Goal: Task Accomplishment & Management: Use online tool/utility

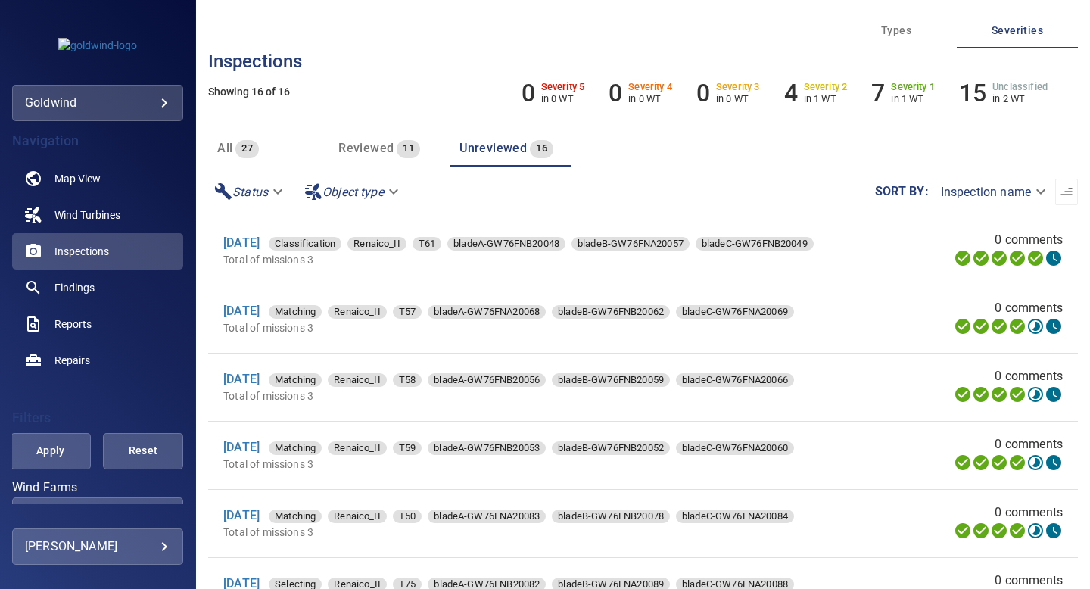
scroll to position [130, 0]
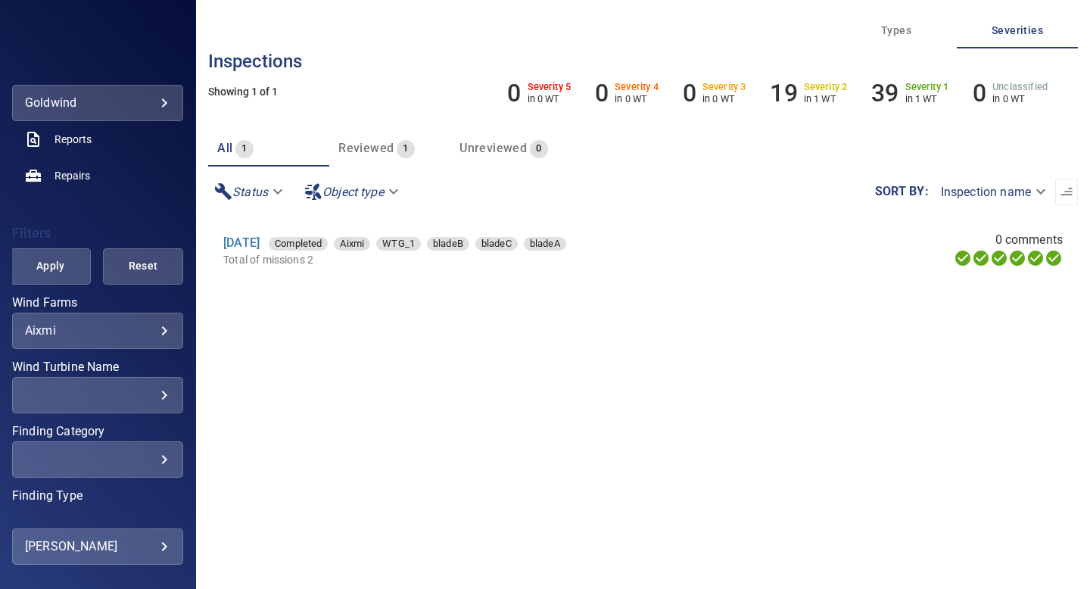
scroll to position [191, 0]
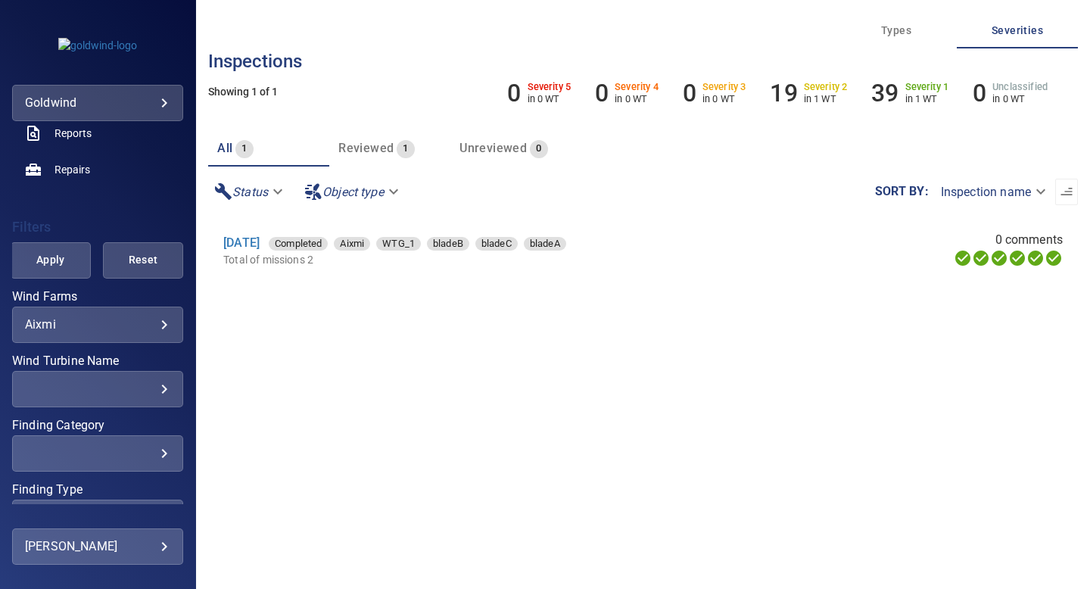
click at [157, 323] on body "**********" at bounding box center [545, 294] width 1090 height 589
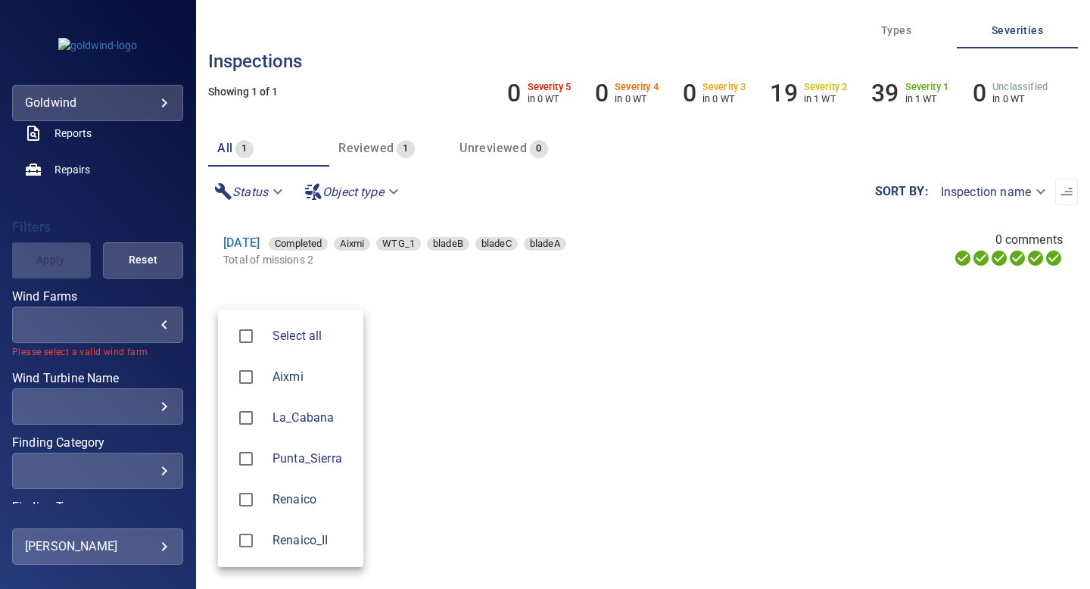
type input "**********"
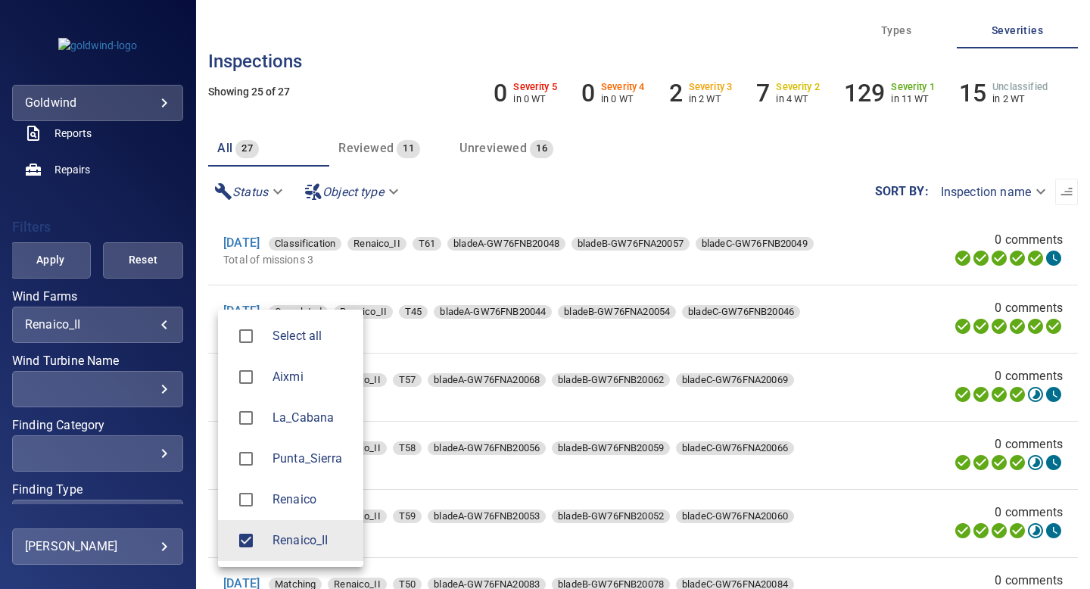
click at [484, 148] on div at bounding box center [545, 294] width 1090 height 589
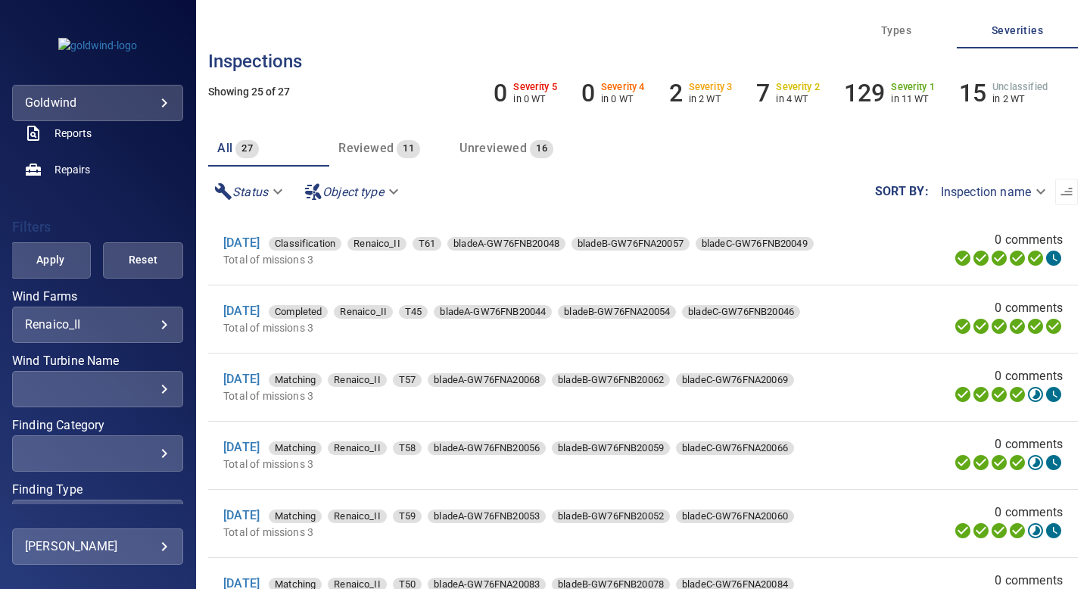
click at [499, 150] on span "Unreviewed" at bounding box center [492, 148] width 67 height 14
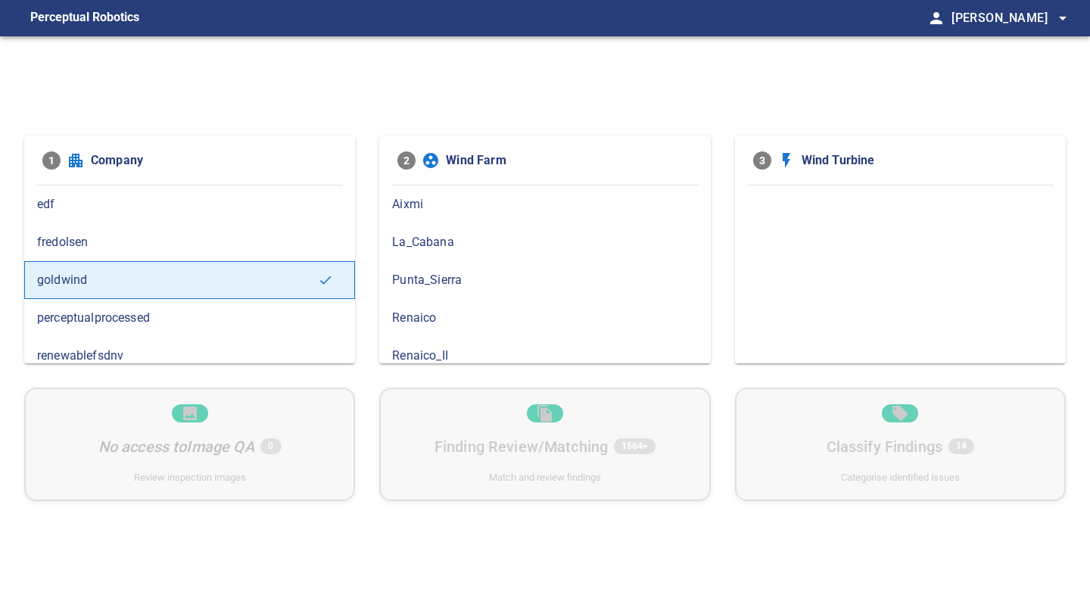
click at [460, 350] on span "Renaico_II" at bounding box center [544, 356] width 305 height 18
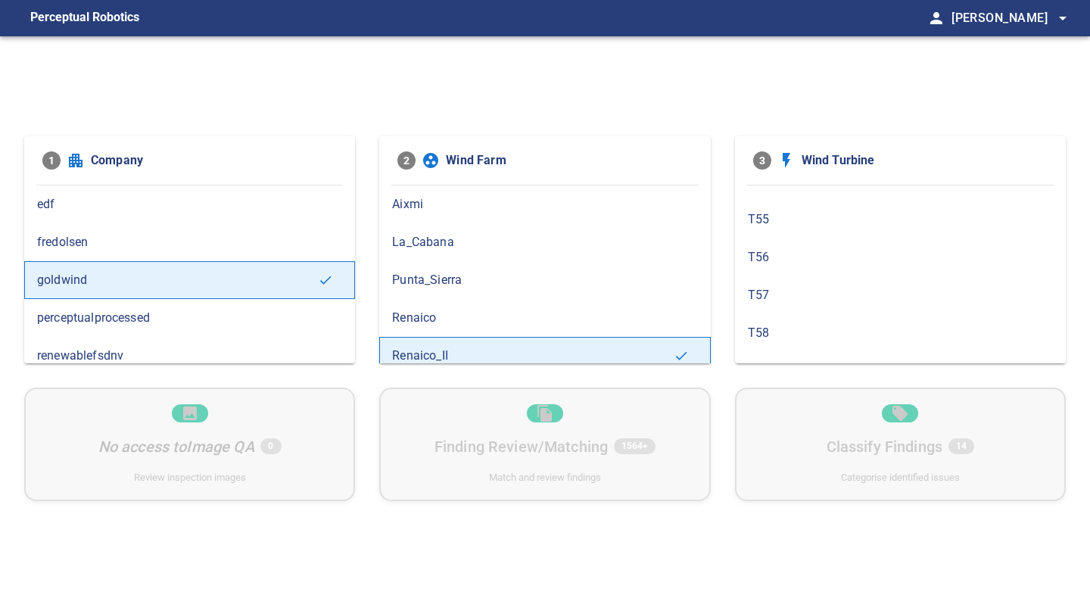
scroll to position [362, 0]
click at [778, 293] on span "T57" at bounding box center [900, 297] width 305 height 18
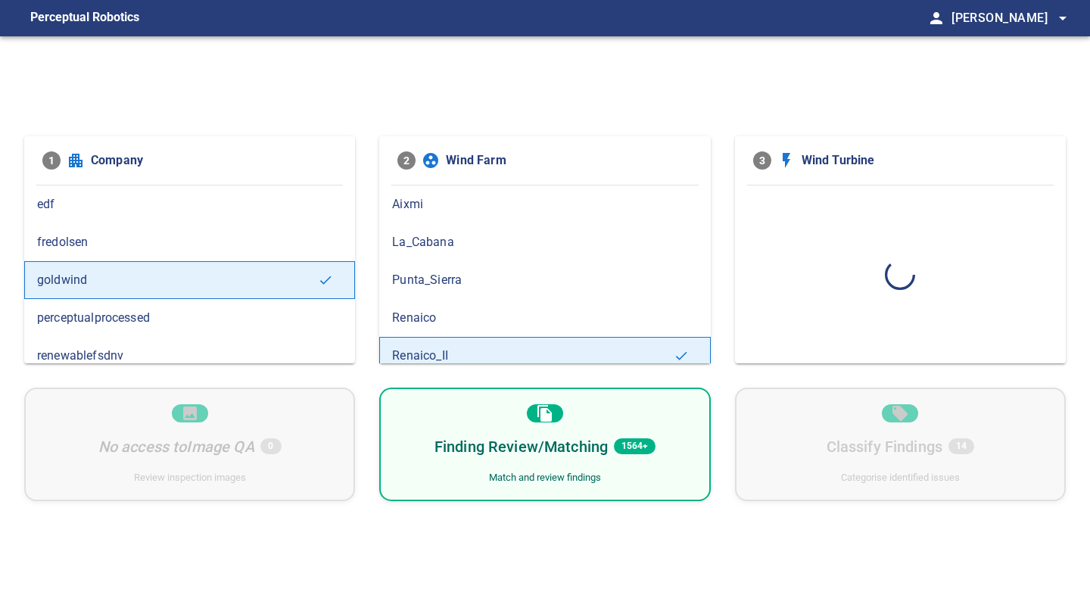
scroll to position [0, 0]
click at [677, 421] on div "Finding Review/Matching 160 Match and review findings" at bounding box center [544, 444] width 331 height 114
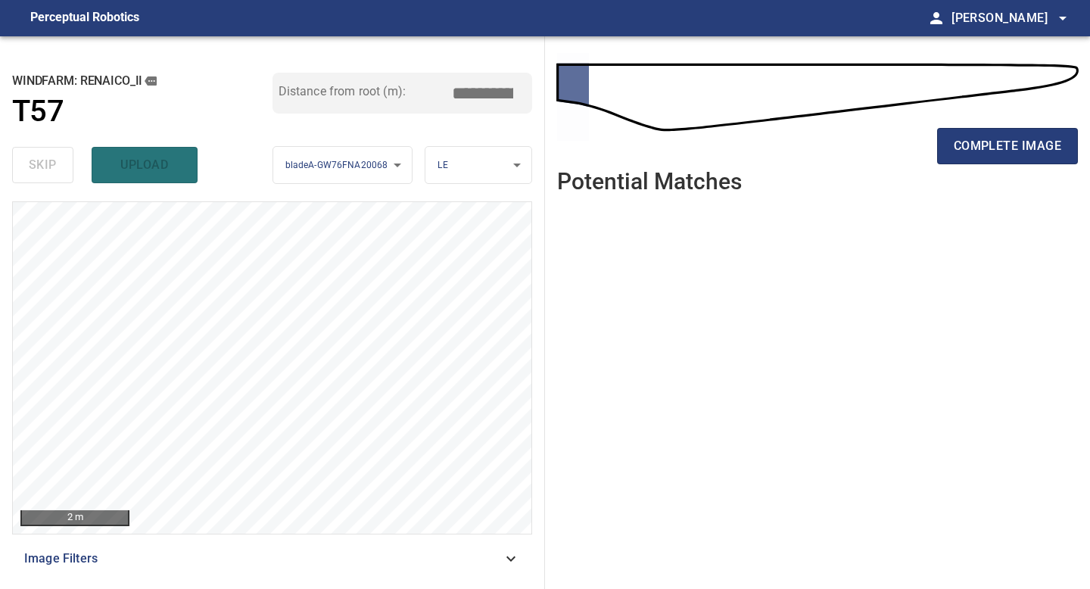
click at [968, 342] on ul at bounding box center [817, 385] width 521 height 359
click at [1010, 145] on span "complete image" at bounding box center [1007, 145] width 107 height 21
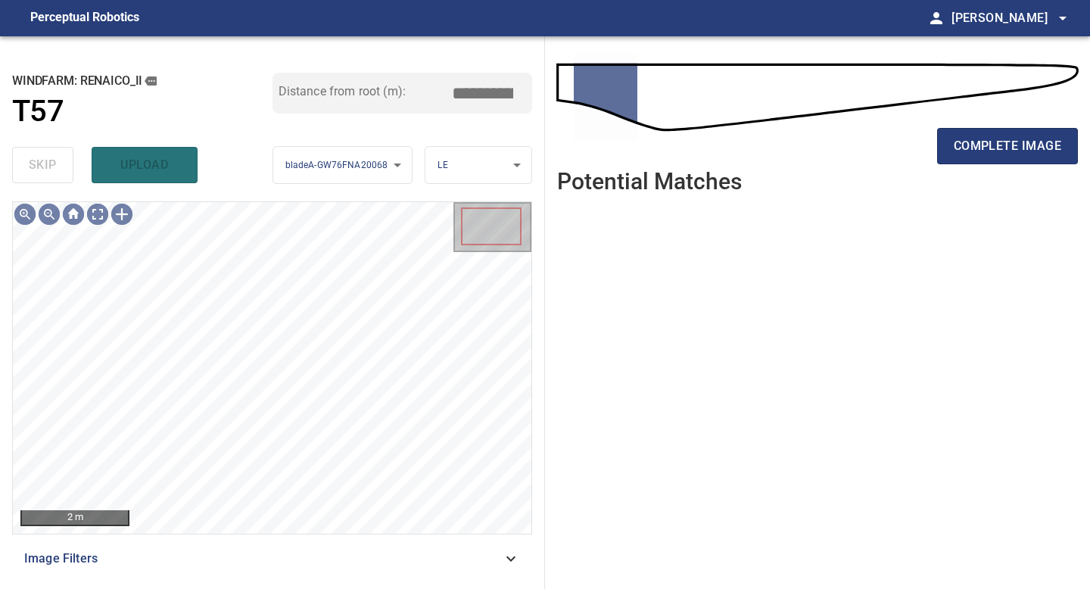
click at [1010, 145] on span "complete image" at bounding box center [1007, 145] width 107 height 21
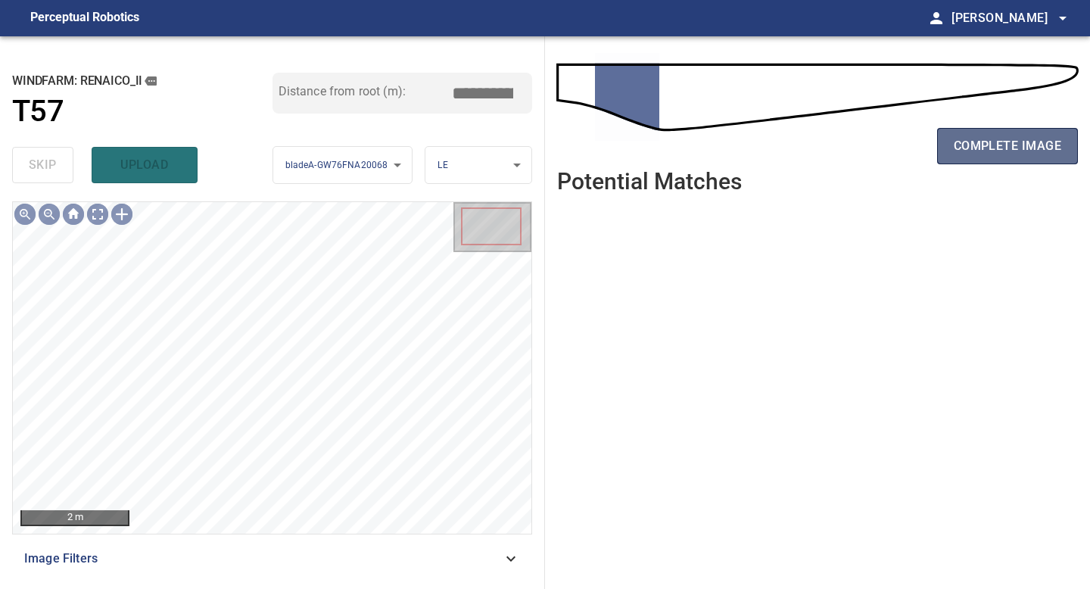
click at [1021, 143] on span "complete image" at bounding box center [1007, 145] width 107 height 21
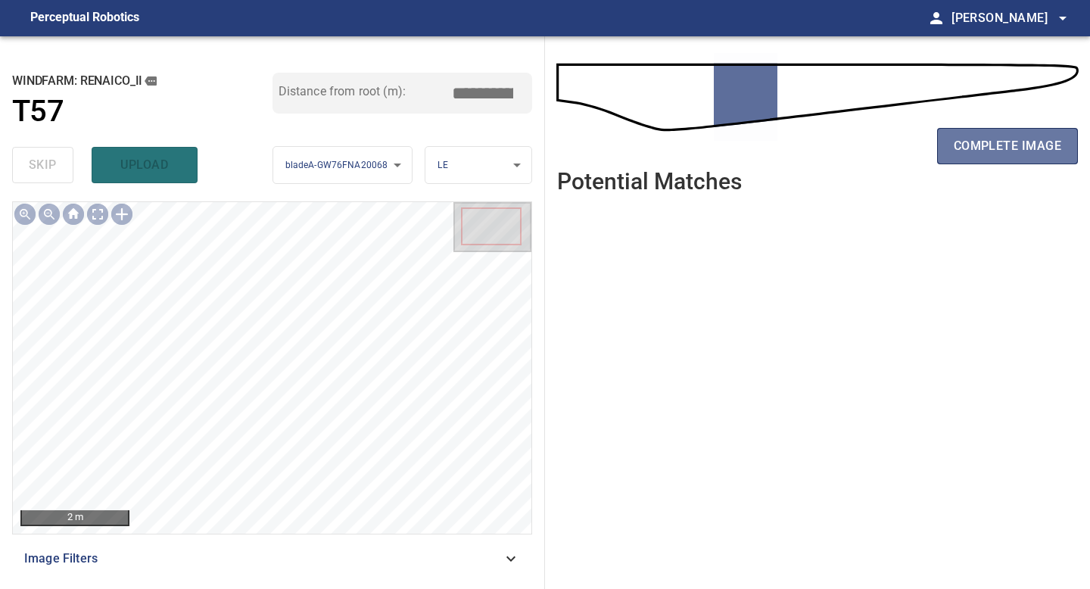
click at [1021, 143] on span "complete image" at bounding box center [1007, 145] width 107 height 21
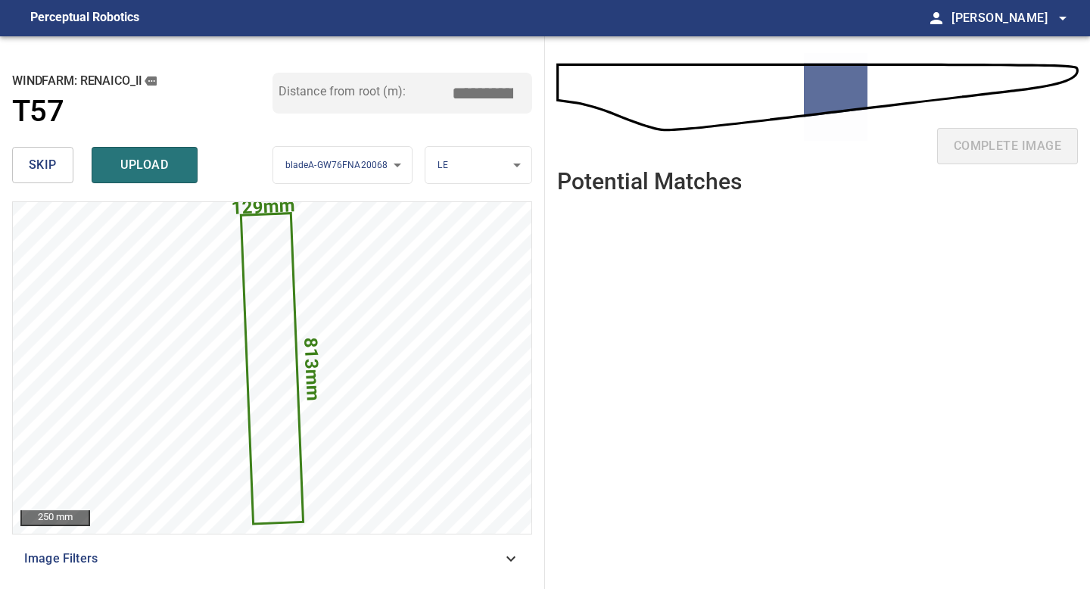
click at [55, 165] on span "skip" at bounding box center [43, 164] width 28 height 21
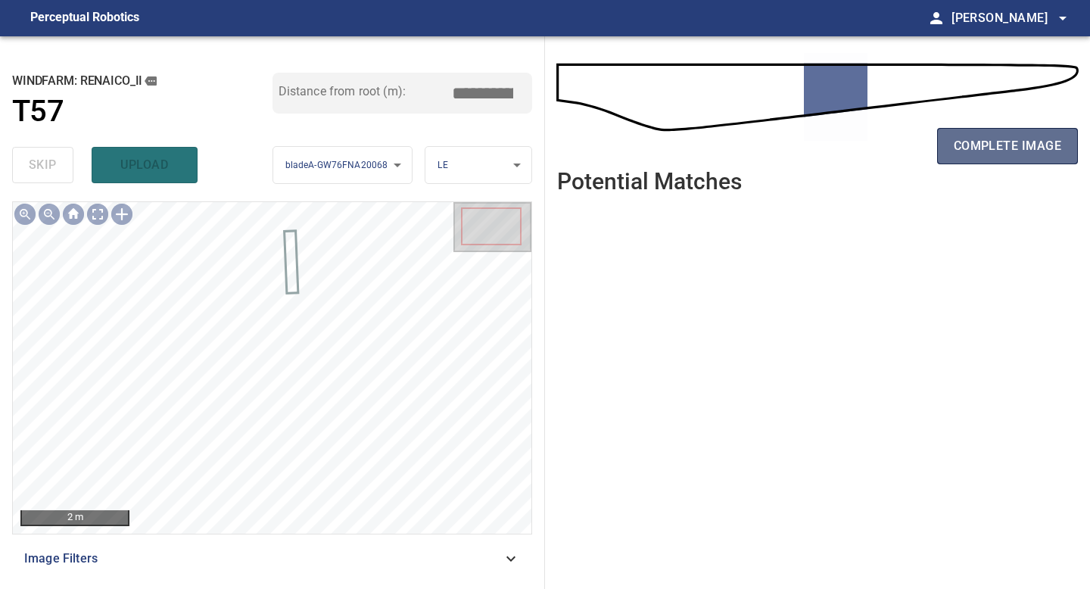
click at [983, 137] on span "complete image" at bounding box center [1007, 145] width 107 height 21
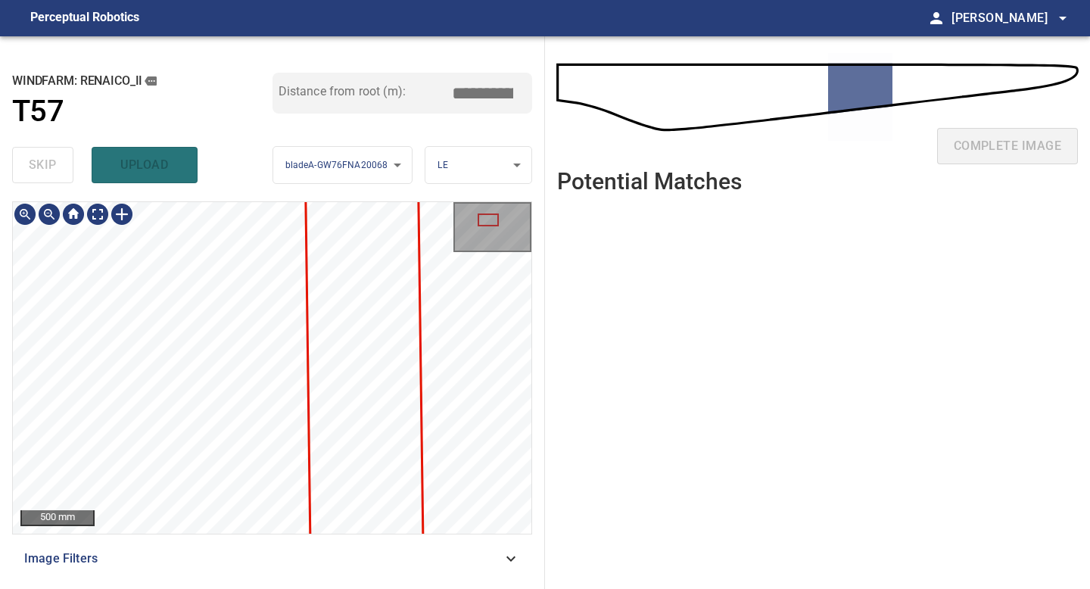
click at [198, 588] on div "**********" at bounding box center [272, 312] width 545 height 552
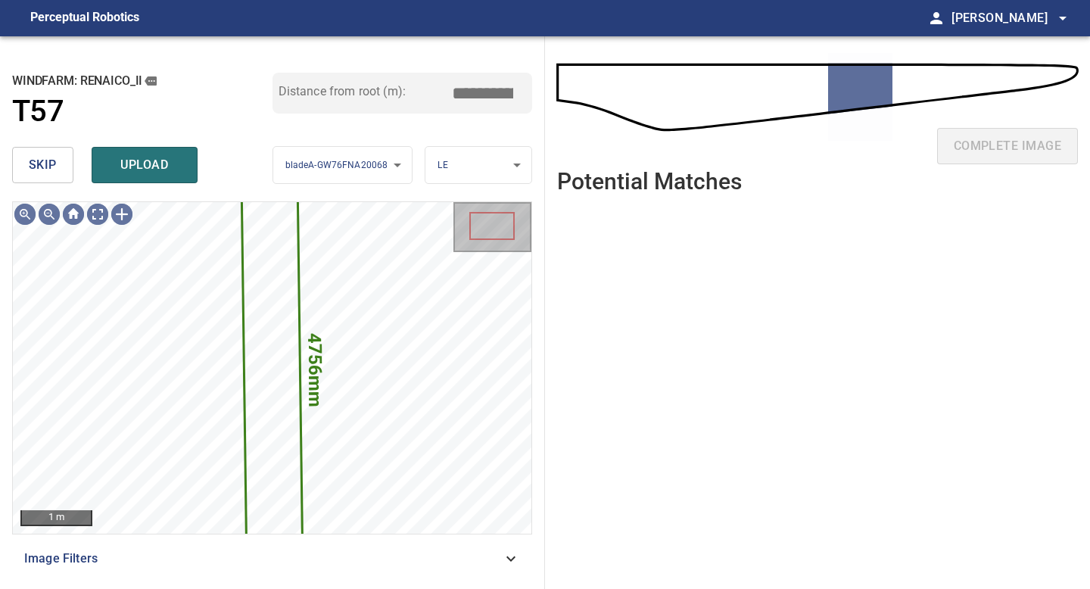
click at [42, 159] on span "skip" at bounding box center [43, 164] width 28 height 21
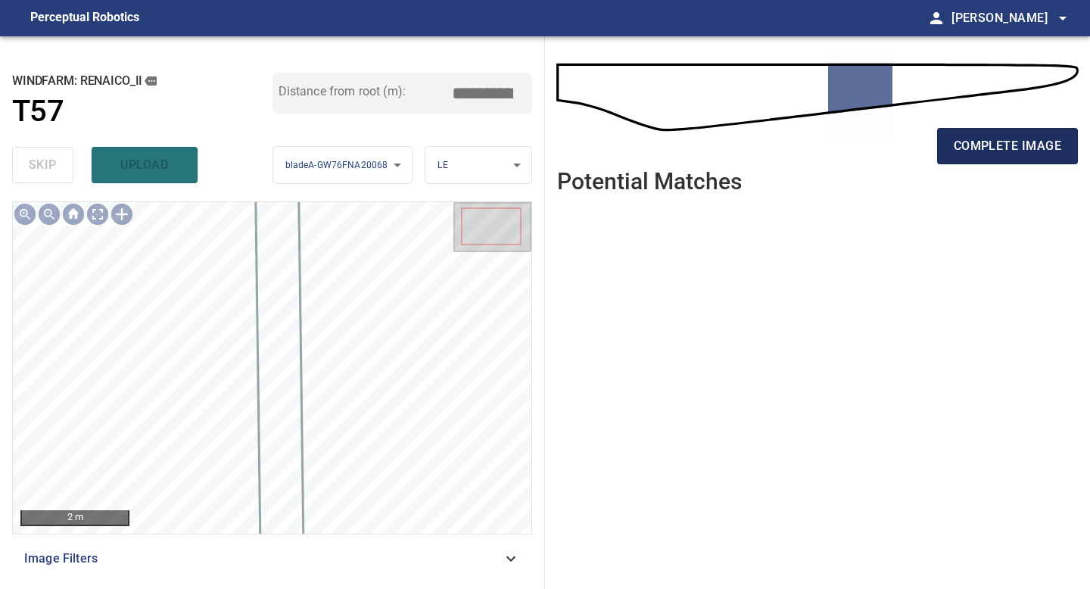
click at [988, 157] on button "complete image" at bounding box center [1007, 146] width 141 height 36
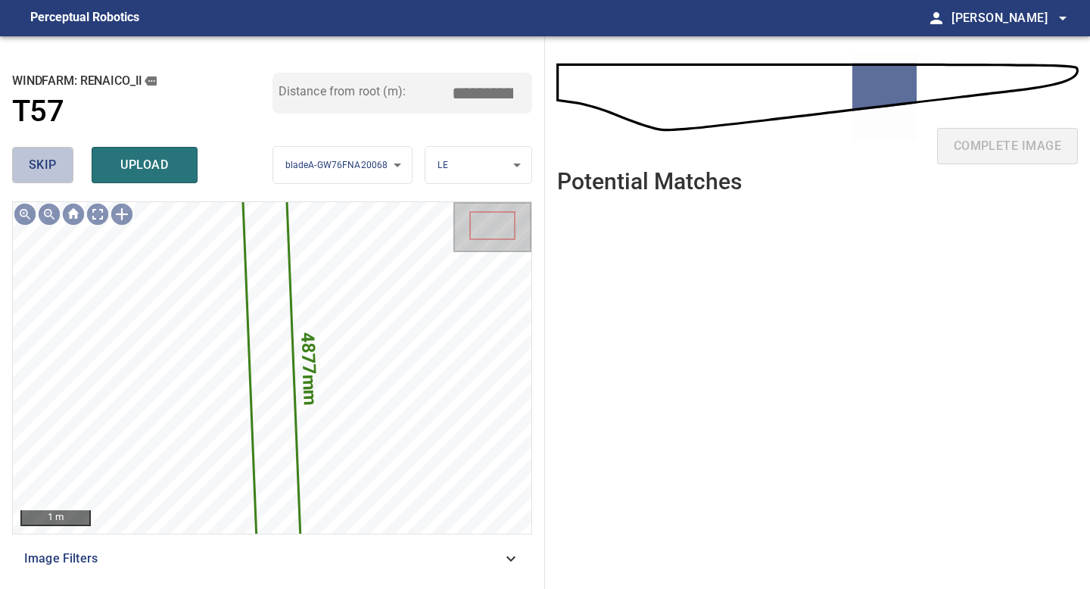
click at [53, 154] on span "skip" at bounding box center [43, 164] width 28 height 21
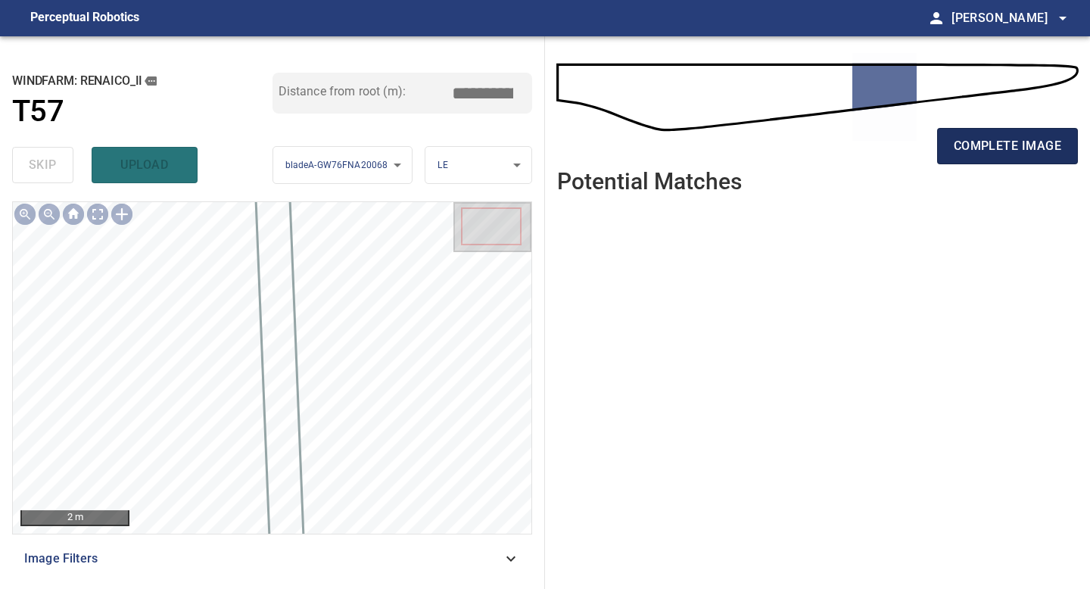
click at [1022, 151] on span "complete image" at bounding box center [1007, 145] width 107 height 21
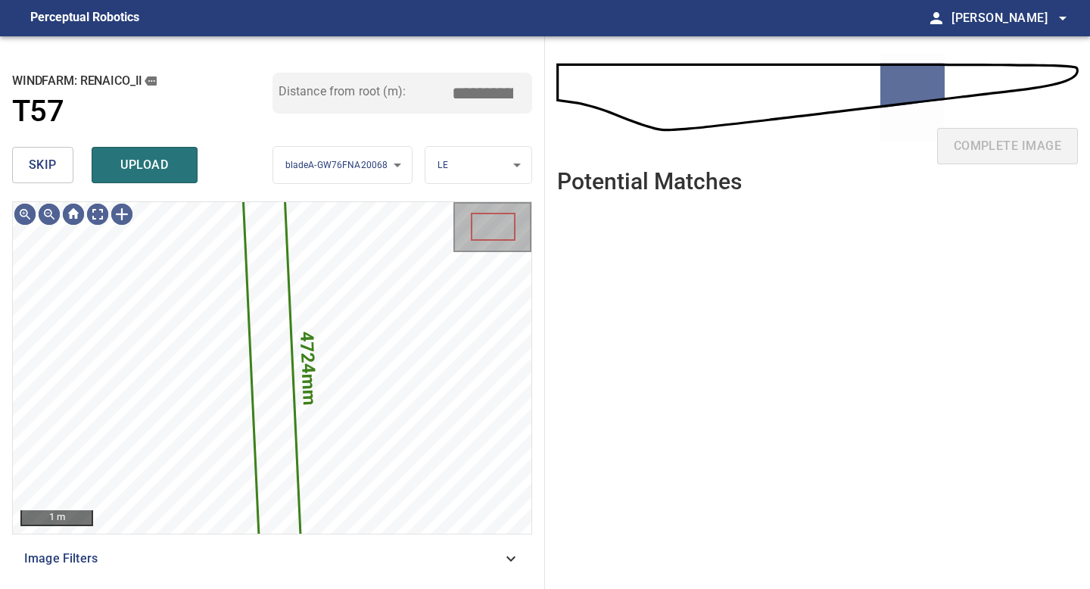
click at [37, 161] on span "skip" at bounding box center [43, 164] width 28 height 21
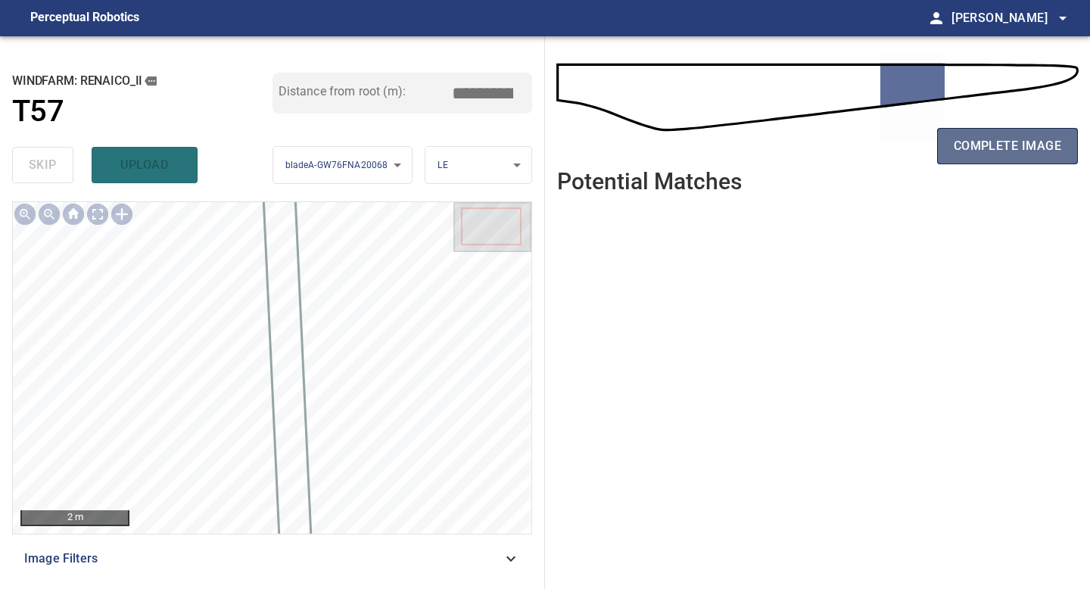
click at [966, 142] on span "complete image" at bounding box center [1007, 145] width 107 height 21
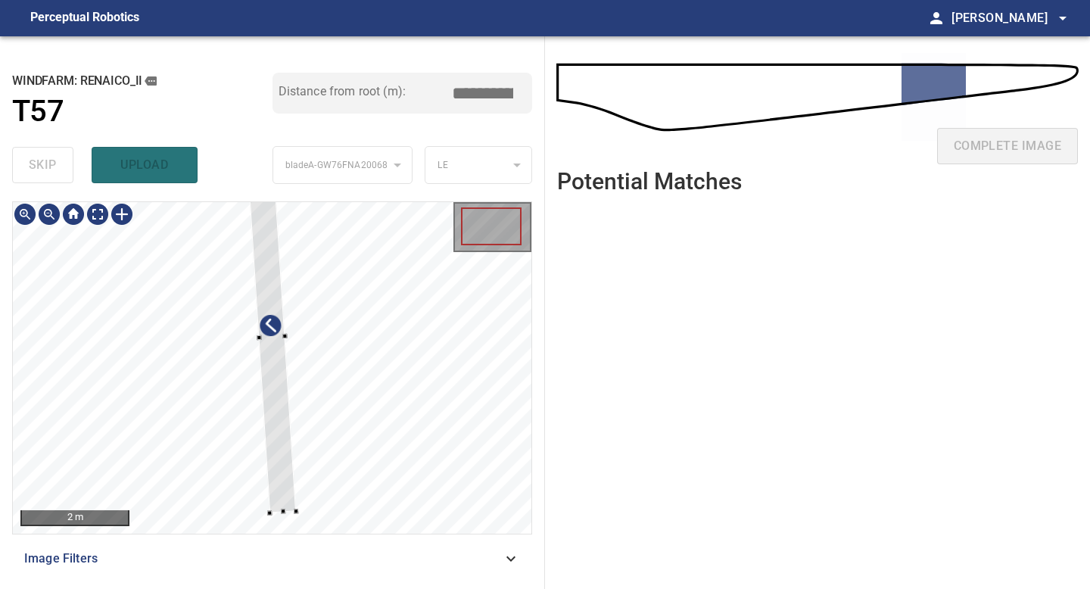
click at [280, 456] on div at bounding box center [271, 338] width 49 height 352
click at [285, 424] on div at bounding box center [269, 297] width 44 height 270
click at [274, 428] on div at bounding box center [268, 333] width 44 height 270
click at [282, 492] on div at bounding box center [272, 367] width 518 height 331
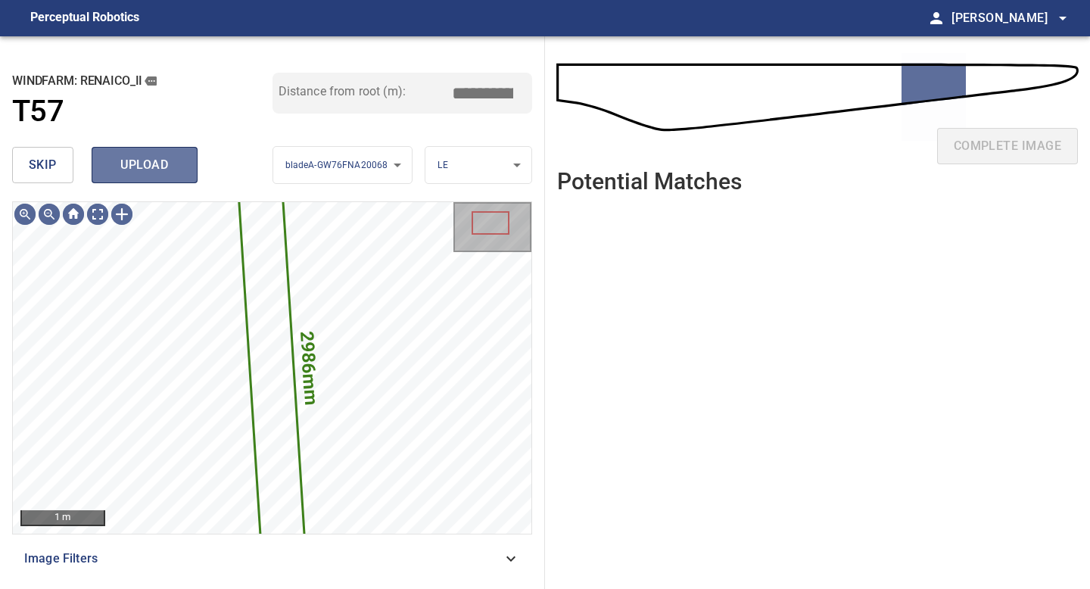
click at [141, 153] on button "upload" at bounding box center [145, 165] width 106 height 36
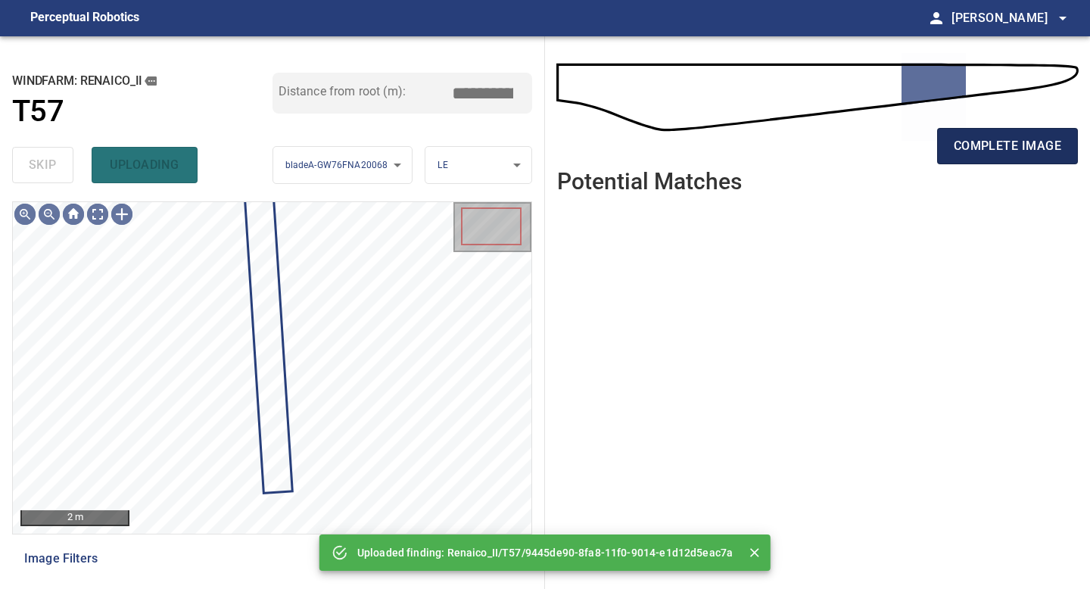
click at [987, 146] on span "complete image" at bounding box center [1007, 145] width 107 height 21
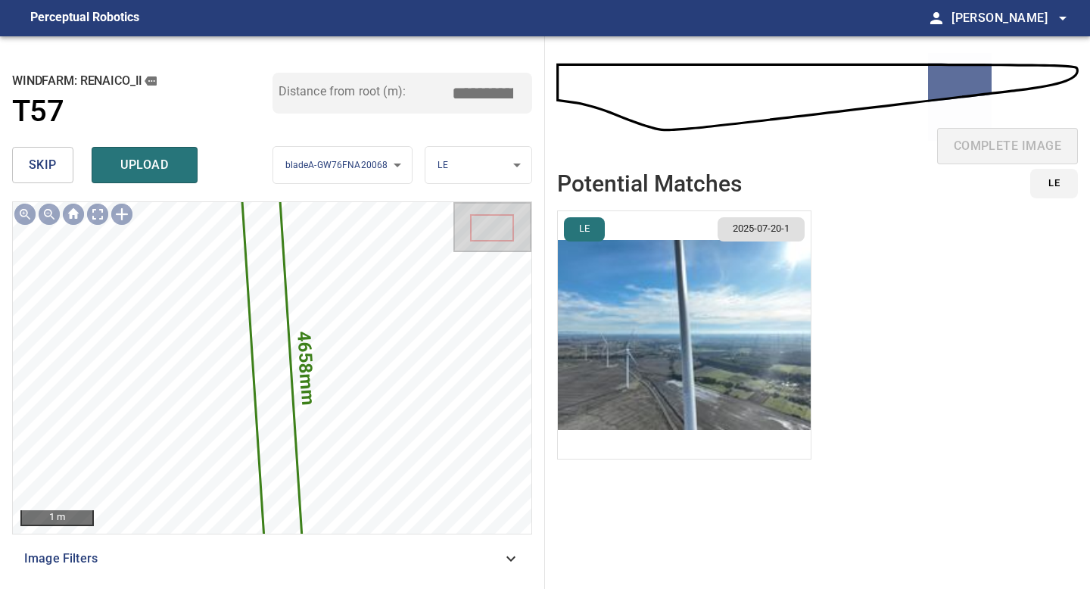
click at [685, 294] on img "button" at bounding box center [684, 334] width 253 height 247
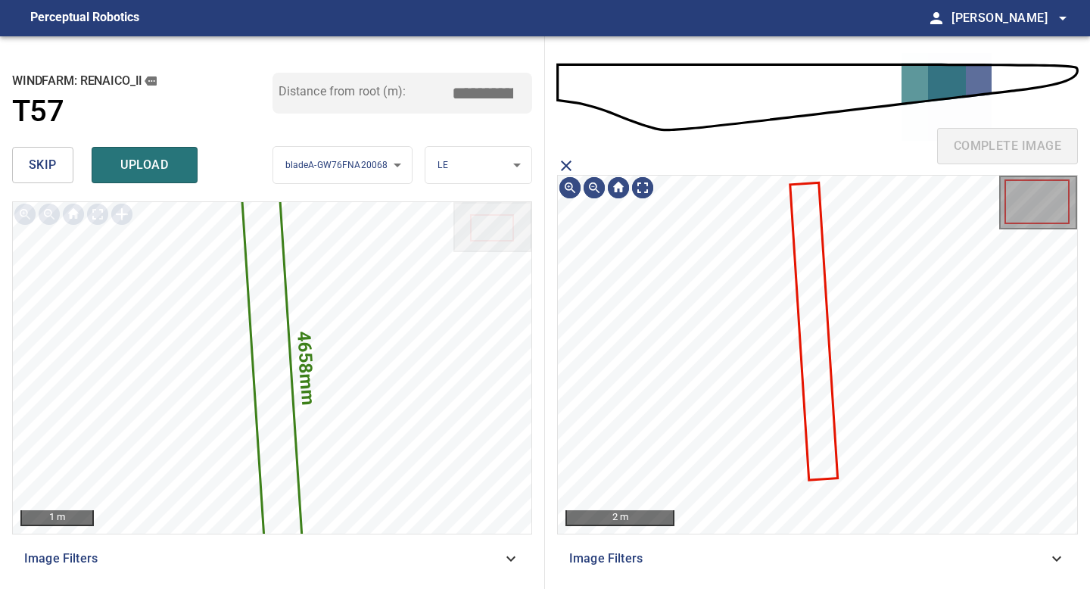
click at [804, 261] on icon at bounding box center [813, 331] width 45 height 294
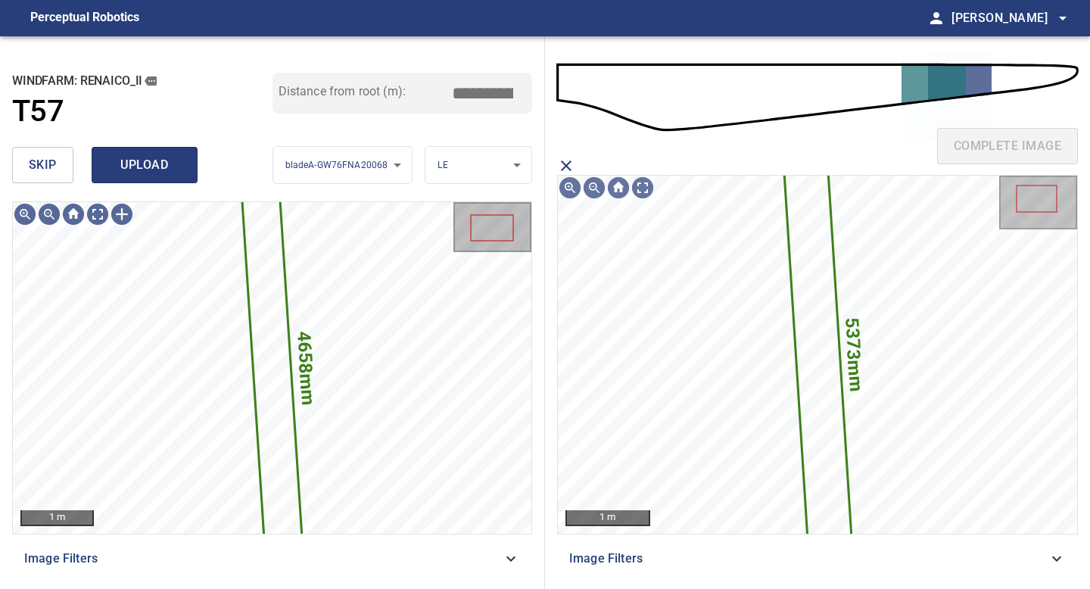
click at [143, 163] on span "upload" at bounding box center [144, 164] width 73 height 21
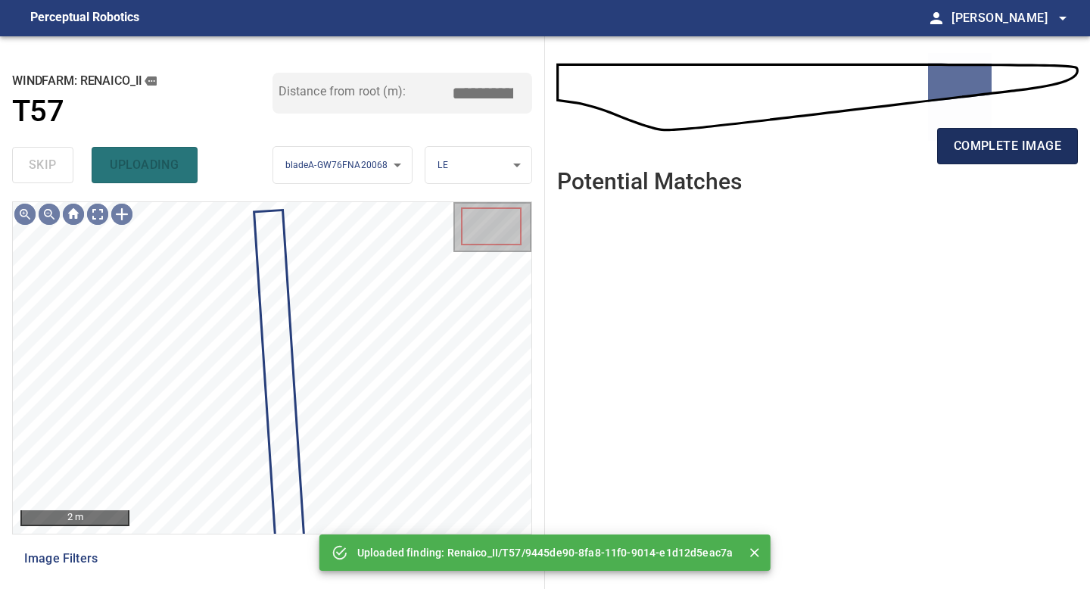
click at [993, 143] on span "complete image" at bounding box center [1007, 145] width 107 height 21
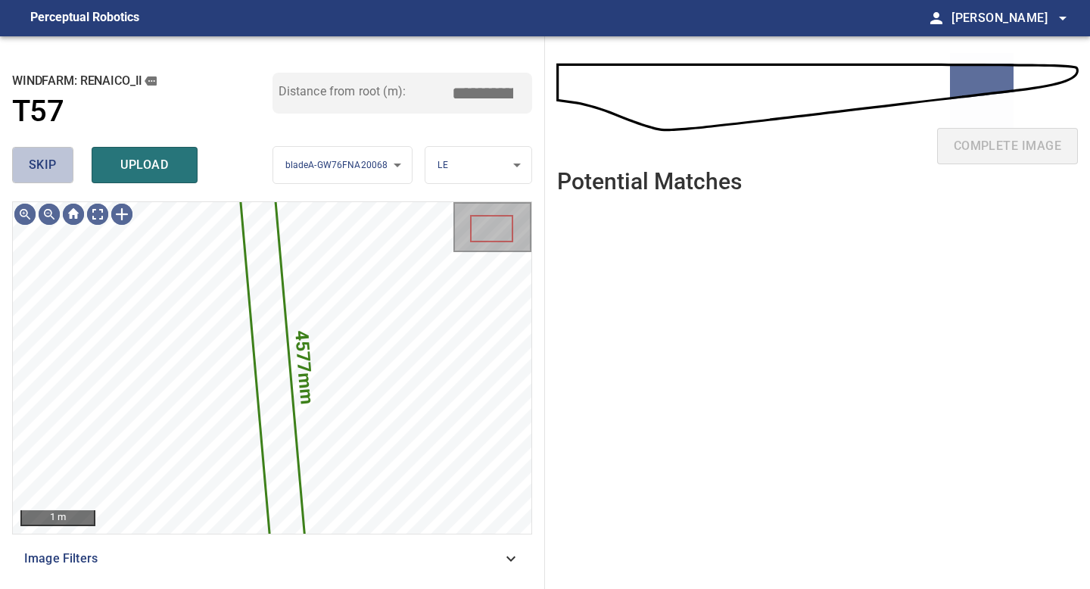
click at [25, 174] on button "skip" at bounding box center [42, 165] width 61 height 36
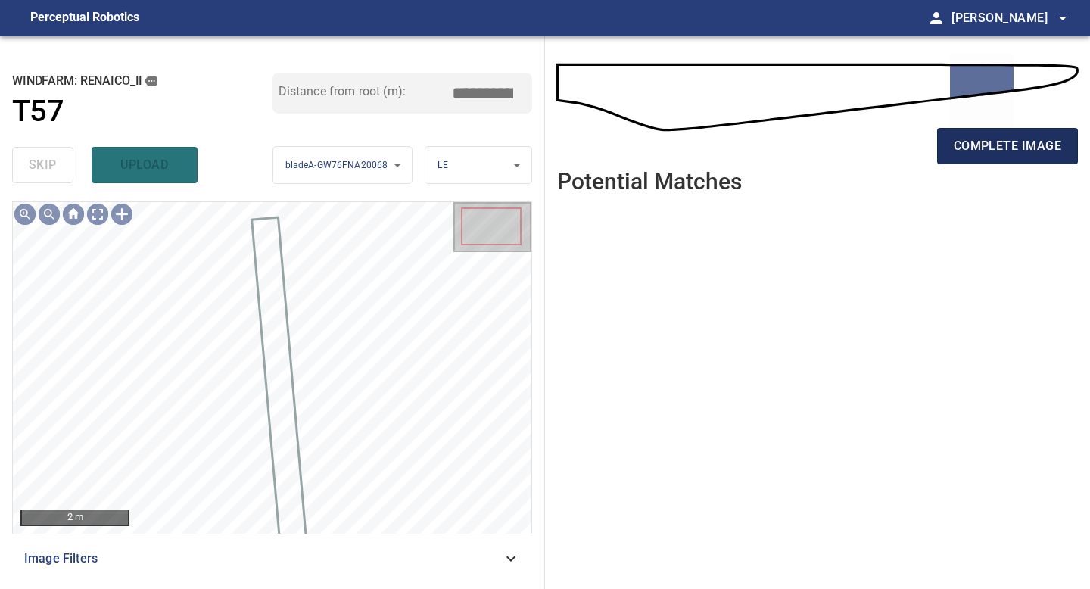
click at [979, 145] on span "complete image" at bounding box center [1007, 145] width 107 height 21
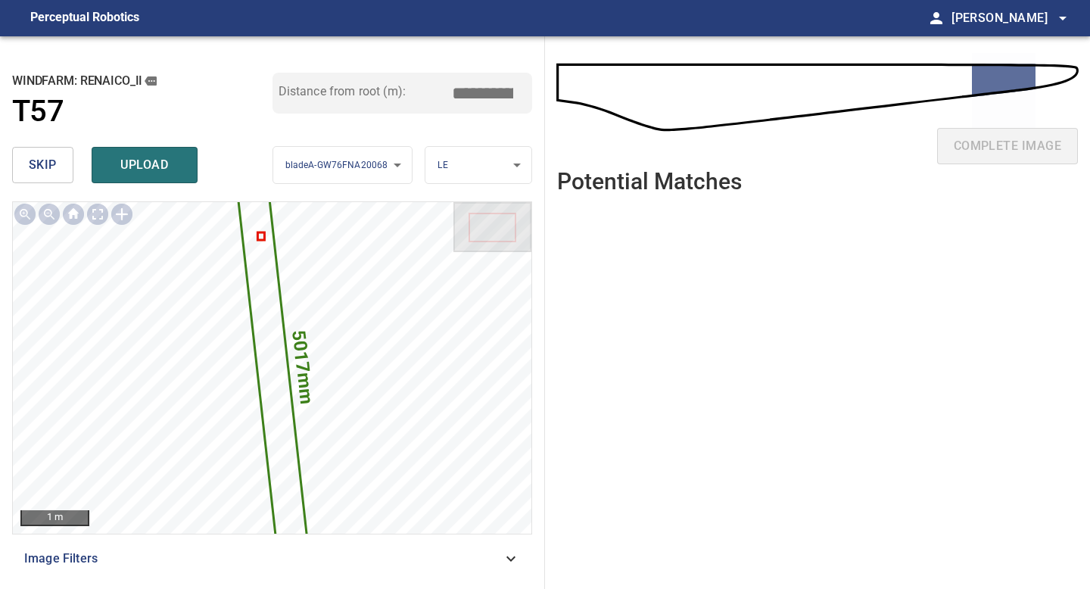
click at [481, 94] on input "*****" at bounding box center [488, 93] width 76 height 29
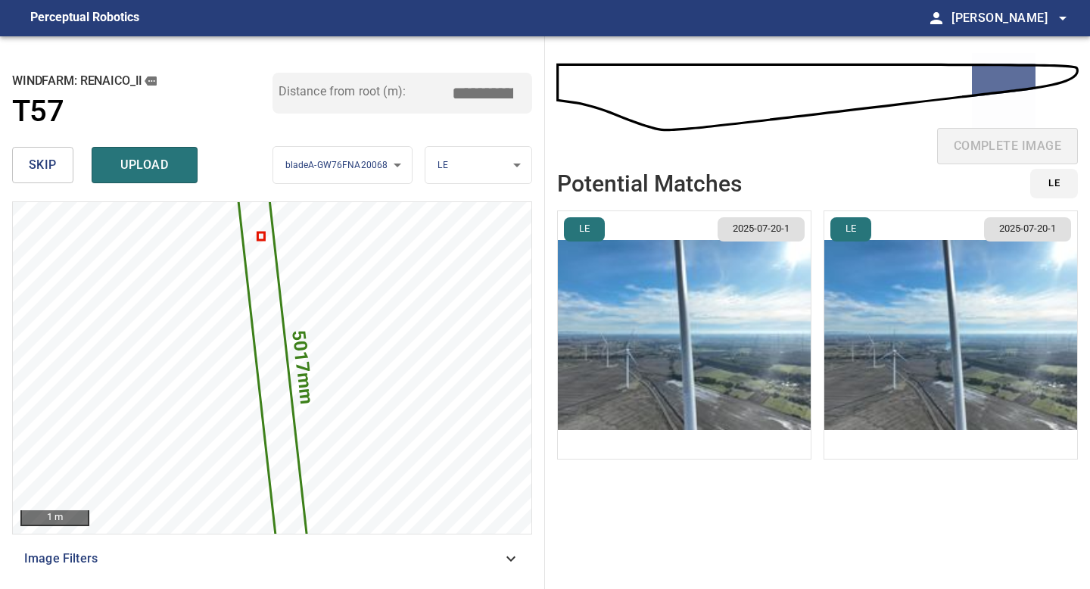
type input "*****"
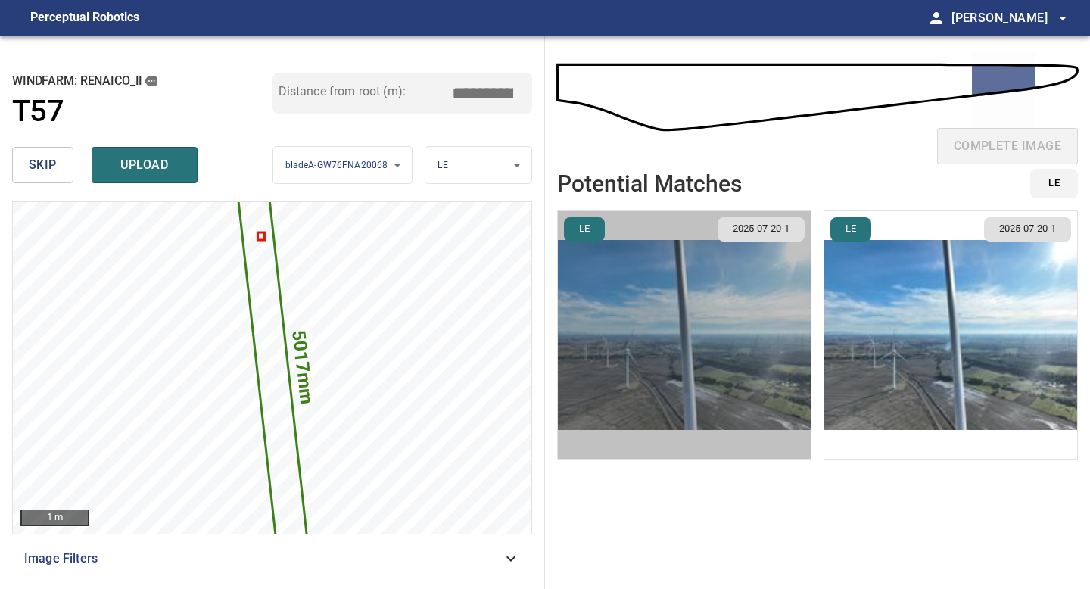
click at [727, 332] on img "button" at bounding box center [684, 334] width 253 height 247
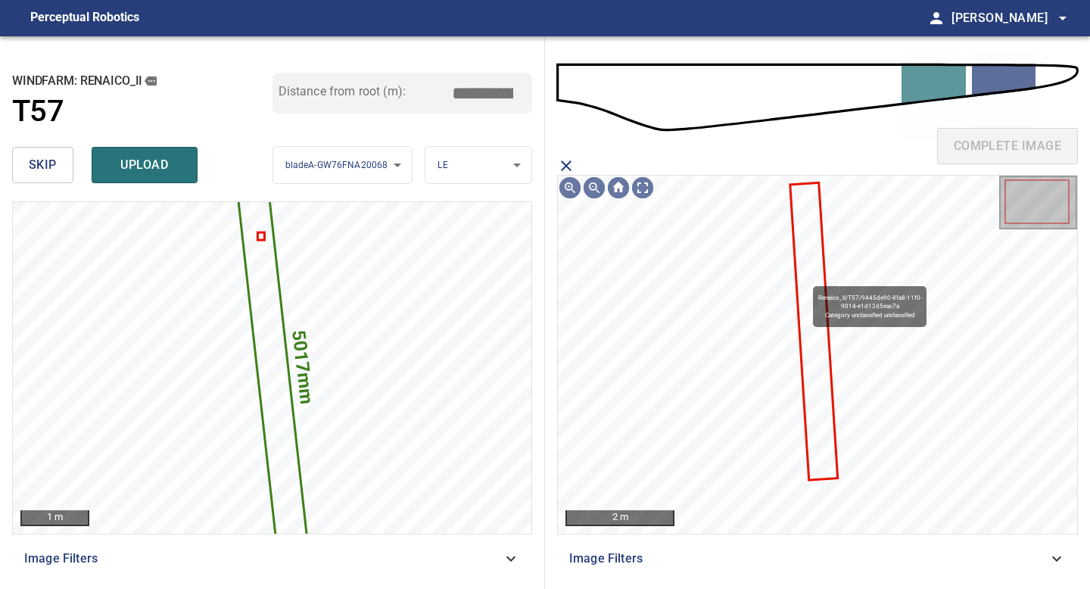
click at [805, 279] on icon at bounding box center [813, 331] width 45 height 294
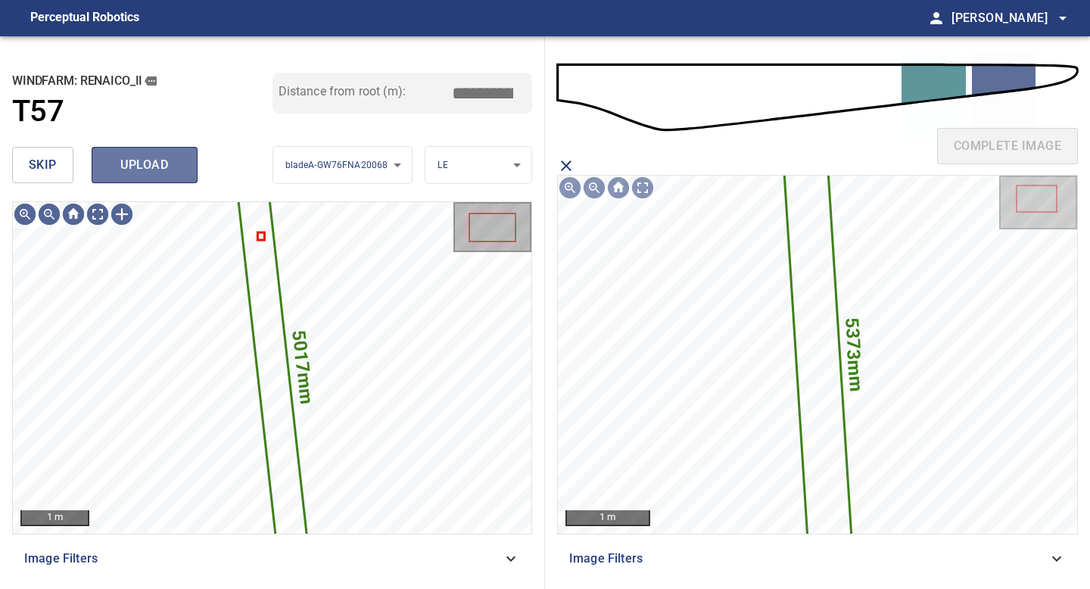
click at [169, 173] on span "upload" at bounding box center [144, 164] width 73 height 21
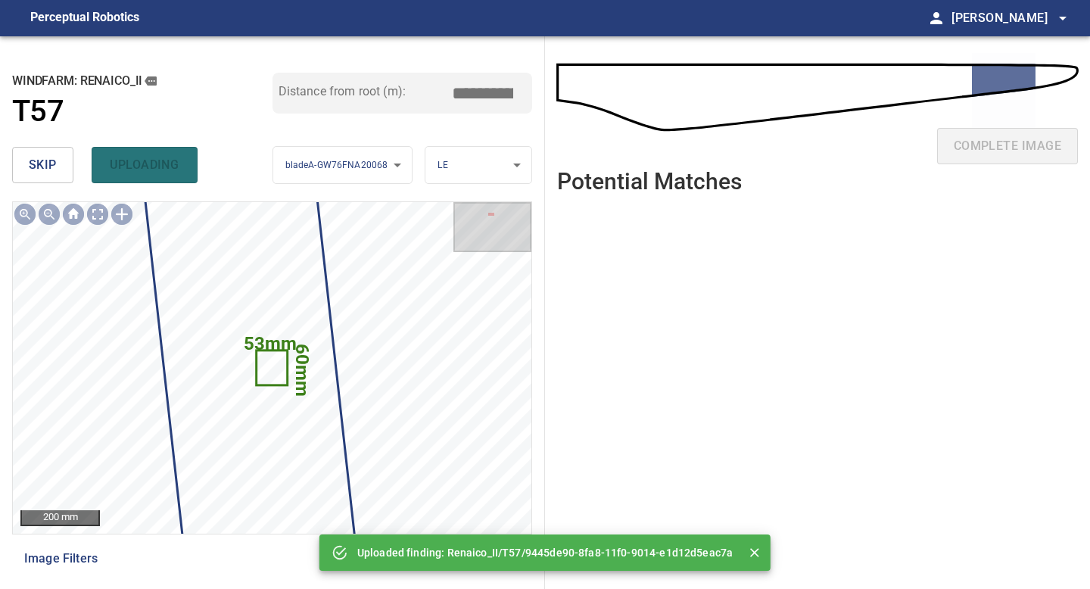
click at [26, 168] on button "skip" at bounding box center [42, 165] width 61 height 36
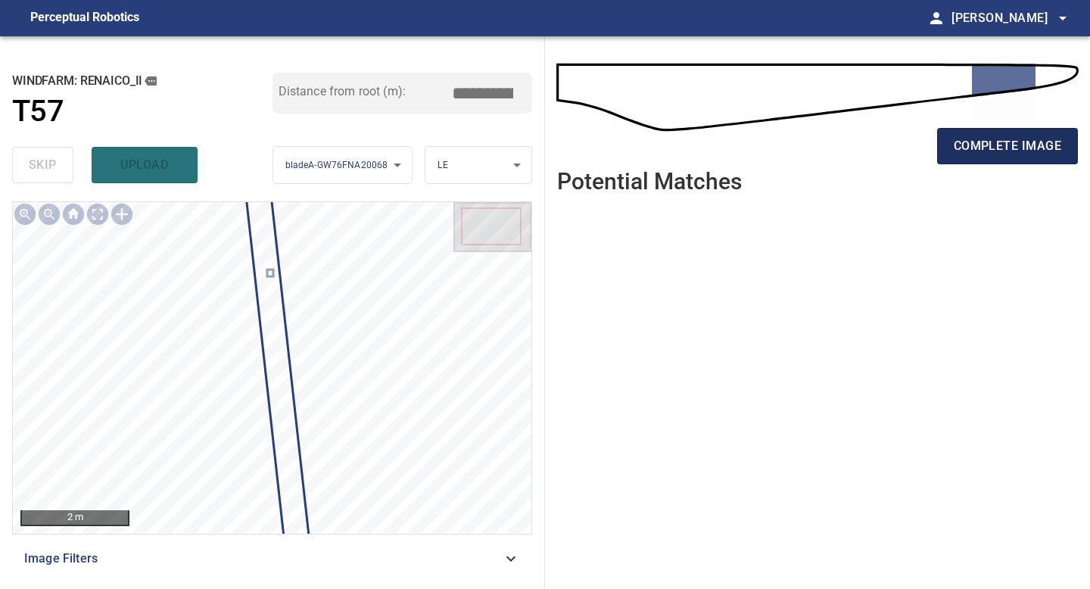
click at [1000, 135] on span "complete image" at bounding box center [1007, 145] width 107 height 21
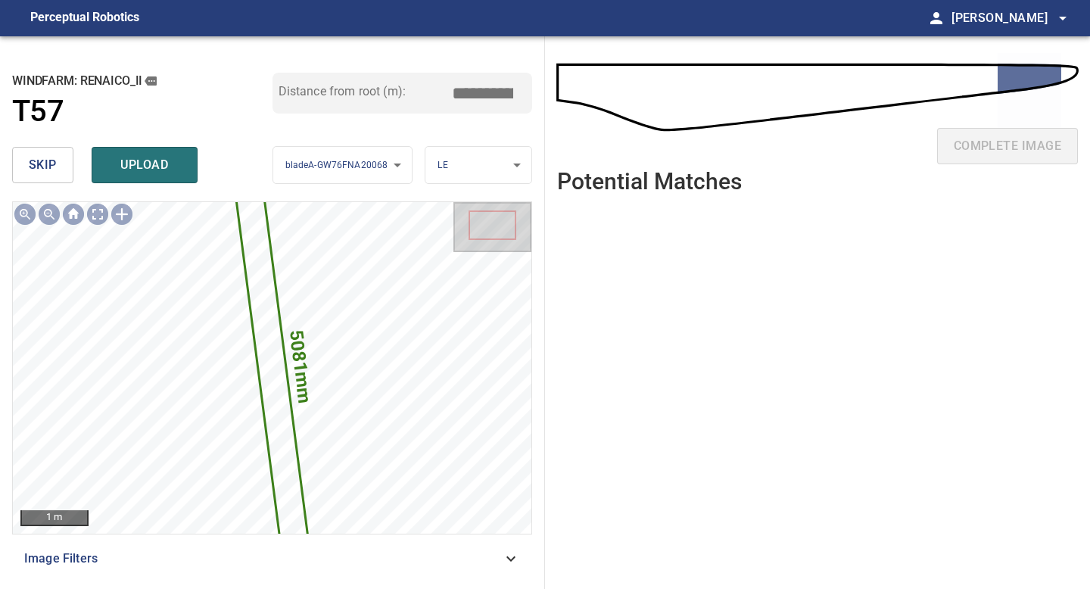
drag, startPoint x: 476, startPoint y: 92, endPoint x: 385, endPoint y: 93, distance: 90.8
click at [393, 92] on div "Distance from root (m): *****" at bounding box center [402, 93] width 260 height 41
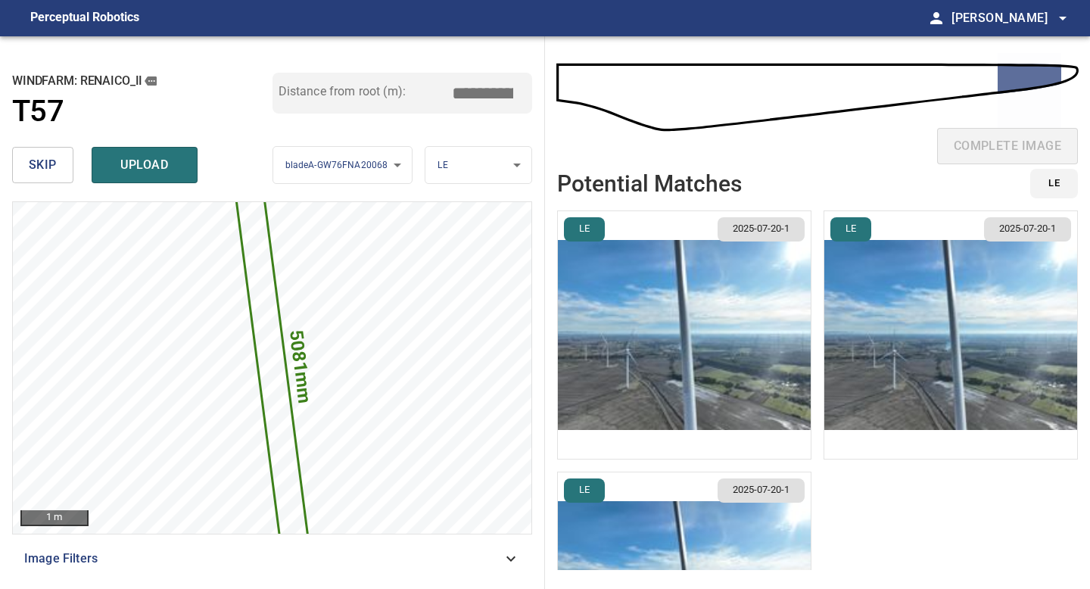
type input "*****"
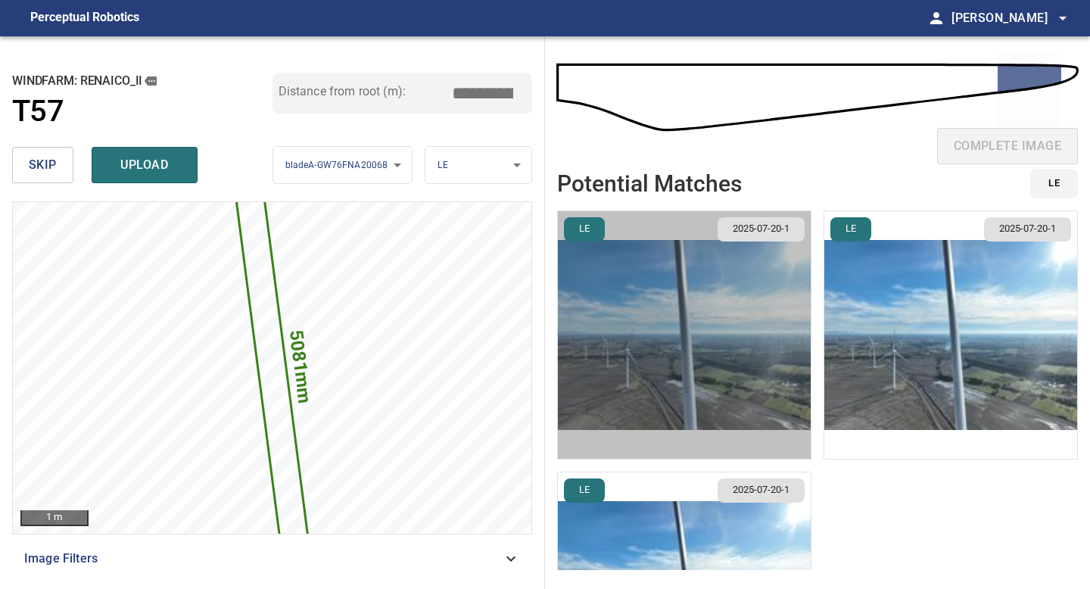
click at [682, 333] on img "button" at bounding box center [684, 334] width 253 height 247
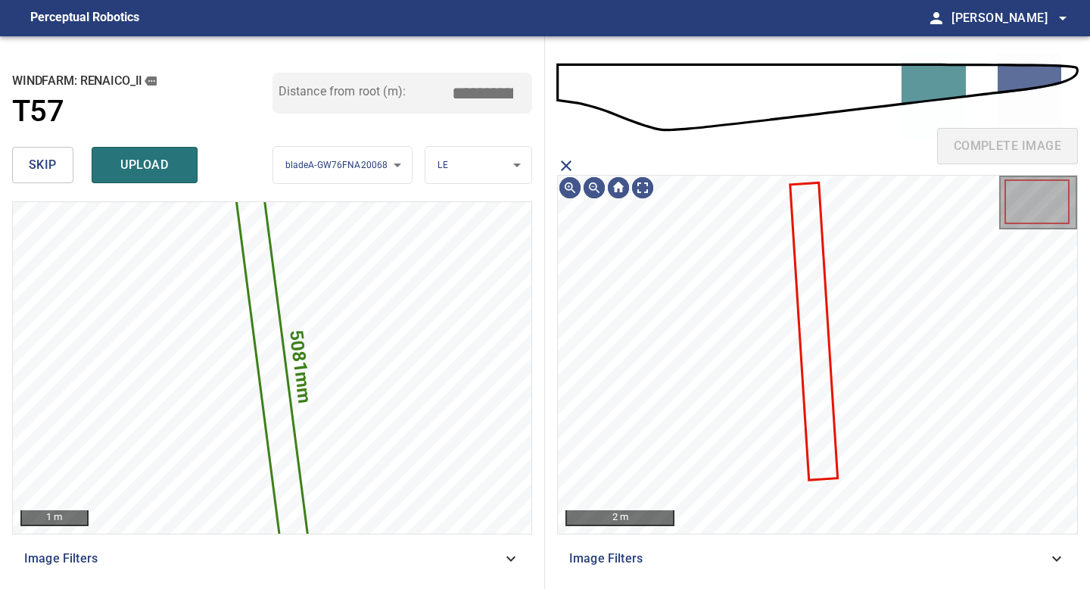
click at [813, 242] on icon at bounding box center [813, 331] width 45 height 294
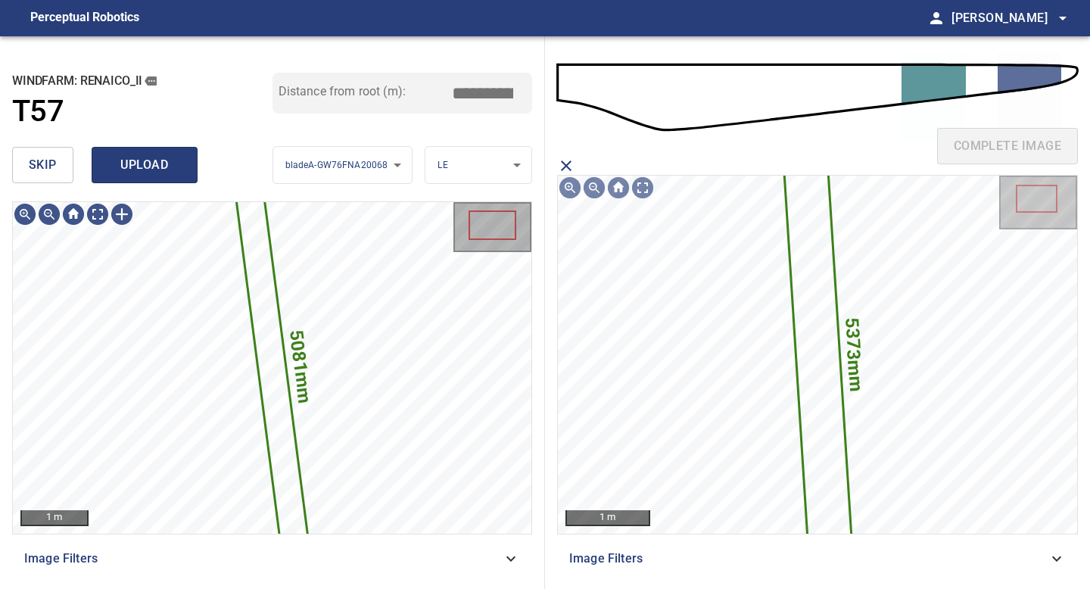
click at [133, 179] on button "upload" at bounding box center [145, 165] width 106 height 36
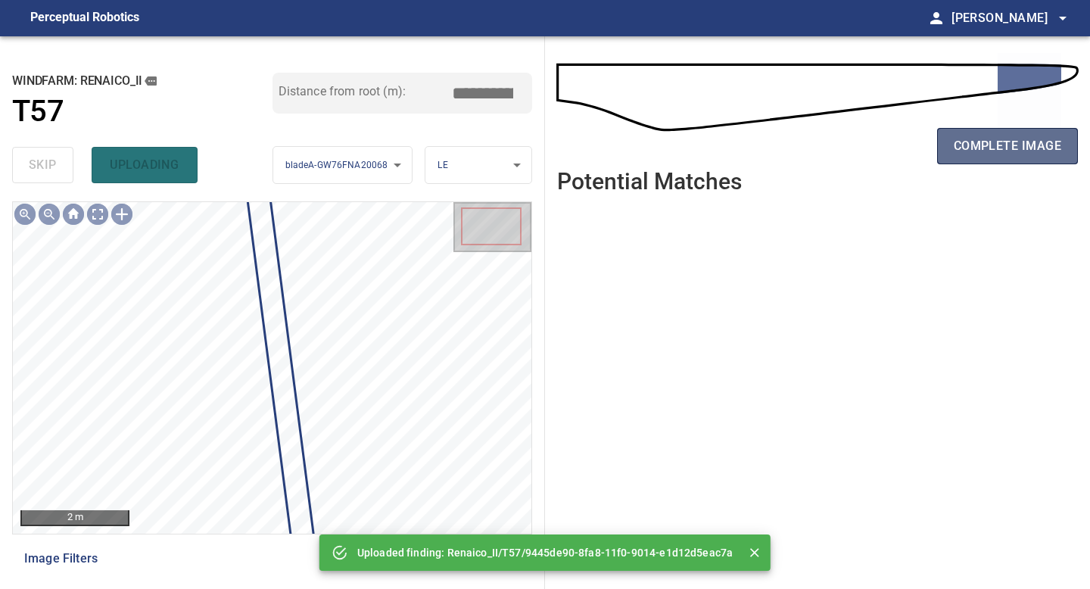
click at [997, 151] on span "complete image" at bounding box center [1007, 145] width 107 height 21
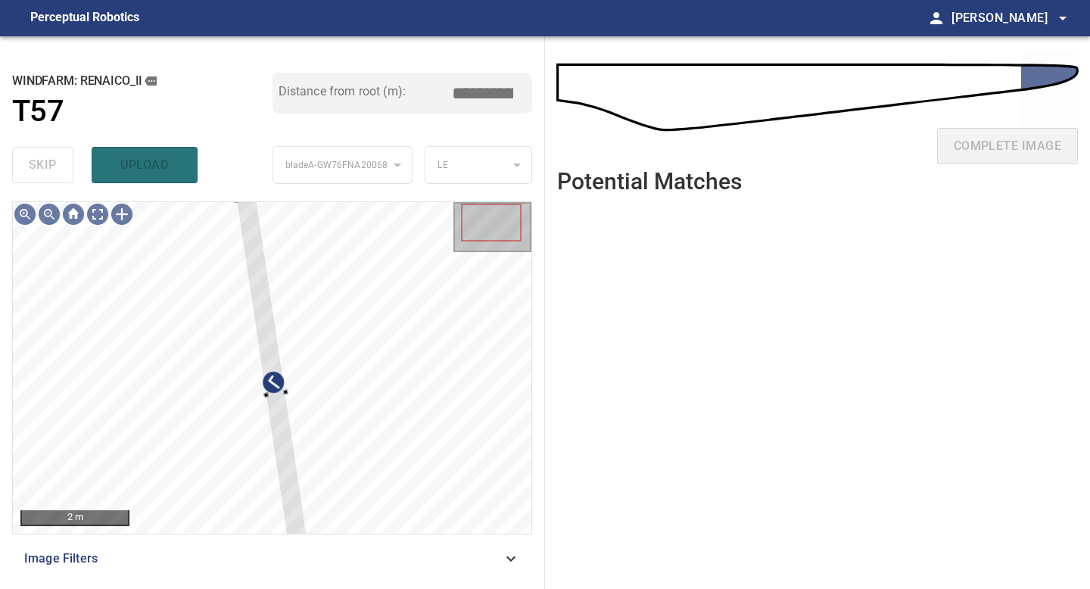
click at [234, 200] on div "**********" at bounding box center [272, 312] width 545 height 552
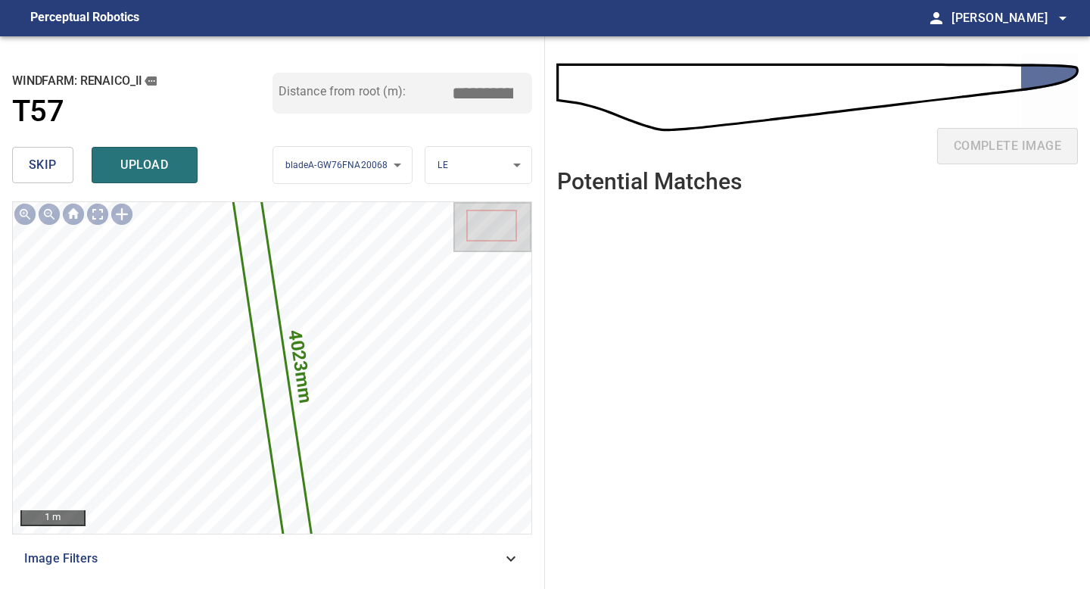
drag, startPoint x: 488, startPoint y: 91, endPoint x: 395, endPoint y: 91, distance: 93.1
click at [399, 91] on div "Distance from root (m): *****" at bounding box center [402, 93] width 260 height 41
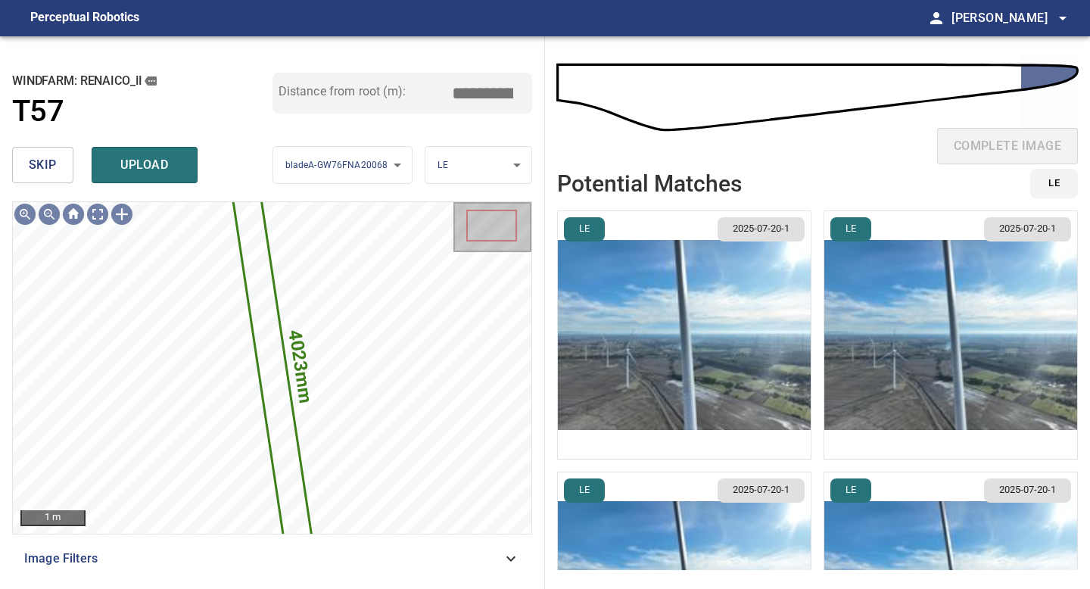
type input "*****"
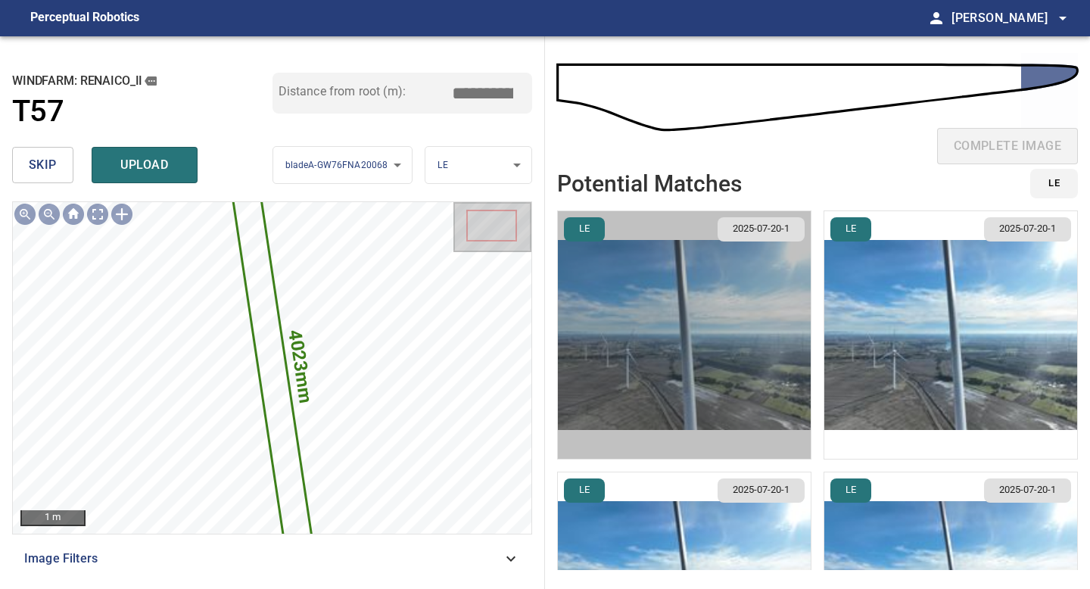
click at [720, 322] on img "button" at bounding box center [684, 334] width 253 height 247
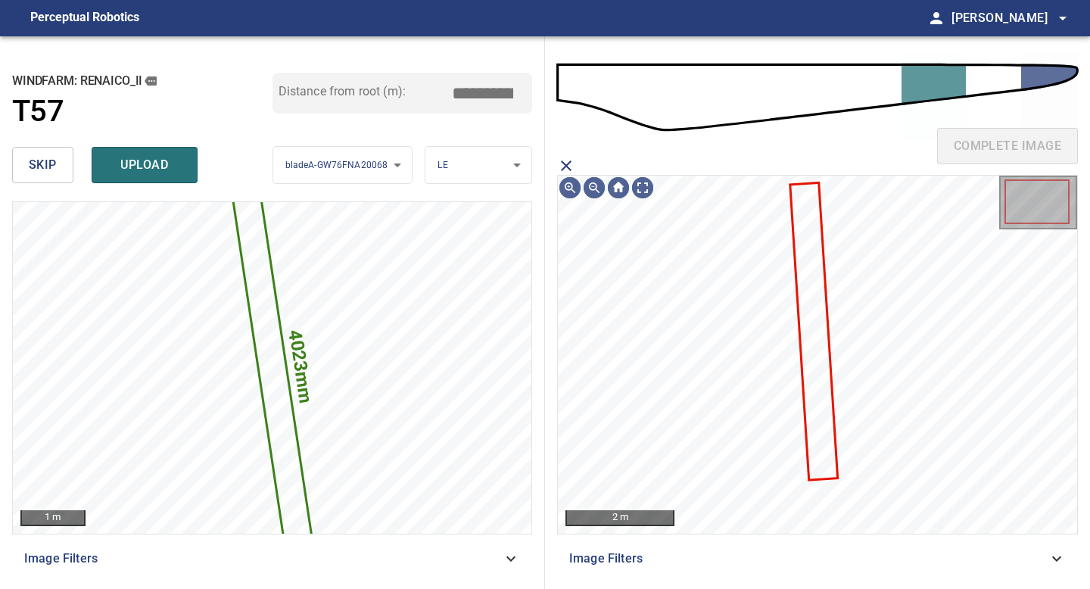
click at [817, 285] on icon at bounding box center [813, 331] width 45 height 294
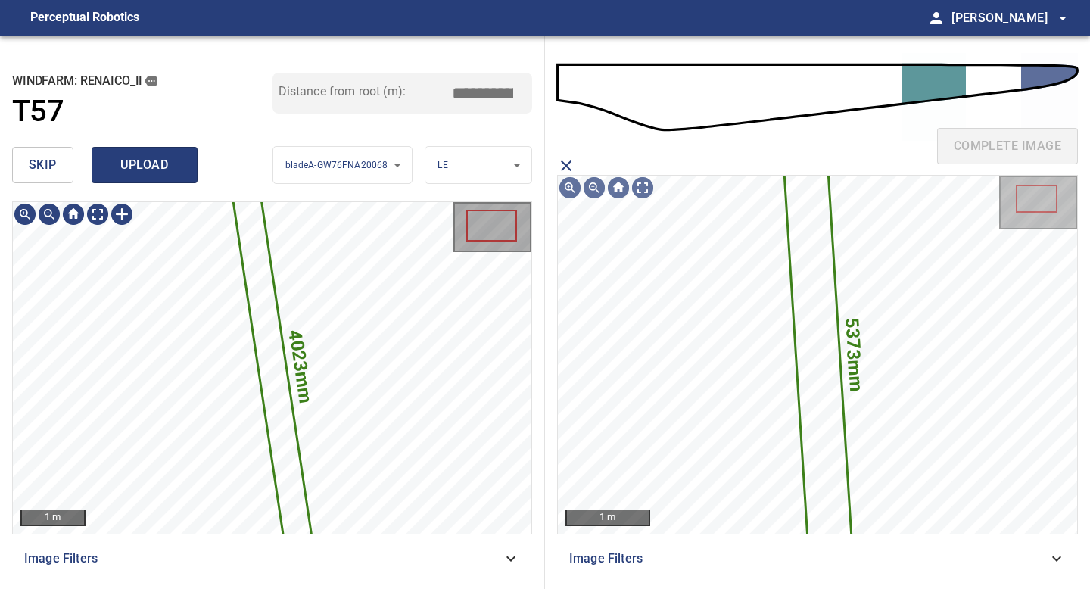
click at [135, 164] on span "upload" at bounding box center [144, 164] width 73 height 21
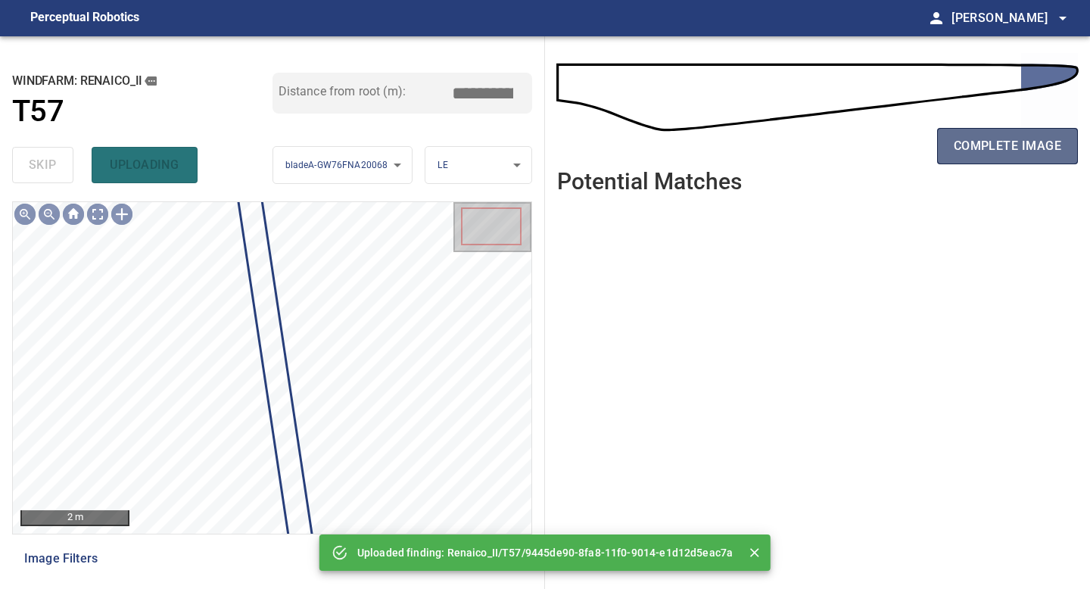
click at [987, 145] on span "complete image" at bounding box center [1007, 145] width 107 height 21
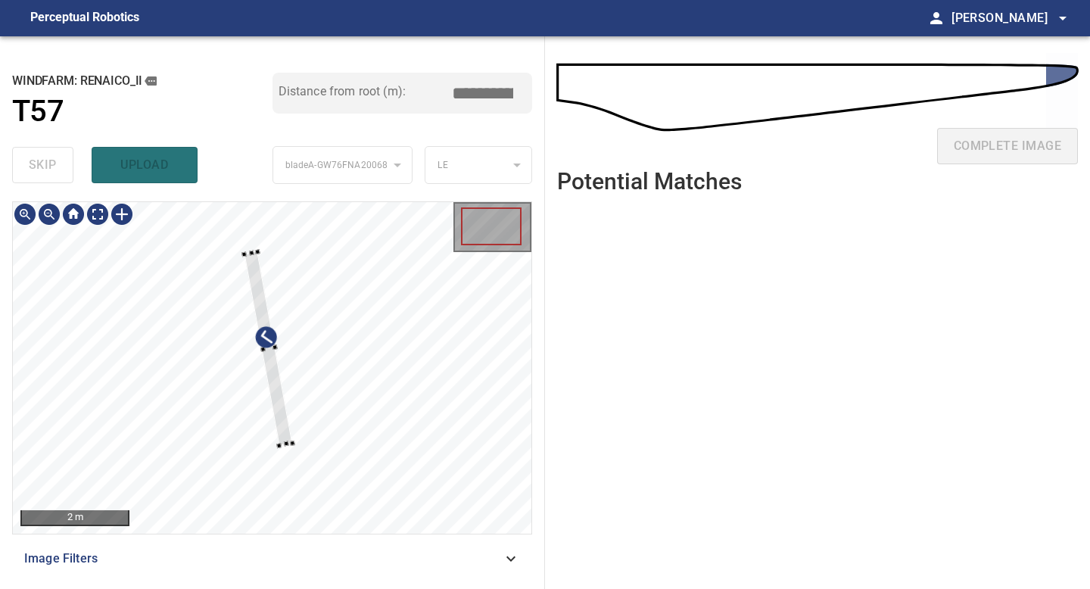
click at [277, 416] on div at bounding box center [268, 348] width 48 height 194
click at [309, 537] on div "2 m Image Filters" at bounding box center [272, 388] width 520 height 375
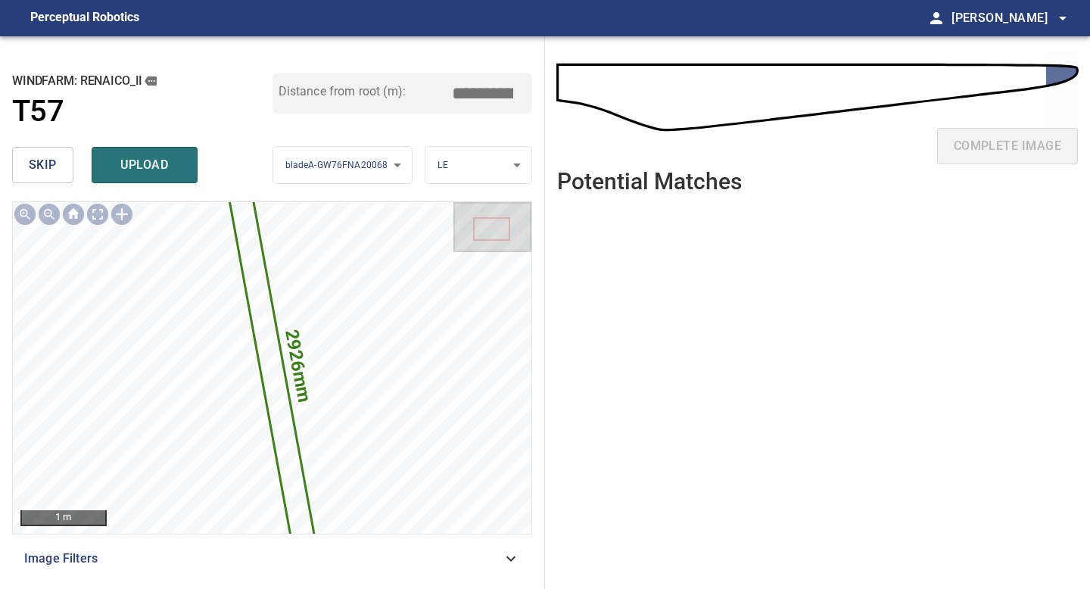
drag, startPoint x: 489, startPoint y: 89, endPoint x: 400, endPoint y: 89, distance: 89.3
click at [400, 89] on div "Distance from root (m): *****" at bounding box center [402, 93] width 260 height 41
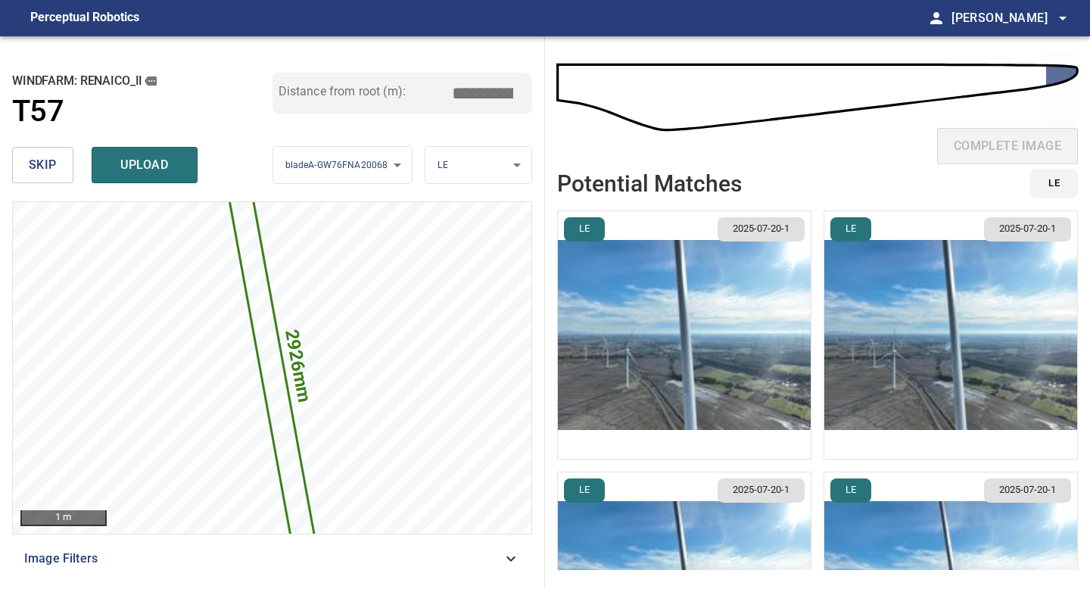
type input "*****"
click at [736, 313] on img "button" at bounding box center [684, 334] width 253 height 247
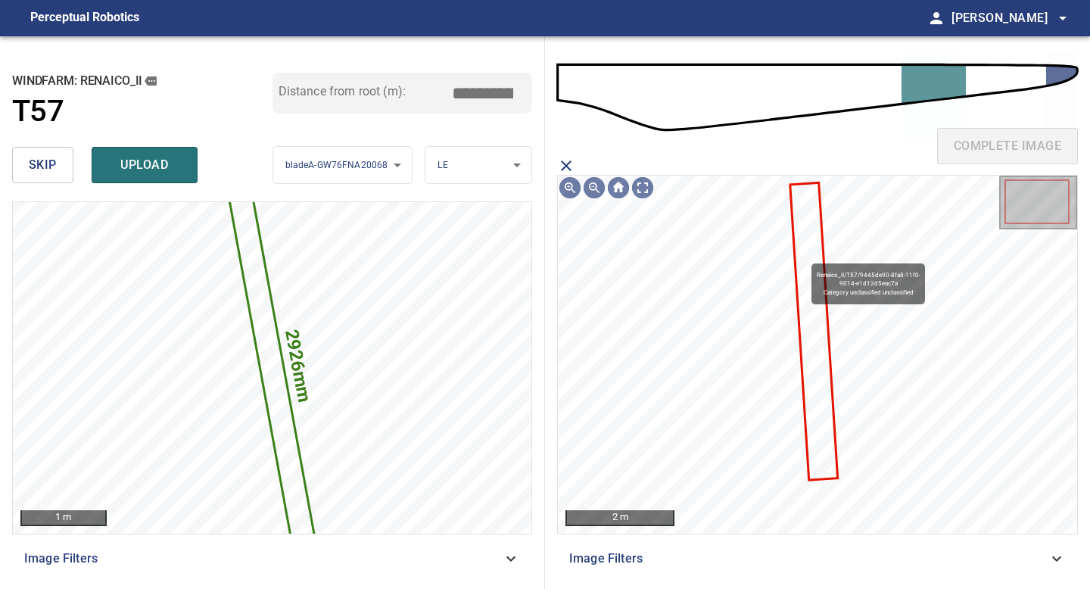
click at [804, 256] on icon at bounding box center [813, 331] width 45 height 294
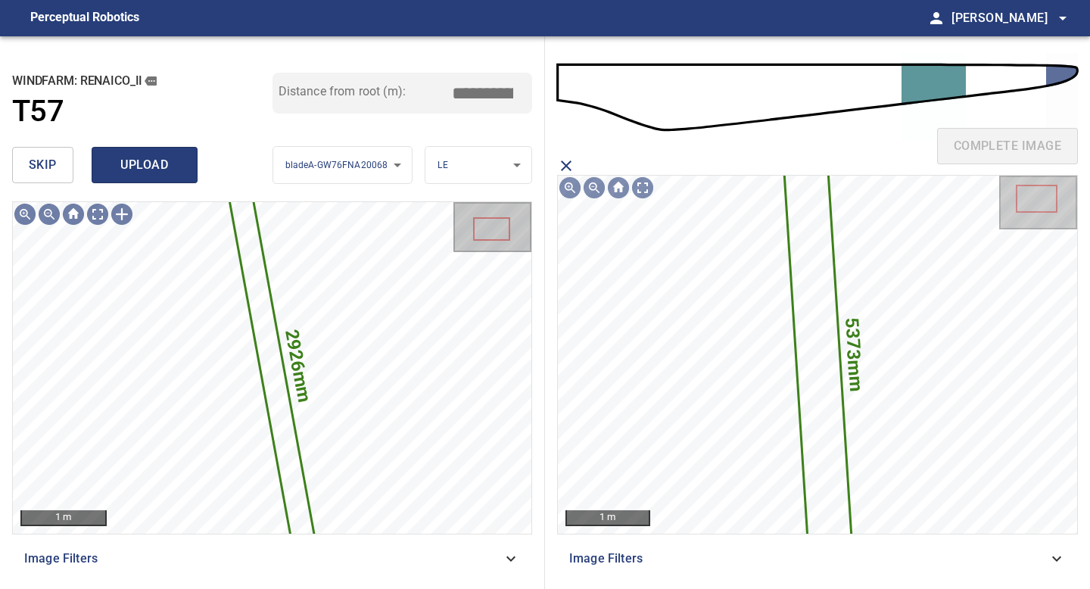
click at [149, 172] on span "upload" at bounding box center [144, 164] width 73 height 21
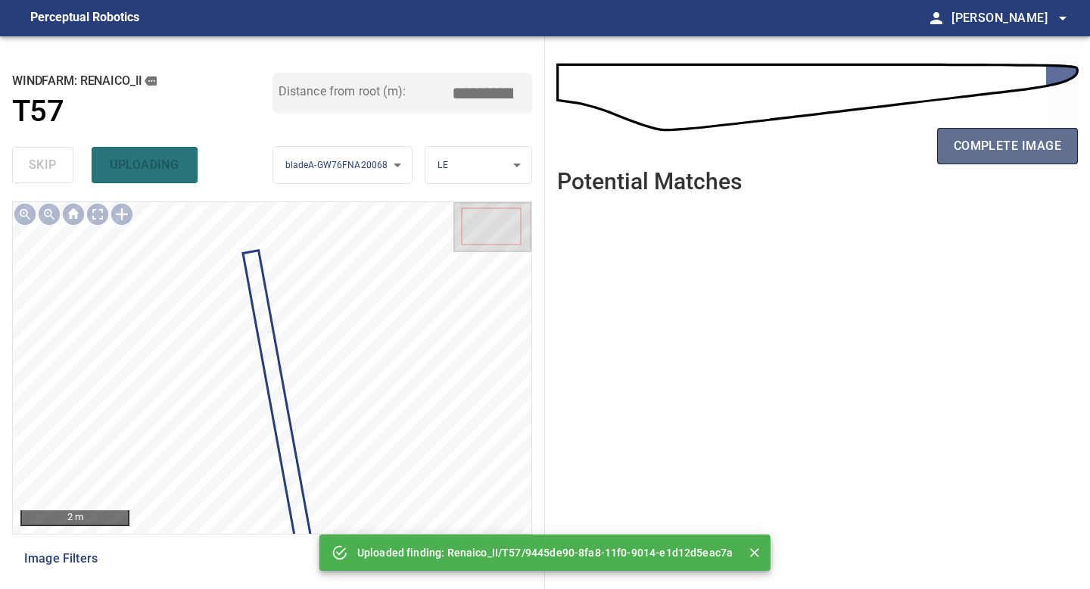
click at [1017, 139] on span "complete image" at bounding box center [1007, 145] width 107 height 21
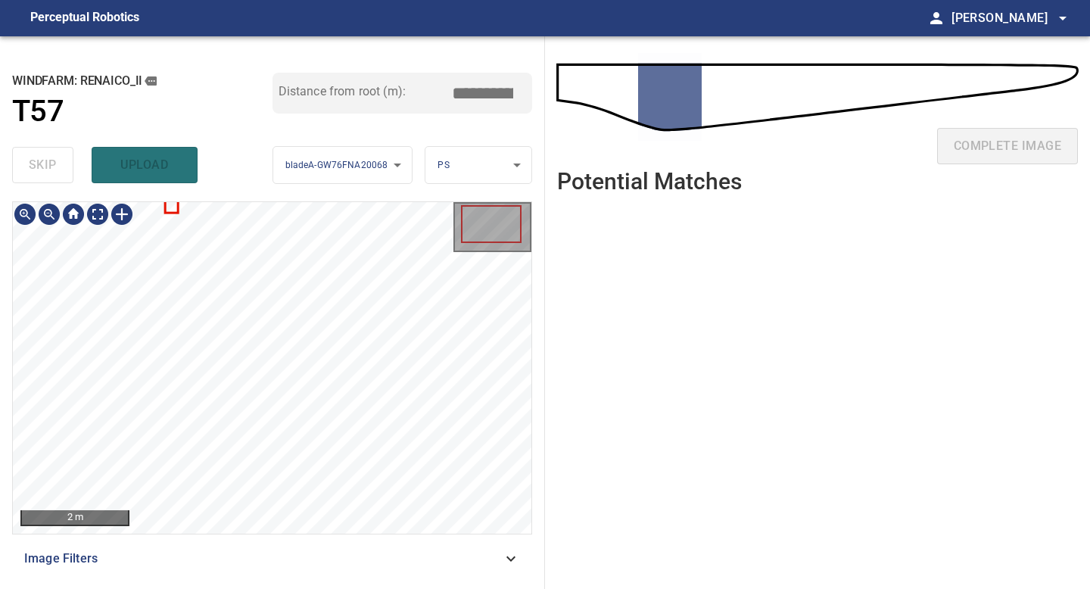
click at [234, 547] on div "2 m Image Filters" at bounding box center [272, 388] width 520 height 375
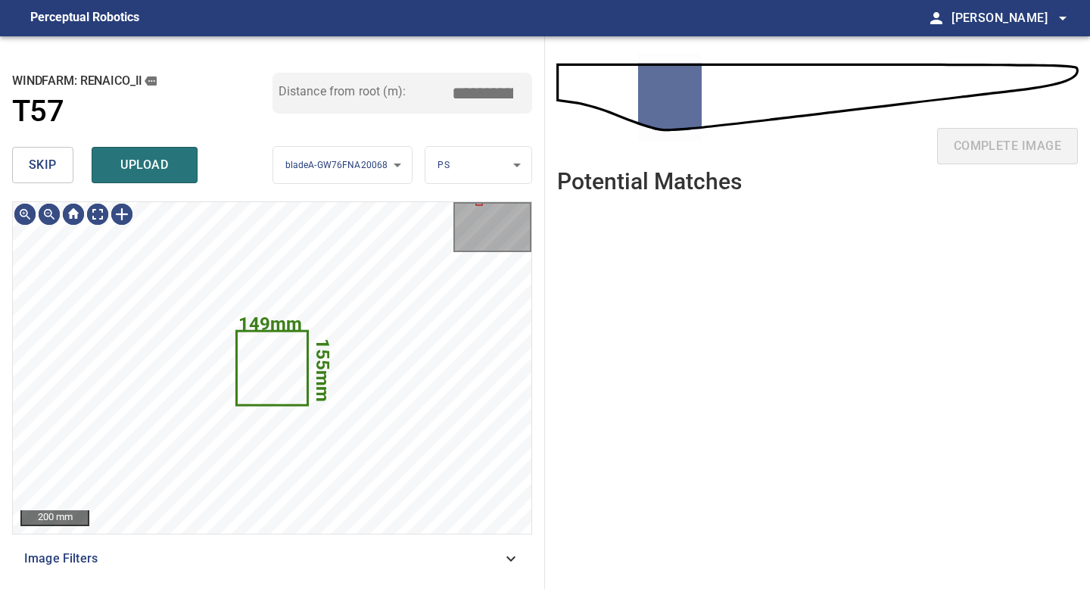
click at [57, 175] on button "skip" at bounding box center [42, 165] width 61 height 36
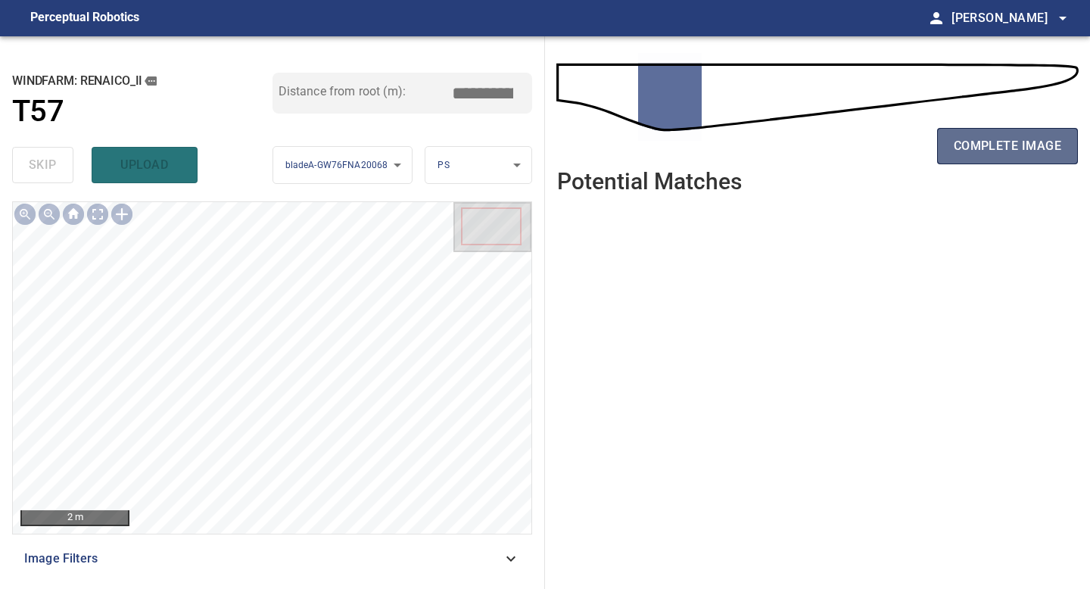
click at [1024, 129] on button "complete image" at bounding box center [1007, 146] width 141 height 36
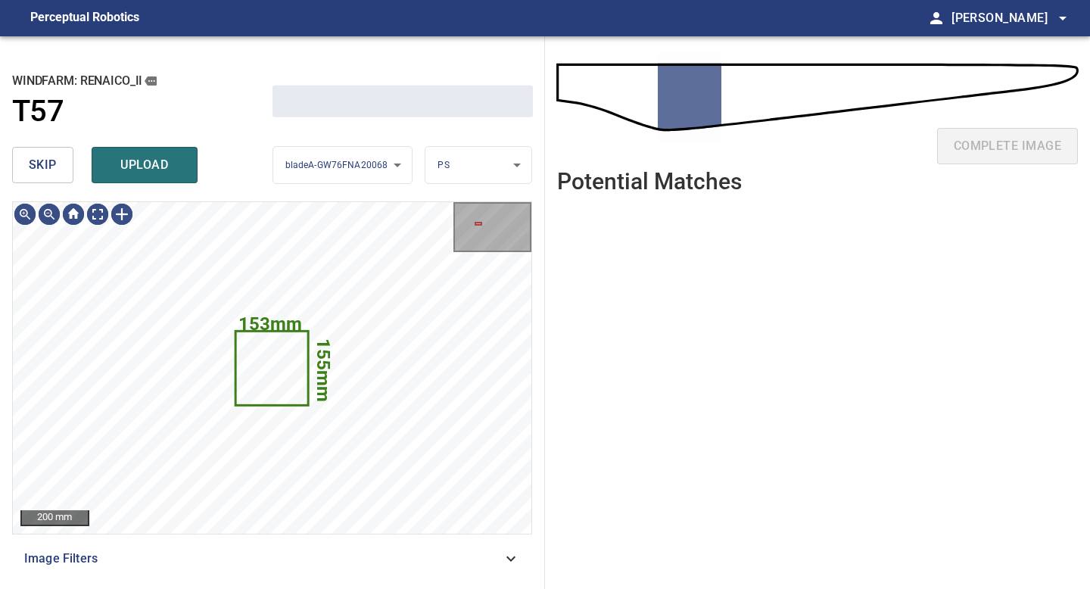
click at [23, 163] on button "skip" at bounding box center [42, 165] width 61 height 36
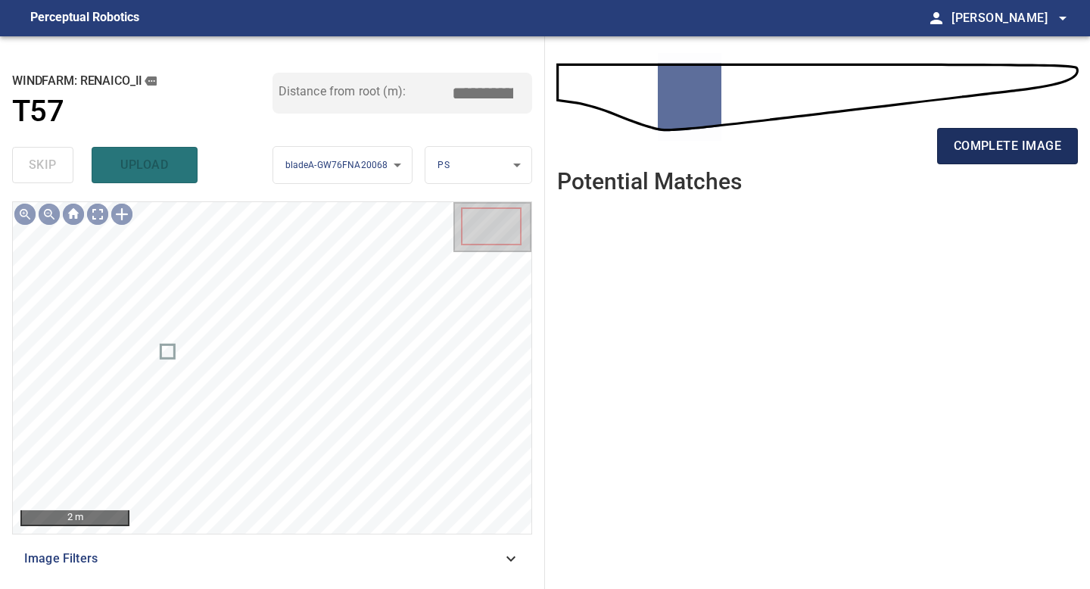
click at [1014, 150] on span "complete image" at bounding box center [1007, 145] width 107 height 21
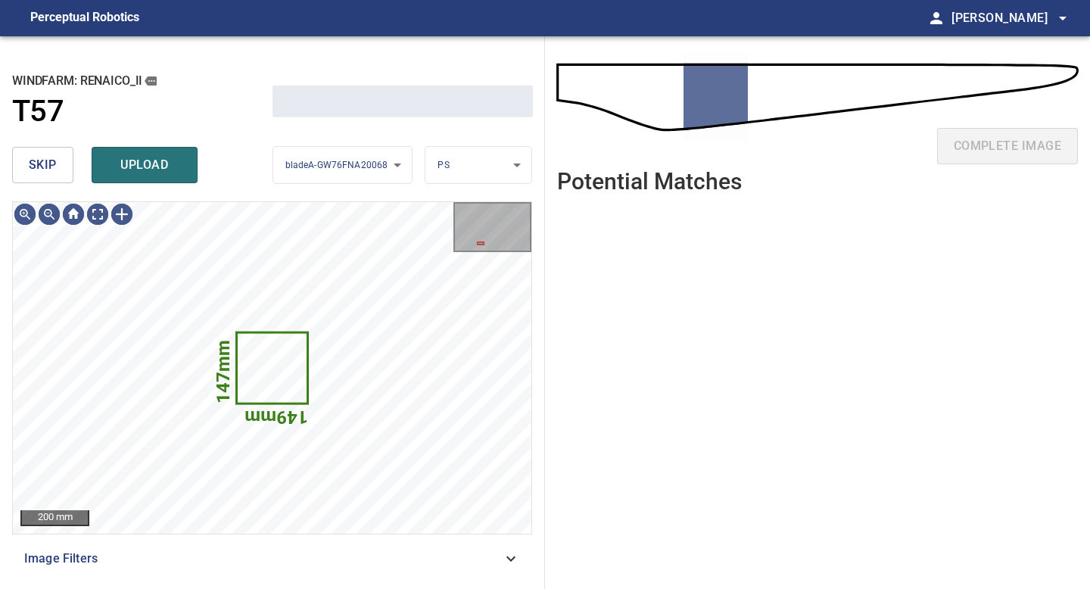
click at [50, 168] on span "skip" at bounding box center [43, 164] width 28 height 21
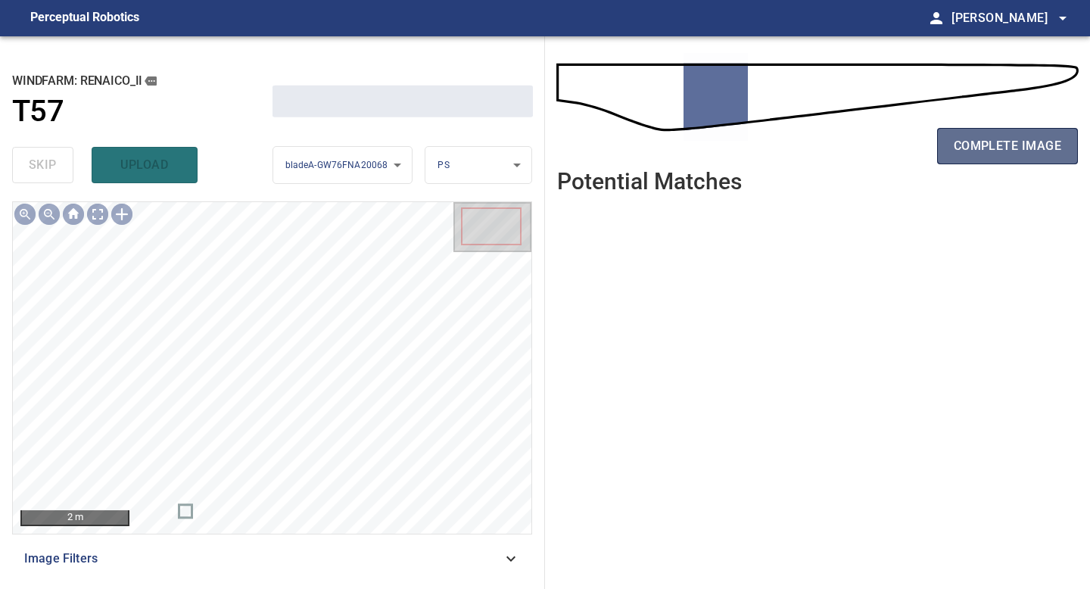
click at [1014, 157] on button "complete image" at bounding box center [1007, 146] width 141 height 36
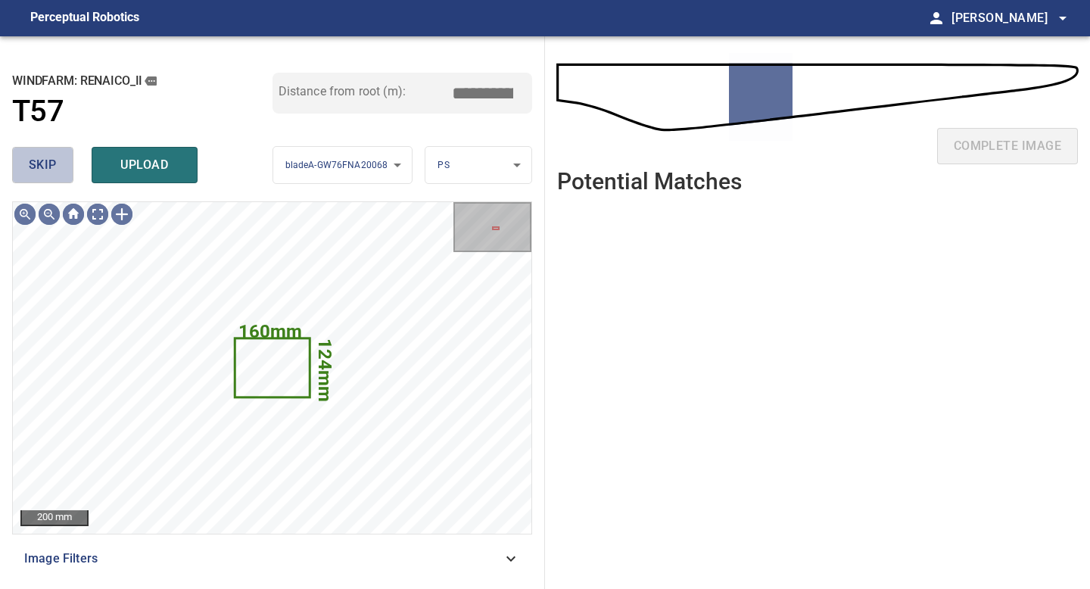
click at [61, 164] on button "skip" at bounding box center [42, 165] width 61 height 36
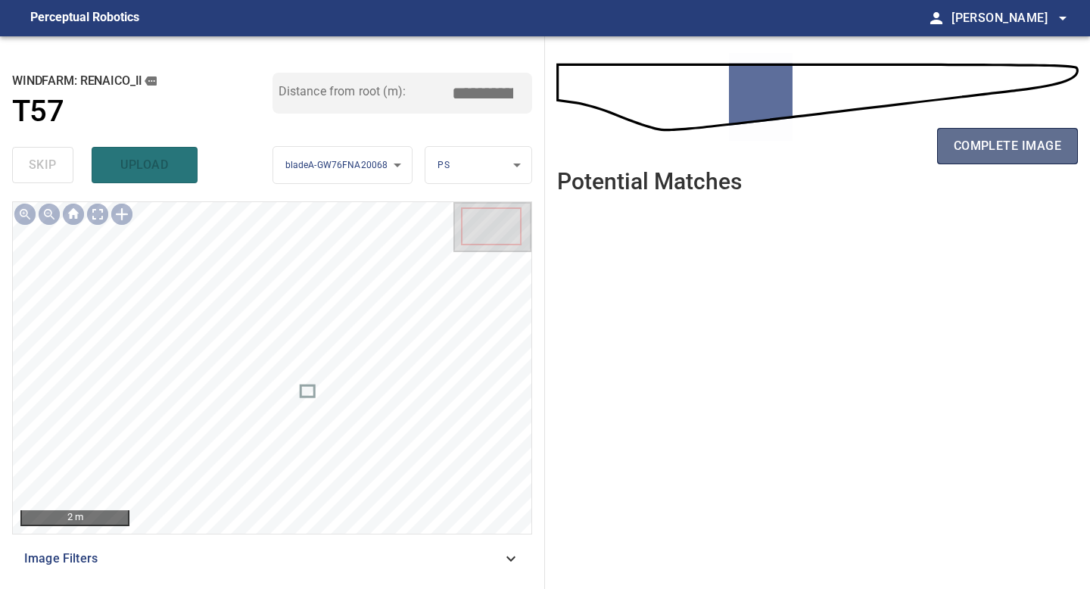
click at [1045, 140] on span "complete image" at bounding box center [1007, 145] width 107 height 21
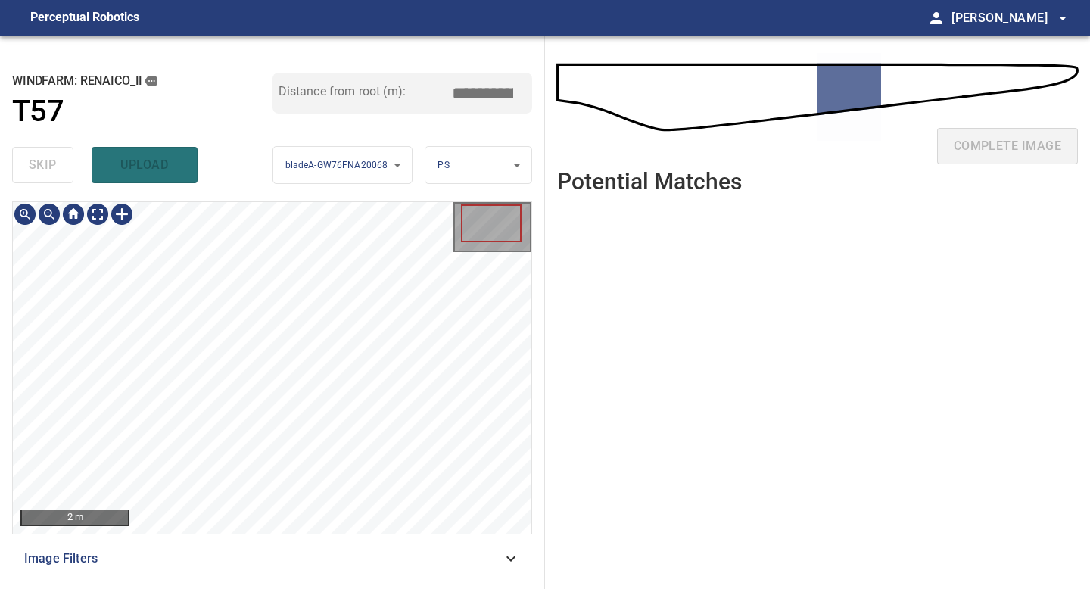
click at [285, 541] on div "2 m Image Filters" at bounding box center [272, 388] width 520 height 375
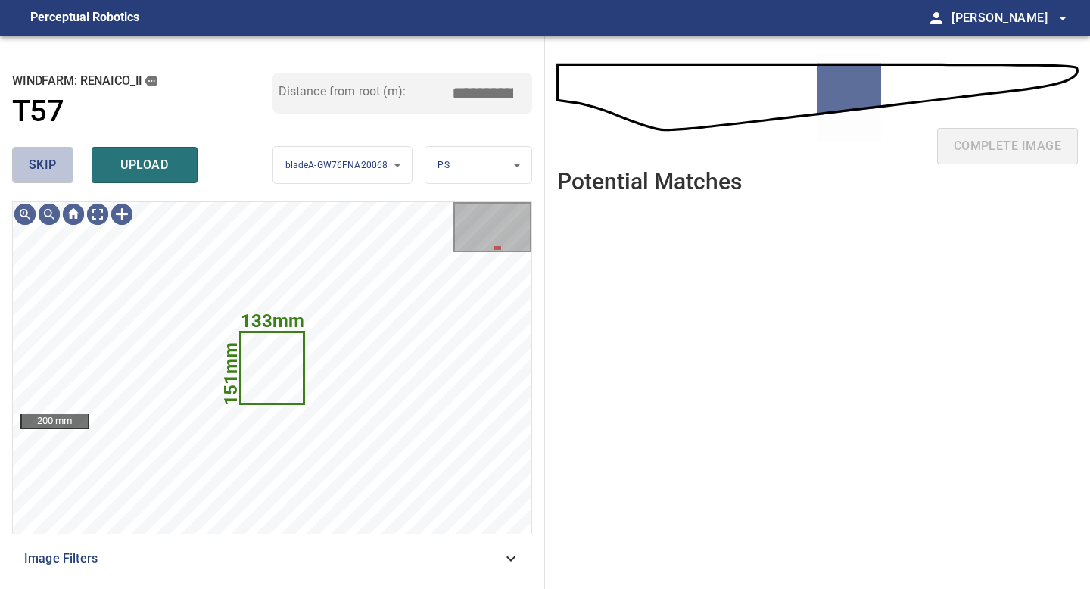
click at [39, 167] on span "skip" at bounding box center [43, 164] width 28 height 21
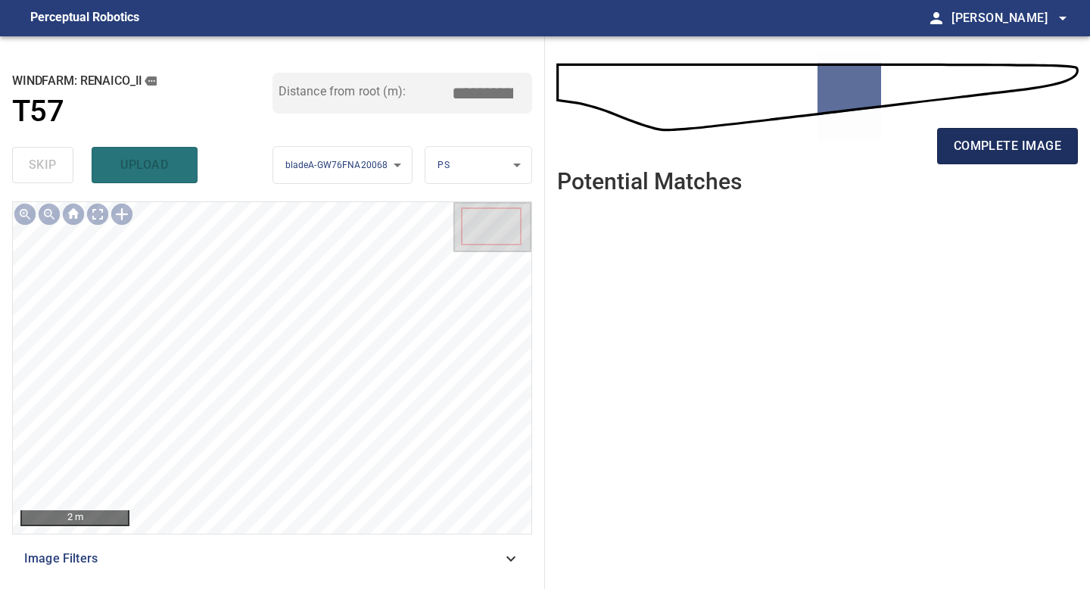
click at [974, 154] on span "complete image" at bounding box center [1007, 145] width 107 height 21
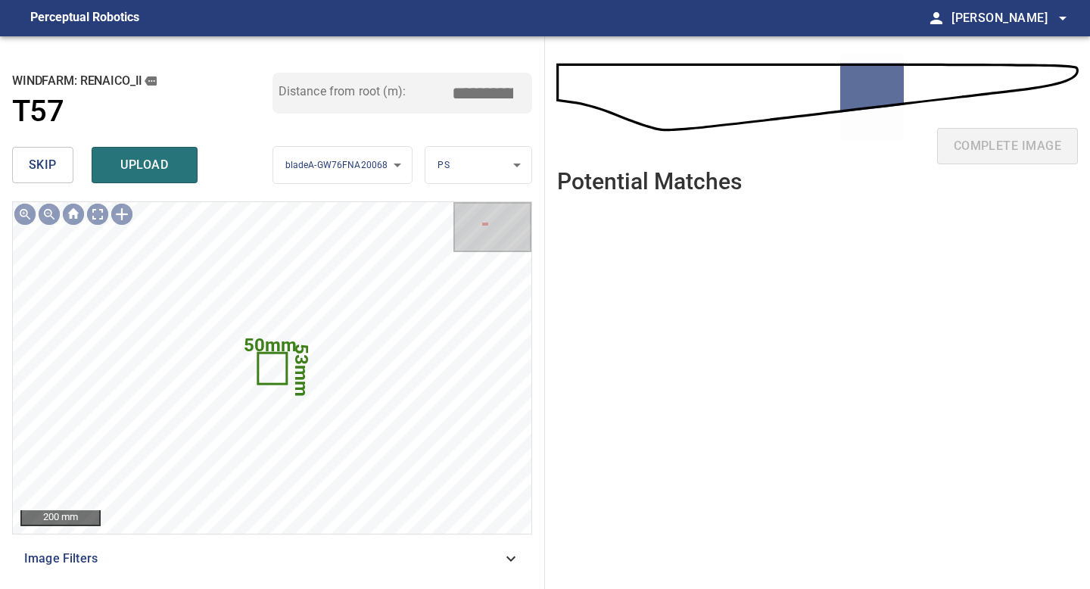
click at [54, 160] on span "skip" at bounding box center [43, 164] width 28 height 21
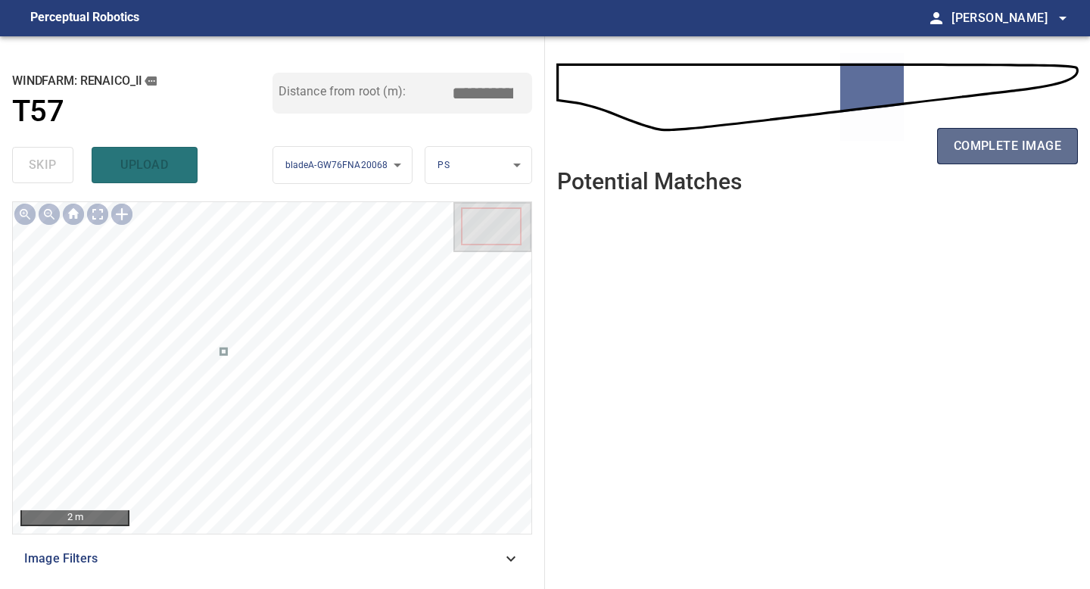
click at [998, 153] on span "complete image" at bounding box center [1007, 145] width 107 height 21
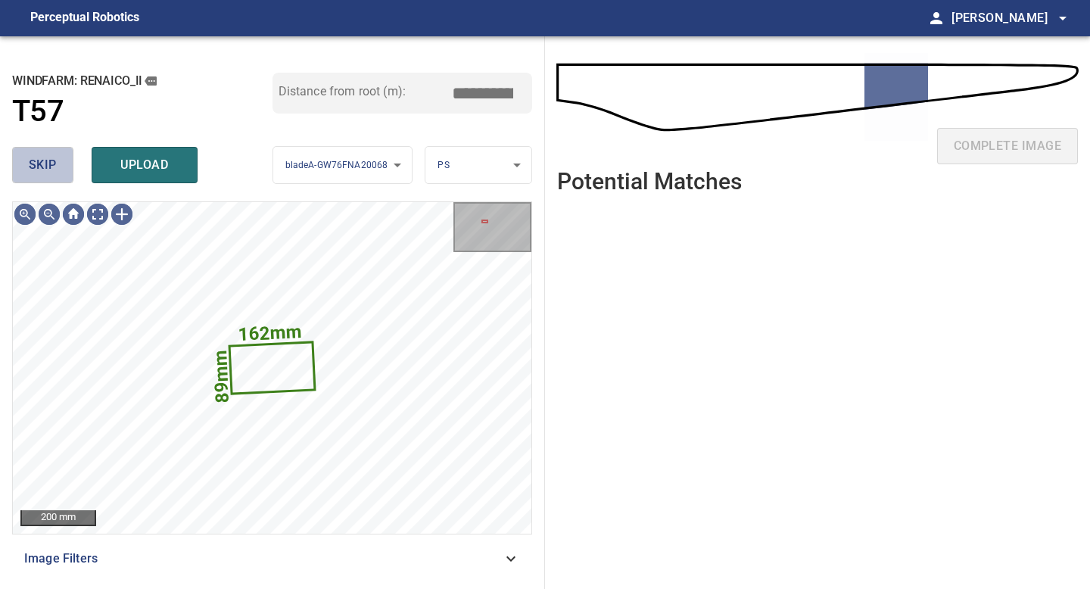
click at [38, 163] on span "skip" at bounding box center [43, 164] width 28 height 21
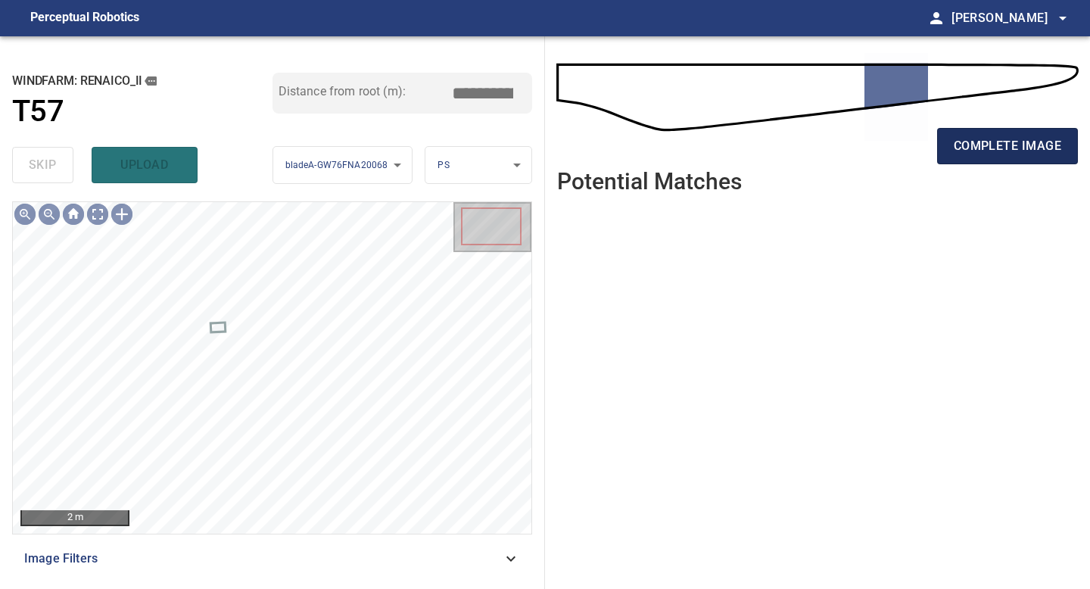
click at [991, 143] on span "complete image" at bounding box center [1007, 145] width 107 height 21
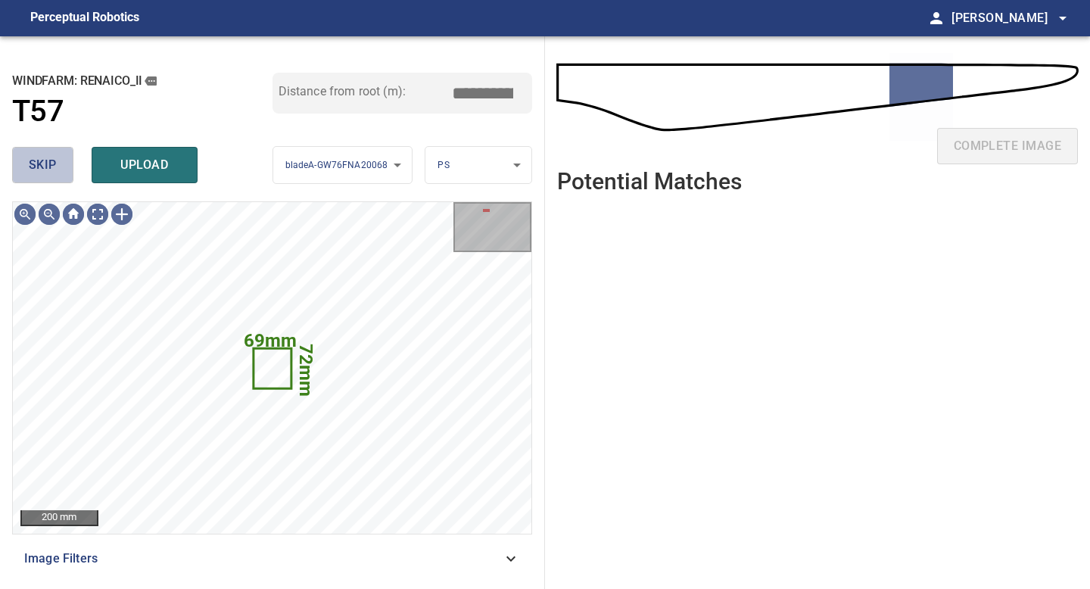
click at [40, 149] on button "skip" at bounding box center [42, 165] width 61 height 36
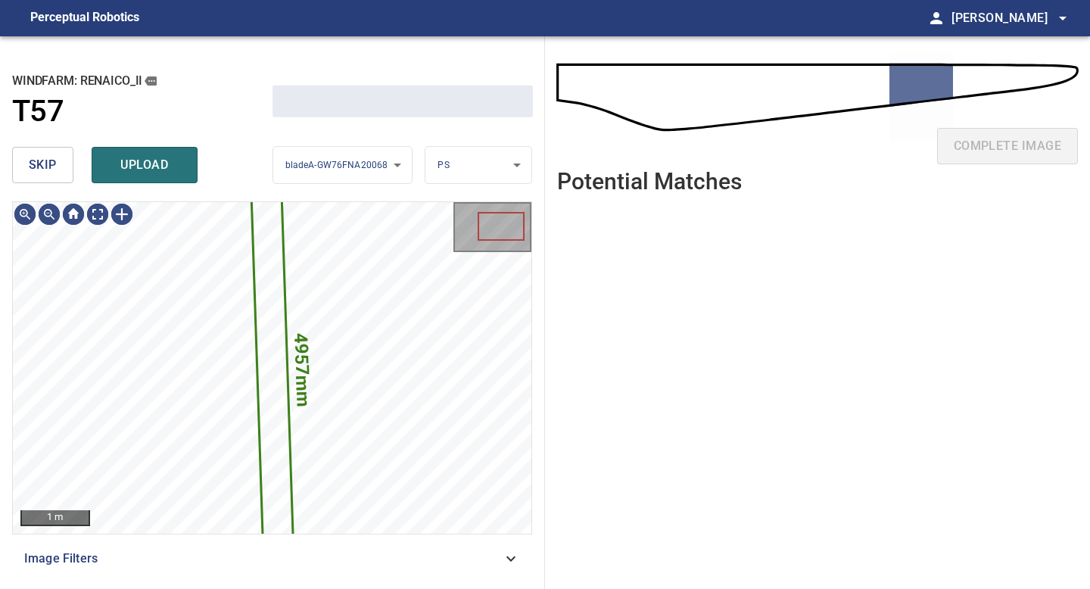
click at [40, 154] on button "skip" at bounding box center [42, 165] width 61 height 36
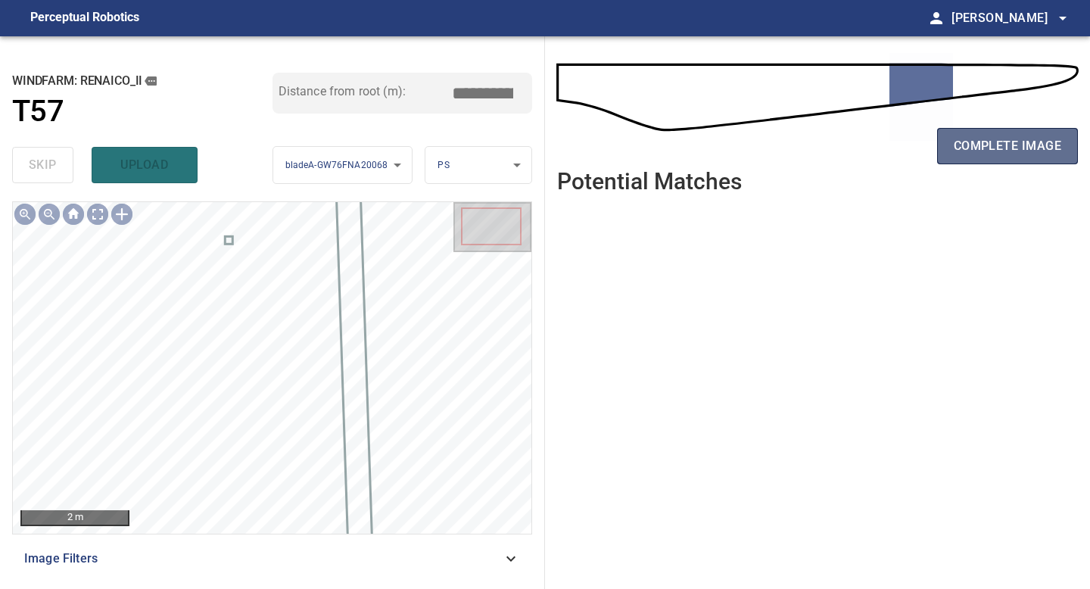
click at [990, 132] on button "complete image" at bounding box center [1007, 146] width 141 height 36
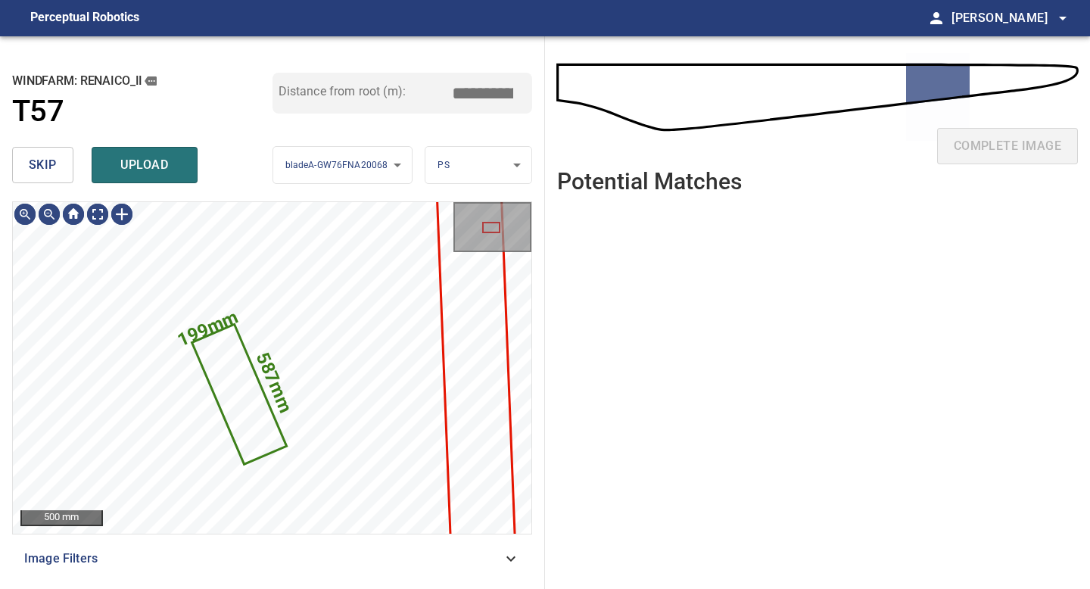
click at [39, 167] on span "skip" at bounding box center [43, 164] width 28 height 21
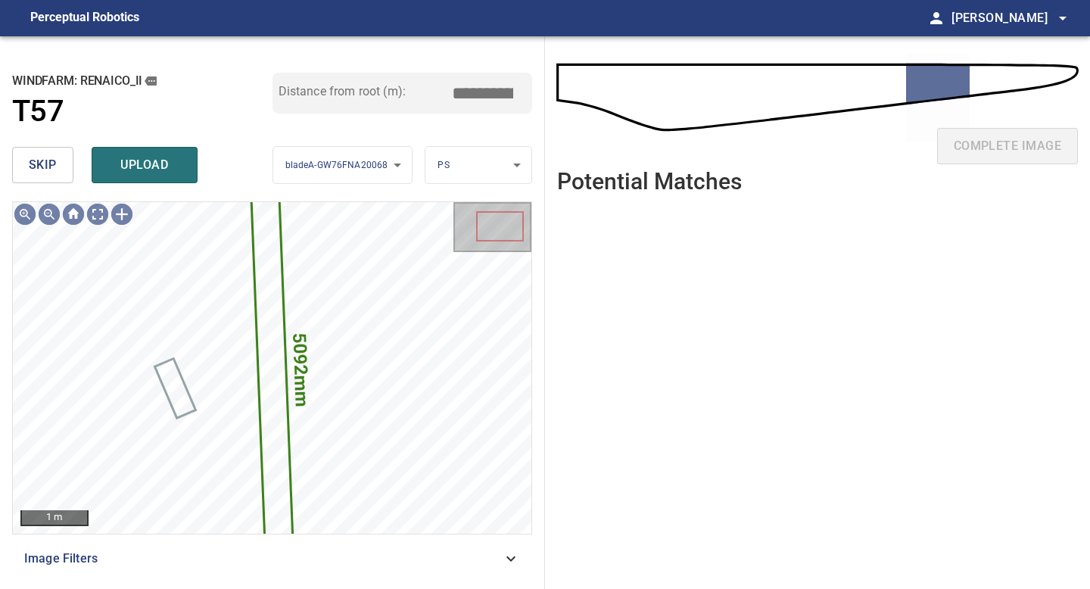
click at [39, 167] on span "skip" at bounding box center [43, 164] width 28 height 21
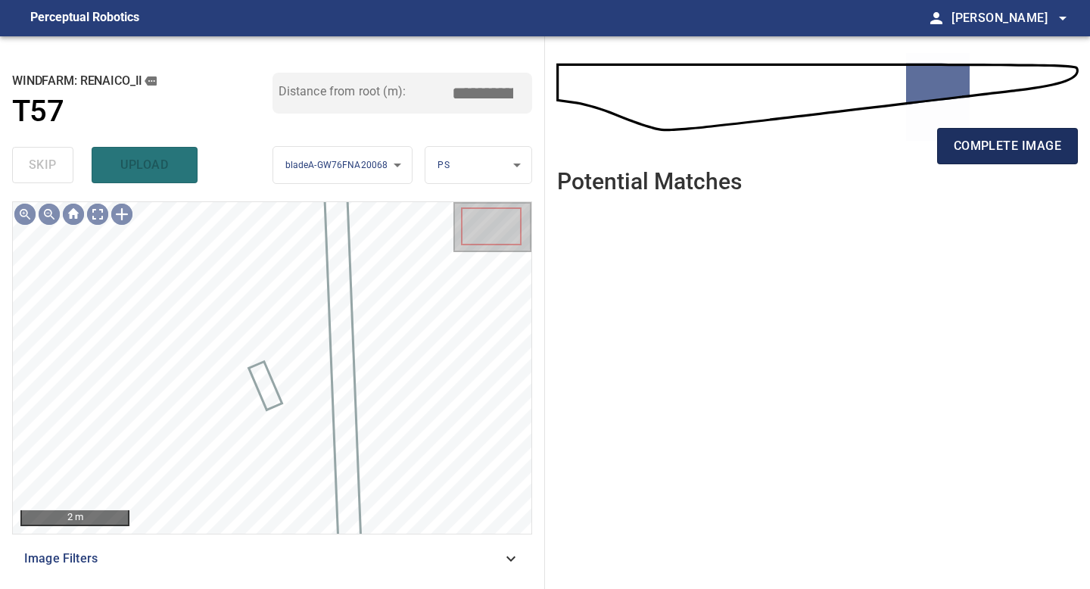
click at [983, 144] on span "complete image" at bounding box center [1007, 145] width 107 height 21
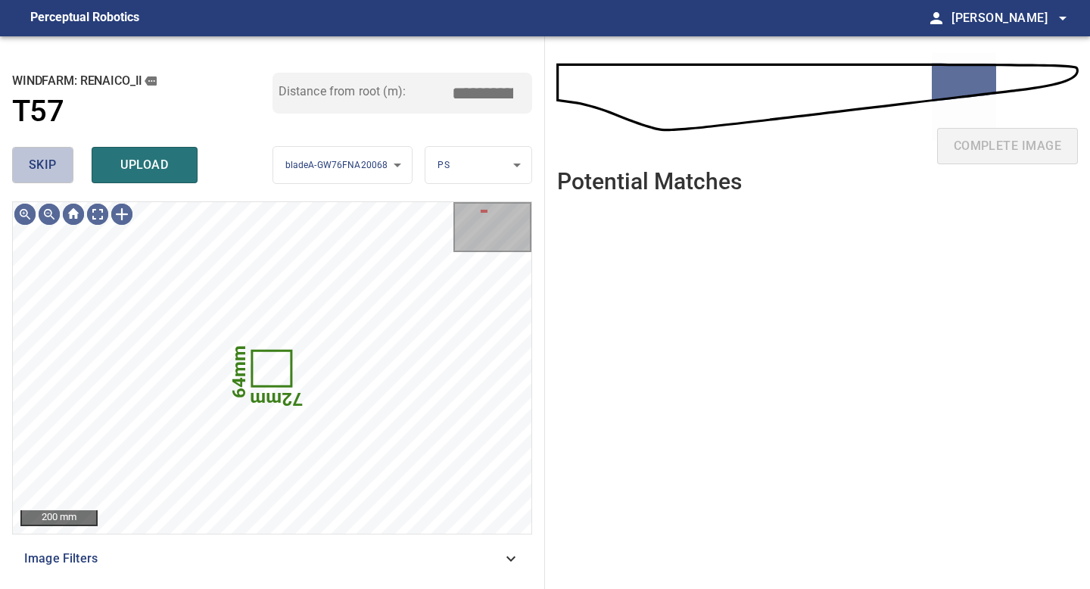
click at [44, 163] on span "skip" at bounding box center [43, 164] width 28 height 21
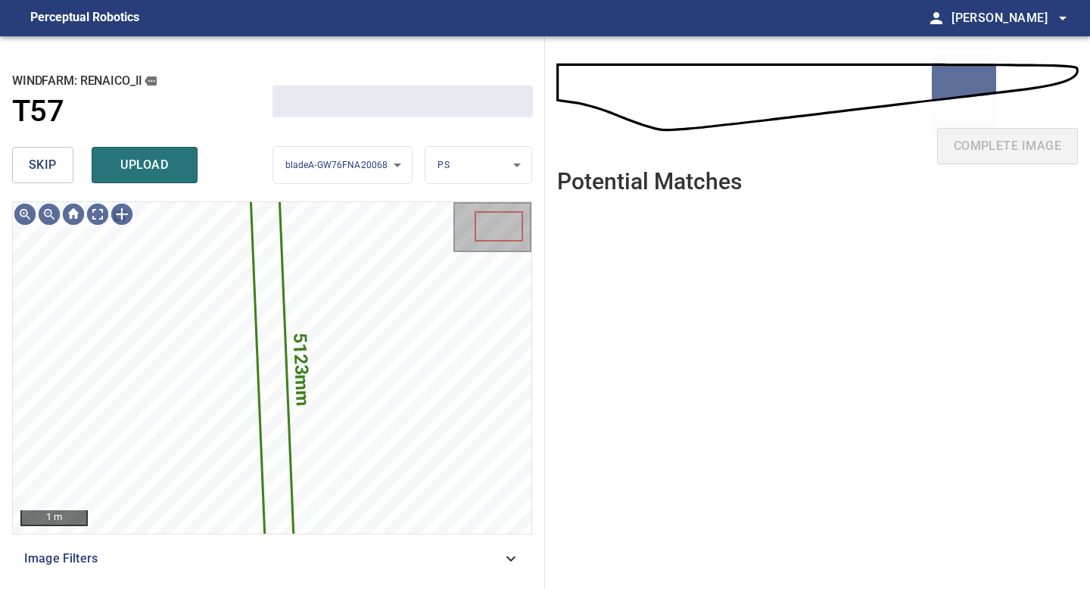
click at [44, 163] on span "skip" at bounding box center [43, 164] width 28 height 21
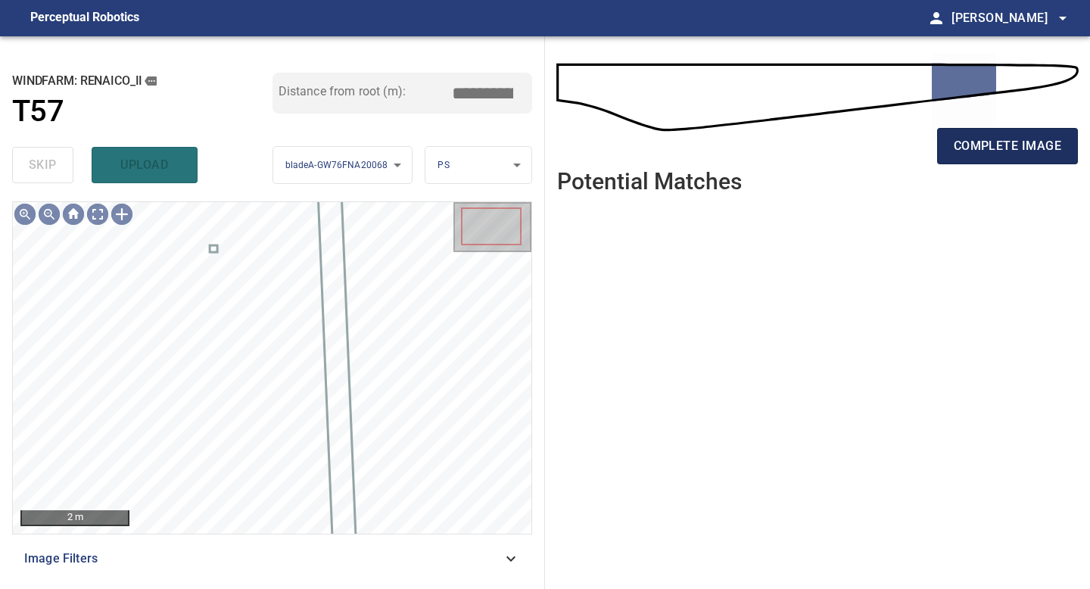
click at [1000, 145] on span "complete image" at bounding box center [1007, 145] width 107 height 21
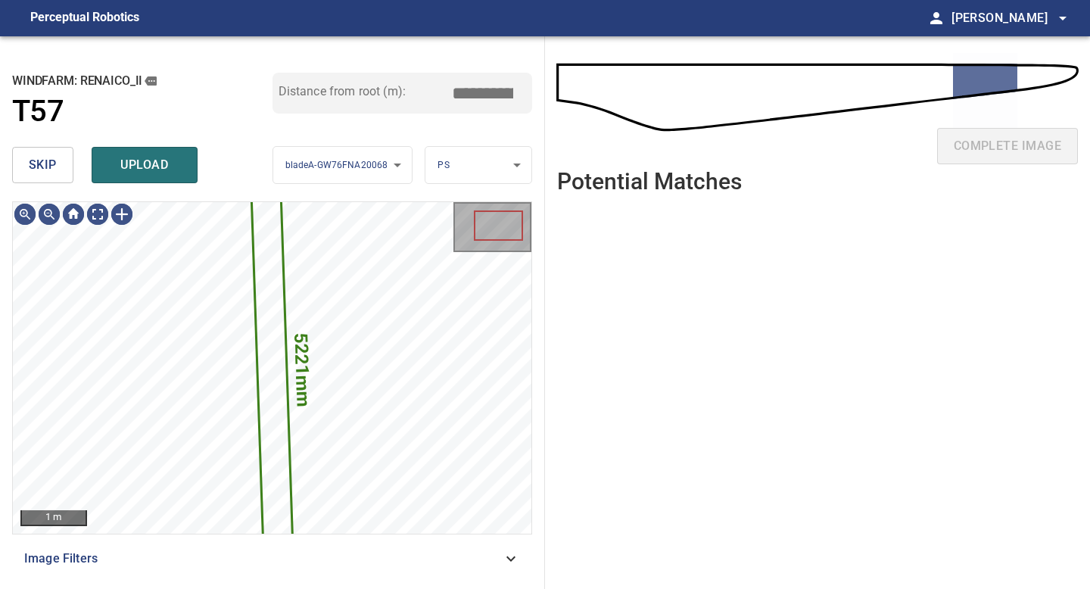
click at [44, 168] on span "skip" at bounding box center [43, 164] width 28 height 21
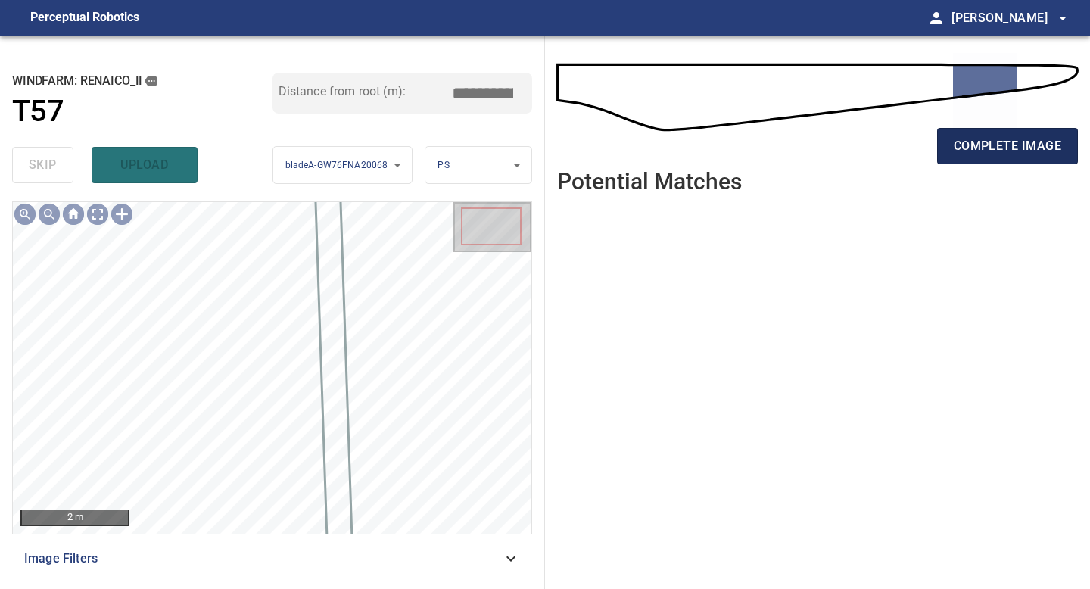
click at [990, 162] on button "complete image" at bounding box center [1007, 146] width 141 height 36
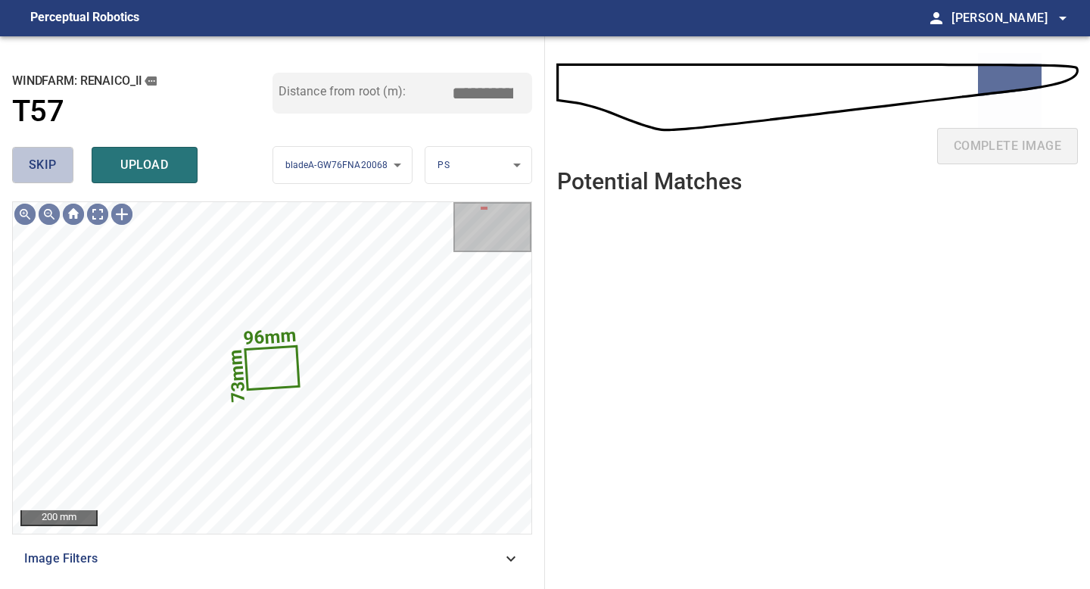
click at [33, 160] on span "skip" at bounding box center [43, 164] width 28 height 21
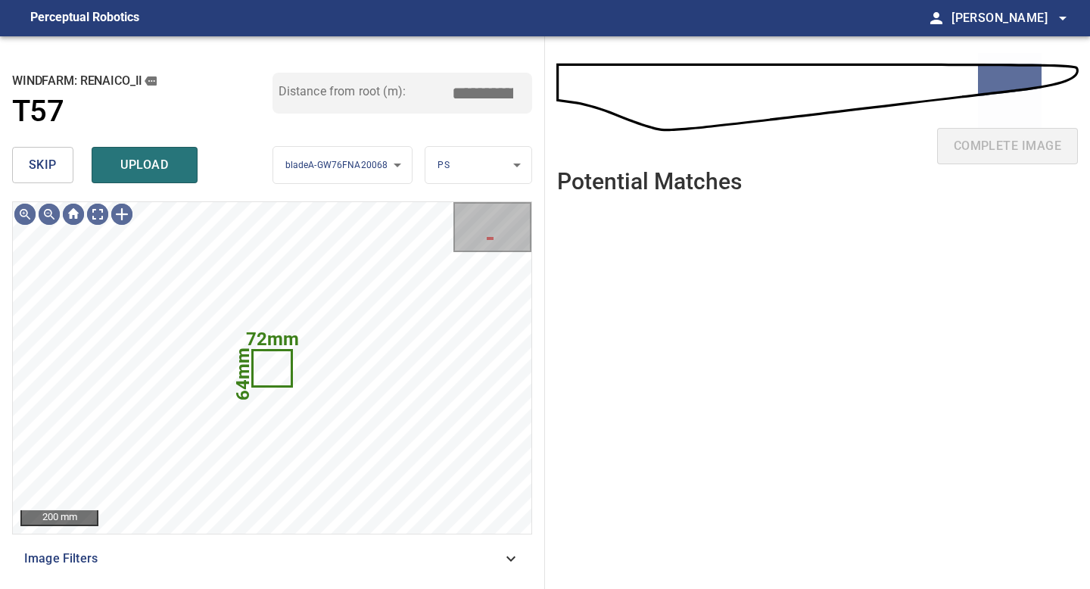
click at [33, 160] on span "skip" at bounding box center [43, 164] width 28 height 21
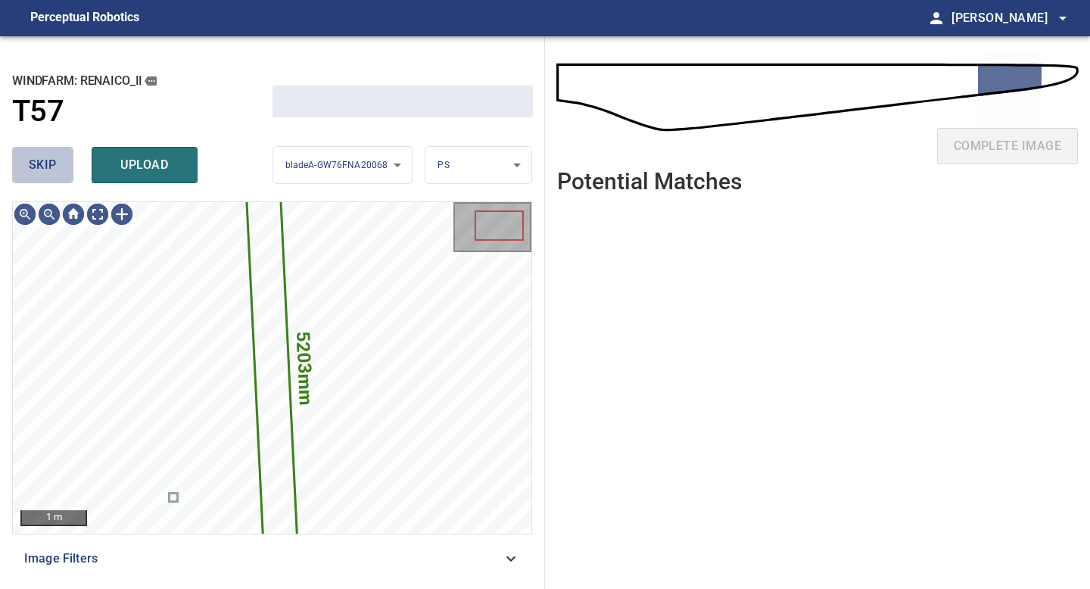
click at [33, 160] on span "skip" at bounding box center [43, 164] width 28 height 21
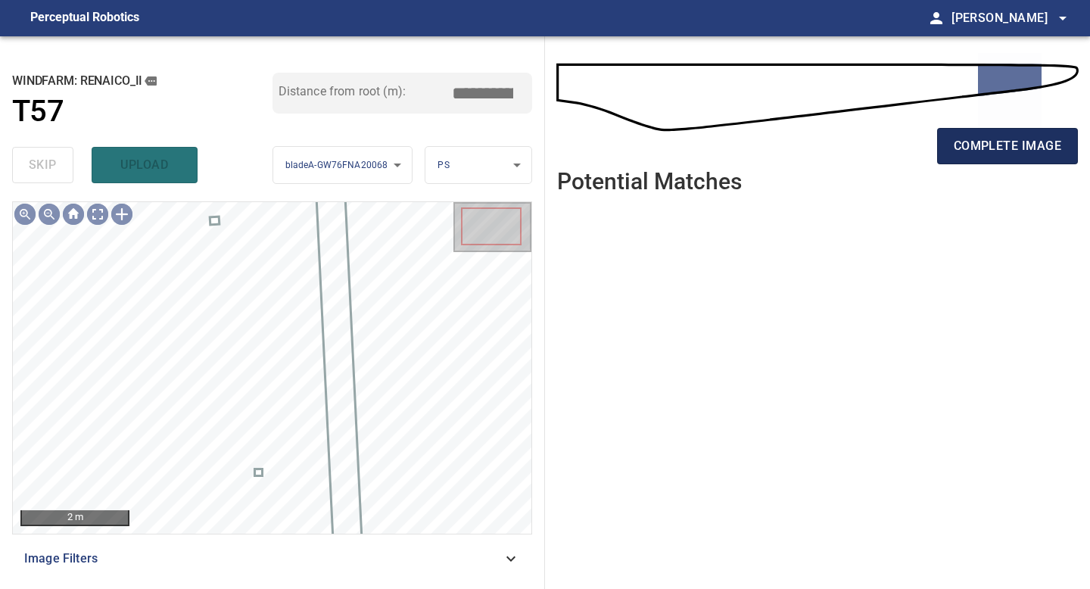
click at [968, 142] on span "complete image" at bounding box center [1007, 145] width 107 height 21
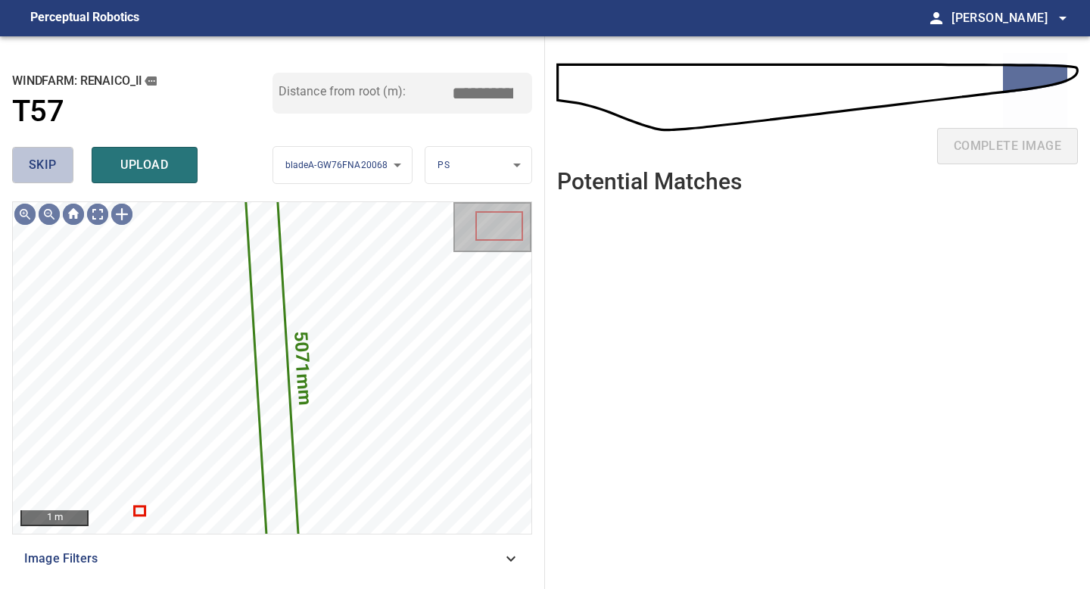
click at [42, 168] on span "skip" at bounding box center [43, 164] width 28 height 21
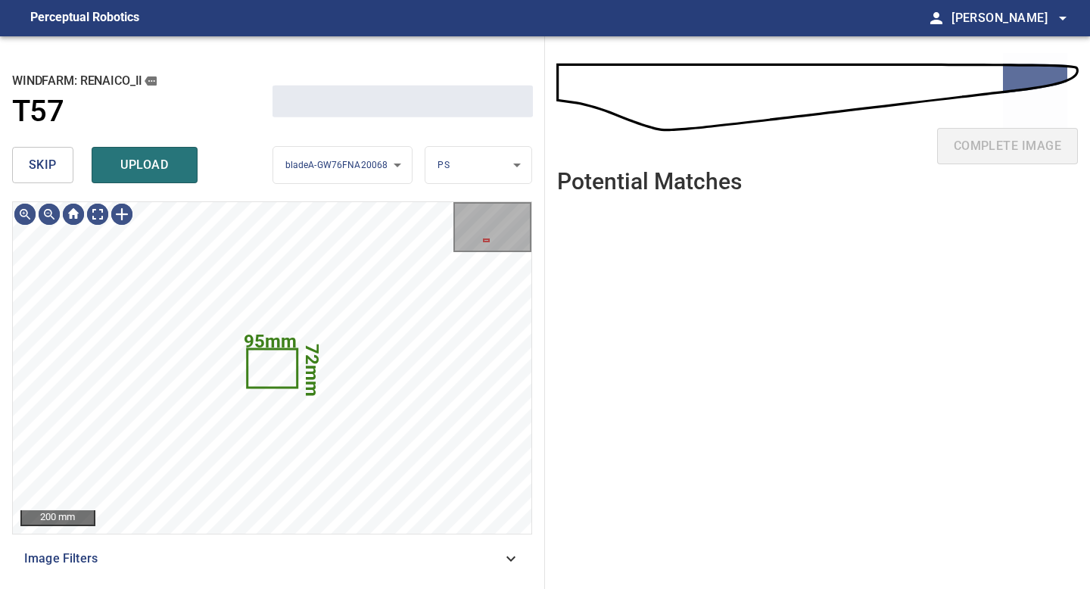
click at [42, 168] on span "skip" at bounding box center [43, 164] width 28 height 21
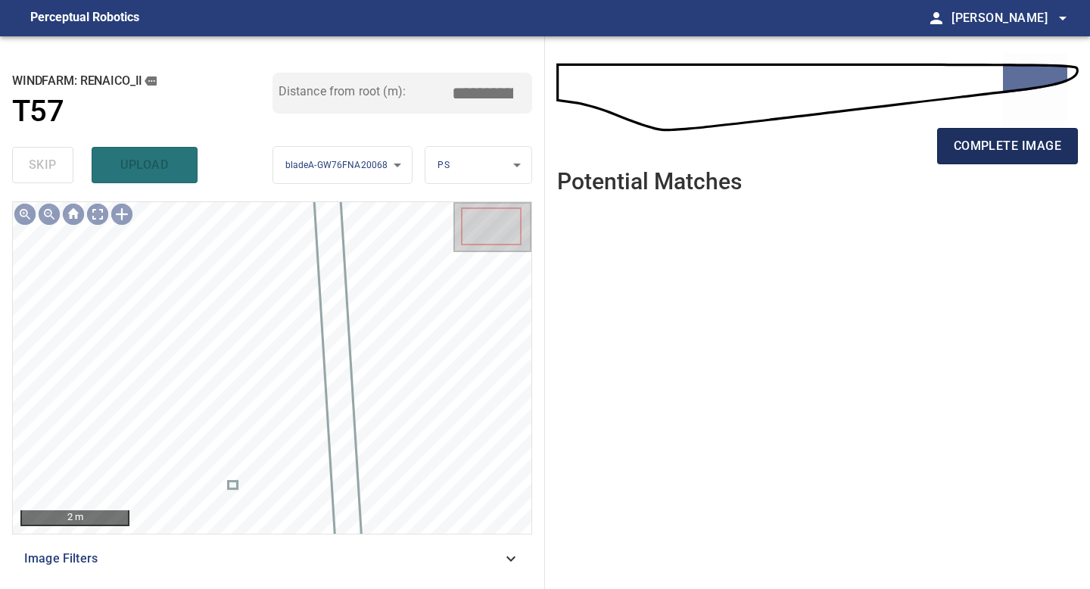
click at [983, 160] on button "complete image" at bounding box center [1007, 146] width 141 height 36
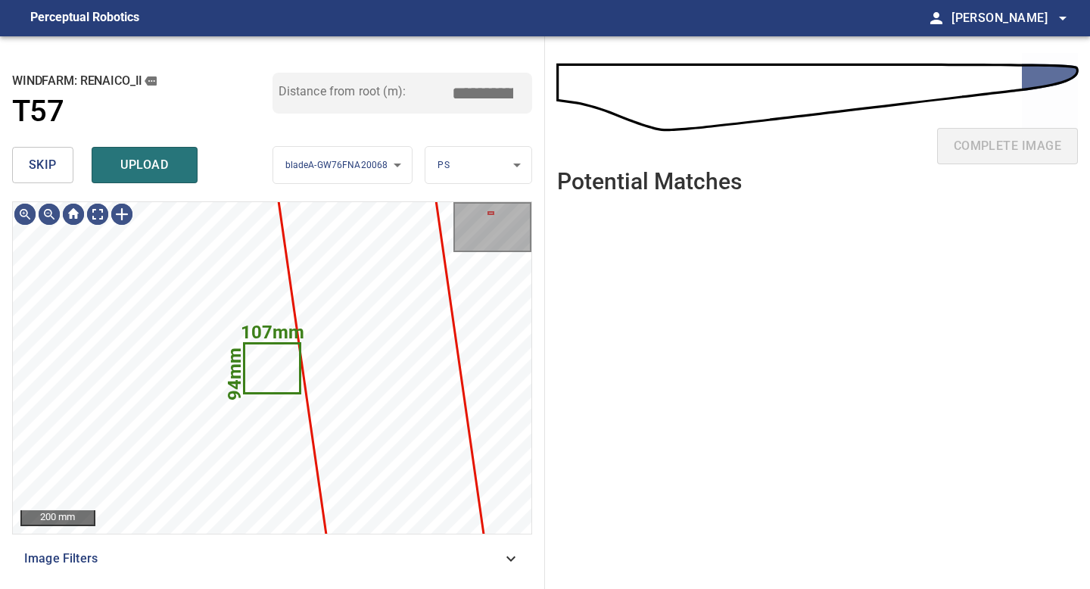
click at [43, 151] on button "skip" at bounding box center [42, 165] width 61 height 36
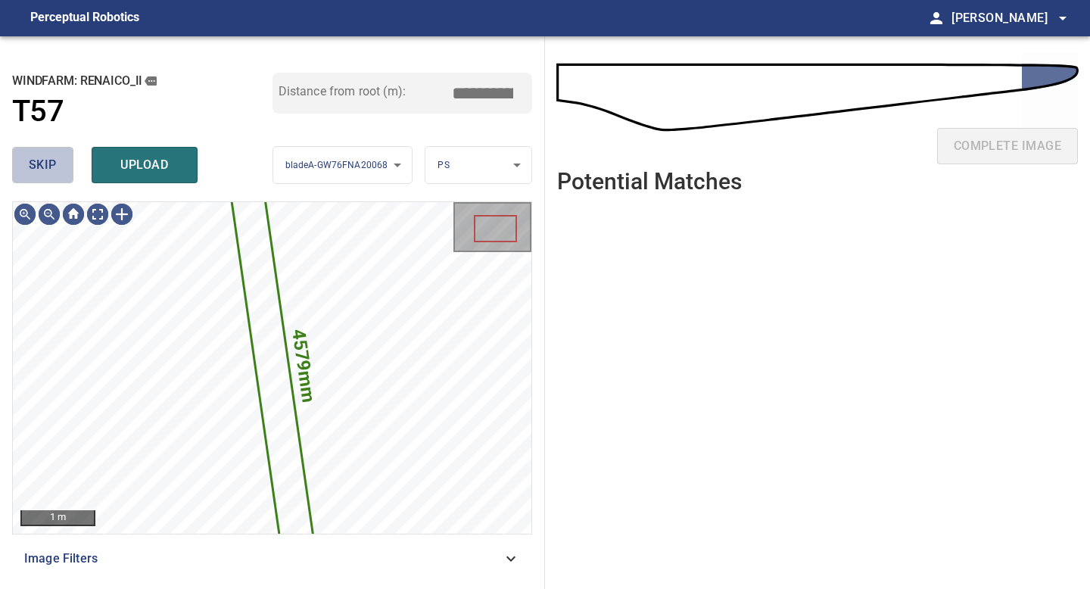
click at [43, 153] on button "skip" at bounding box center [42, 165] width 61 height 36
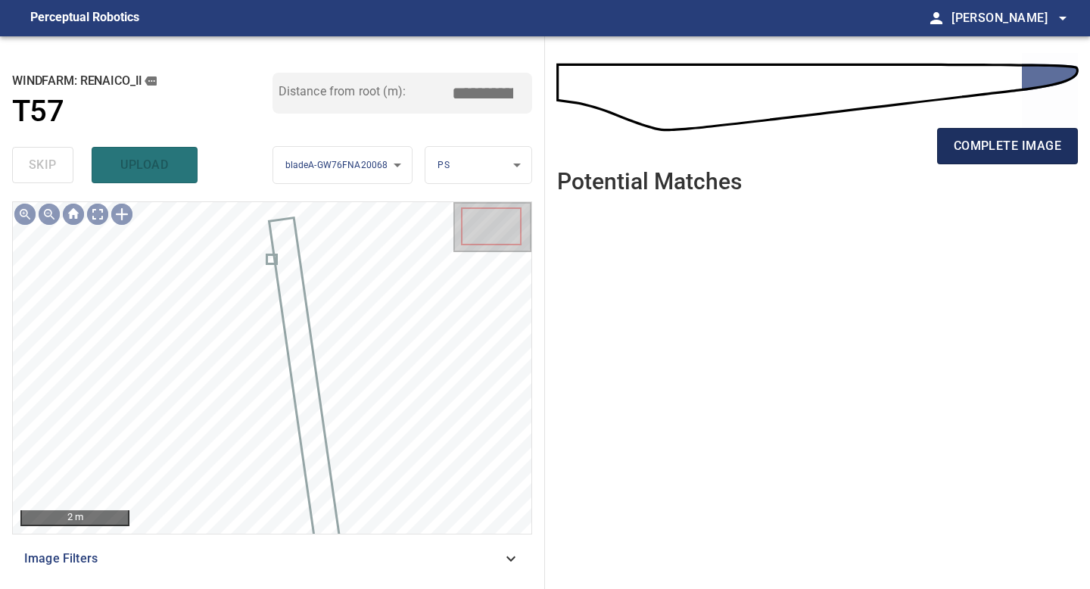
click at [1006, 155] on span "complete image" at bounding box center [1007, 145] width 107 height 21
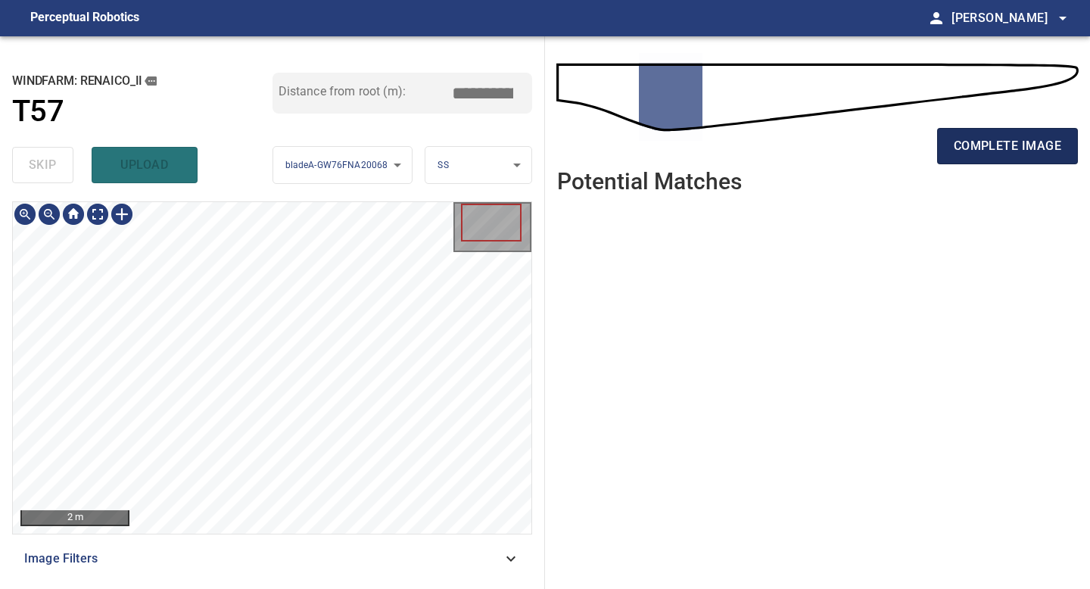
click at [991, 149] on span "complete image" at bounding box center [1007, 145] width 107 height 21
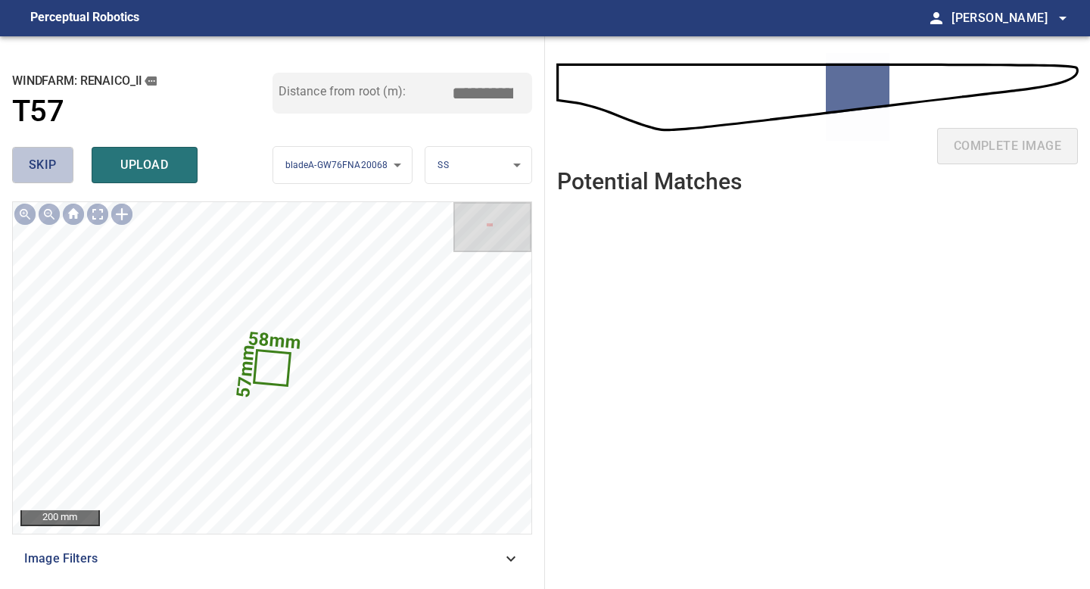
click at [39, 166] on span "skip" at bounding box center [43, 164] width 28 height 21
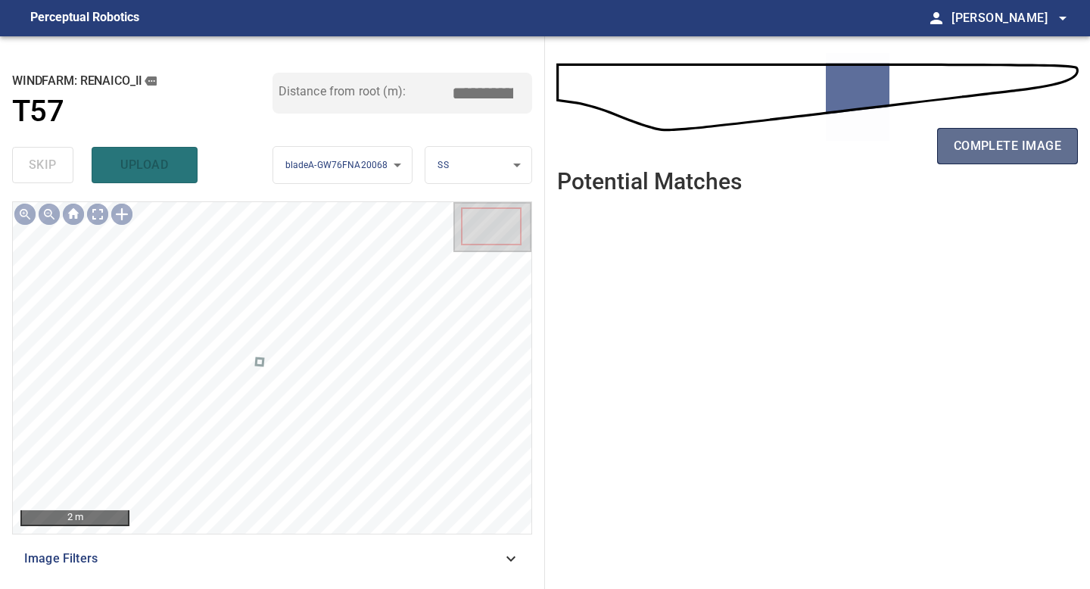
click at [1025, 142] on span "complete image" at bounding box center [1007, 145] width 107 height 21
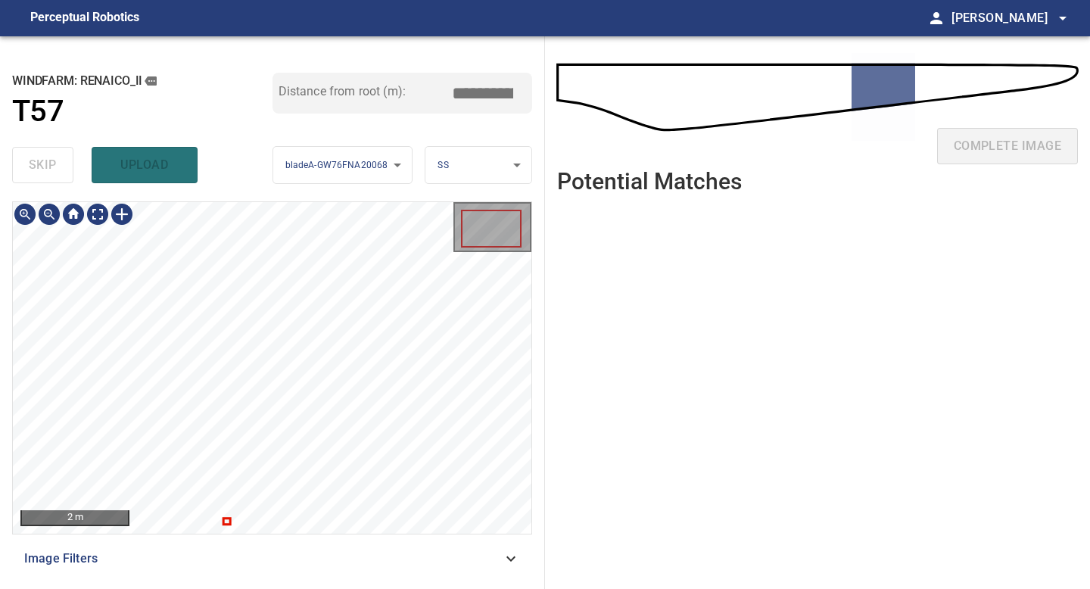
click at [288, 161] on div "**********" at bounding box center [272, 312] width 545 height 552
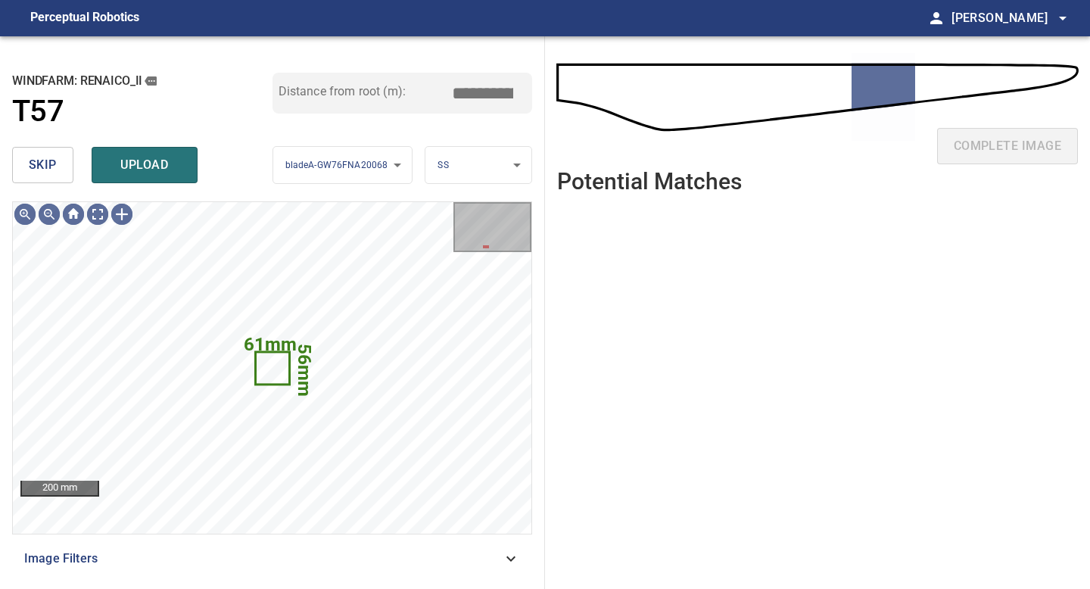
click at [25, 160] on button "skip" at bounding box center [42, 165] width 61 height 36
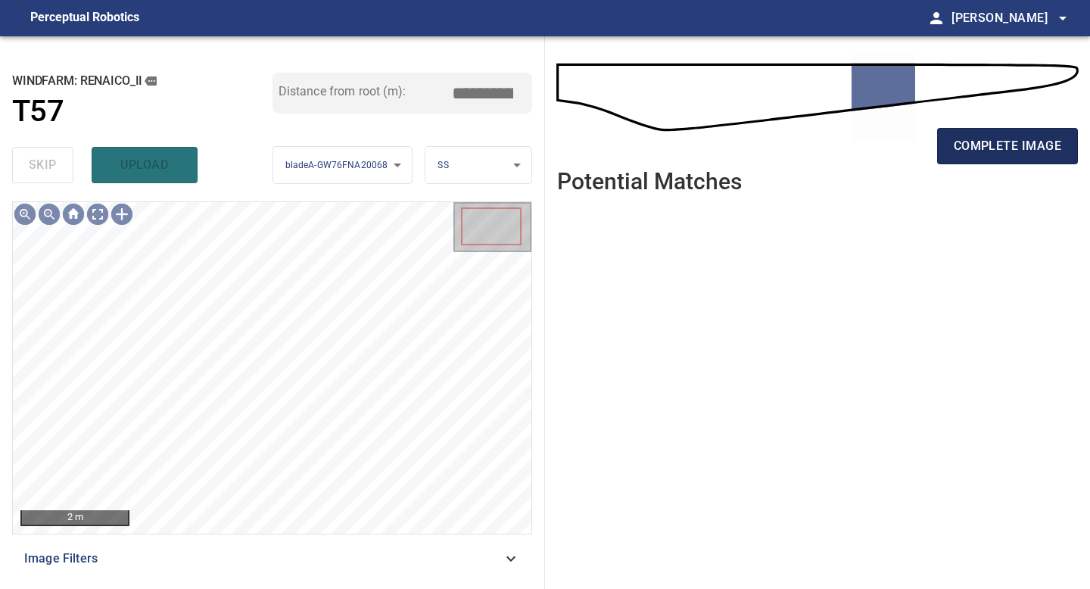
click at [1027, 132] on button "complete image" at bounding box center [1007, 146] width 141 height 36
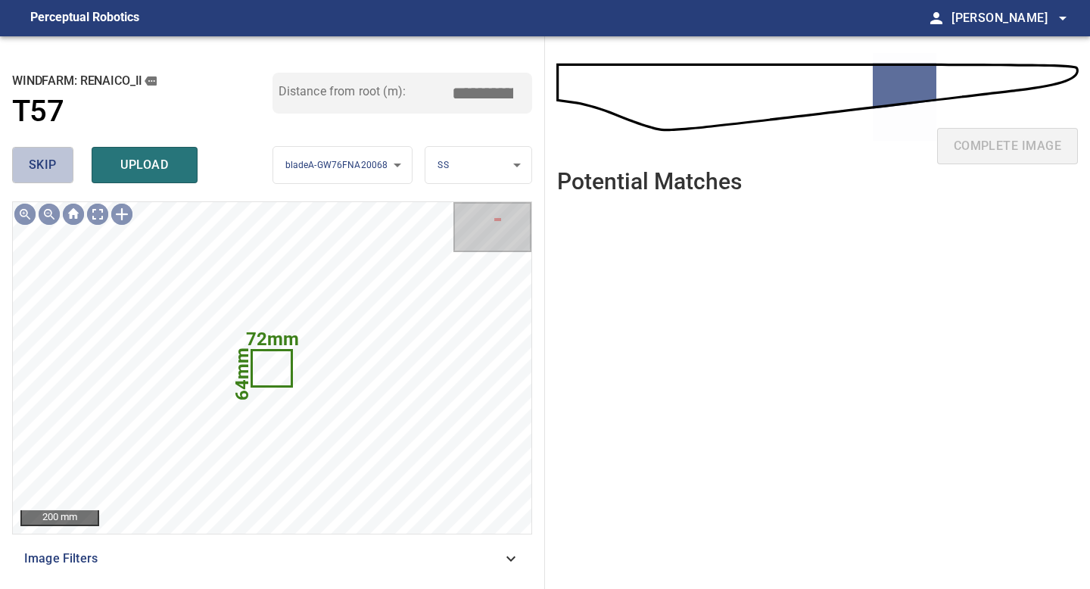
click at [47, 166] on span "skip" at bounding box center [43, 164] width 28 height 21
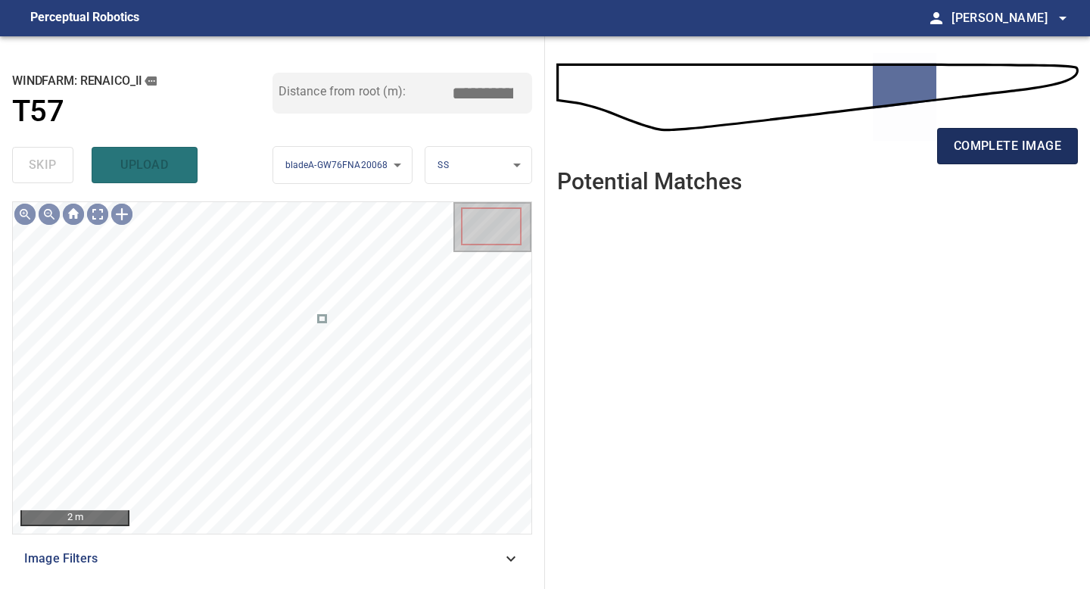
click at [999, 148] on span "complete image" at bounding box center [1007, 145] width 107 height 21
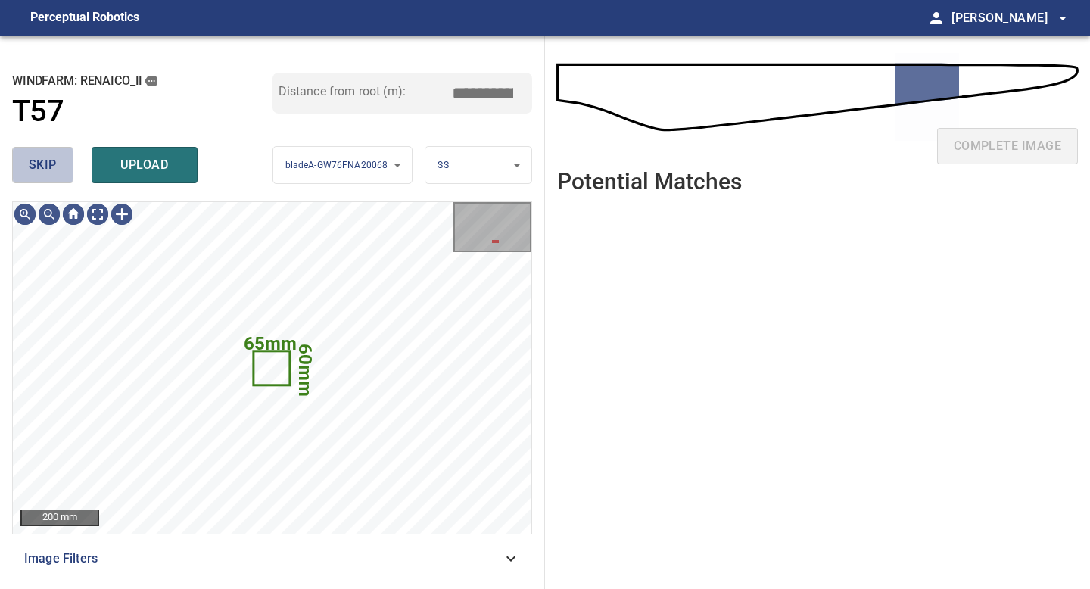
click at [58, 173] on button "skip" at bounding box center [42, 165] width 61 height 36
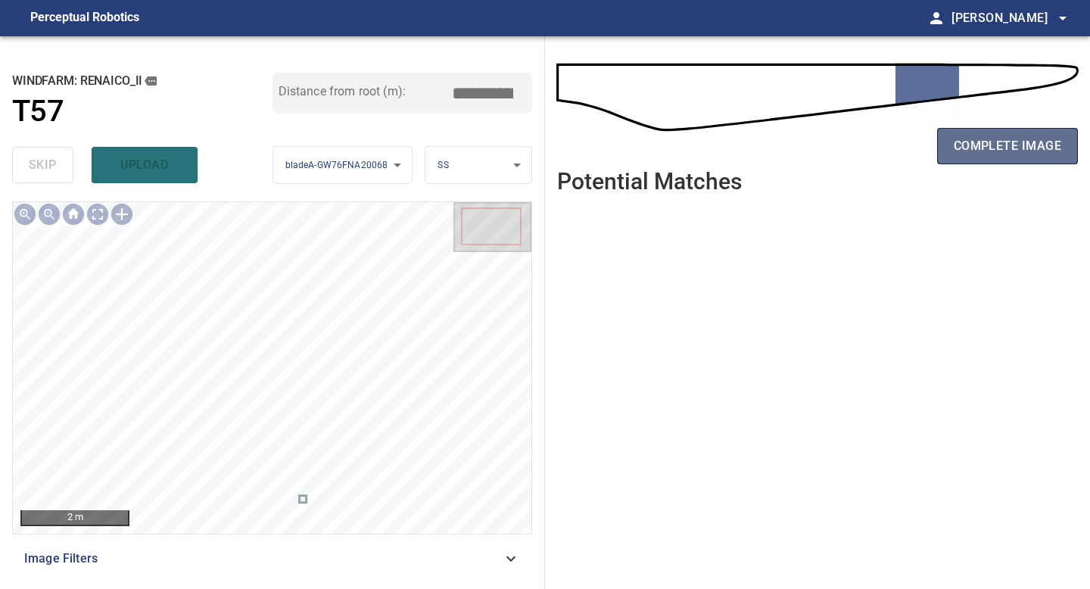
click at [988, 131] on button "complete image" at bounding box center [1007, 146] width 141 height 36
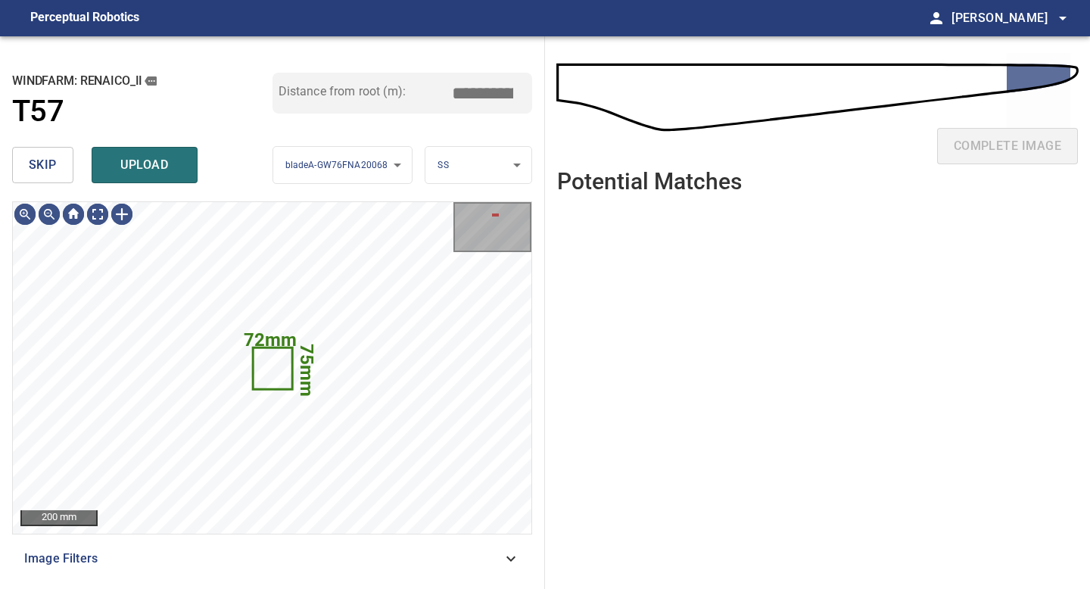
click at [51, 158] on span "skip" at bounding box center [43, 164] width 28 height 21
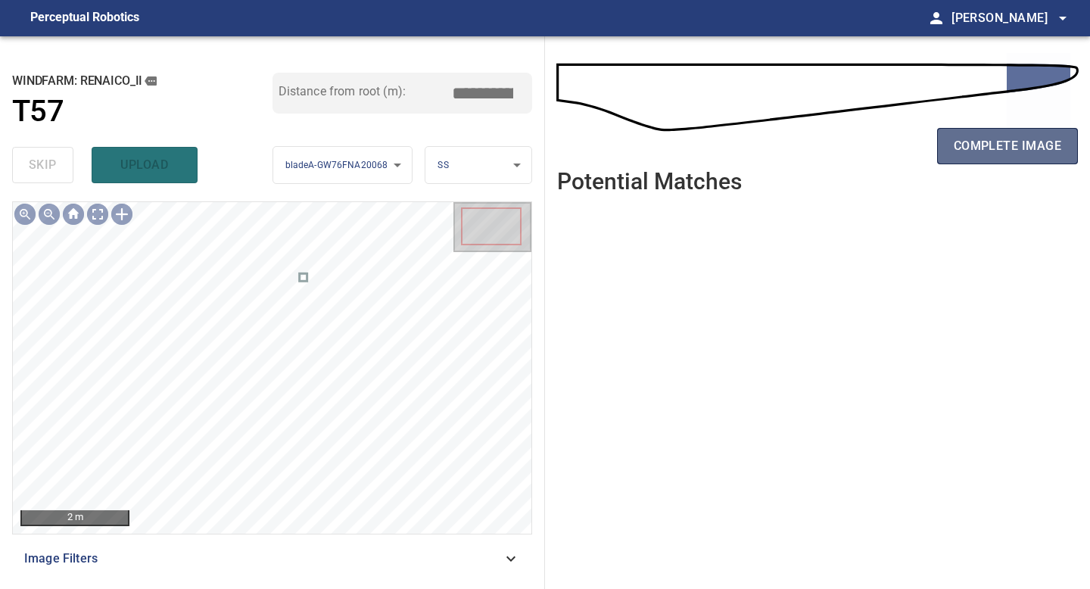
click at [1011, 150] on span "complete image" at bounding box center [1007, 145] width 107 height 21
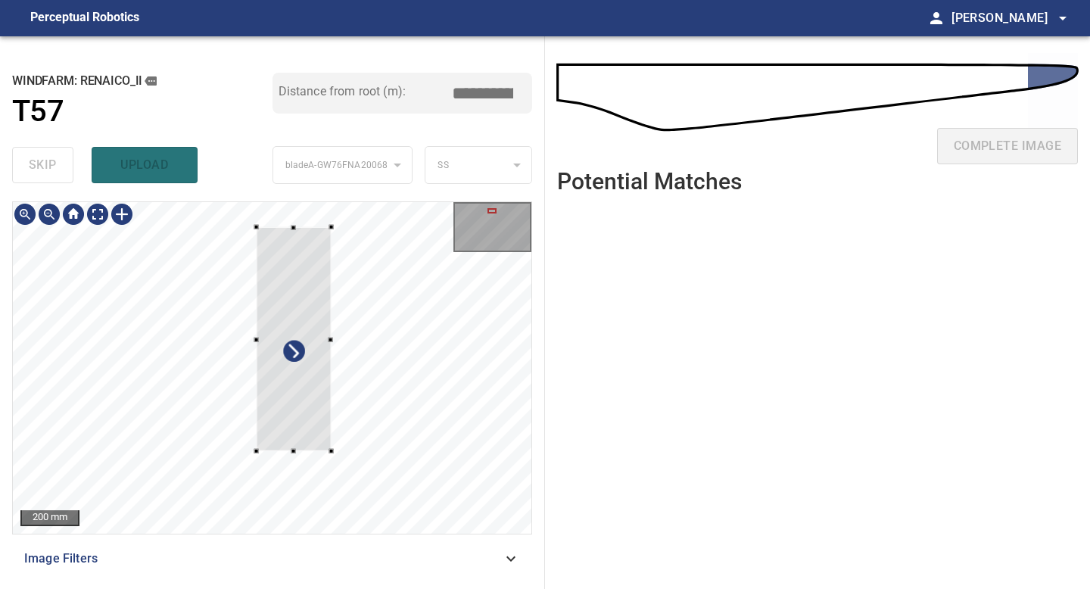
click at [251, 463] on div at bounding box center [272, 367] width 518 height 331
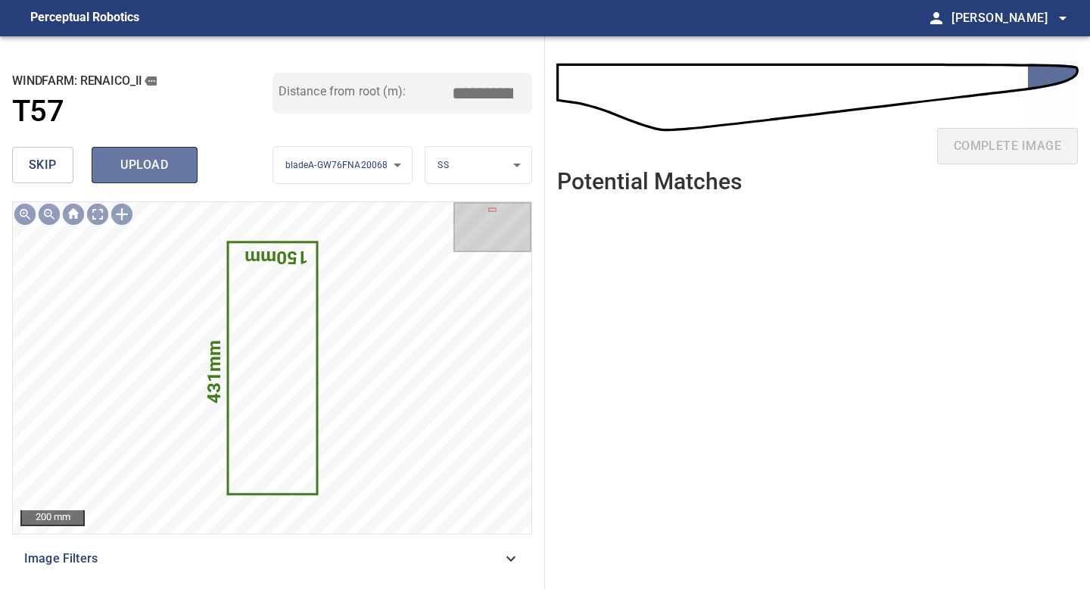
click at [142, 157] on span "upload" at bounding box center [144, 164] width 73 height 21
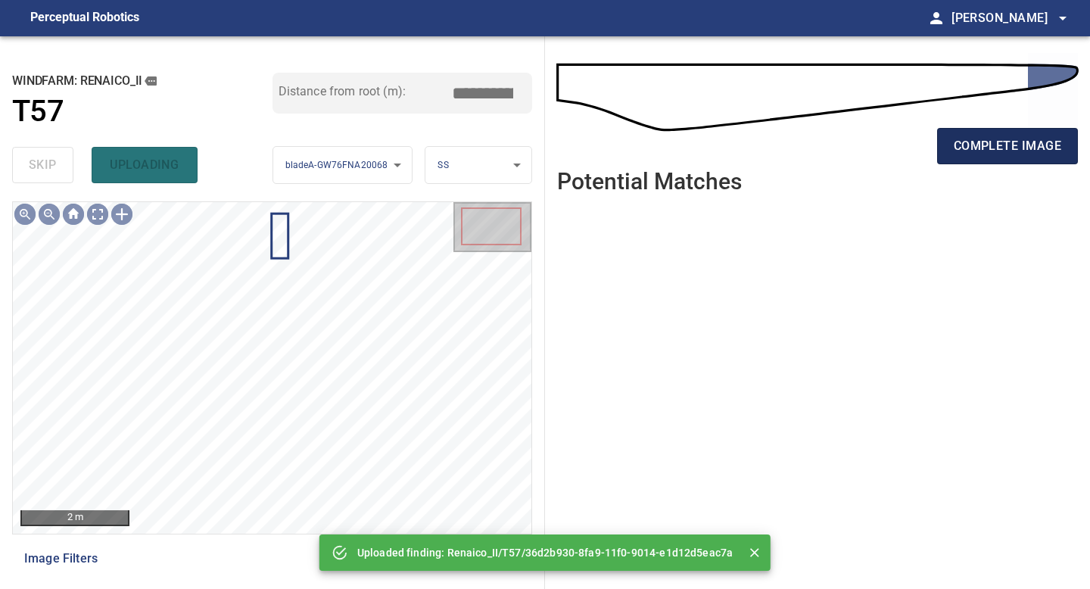
click at [1028, 150] on span "complete image" at bounding box center [1007, 145] width 107 height 21
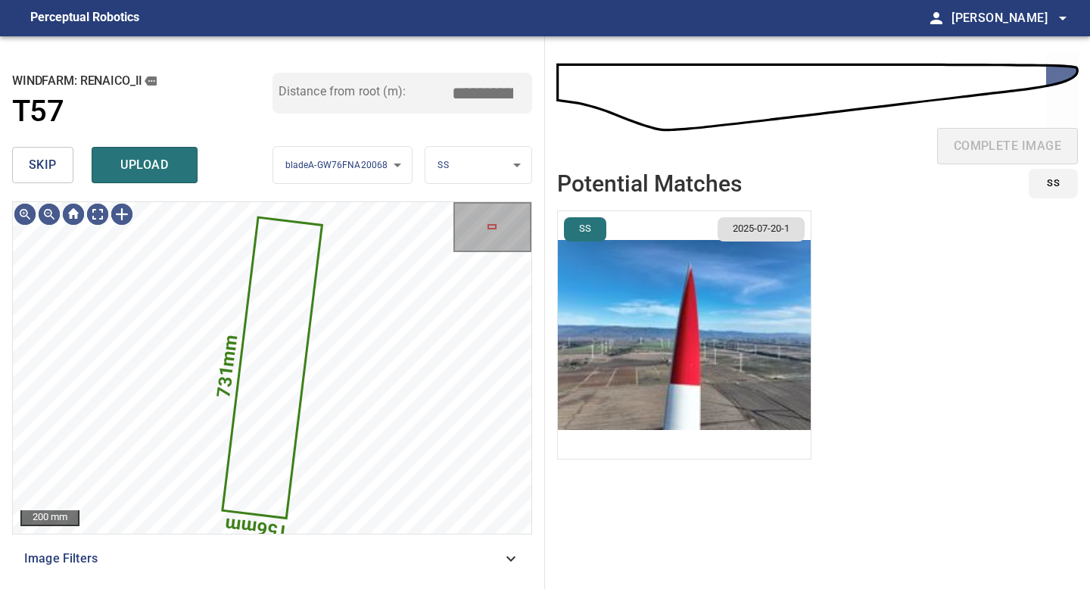
click at [43, 169] on span "skip" at bounding box center [43, 164] width 28 height 21
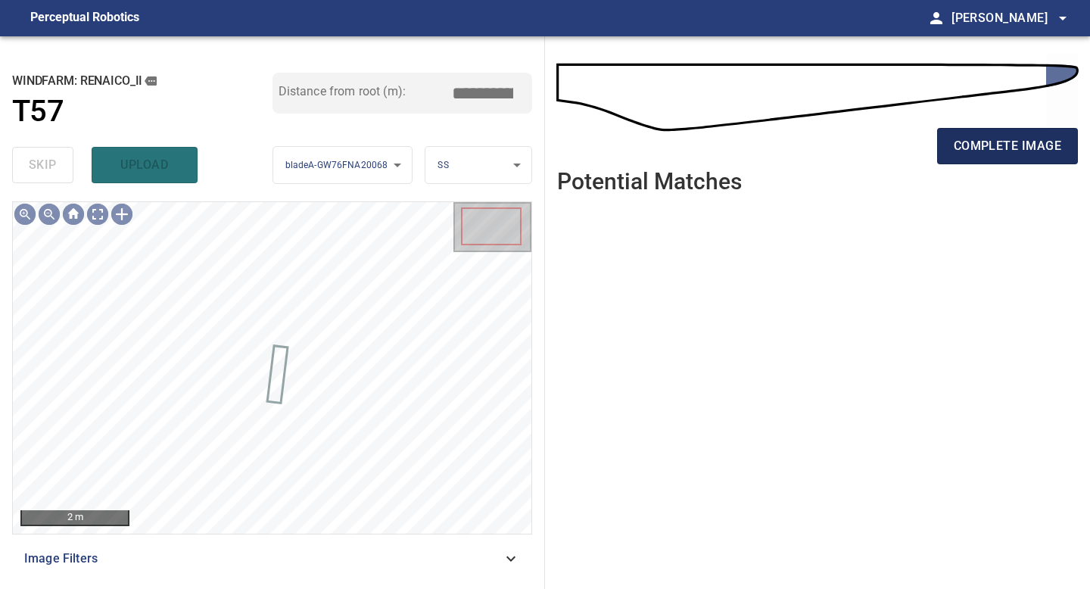
click at [976, 144] on span "complete image" at bounding box center [1007, 145] width 107 height 21
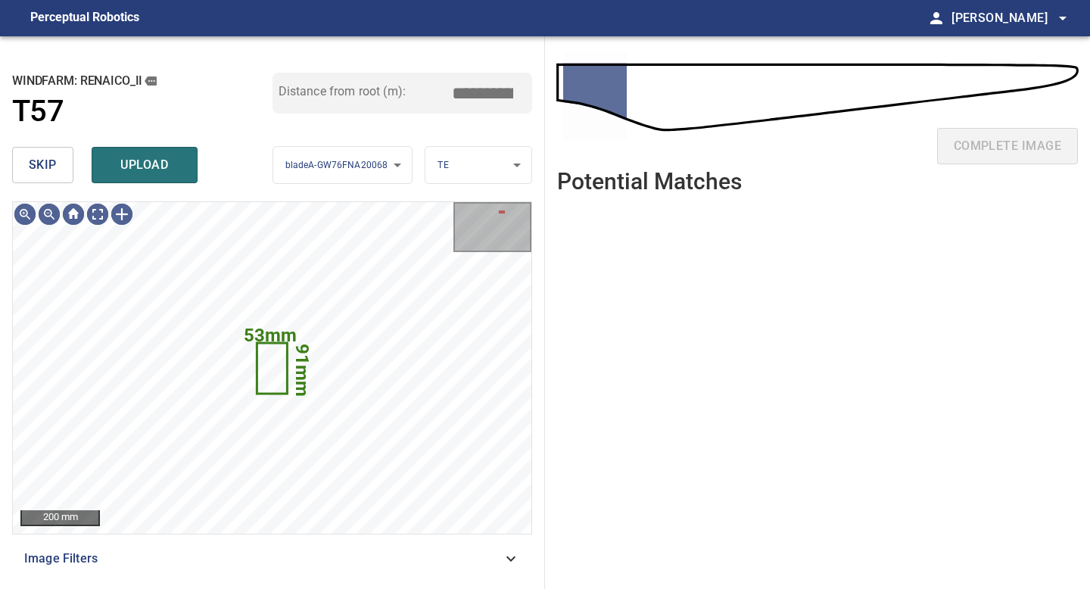
click at [40, 166] on span "skip" at bounding box center [43, 164] width 28 height 21
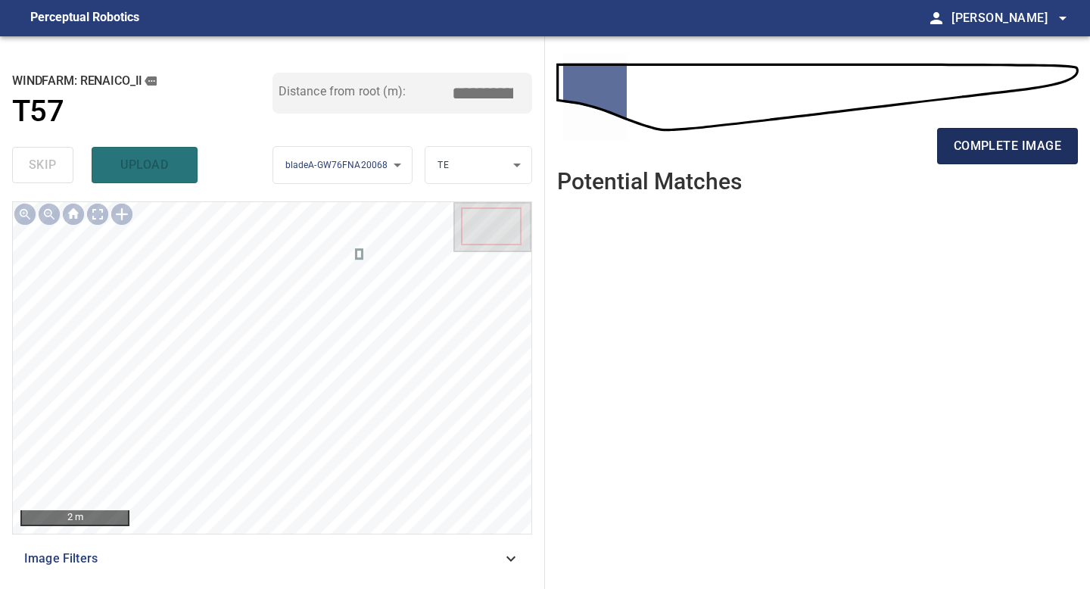
click at [1030, 148] on span "complete image" at bounding box center [1007, 145] width 107 height 21
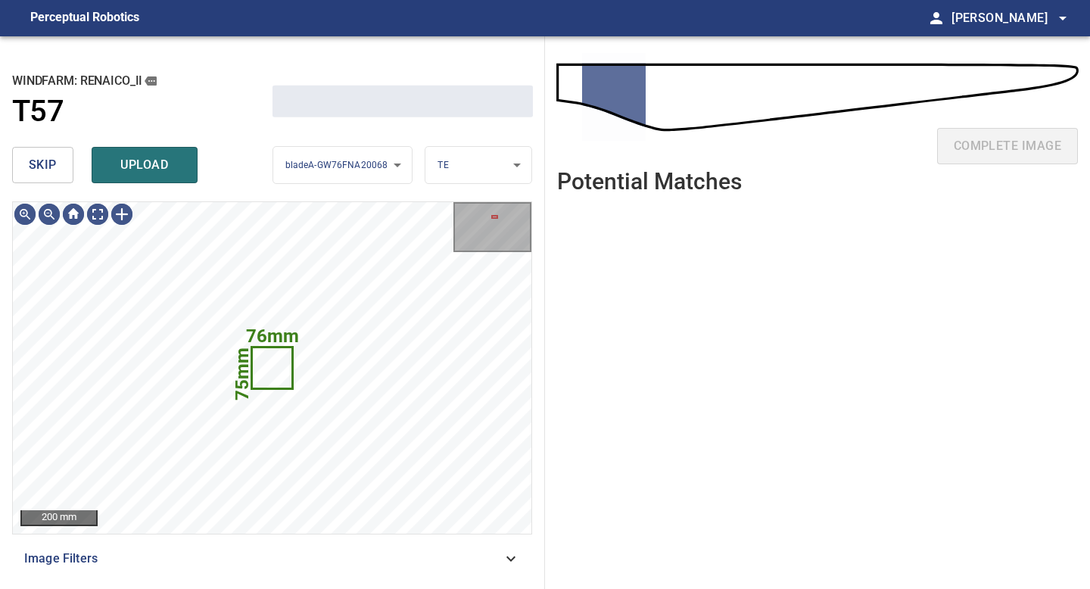
click at [41, 160] on span "skip" at bounding box center [43, 164] width 28 height 21
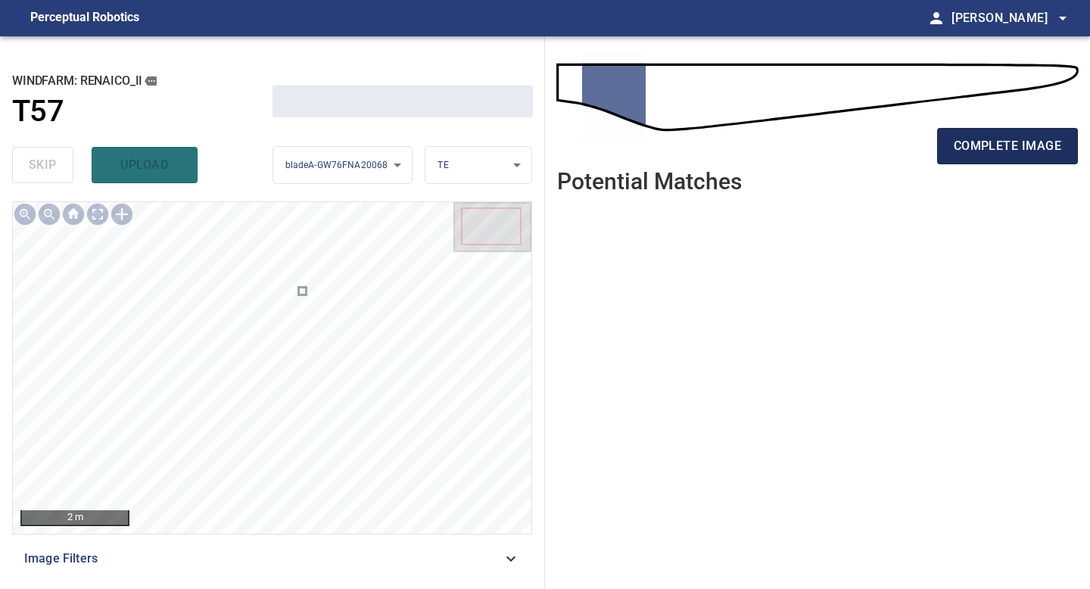
click at [958, 145] on span "complete image" at bounding box center [1007, 145] width 107 height 21
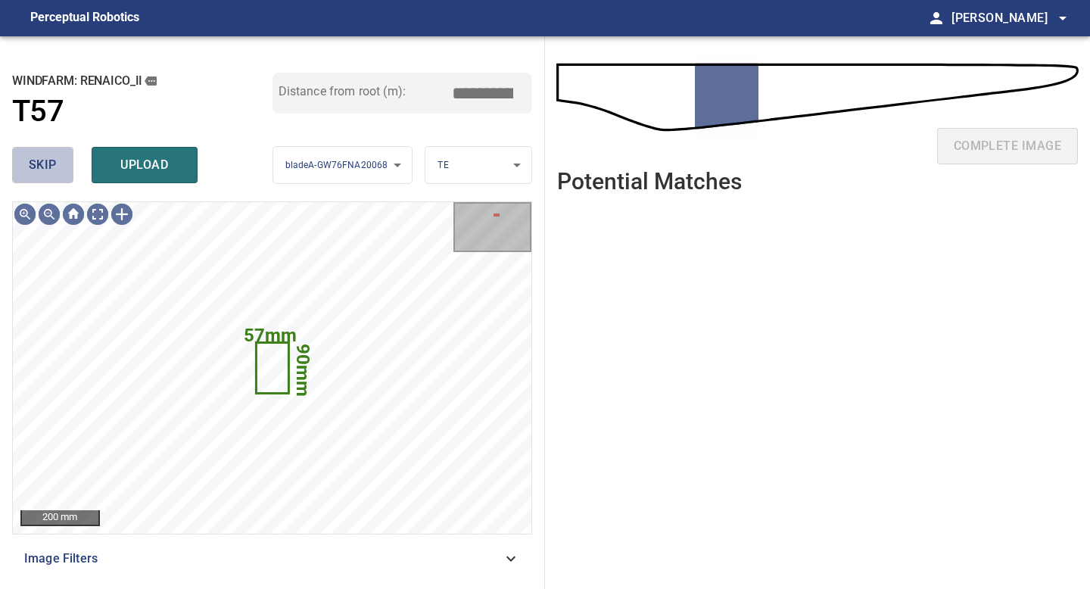
click at [45, 160] on span "skip" at bounding box center [43, 164] width 28 height 21
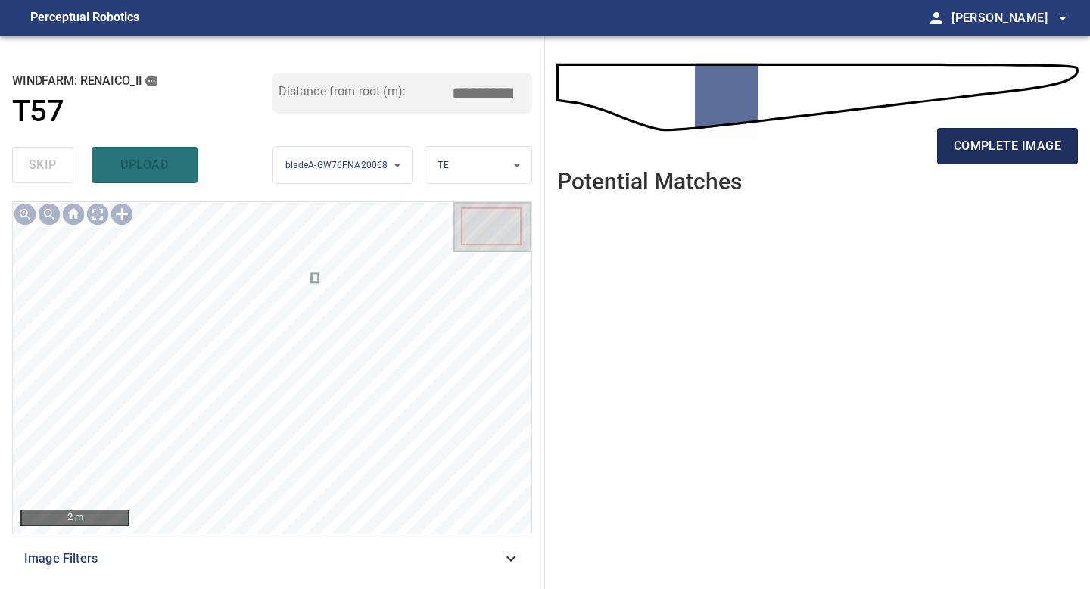
click at [993, 158] on button "complete image" at bounding box center [1007, 146] width 141 height 36
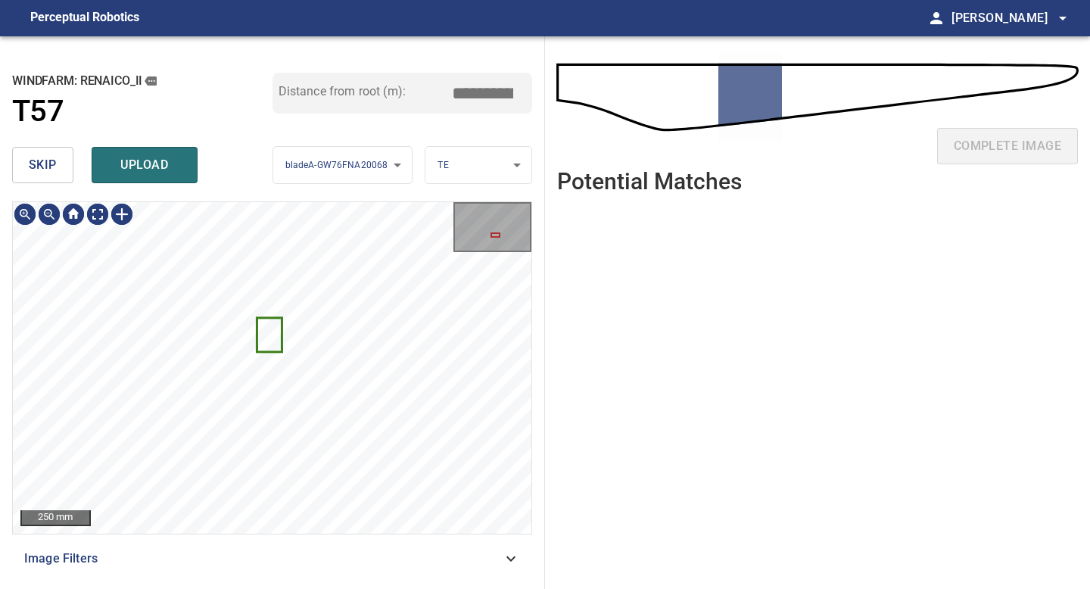
click at [54, 155] on span "skip" at bounding box center [43, 164] width 28 height 21
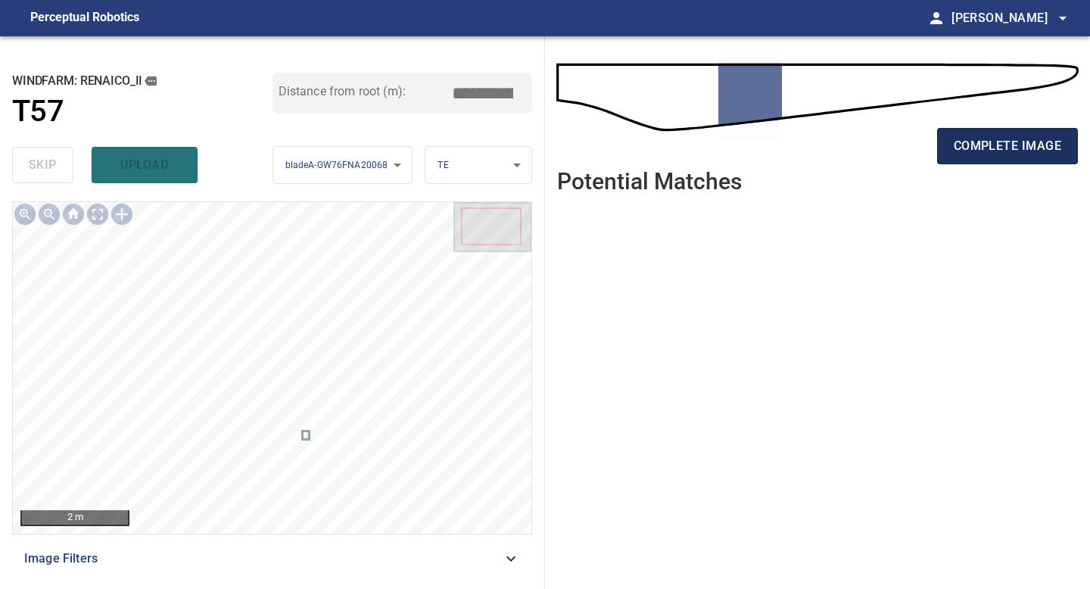
click at [999, 155] on span "complete image" at bounding box center [1007, 145] width 107 height 21
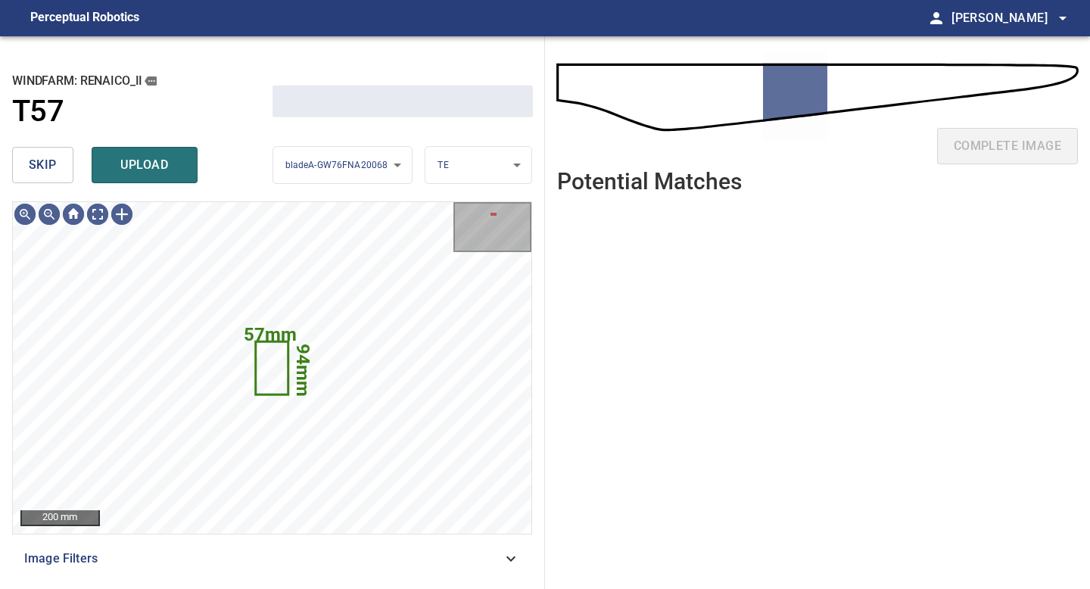
click at [42, 160] on span "skip" at bounding box center [43, 164] width 28 height 21
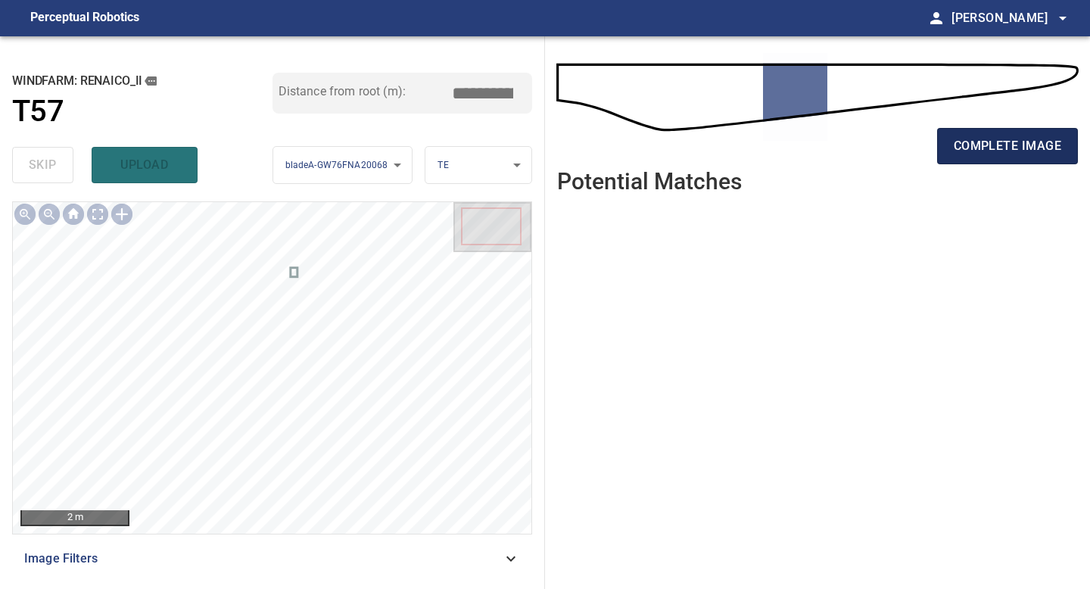
click at [1031, 159] on button "complete image" at bounding box center [1007, 146] width 141 height 36
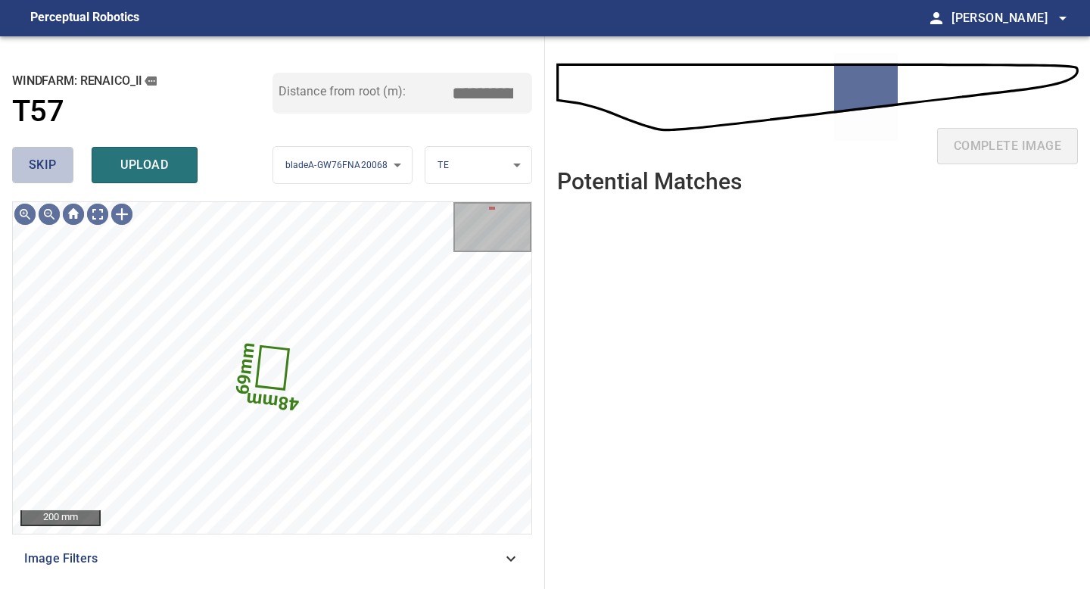
click at [35, 152] on button "skip" at bounding box center [42, 165] width 61 height 36
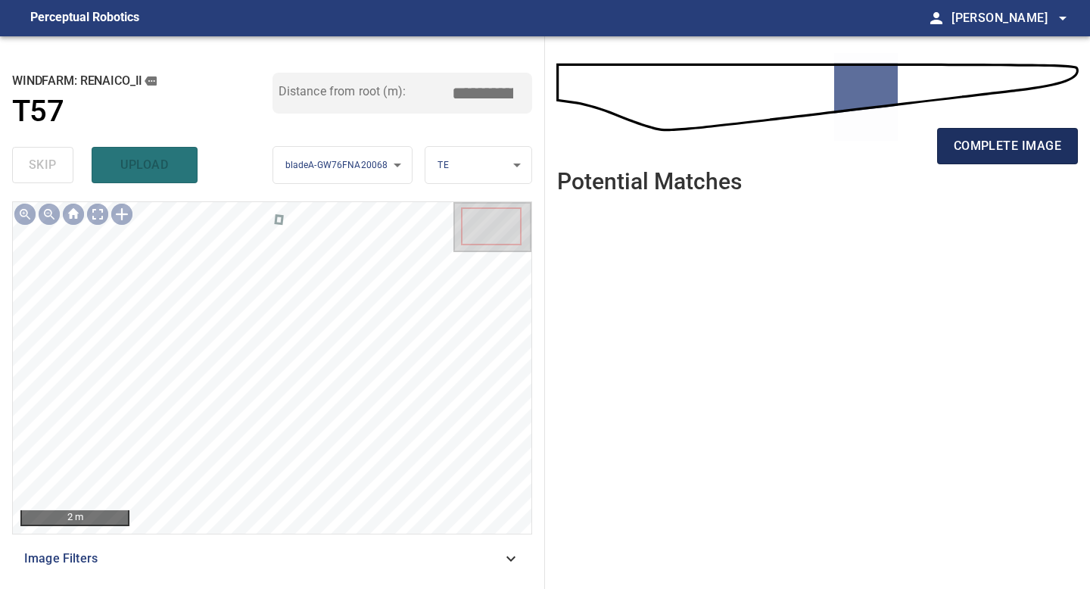
click at [1007, 151] on span "complete image" at bounding box center [1007, 145] width 107 height 21
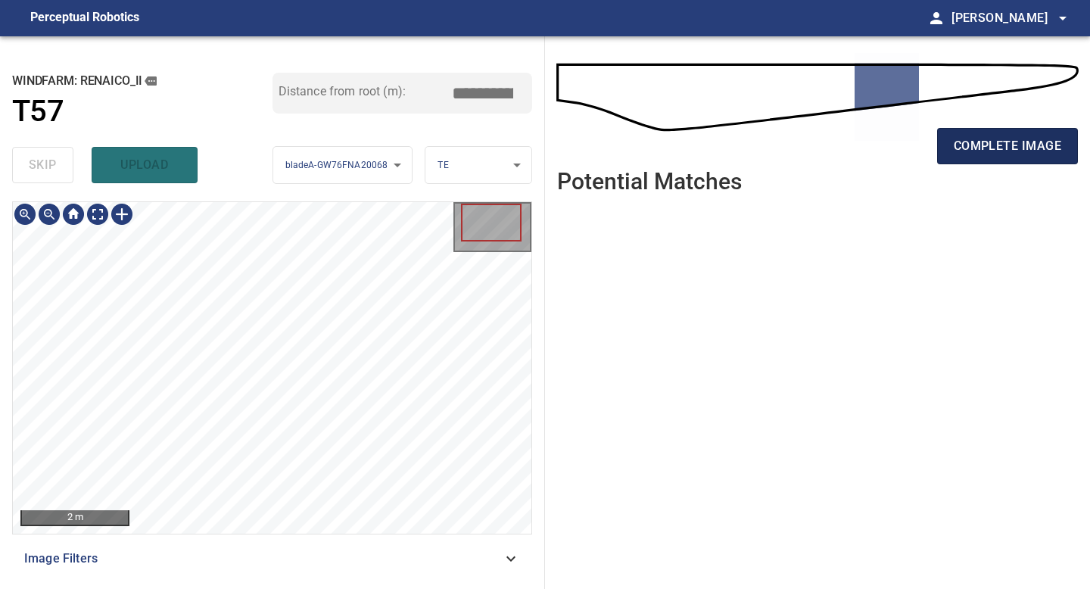
click at [1030, 151] on span "complete image" at bounding box center [1007, 145] width 107 height 21
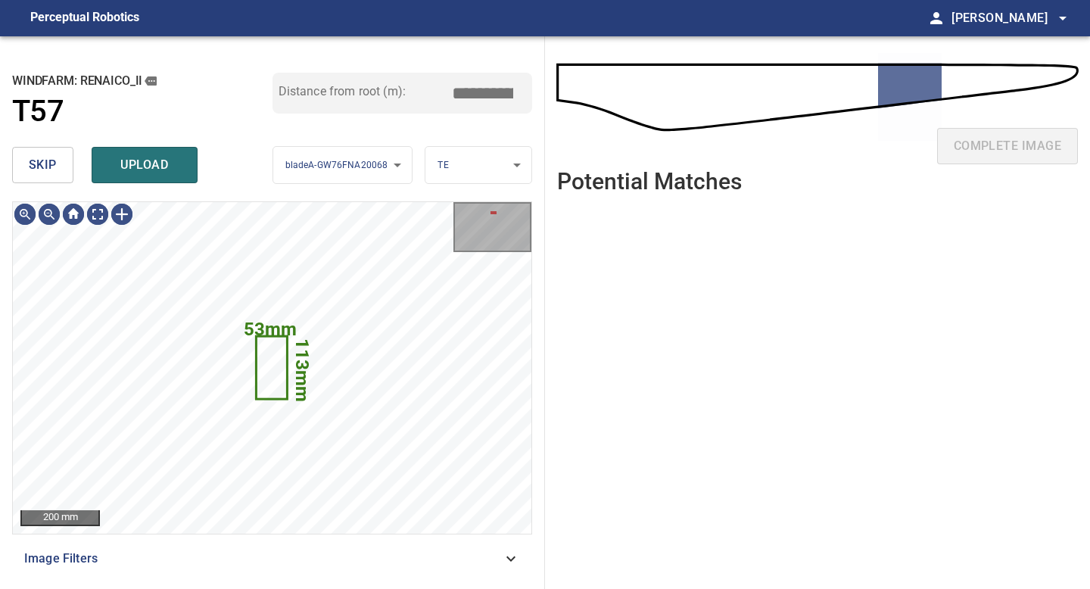
click at [66, 182] on button "skip" at bounding box center [42, 165] width 61 height 36
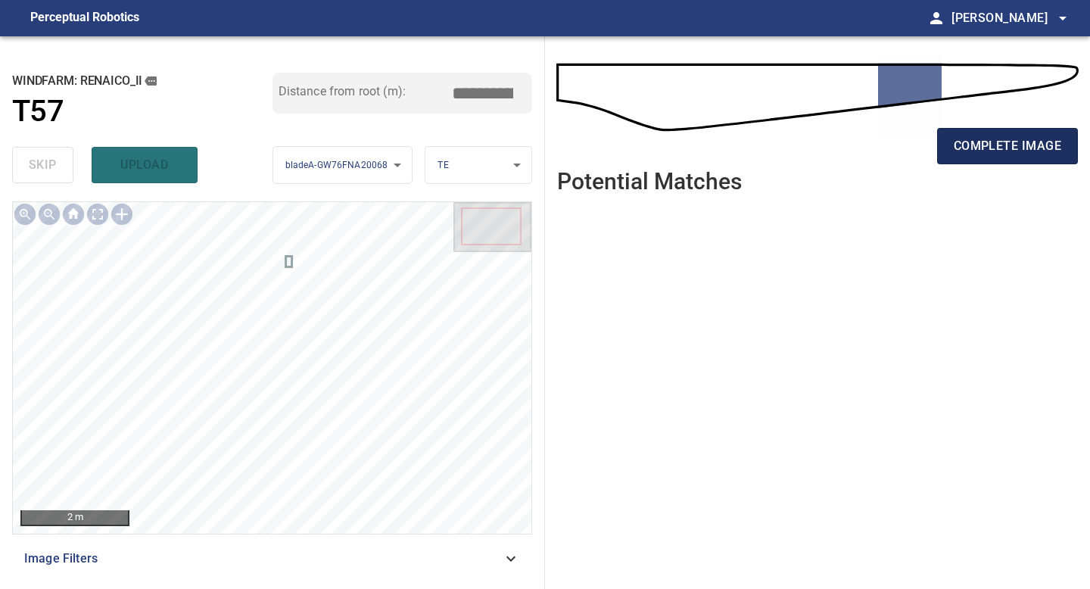
click at [1012, 144] on span "complete image" at bounding box center [1007, 145] width 107 height 21
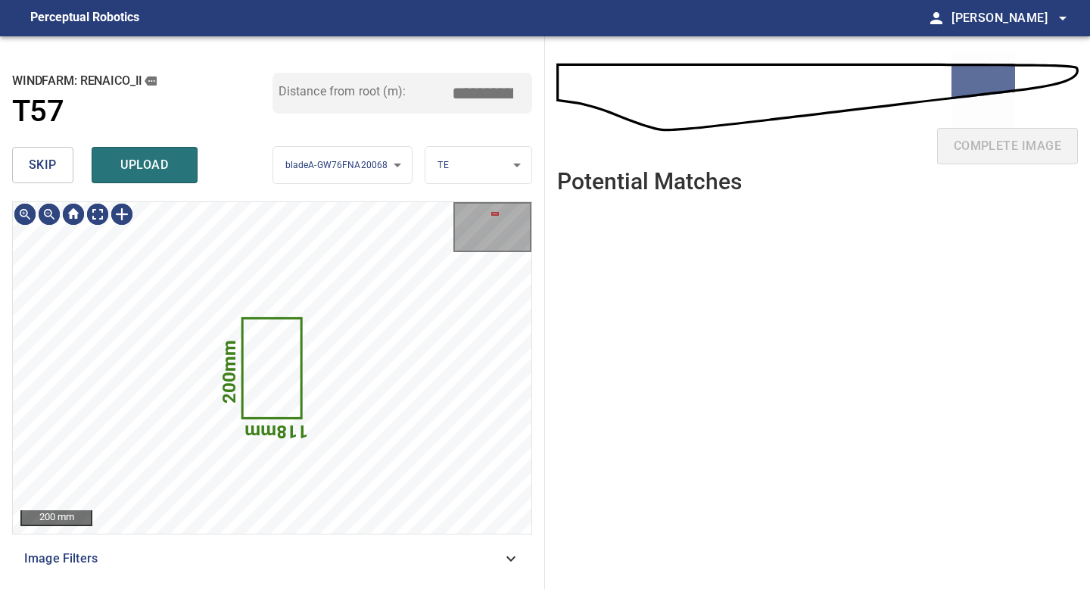
click at [51, 166] on span "skip" at bounding box center [43, 164] width 28 height 21
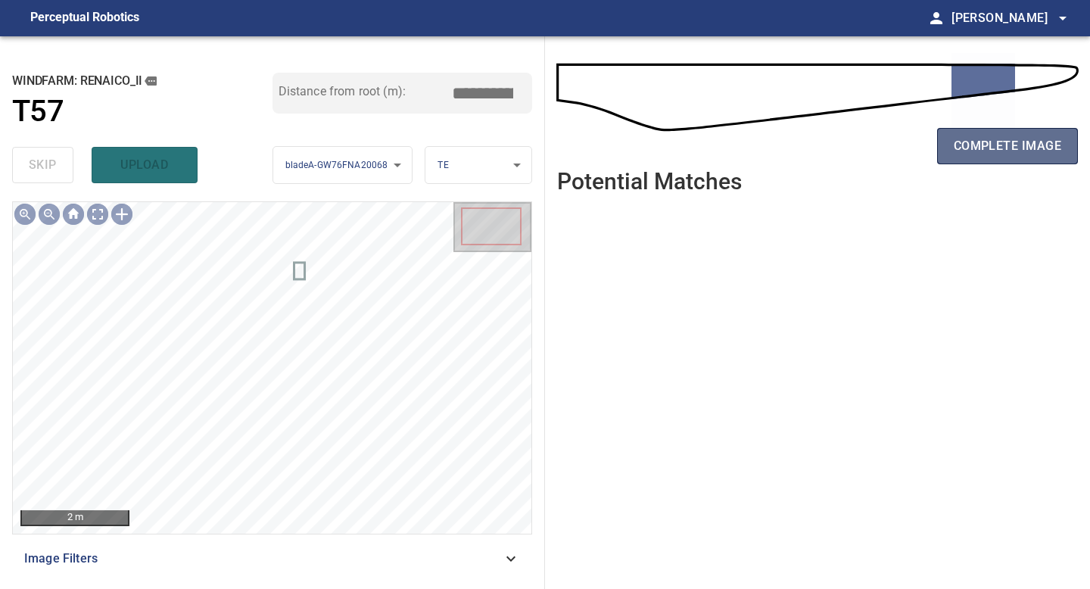
click at [1007, 147] on span "complete image" at bounding box center [1007, 145] width 107 height 21
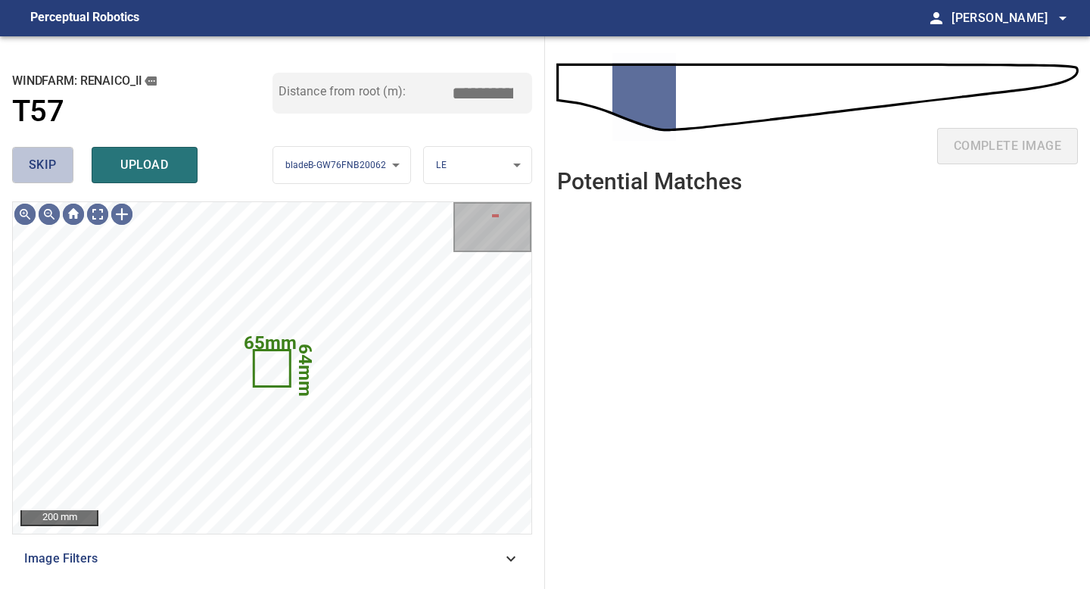
click at [32, 163] on span "skip" at bounding box center [43, 164] width 28 height 21
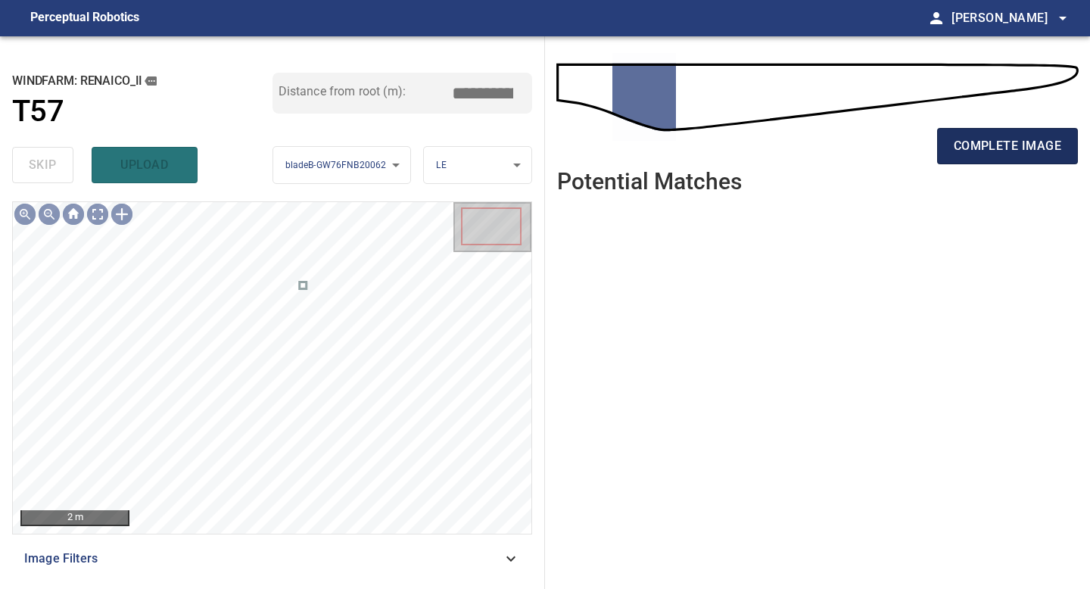
click at [989, 161] on button "complete image" at bounding box center [1007, 146] width 141 height 36
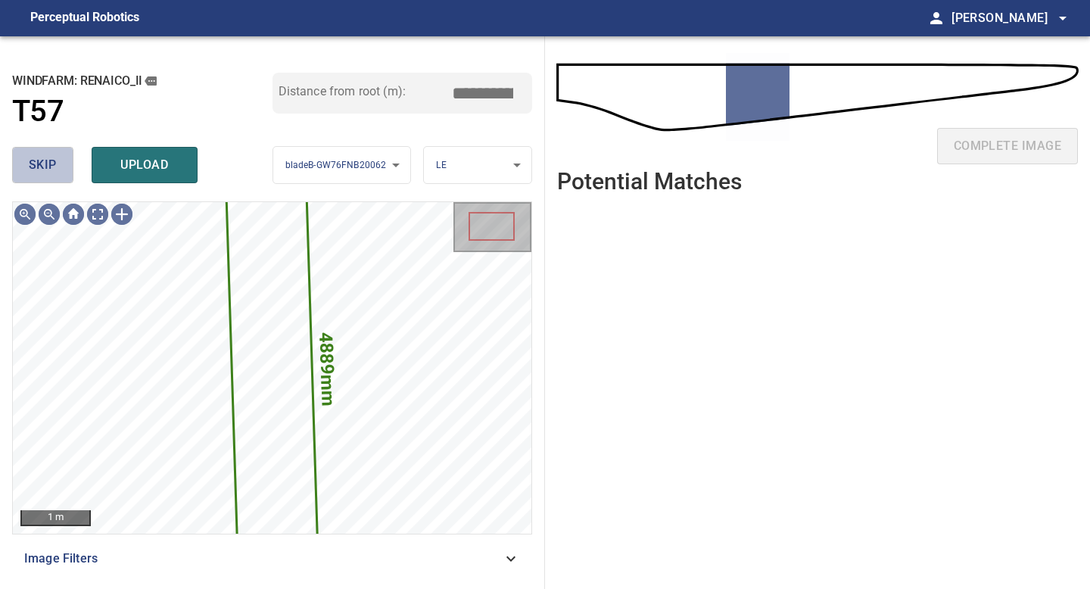
click at [61, 157] on button "skip" at bounding box center [42, 165] width 61 height 36
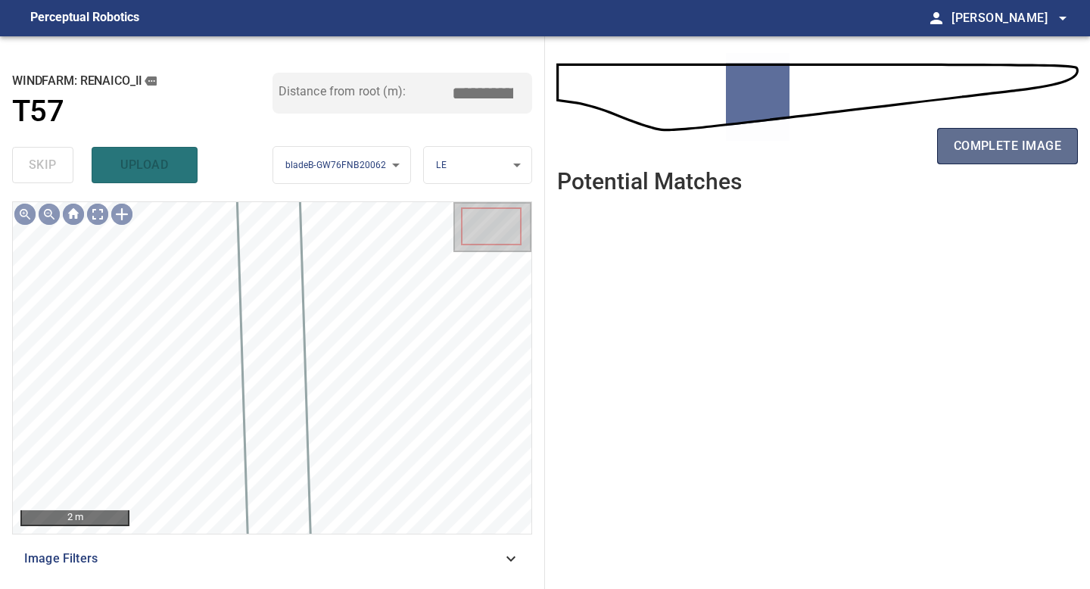
click at [994, 129] on button "complete image" at bounding box center [1007, 146] width 141 height 36
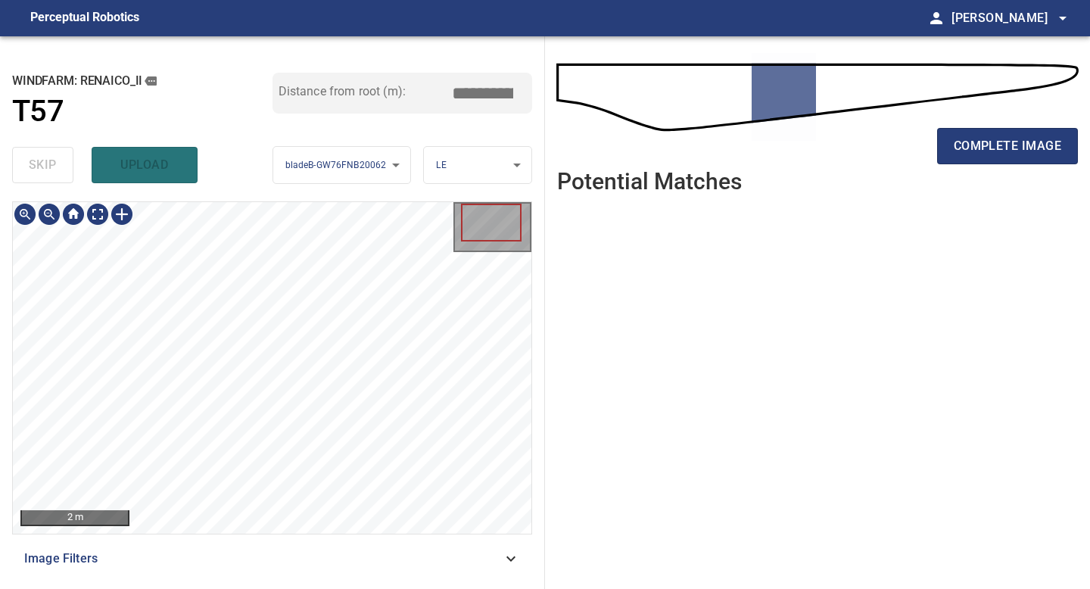
click at [965, 169] on div "complete image" at bounding box center [817, 152] width 521 height 61
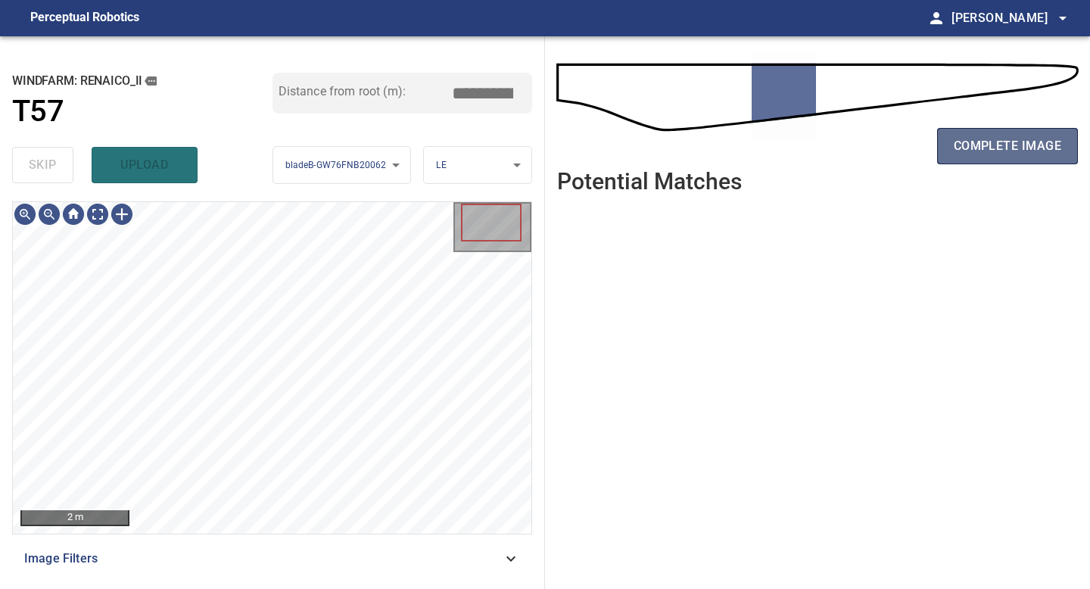
click at [965, 151] on span "complete image" at bounding box center [1007, 145] width 107 height 21
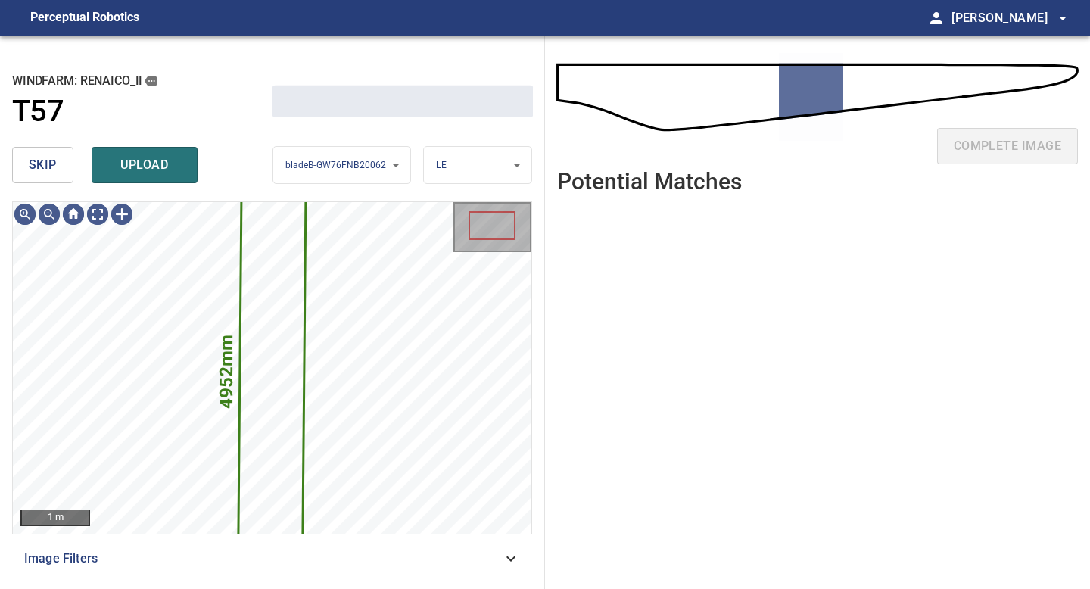
click at [33, 165] on span "skip" at bounding box center [43, 164] width 28 height 21
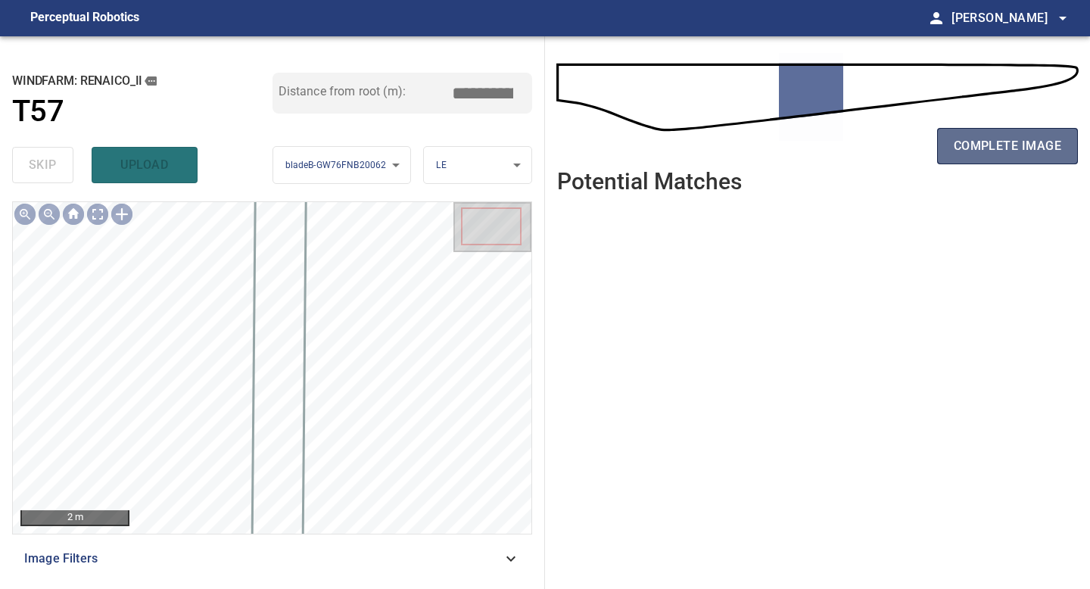
click at [1045, 163] on button "complete image" at bounding box center [1007, 146] width 141 height 36
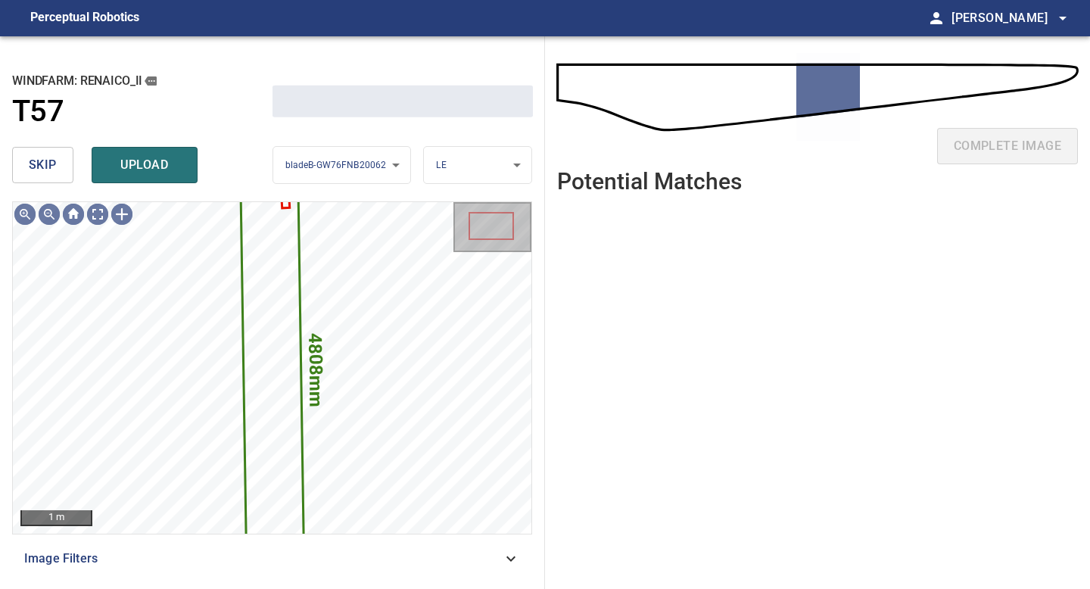
click at [37, 164] on span "skip" at bounding box center [43, 164] width 28 height 21
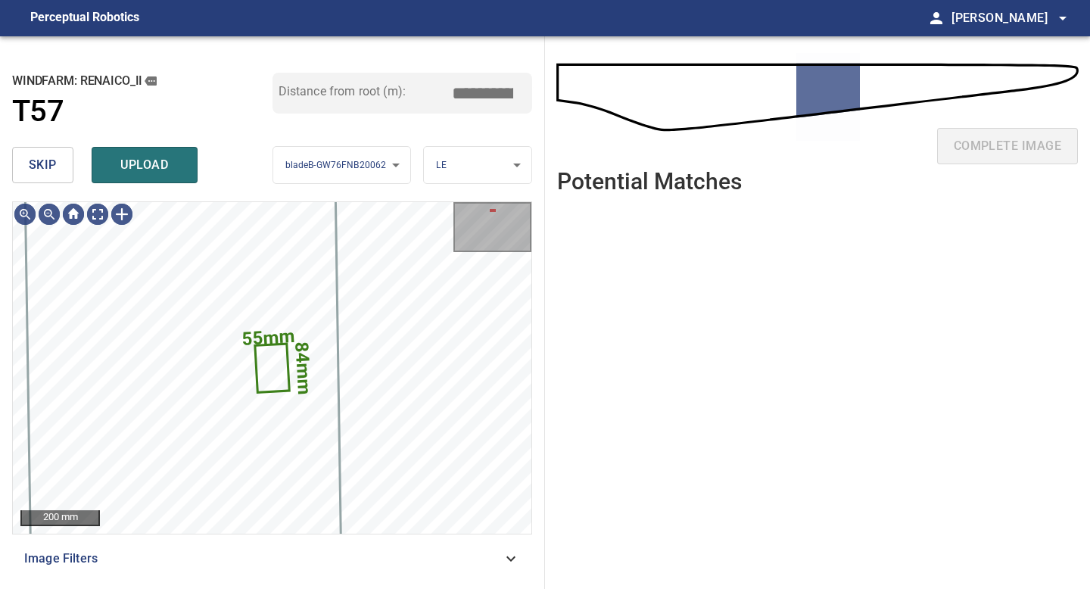
type input "*****"
click at [37, 164] on span "skip" at bounding box center [43, 164] width 28 height 21
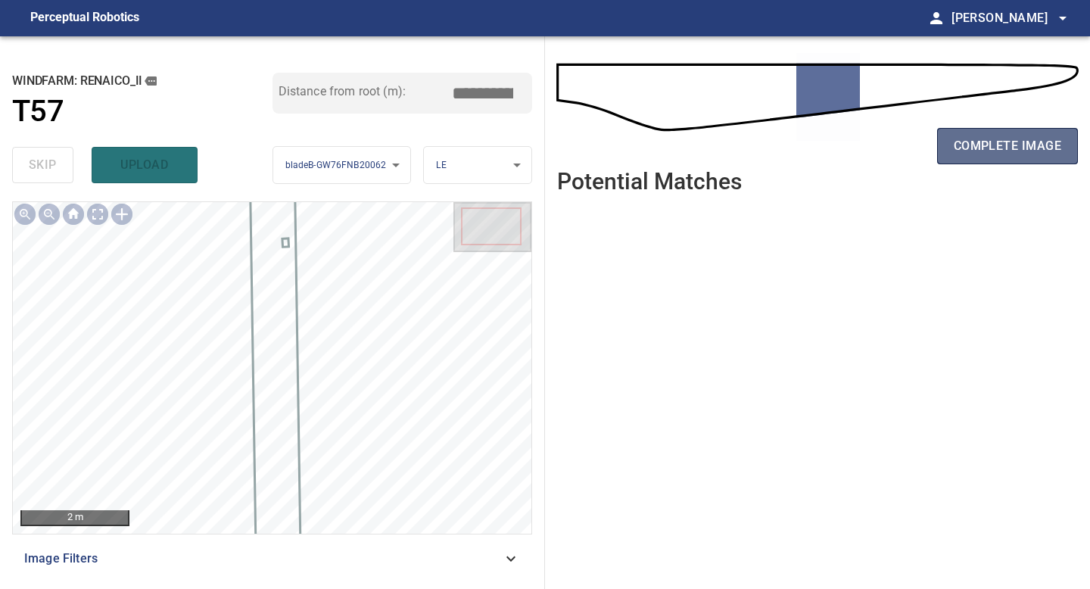
click at [1012, 135] on span "complete image" at bounding box center [1007, 145] width 107 height 21
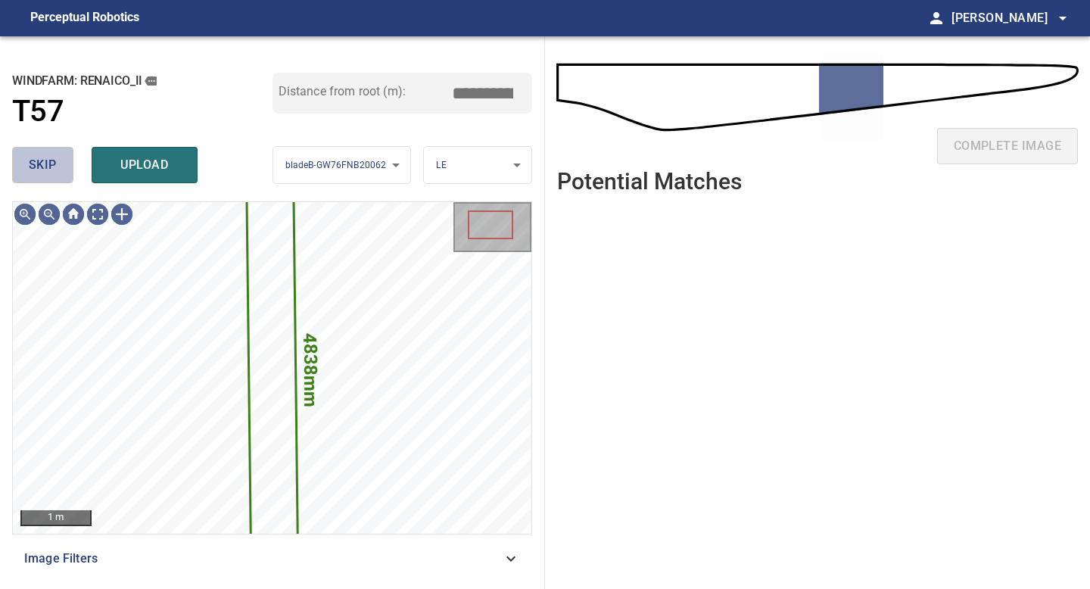
click at [38, 173] on span "skip" at bounding box center [43, 164] width 28 height 21
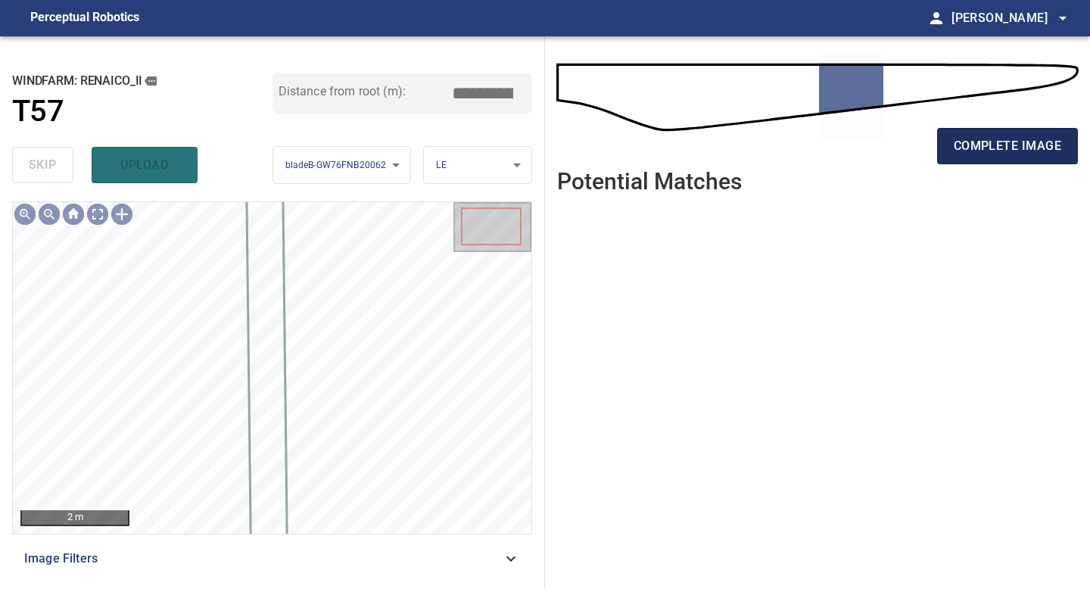
click at [1011, 152] on span "complete image" at bounding box center [1007, 145] width 107 height 21
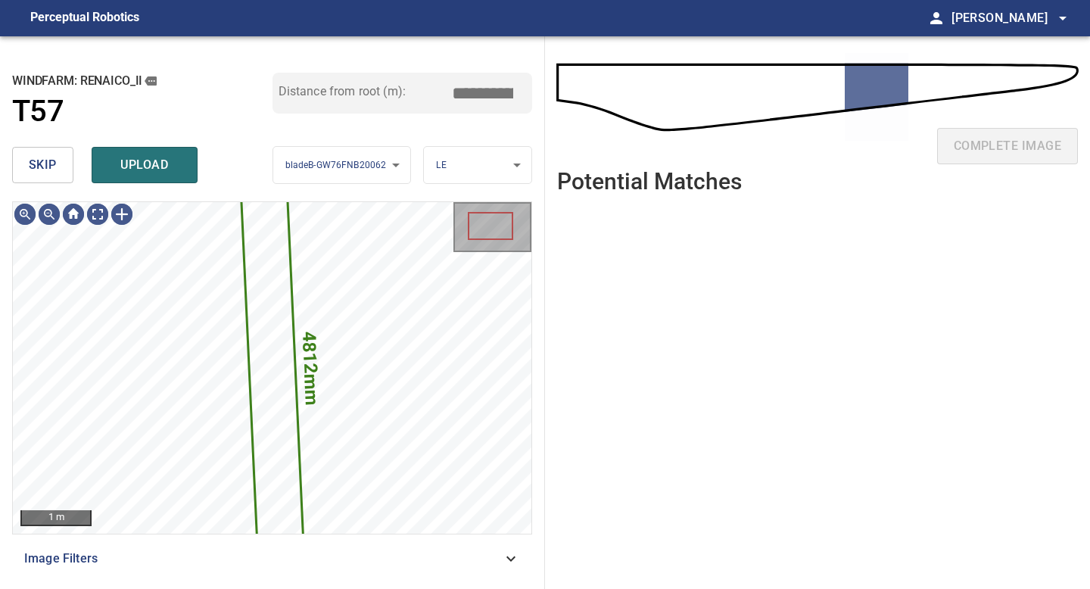
click at [58, 162] on button "skip" at bounding box center [42, 165] width 61 height 36
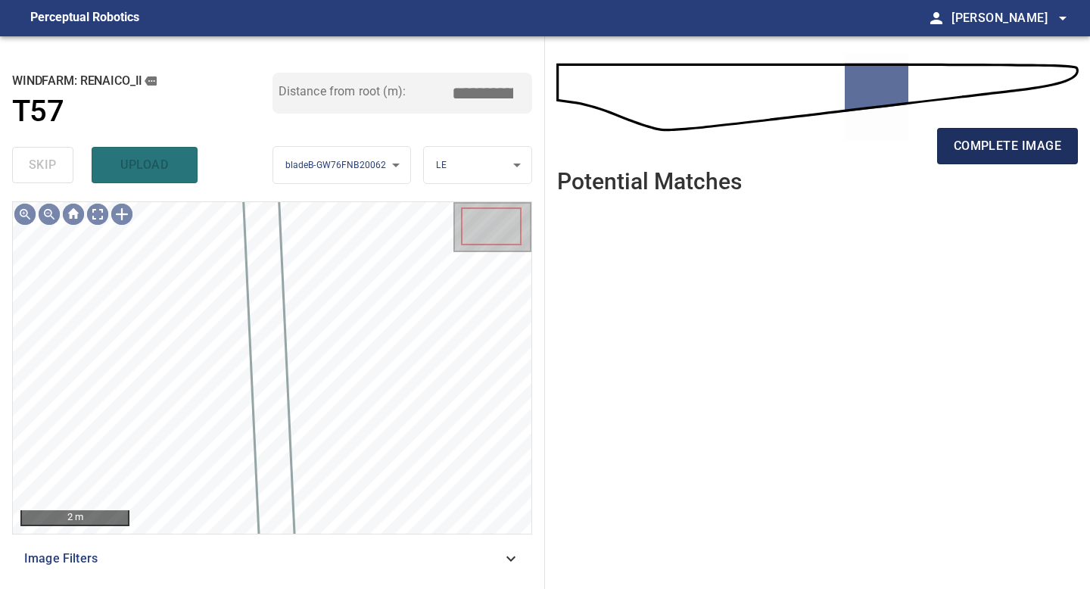
click at [1019, 138] on span "complete image" at bounding box center [1007, 145] width 107 height 21
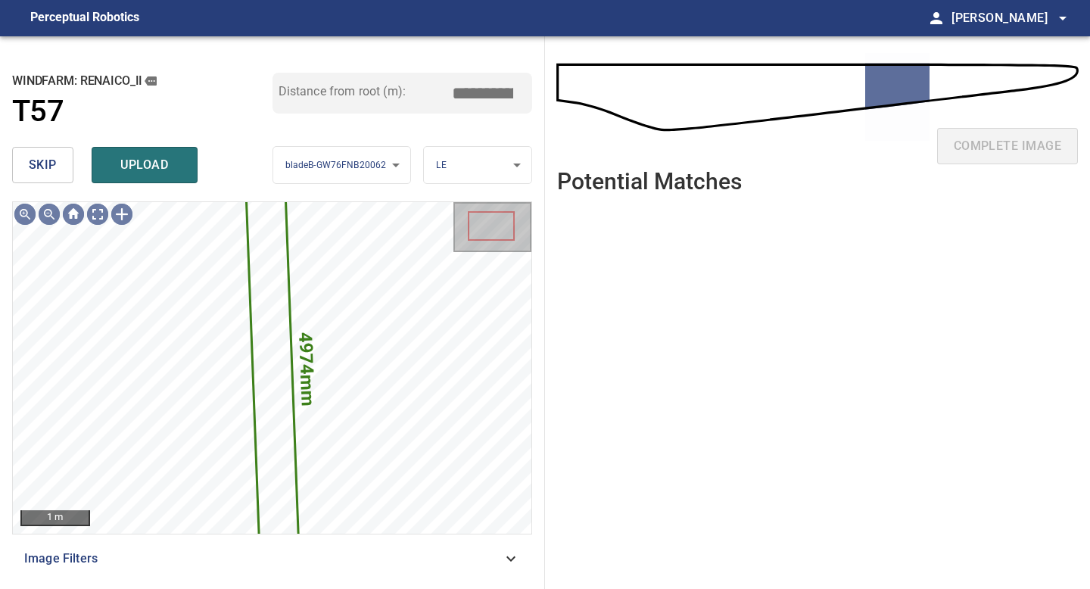
click at [58, 163] on button "skip" at bounding box center [42, 165] width 61 height 36
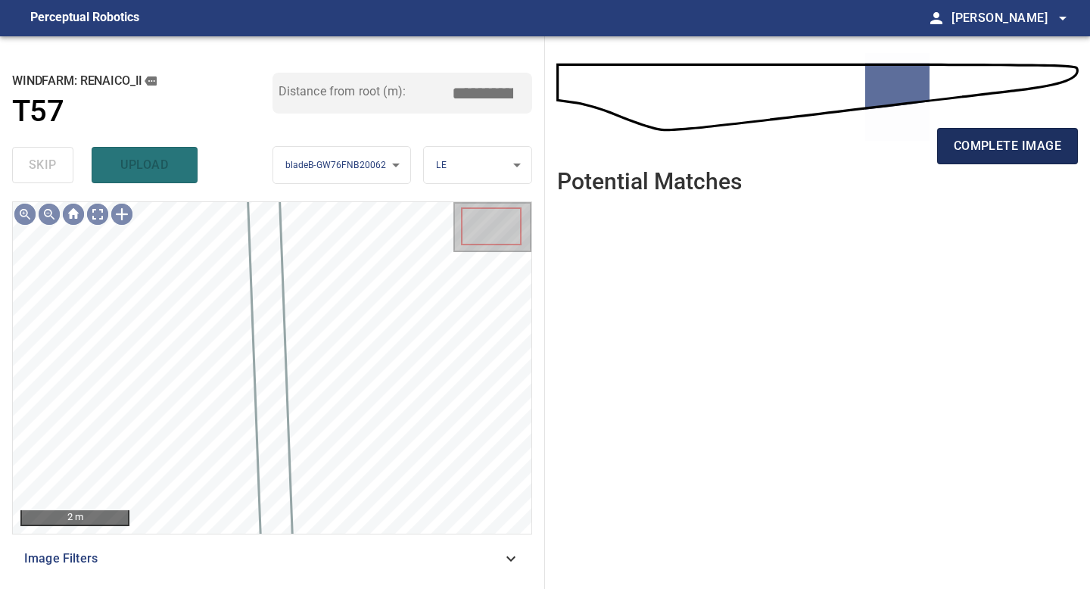
click at [978, 143] on span "complete image" at bounding box center [1007, 145] width 107 height 21
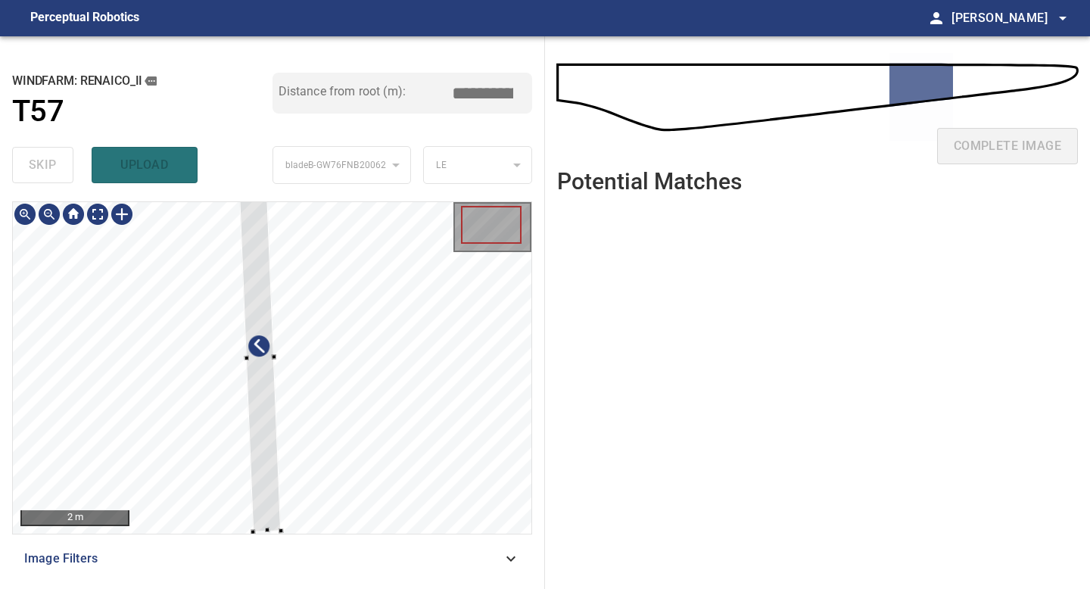
click at [268, 491] on div at bounding box center [260, 358] width 42 height 347
click at [268, 490] on div at bounding box center [258, 341] width 41 height 312
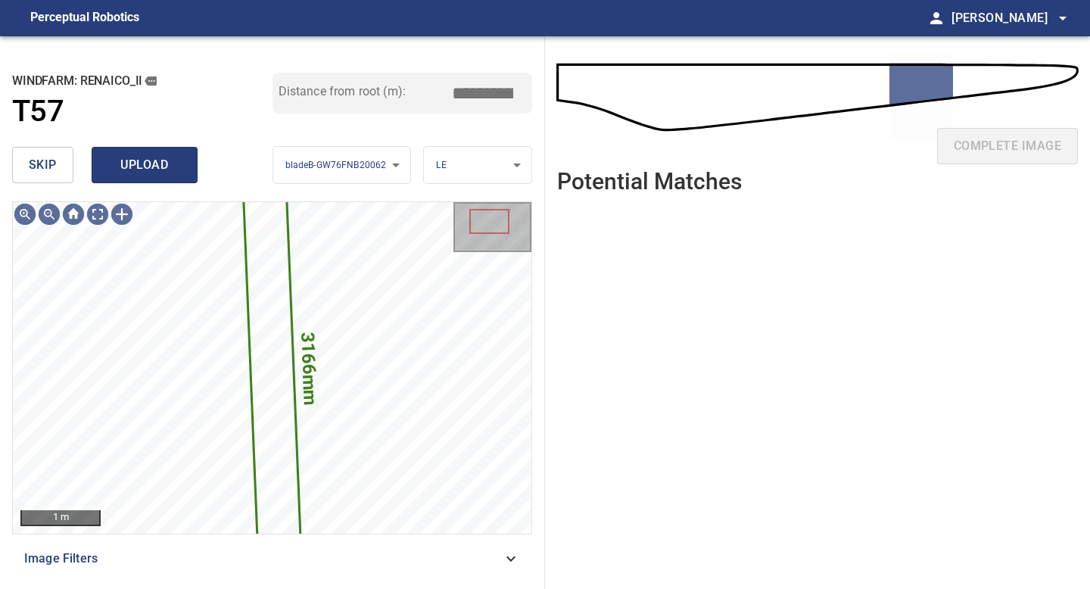
click at [136, 157] on span "upload" at bounding box center [144, 164] width 73 height 21
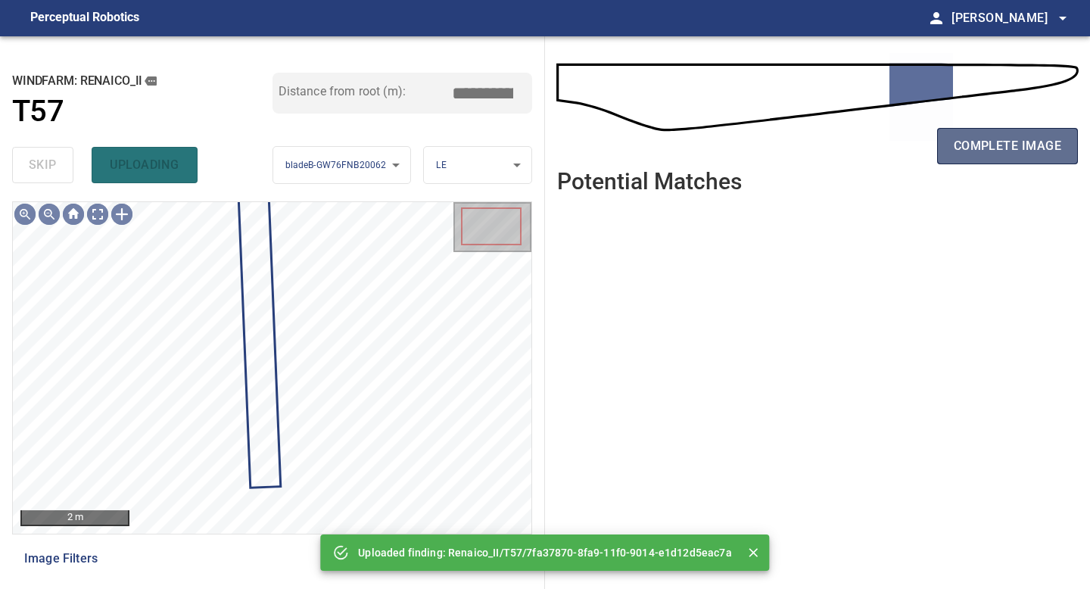
click at [988, 138] on span "complete image" at bounding box center [1007, 145] width 107 height 21
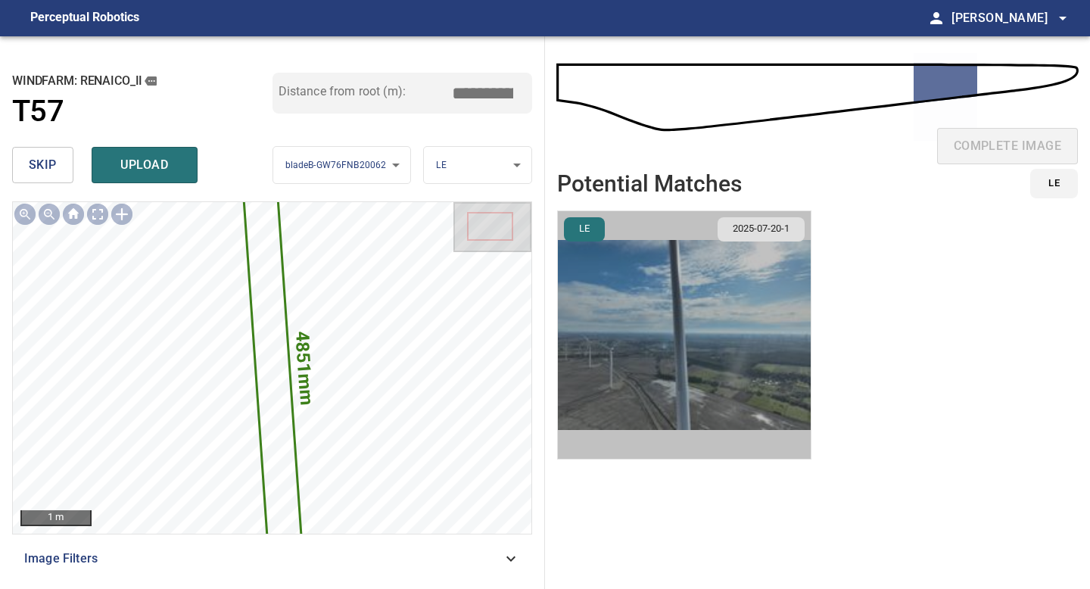
click at [711, 337] on img "button" at bounding box center [684, 334] width 253 height 247
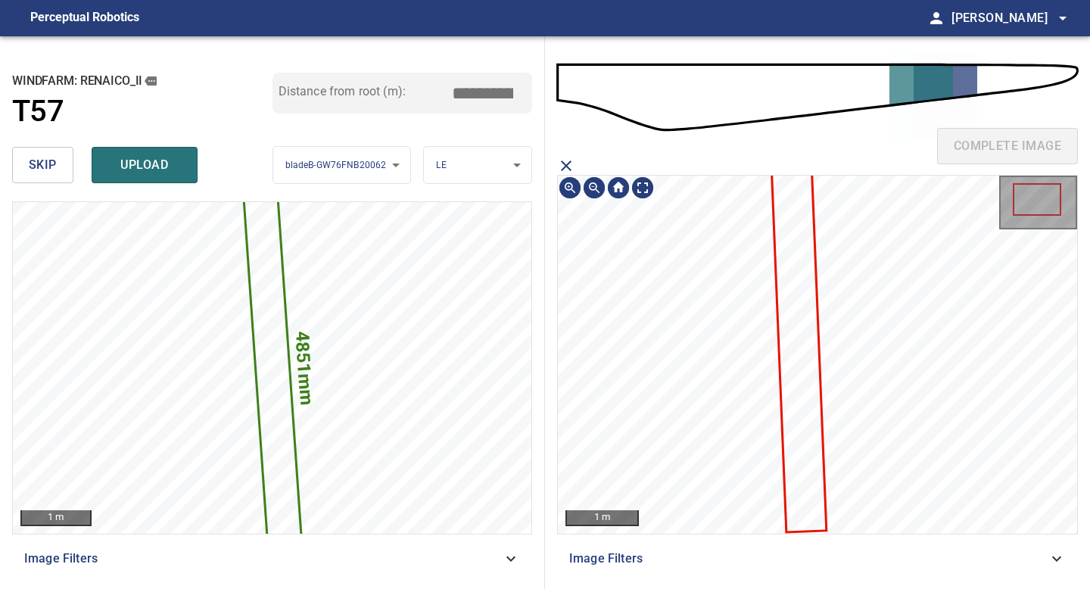
click at [802, 301] on icon at bounding box center [797, 321] width 54 height 419
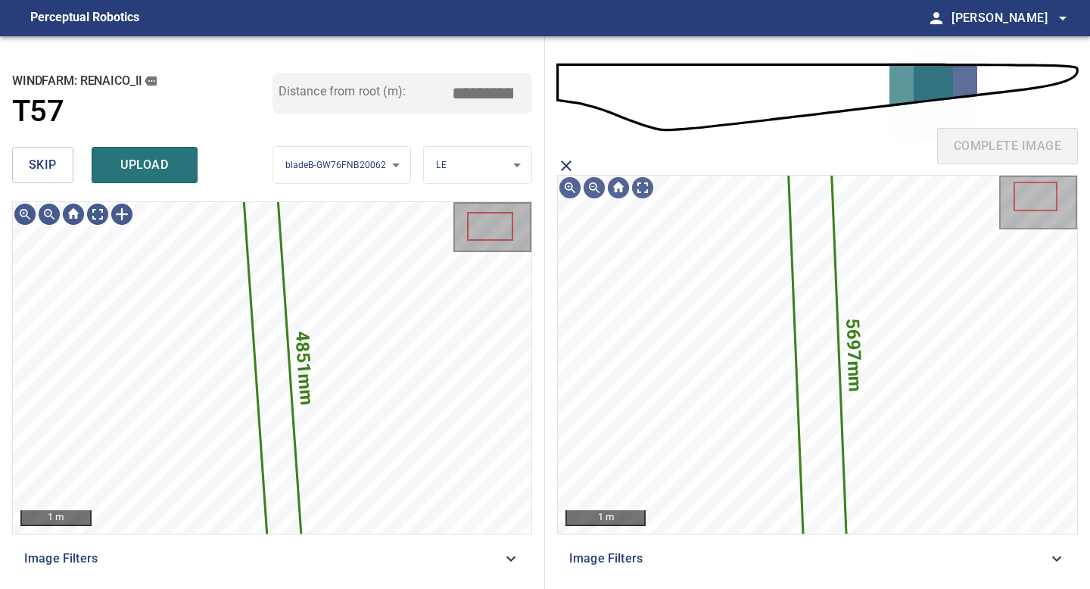
click at [141, 166] on span "upload" at bounding box center [144, 164] width 73 height 21
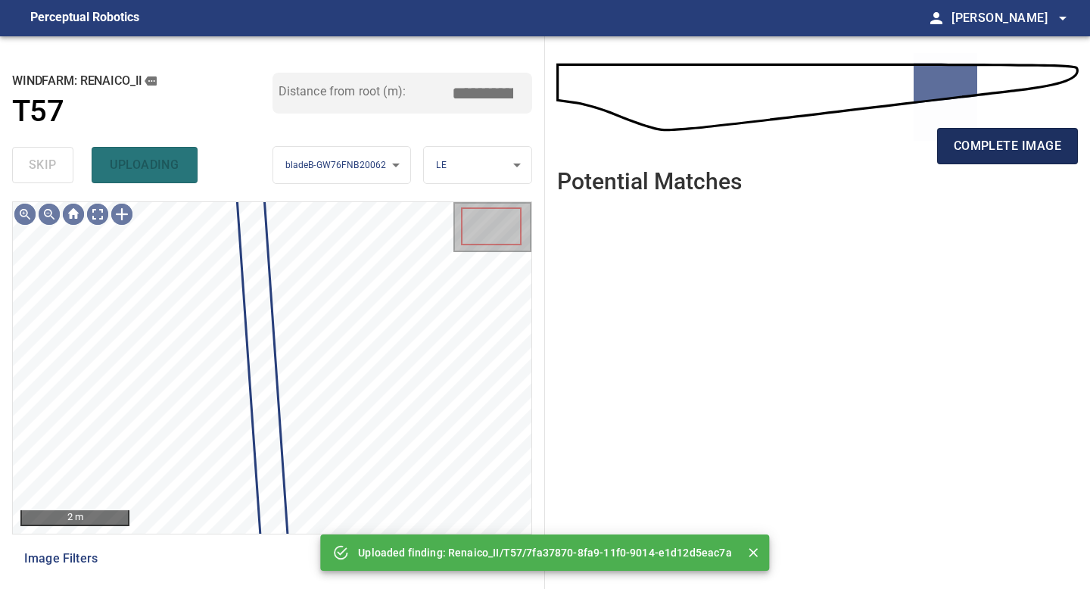
click at [973, 148] on span "complete image" at bounding box center [1007, 145] width 107 height 21
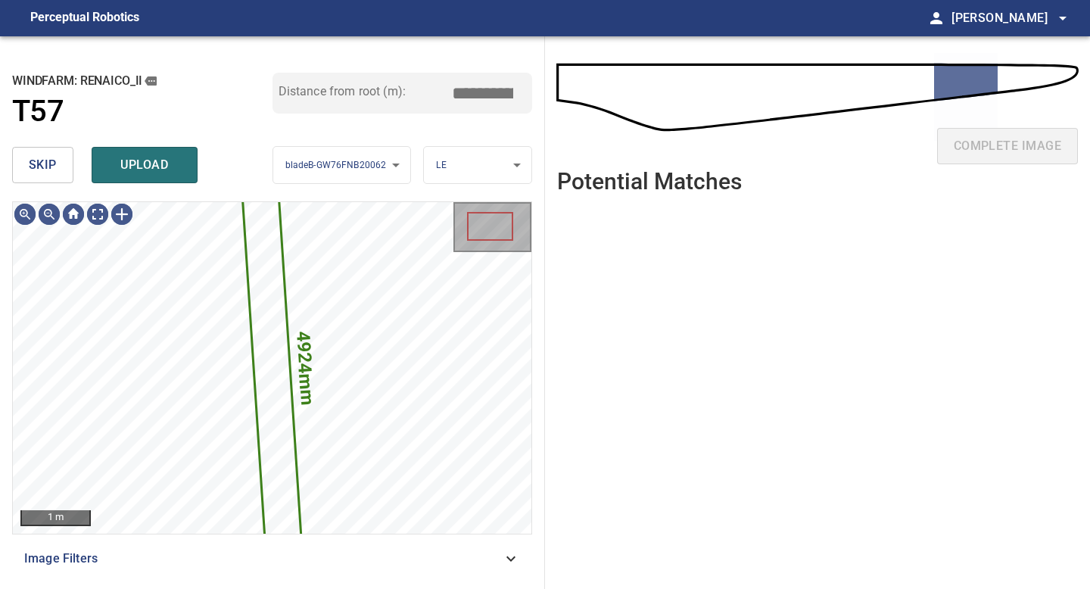
click at [48, 172] on span "skip" at bounding box center [43, 164] width 28 height 21
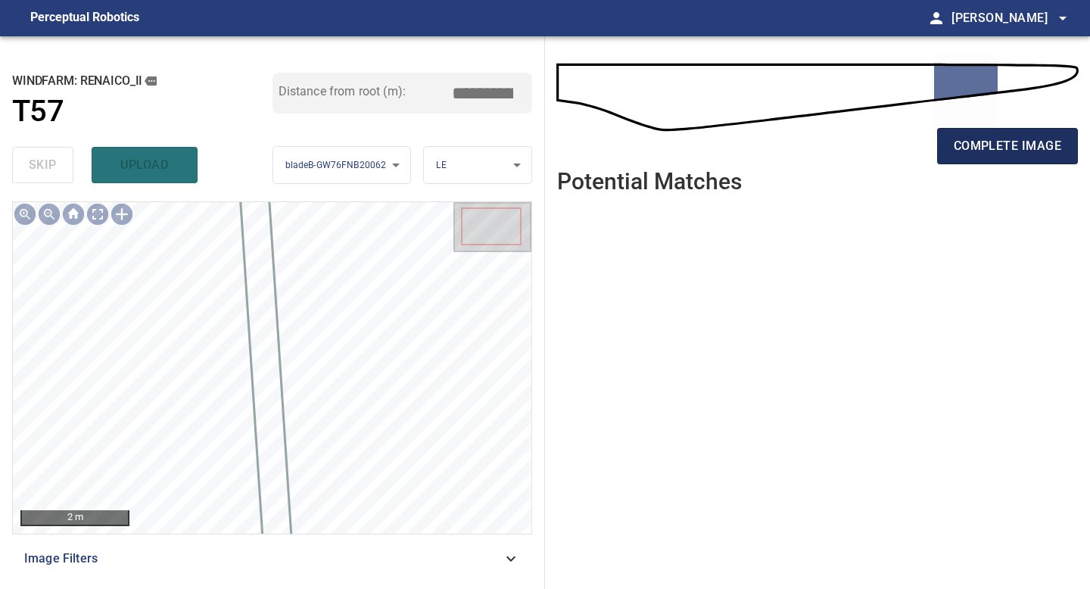
click at [964, 142] on span "complete image" at bounding box center [1007, 145] width 107 height 21
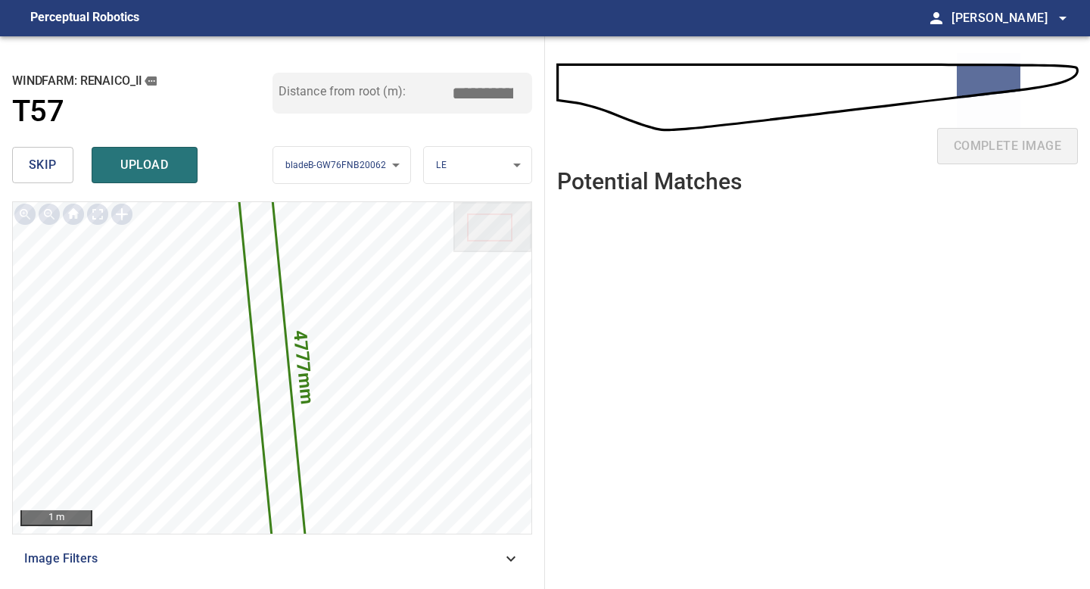
click at [481, 89] on input "*****" at bounding box center [488, 93] width 76 height 29
drag, startPoint x: 490, startPoint y: 90, endPoint x: 400, endPoint y: 90, distance: 90.1
click at [406, 90] on div "Distance from root (m): *****" at bounding box center [402, 93] width 260 height 41
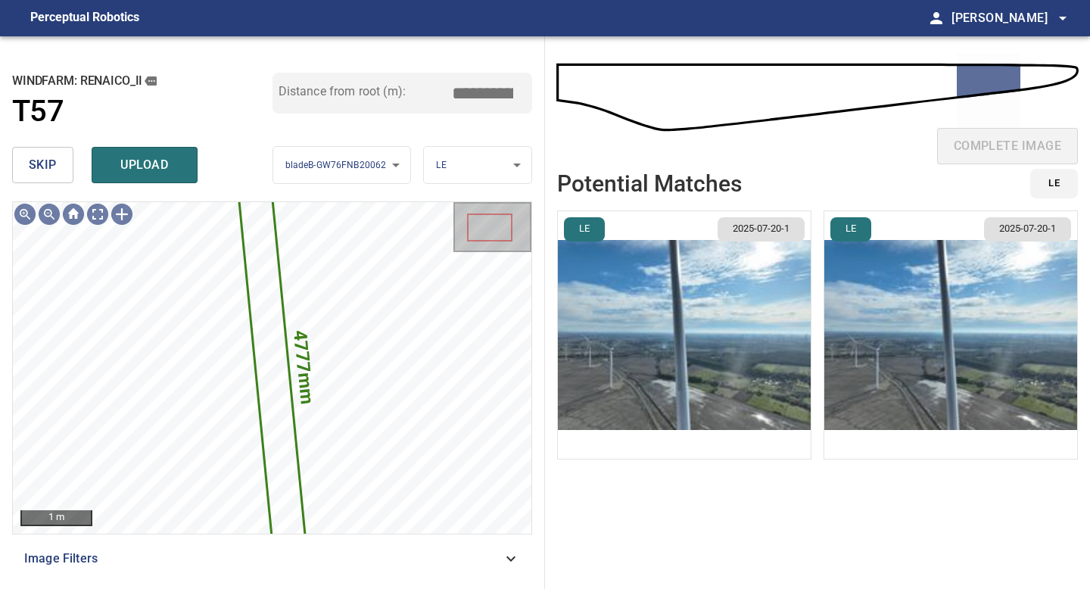
type input "*****"
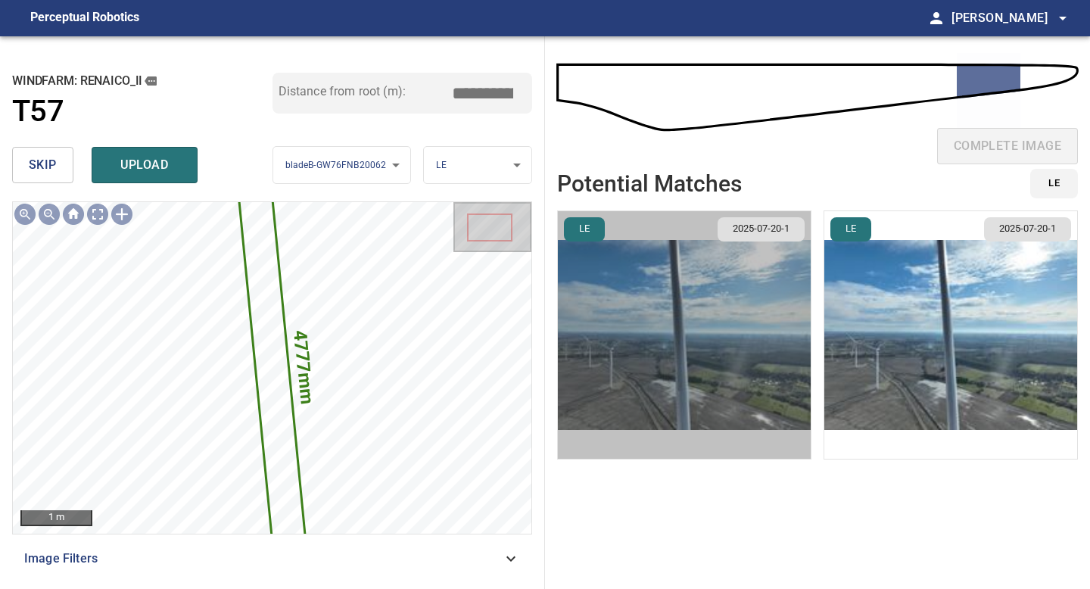
click at [747, 331] on img "button" at bounding box center [684, 334] width 253 height 247
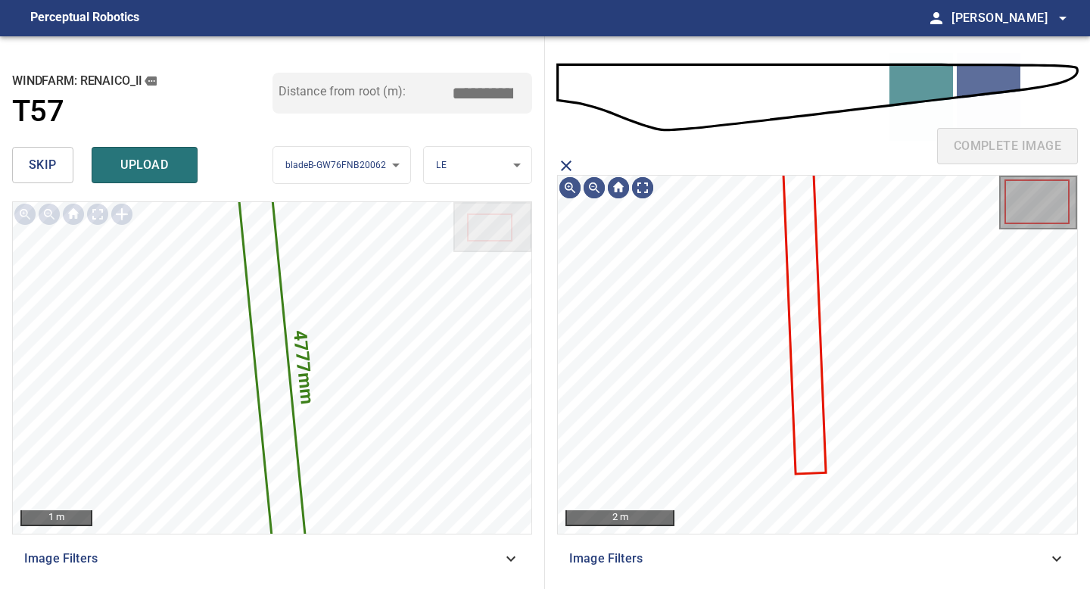
click at [810, 322] on icon at bounding box center [804, 316] width 41 height 312
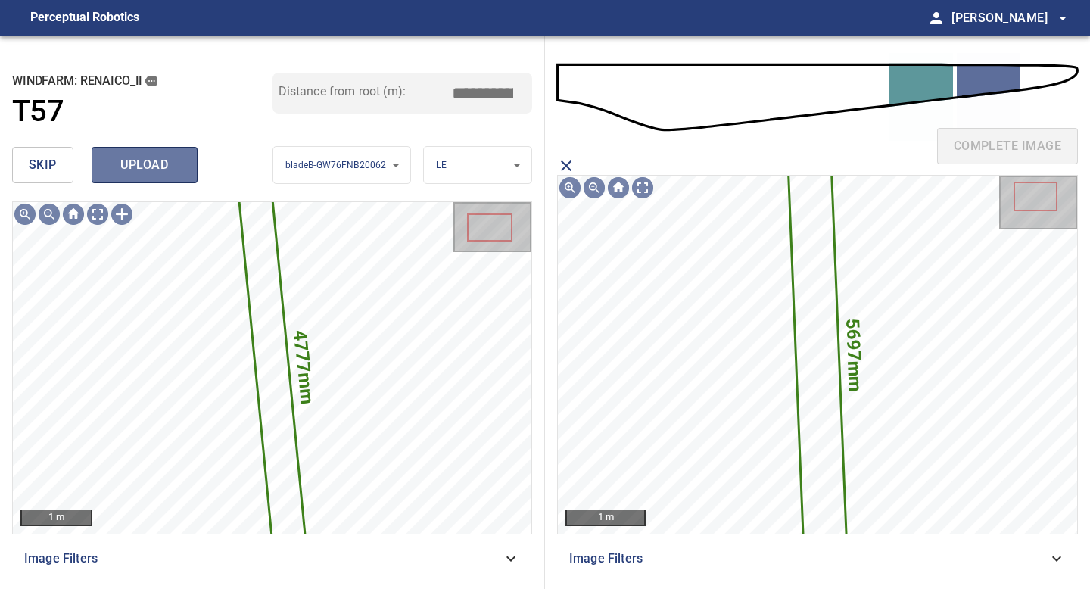
click at [154, 172] on span "upload" at bounding box center [144, 164] width 73 height 21
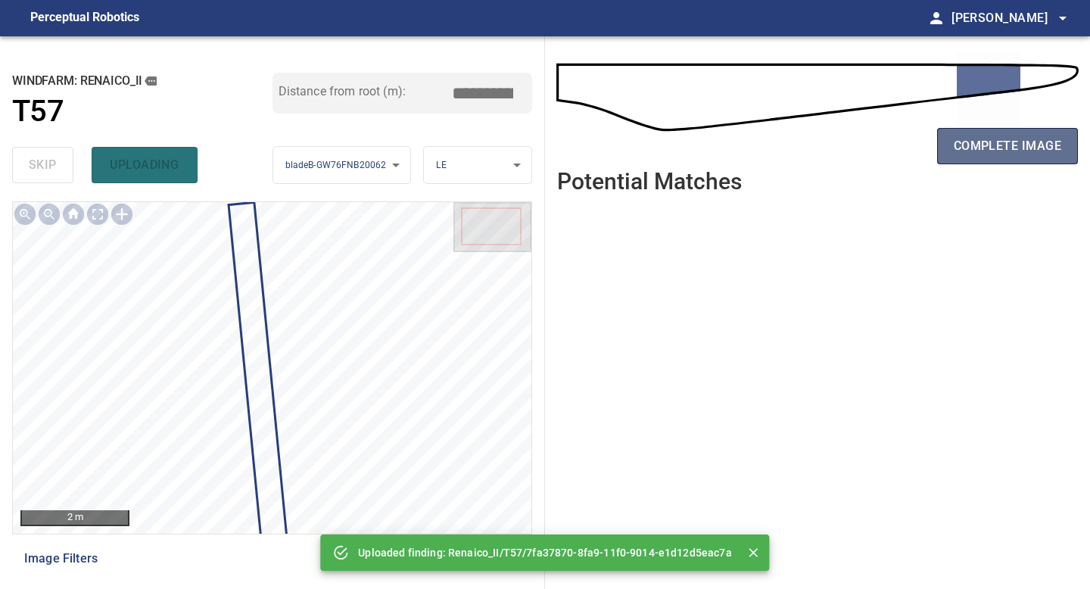
click at [1019, 150] on span "complete image" at bounding box center [1007, 145] width 107 height 21
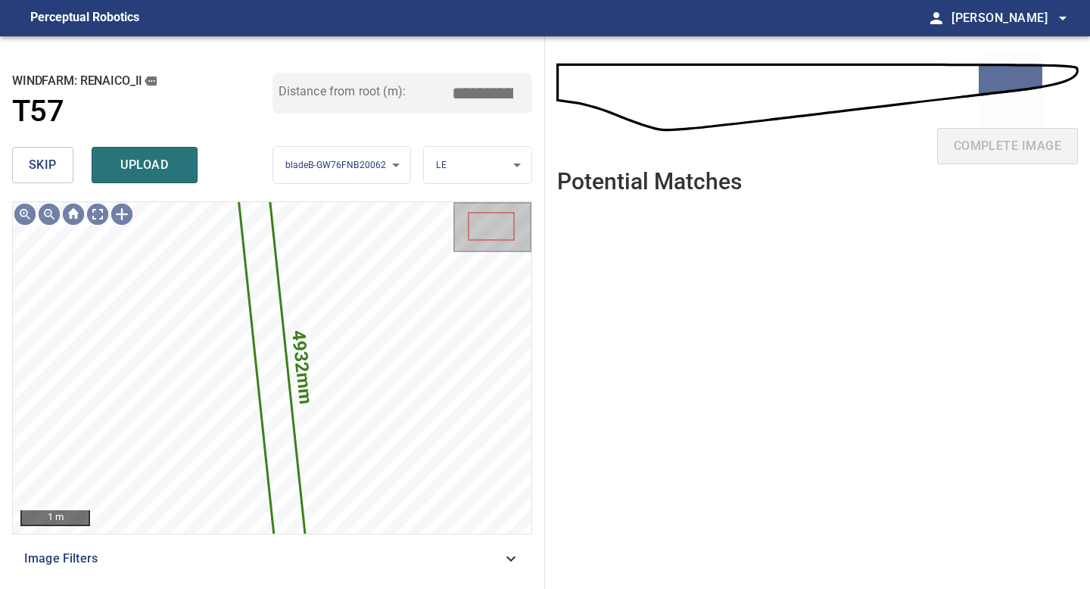
click at [58, 169] on button "skip" at bounding box center [42, 165] width 61 height 36
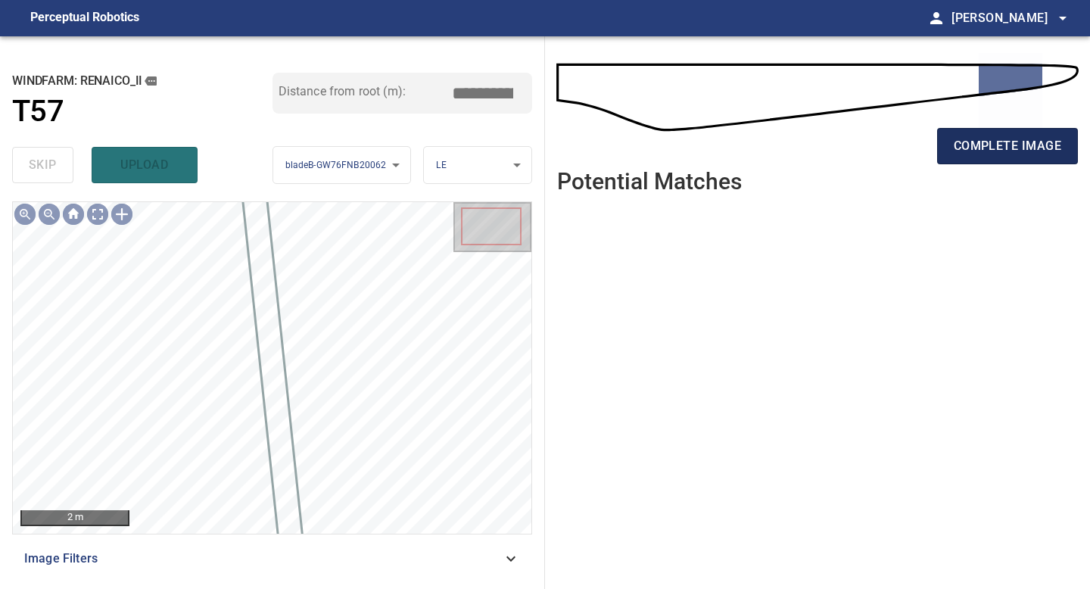
click at [1007, 153] on span "complete image" at bounding box center [1007, 145] width 107 height 21
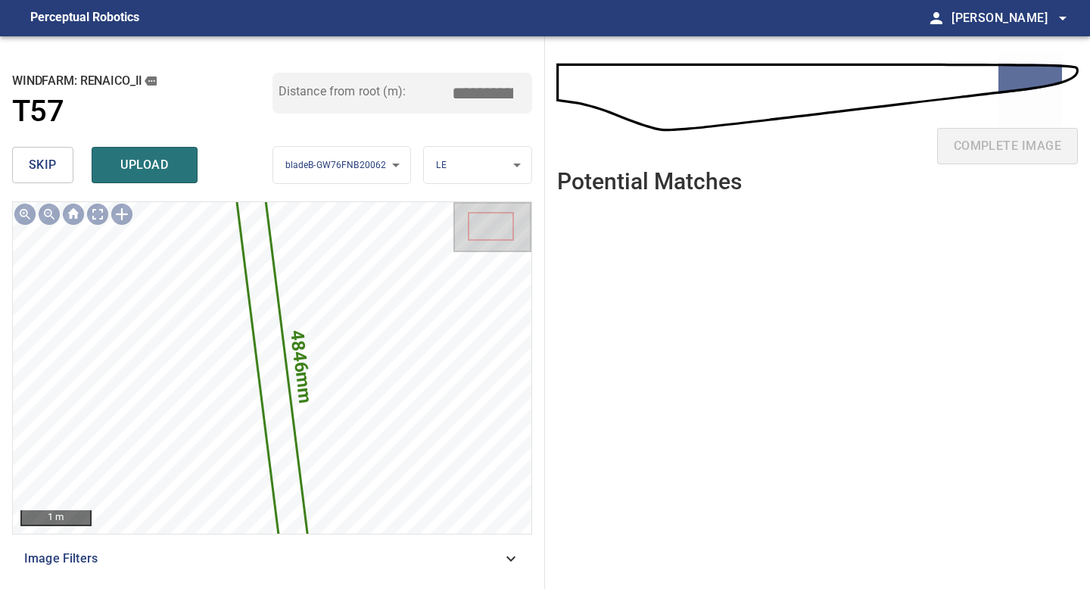
drag, startPoint x: 478, startPoint y: 89, endPoint x: 431, endPoint y: 89, distance: 46.9
click at [437, 89] on div "Distance from root (m): *****" at bounding box center [402, 93] width 260 height 41
drag, startPoint x: 486, startPoint y: 90, endPoint x: 407, endPoint y: 90, distance: 78.7
click at [411, 90] on div "Distance from root (m): *****" at bounding box center [402, 93] width 260 height 41
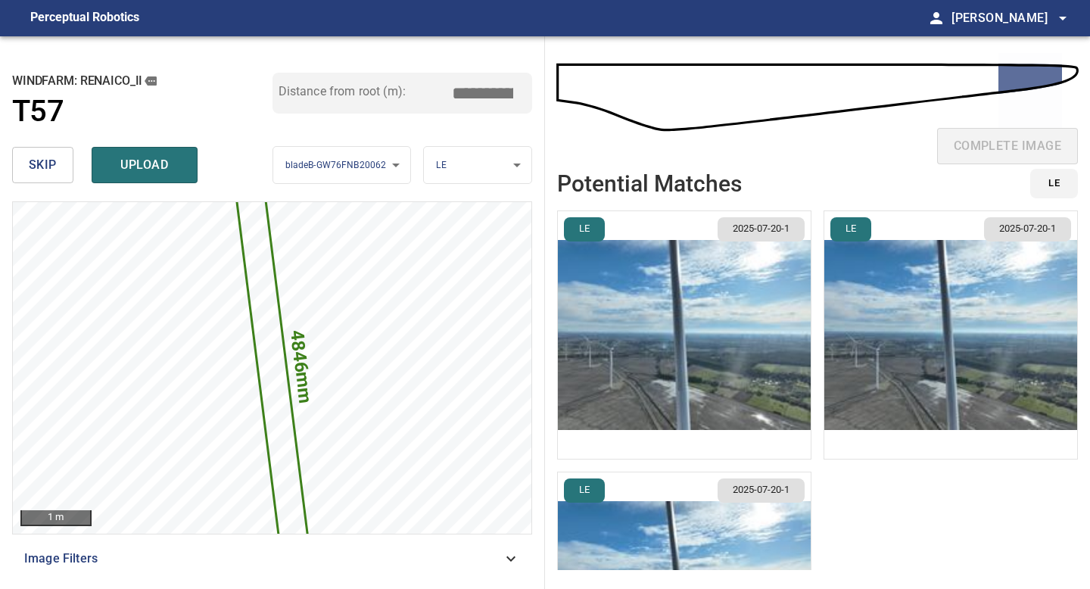
type input "*****"
click at [726, 313] on img "button" at bounding box center [684, 334] width 253 height 247
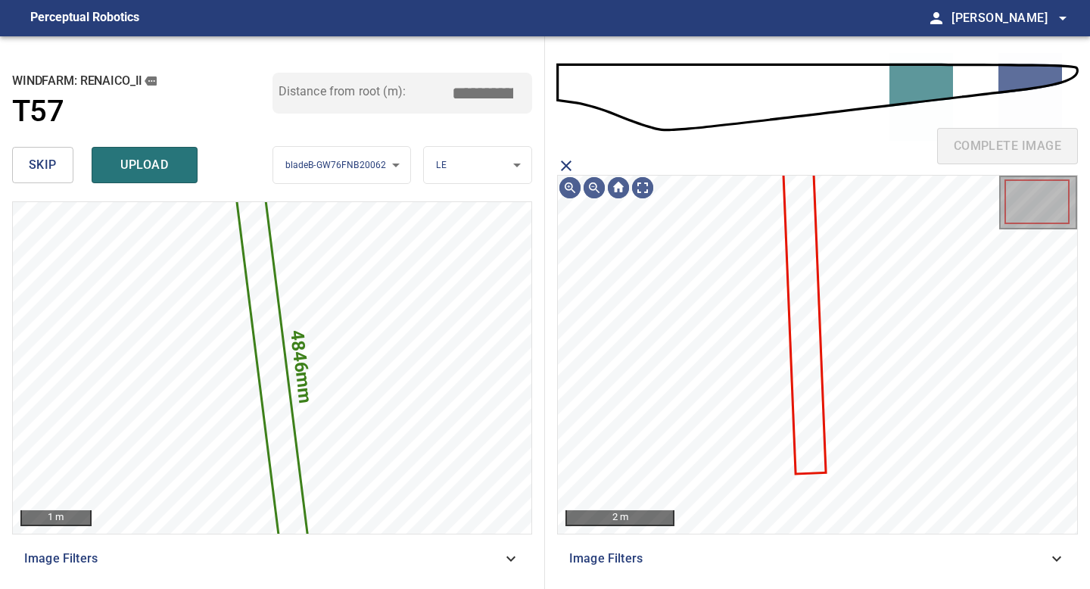
click at [795, 282] on icon at bounding box center [804, 316] width 41 height 312
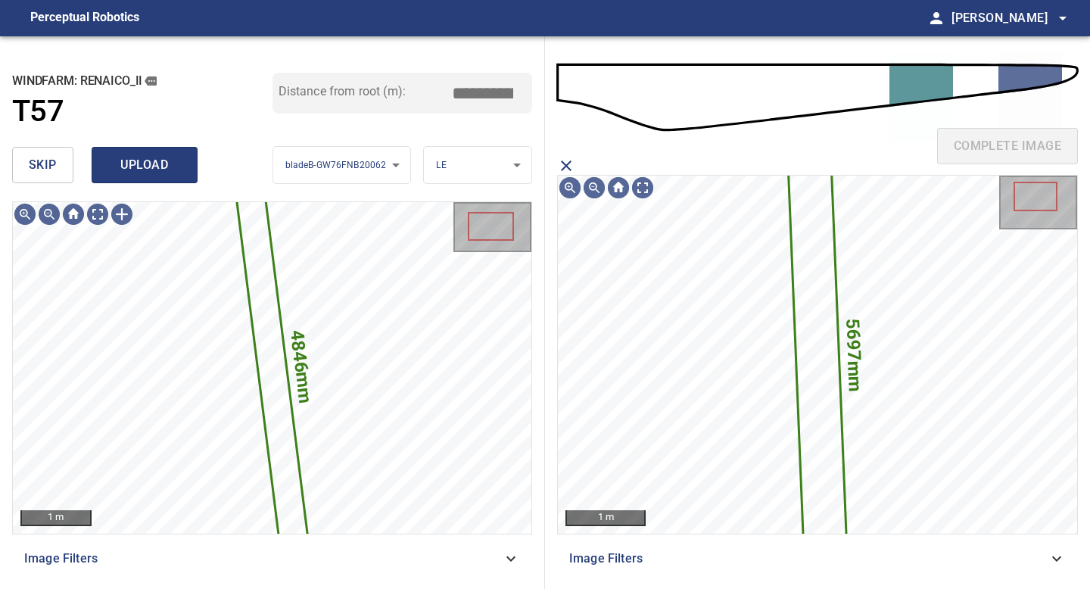
click at [123, 163] on span "upload" at bounding box center [144, 164] width 73 height 21
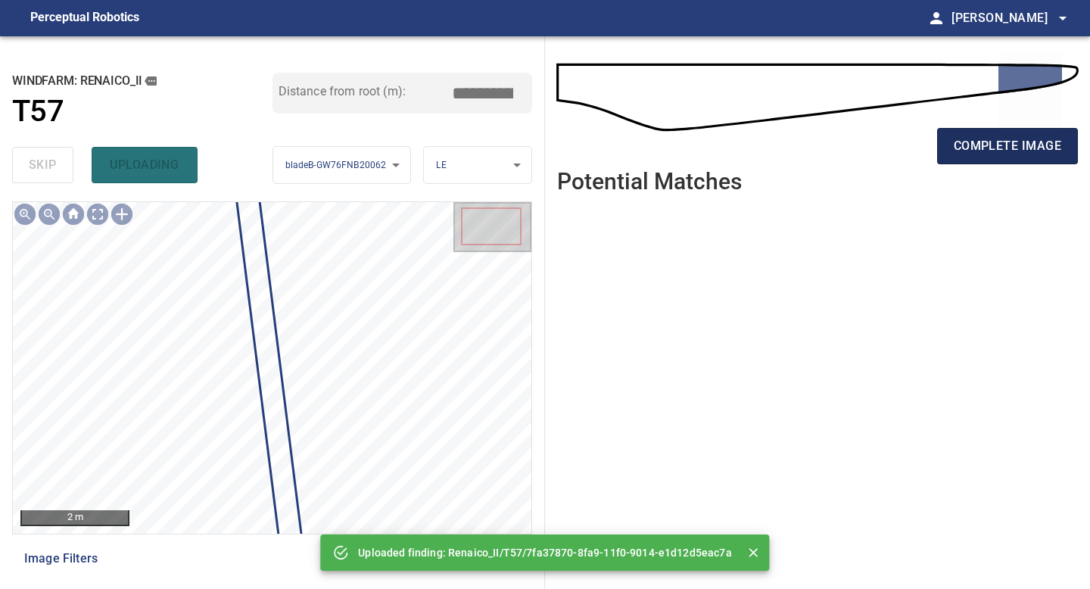
click at [1010, 144] on span "complete image" at bounding box center [1007, 145] width 107 height 21
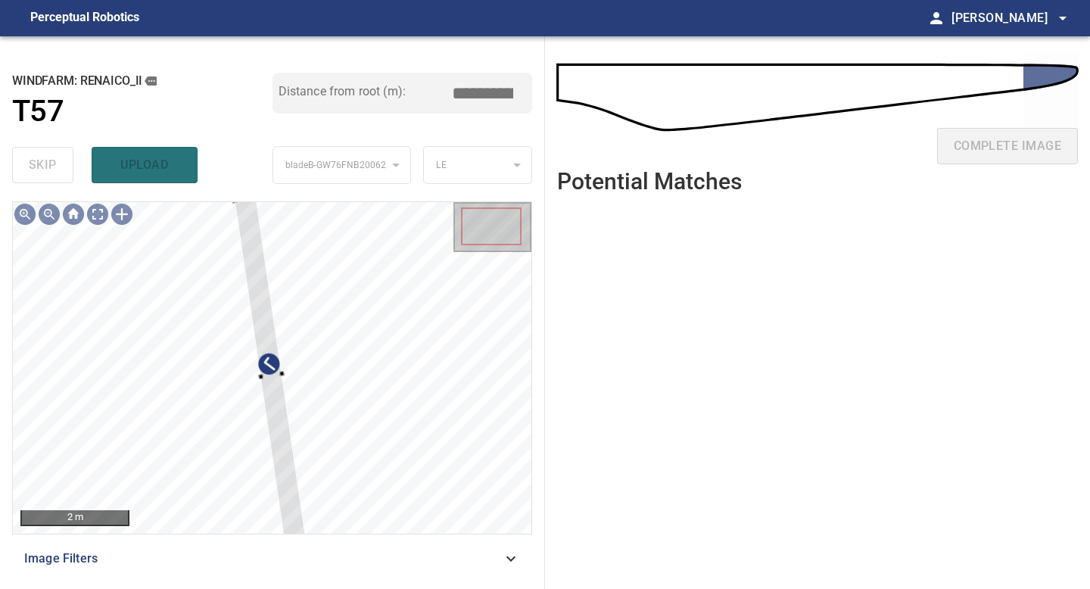
click at [235, 197] on div "**********" at bounding box center [272, 312] width 545 height 552
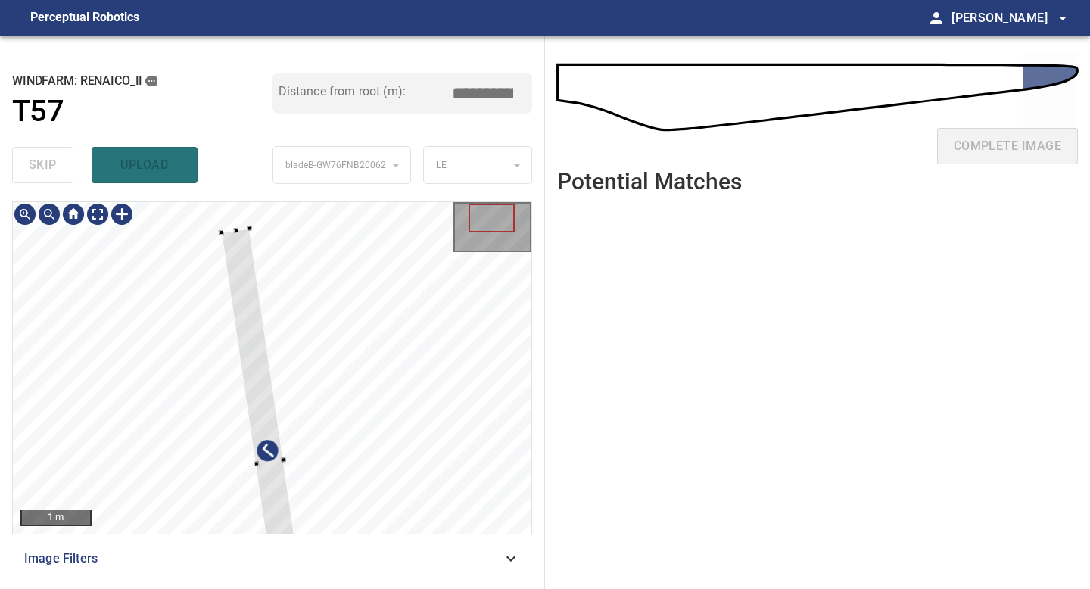
click at [236, 229] on div at bounding box center [236, 229] width 5 height 5
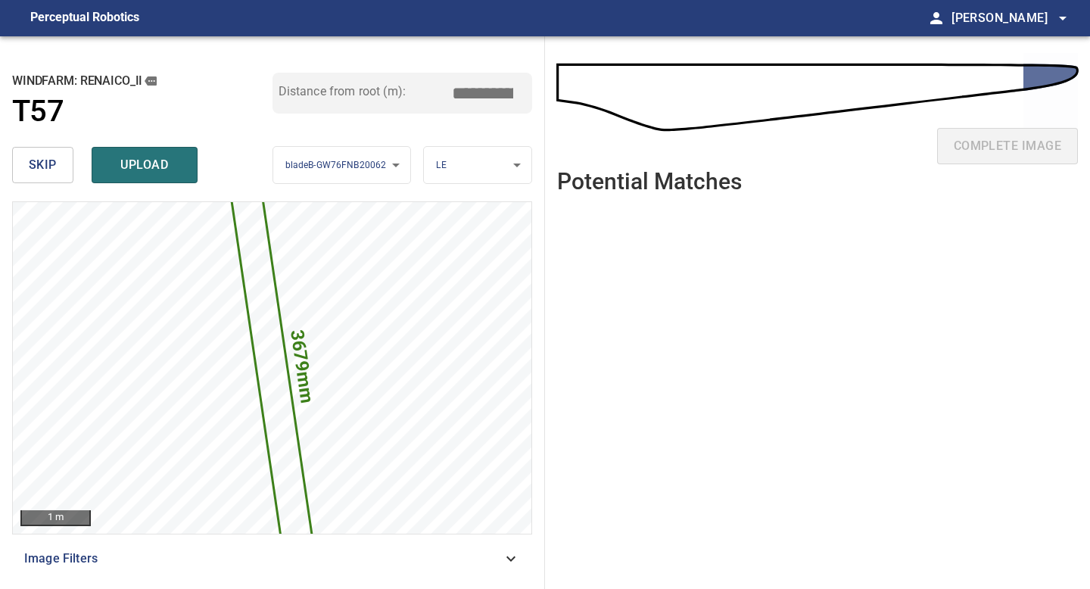
drag, startPoint x: 487, startPoint y: 89, endPoint x: 375, endPoint y: 89, distance: 112.8
click at [384, 89] on div "Distance from root (m): *****" at bounding box center [402, 93] width 260 height 41
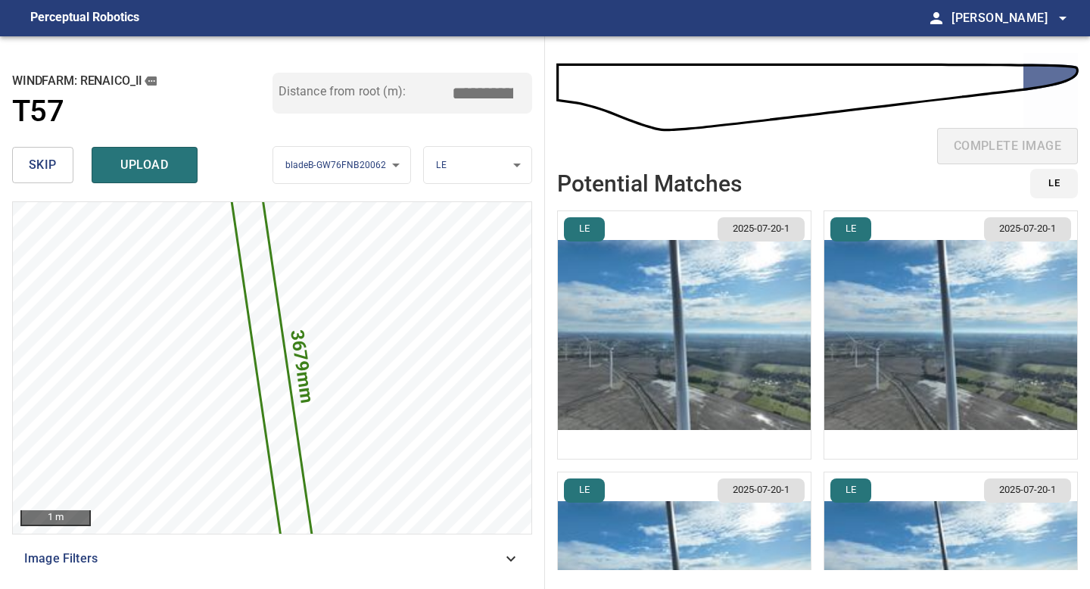
type input "*****"
click at [705, 325] on li "LE 2025-07-20-1" at bounding box center [684, 334] width 254 height 249
click at [765, 292] on img "button" at bounding box center [684, 334] width 253 height 247
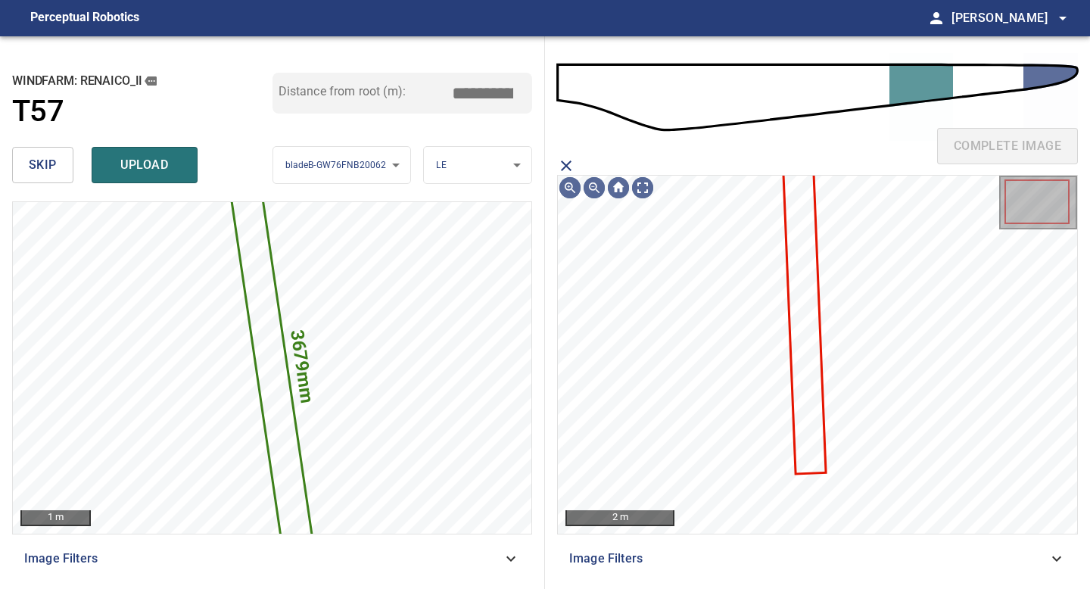
click at [796, 244] on icon at bounding box center [804, 316] width 41 height 312
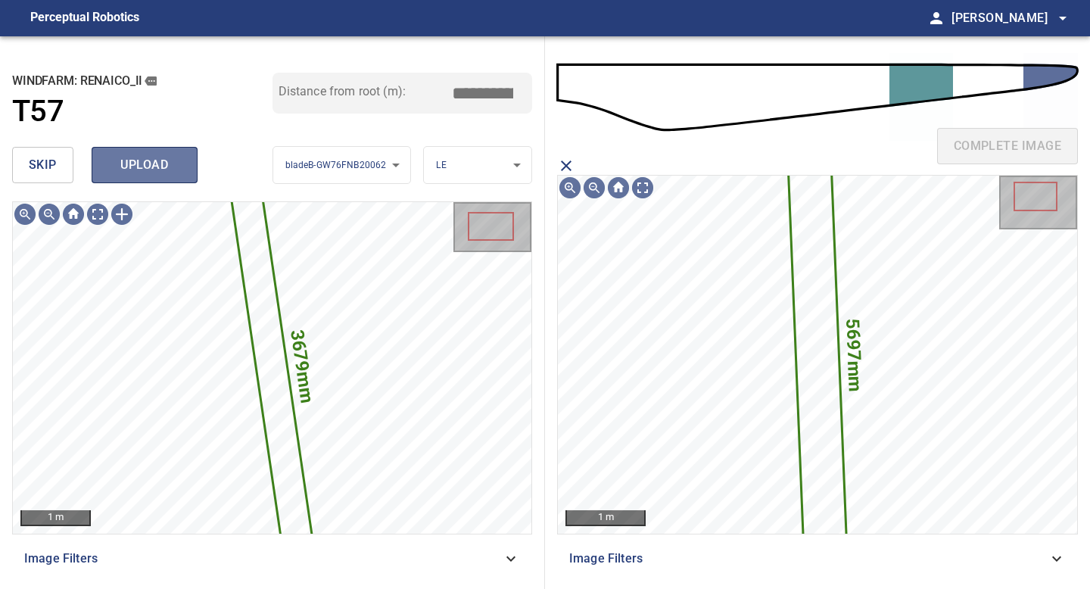
click at [157, 173] on span "upload" at bounding box center [144, 164] width 73 height 21
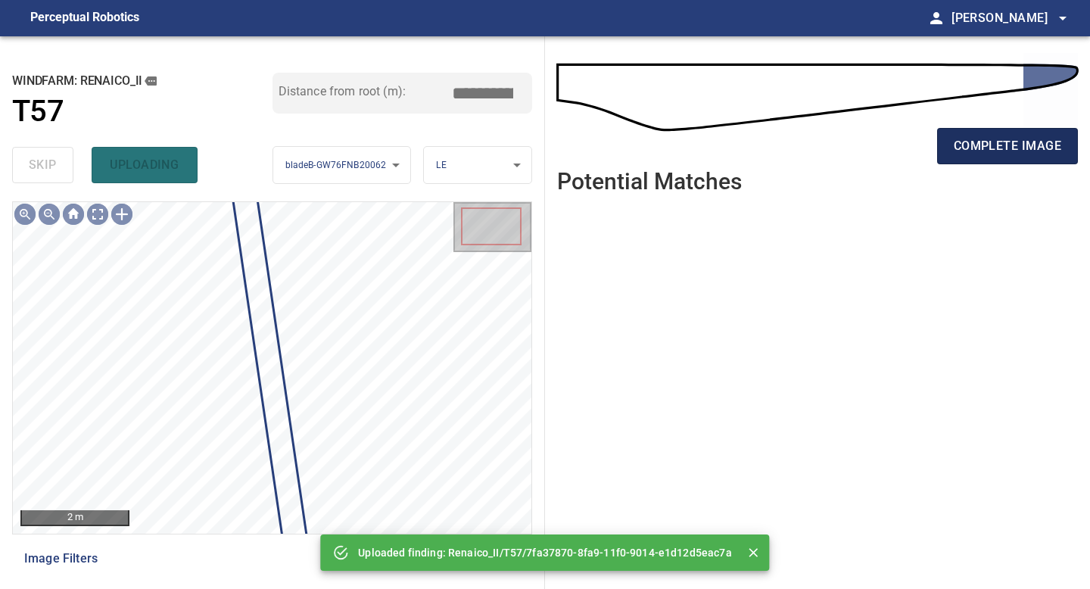
click at [990, 139] on span "complete image" at bounding box center [1007, 145] width 107 height 21
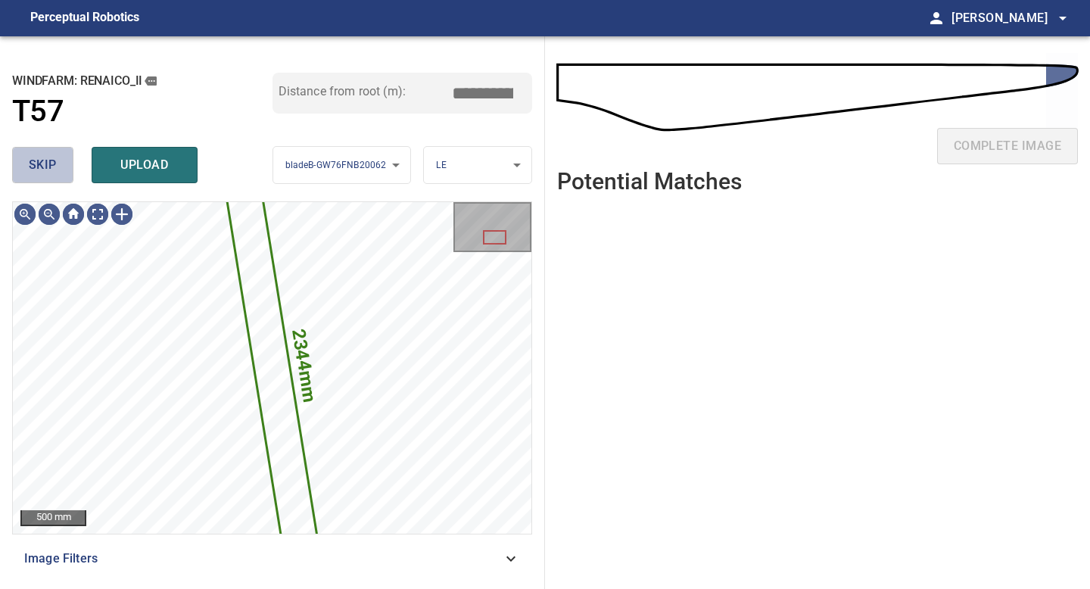
click at [57, 170] on button "skip" at bounding box center [42, 165] width 61 height 36
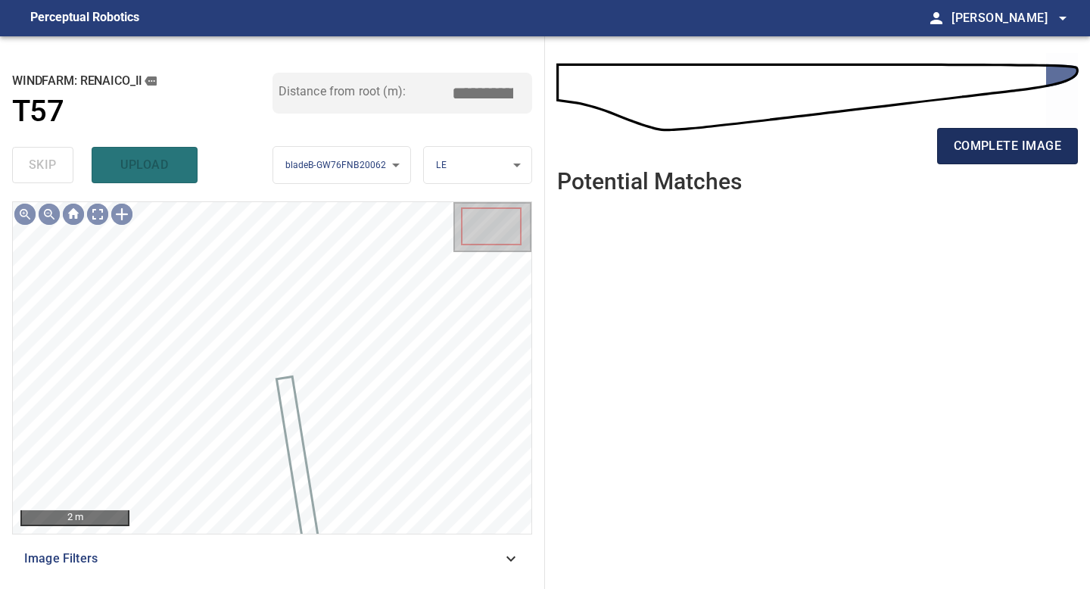
click at [966, 131] on button "complete image" at bounding box center [1007, 146] width 141 height 36
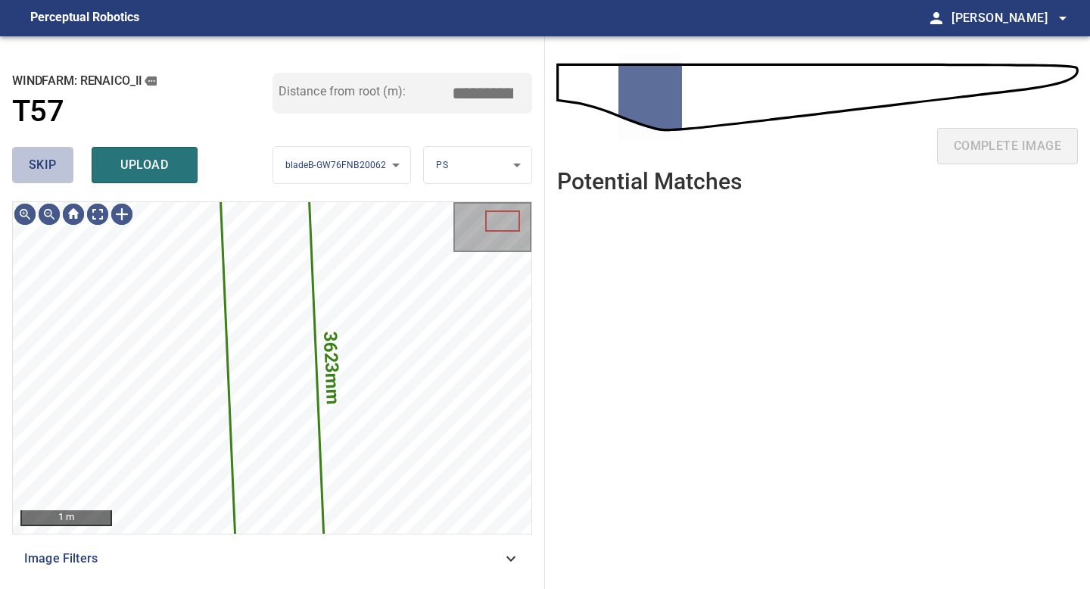
click at [63, 172] on button "skip" at bounding box center [42, 165] width 61 height 36
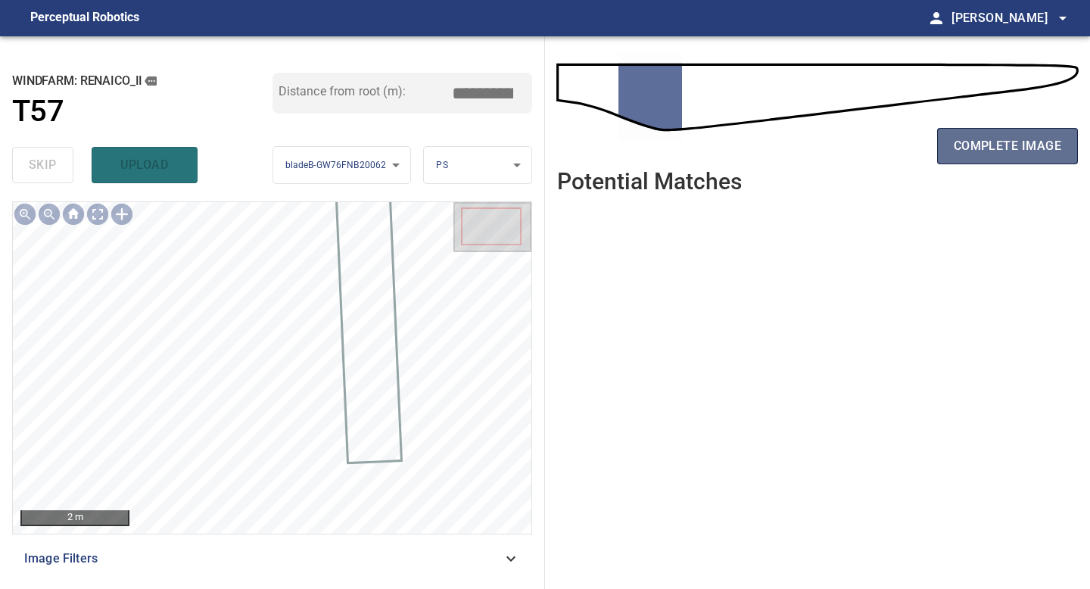
click at [1024, 133] on button "complete image" at bounding box center [1007, 146] width 141 height 36
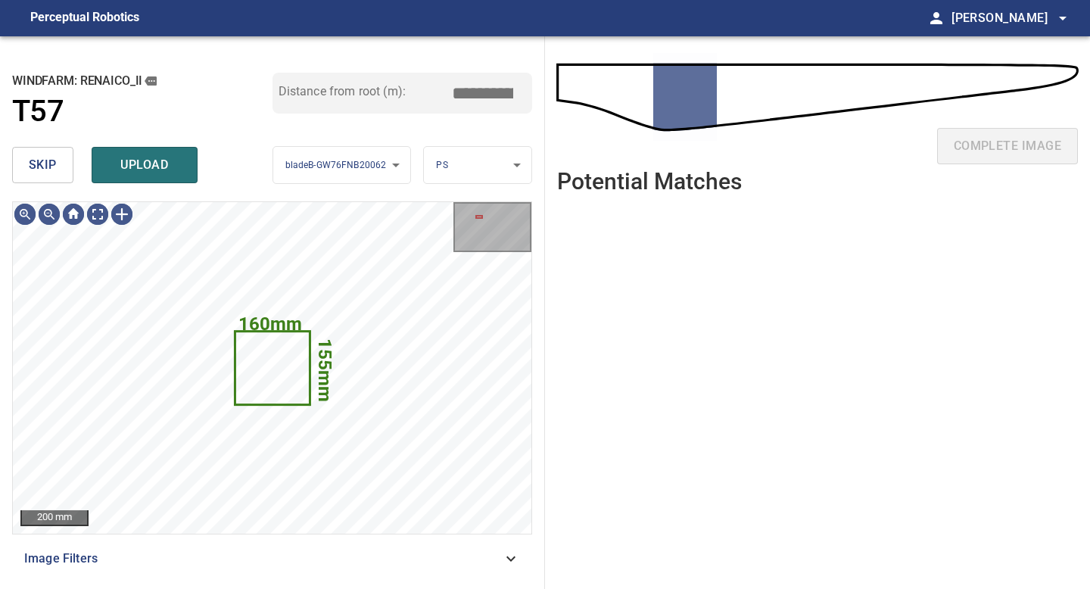
click at [61, 170] on button "skip" at bounding box center [42, 165] width 61 height 36
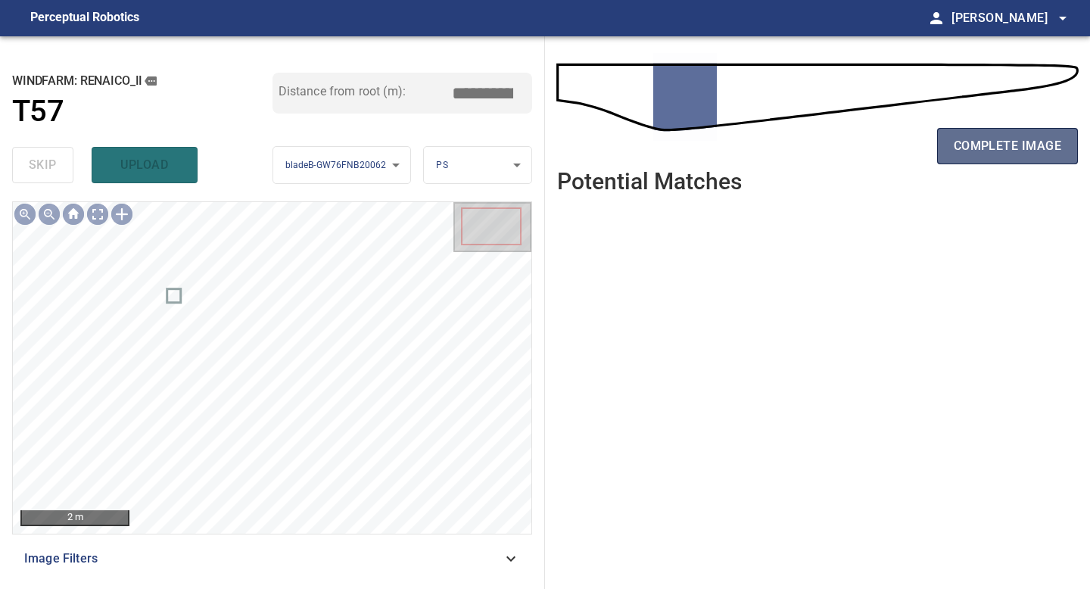
click at [1010, 157] on button "complete image" at bounding box center [1007, 146] width 141 height 36
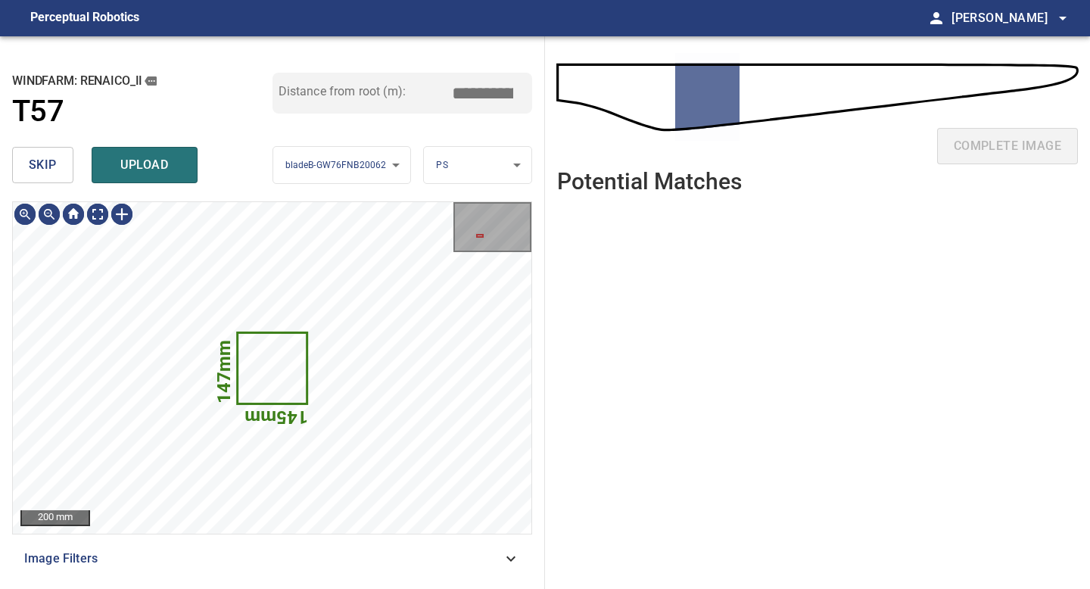
click at [60, 163] on button "skip" at bounding box center [42, 165] width 61 height 36
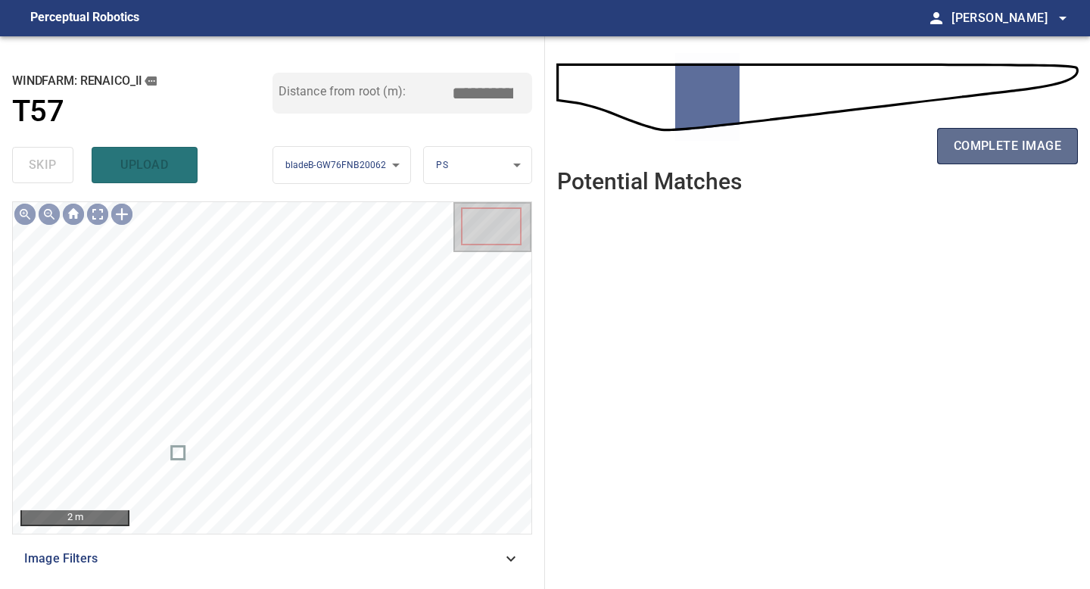
click at [1012, 148] on span "complete image" at bounding box center [1007, 145] width 107 height 21
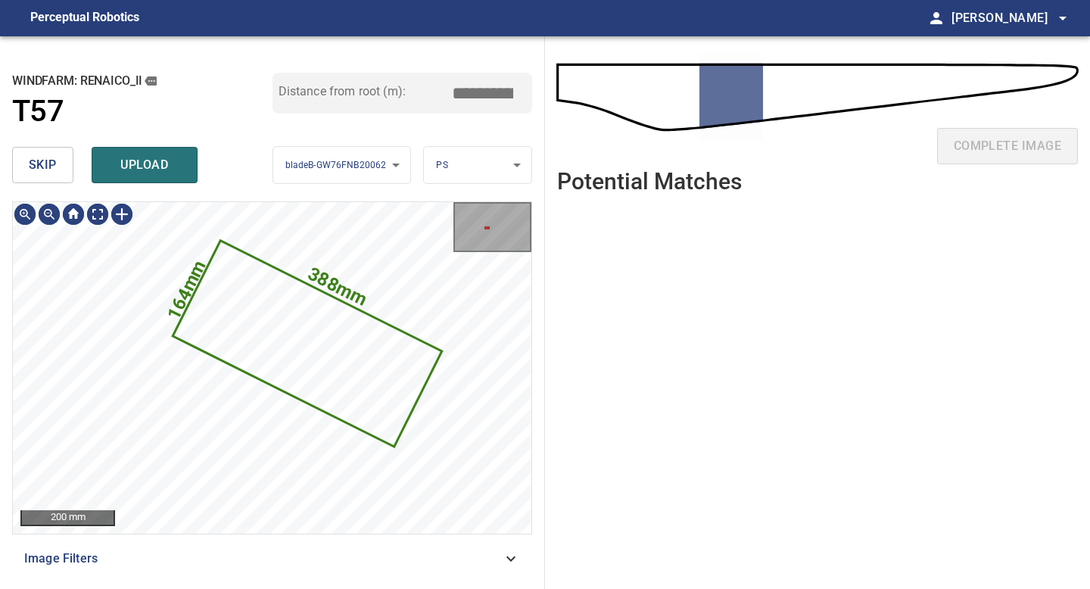
click at [60, 173] on button "skip" at bounding box center [42, 165] width 61 height 36
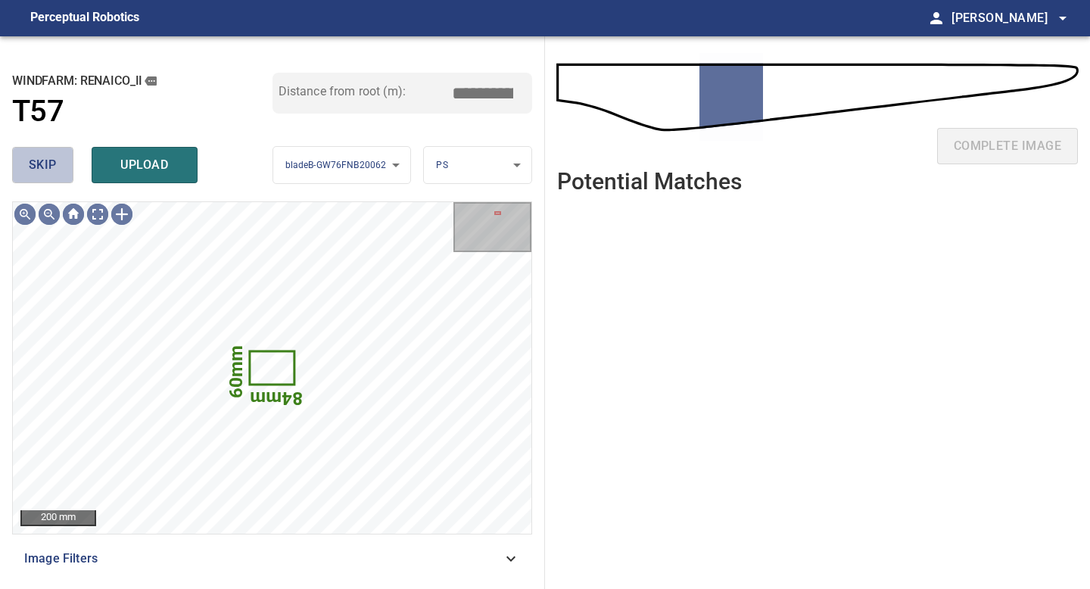
click at [60, 173] on button "skip" at bounding box center [42, 165] width 61 height 36
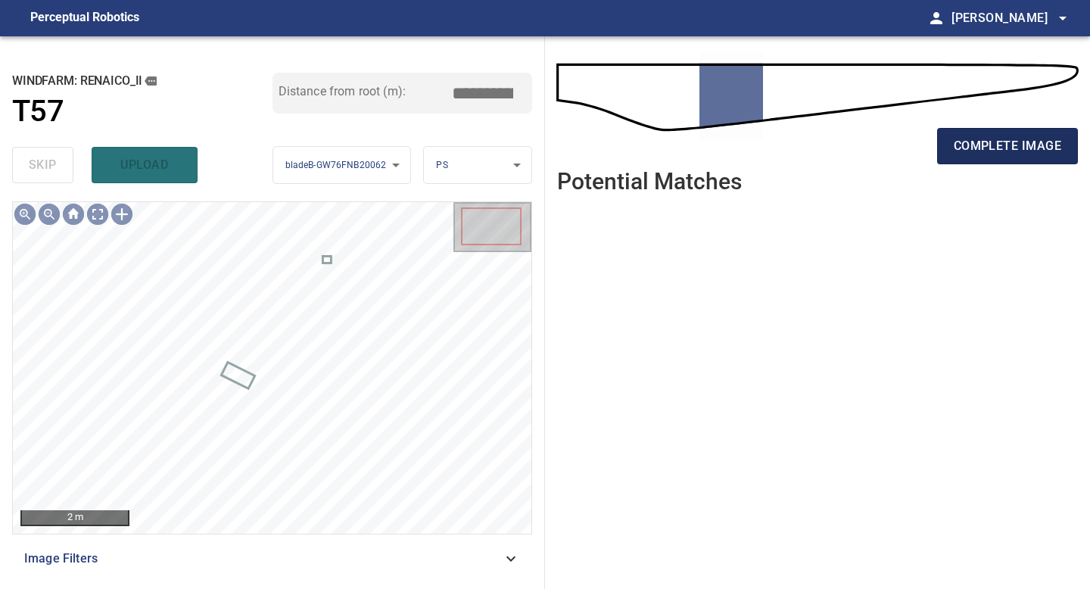
click at [964, 153] on span "complete image" at bounding box center [1007, 145] width 107 height 21
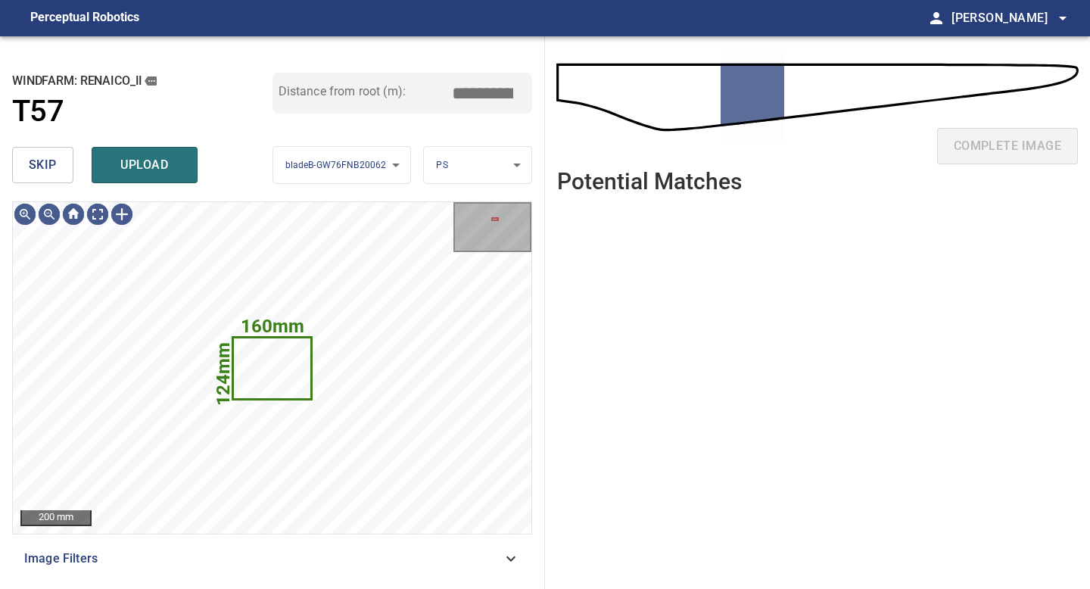
click at [42, 153] on button "skip" at bounding box center [42, 165] width 61 height 36
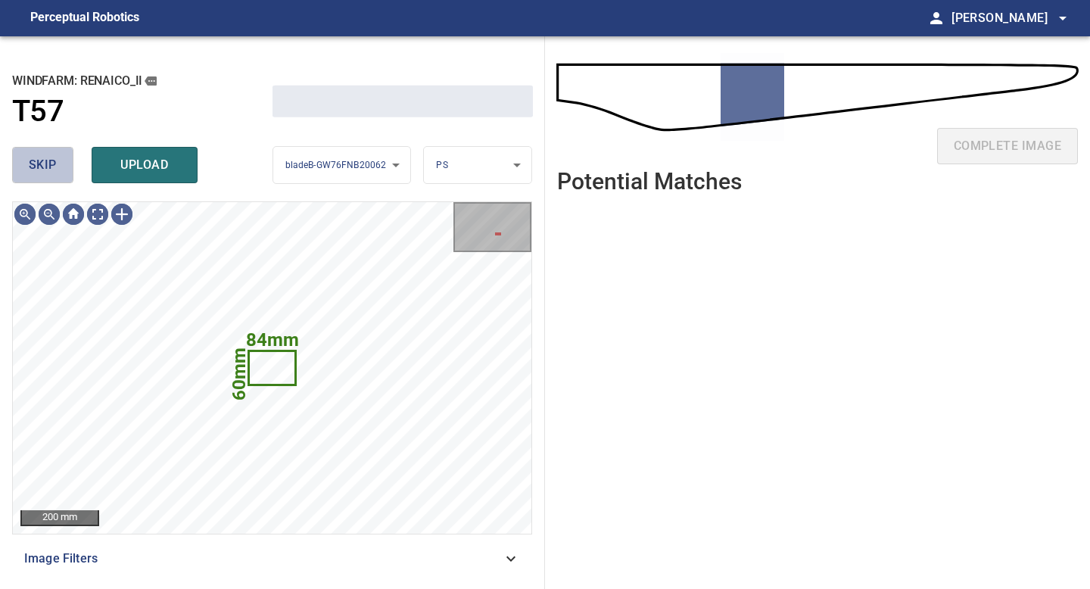
click at [44, 160] on span "skip" at bounding box center [43, 164] width 28 height 21
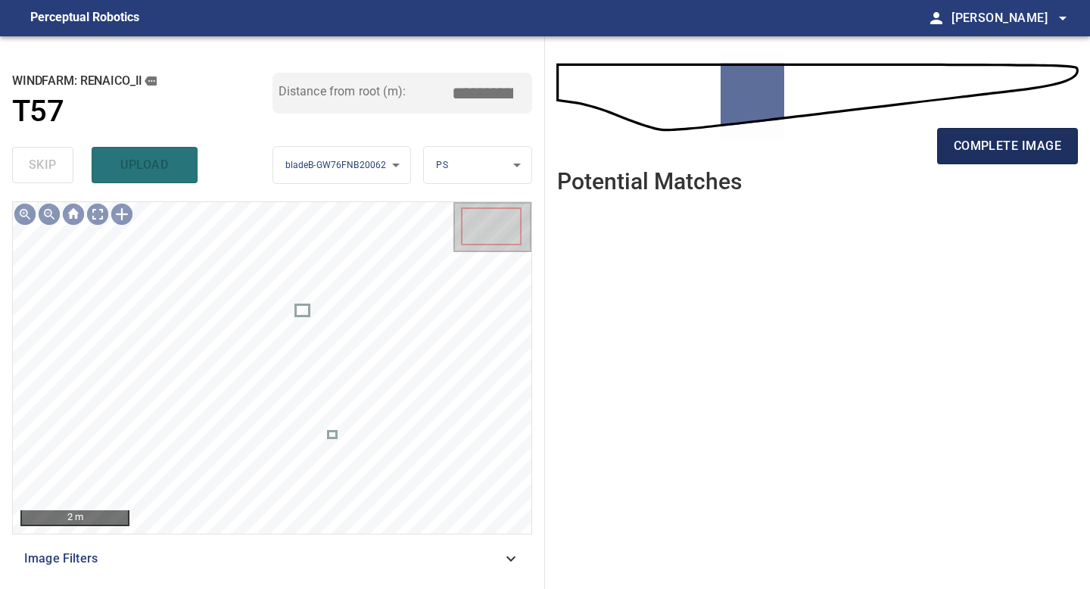
click at [984, 157] on button "complete image" at bounding box center [1007, 146] width 141 height 36
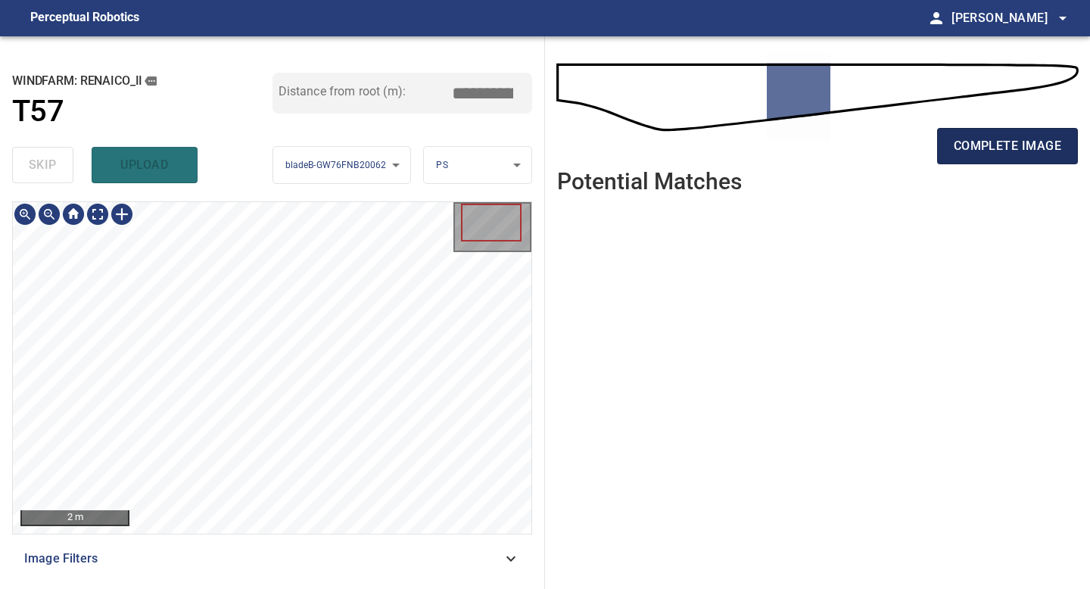
click at [1017, 138] on span "complete image" at bounding box center [1007, 145] width 107 height 21
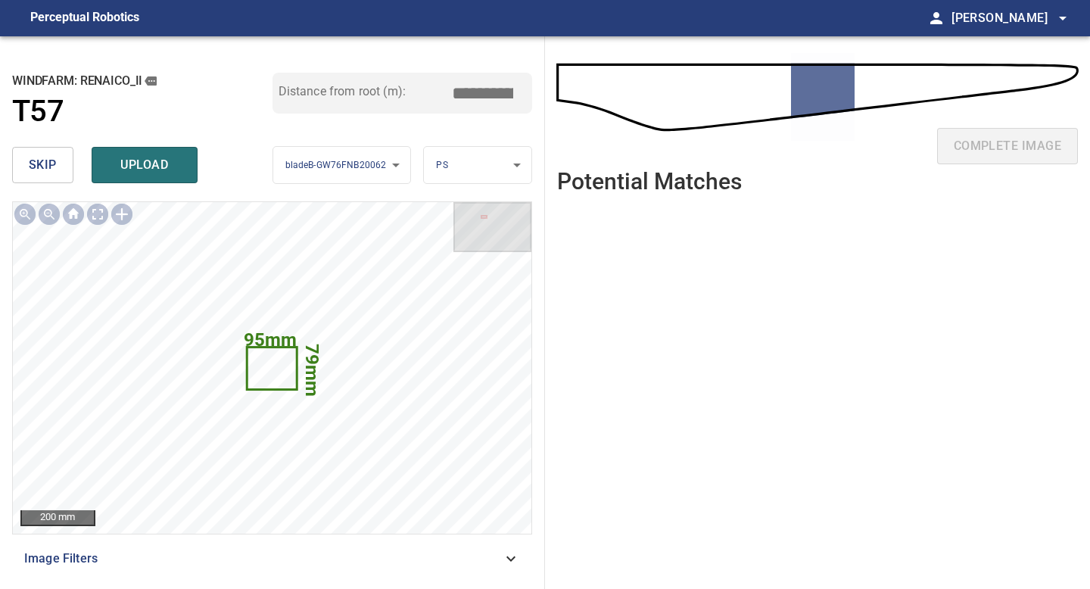
click at [39, 162] on span "skip" at bounding box center [43, 164] width 28 height 21
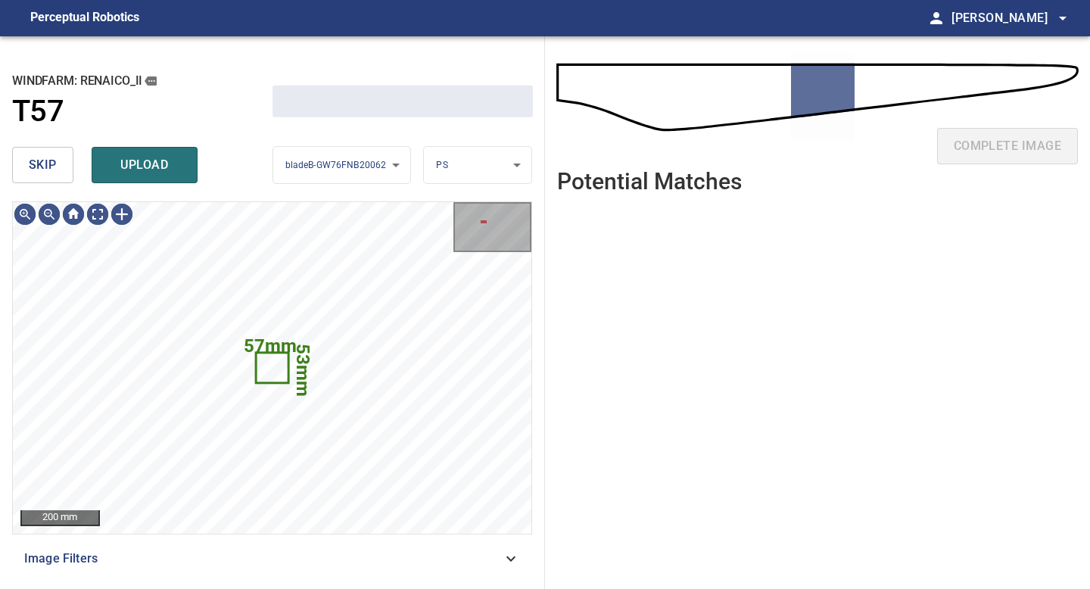
click at [39, 162] on span "skip" at bounding box center [43, 164] width 28 height 21
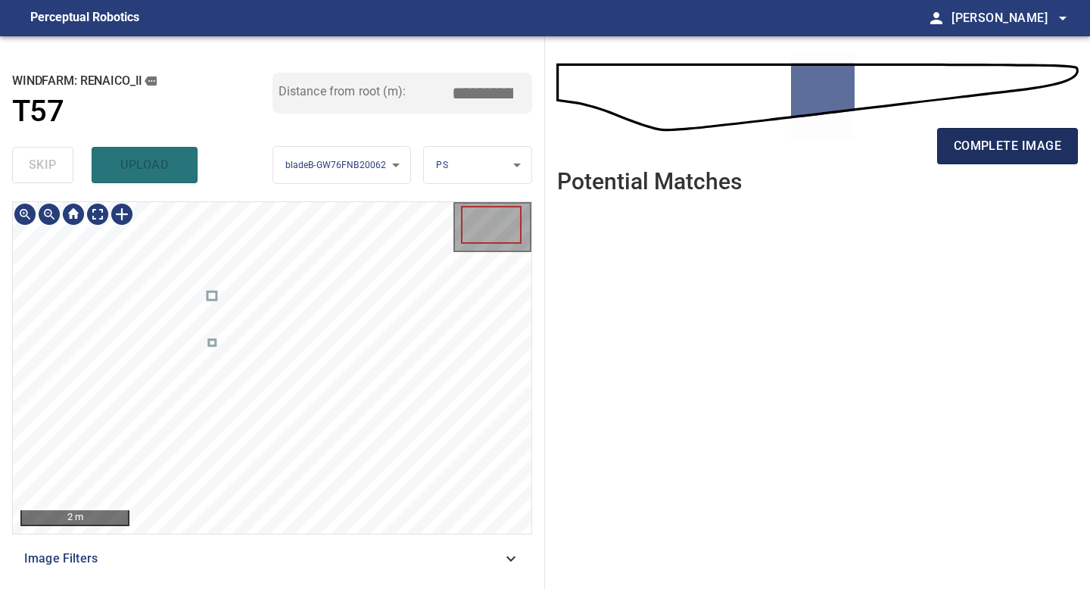
click at [982, 145] on span "complete image" at bounding box center [1007, 145] width 107 height 21
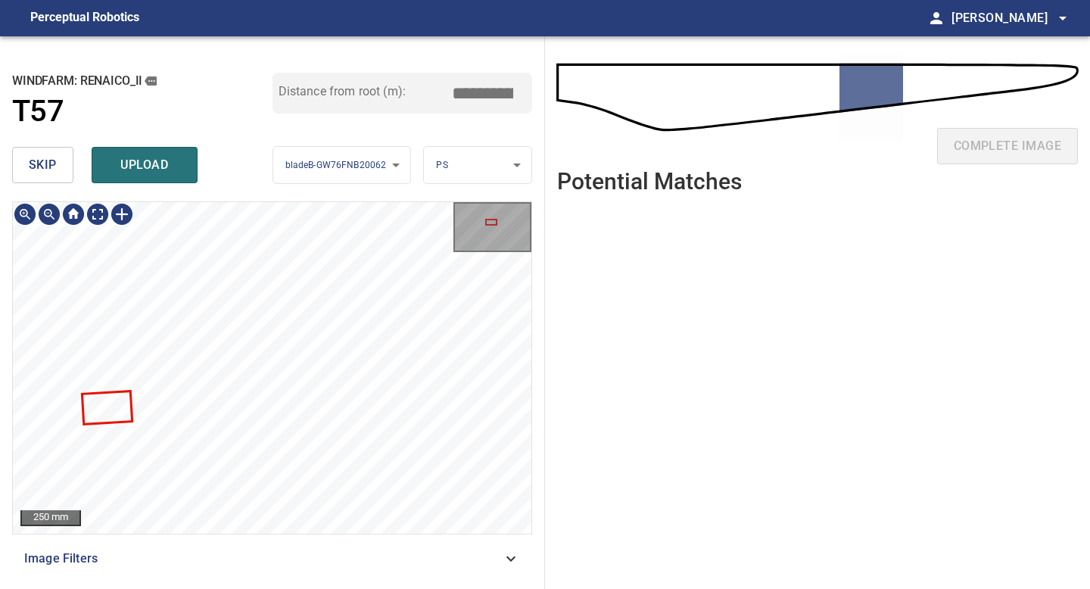
click at [194, 543] on div "224mm 134mm 250 mm Image Filters" at bounding box center [272, 388] width 520 height 375
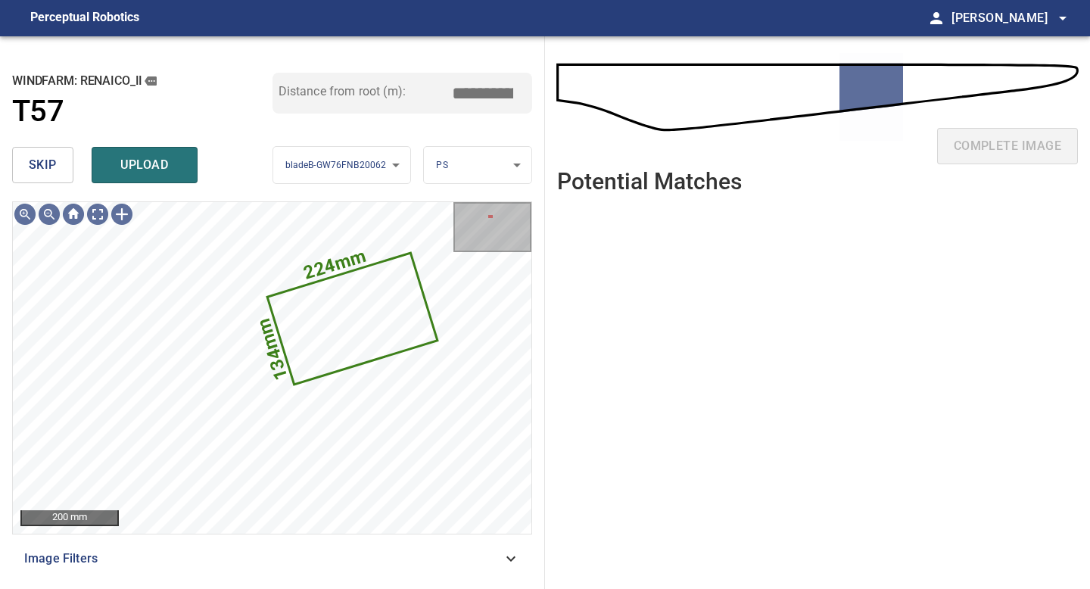
click at [56, 155] on span "skip" at bounding box center [43, 164] width 28 height 21
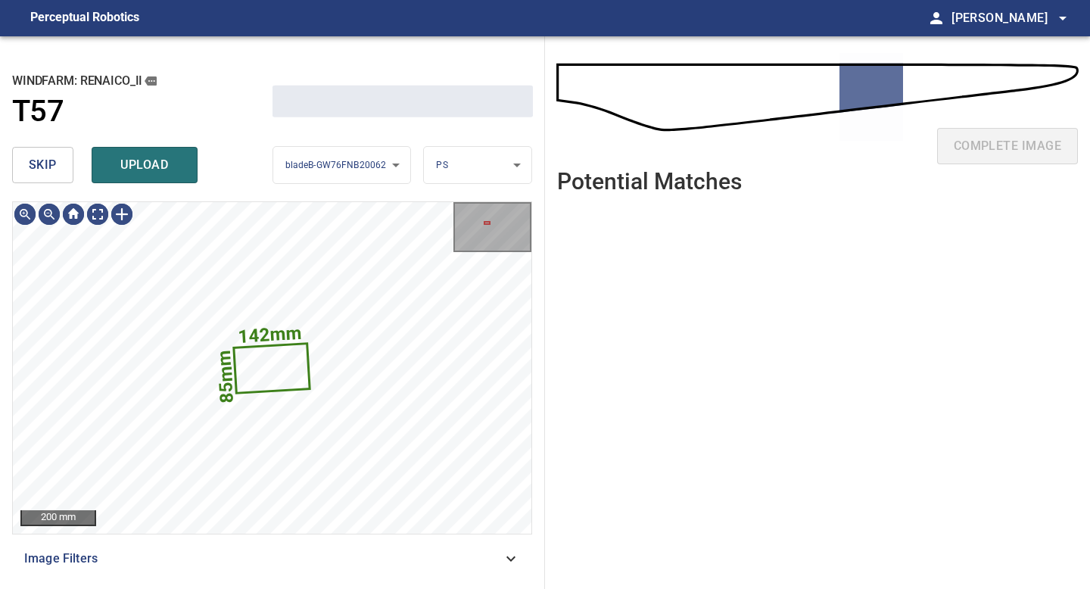
click at [56, 155] on span "skip" at bounding box center [43, 164] width 28 height 21
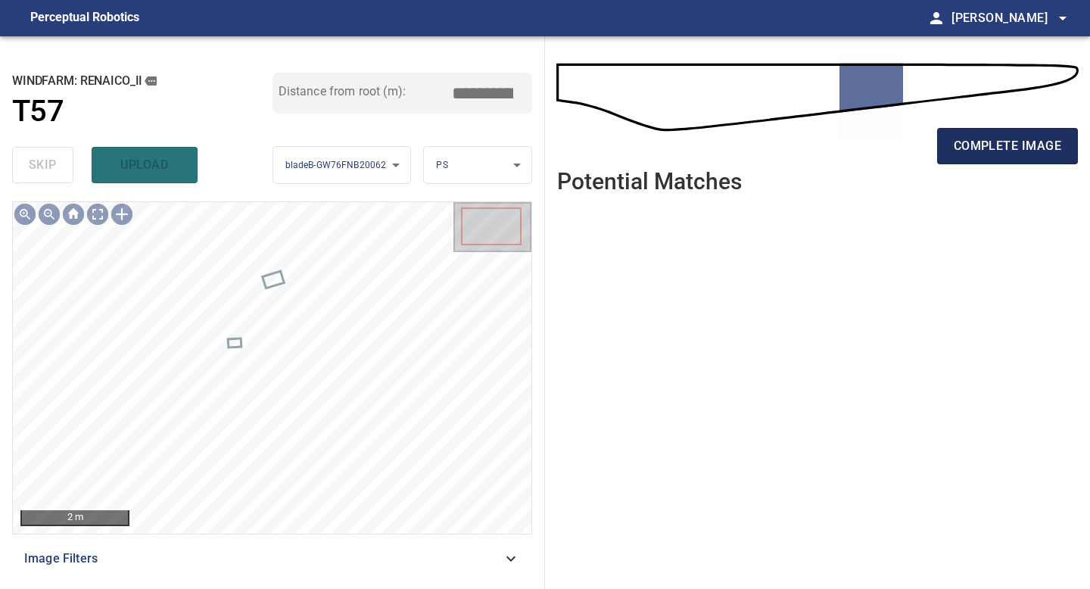
click at [1019, 148] on span "complete image" at bounding box center [1007, 145] width 107 height 21
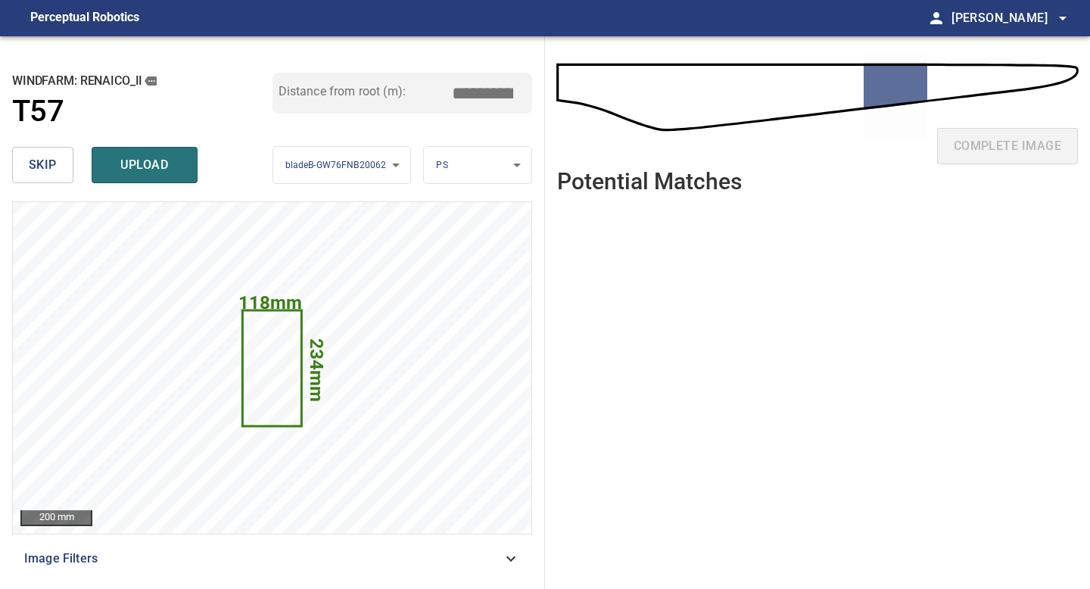
click at [62, 167] on button "skip" at bounding box center [42, 165] width 61 height 36
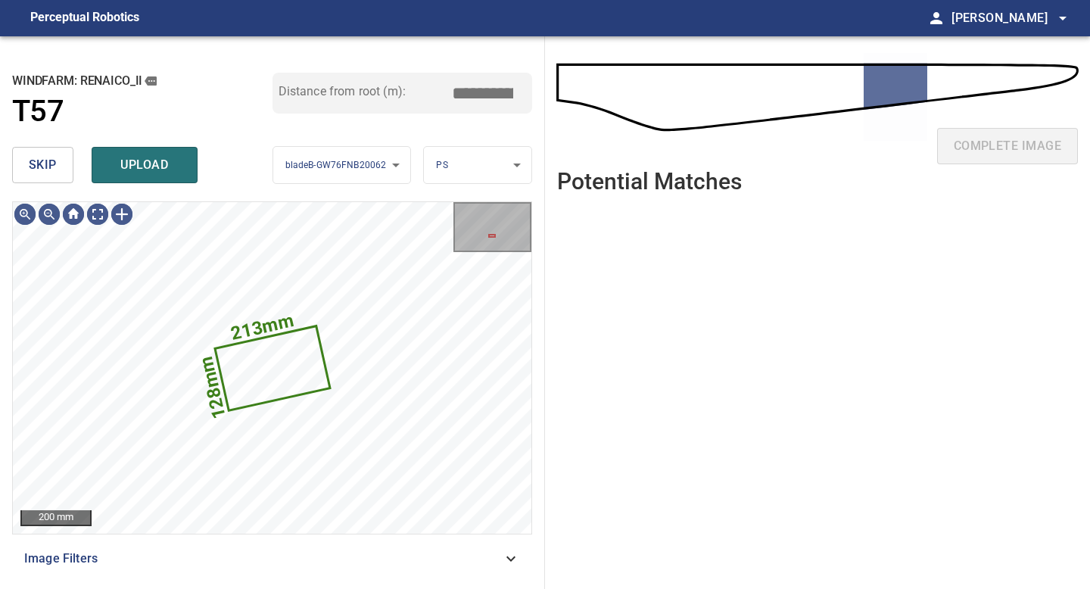
click at [62, 167] on button "skip" at bounding box center [42, 165] width 61 height 36
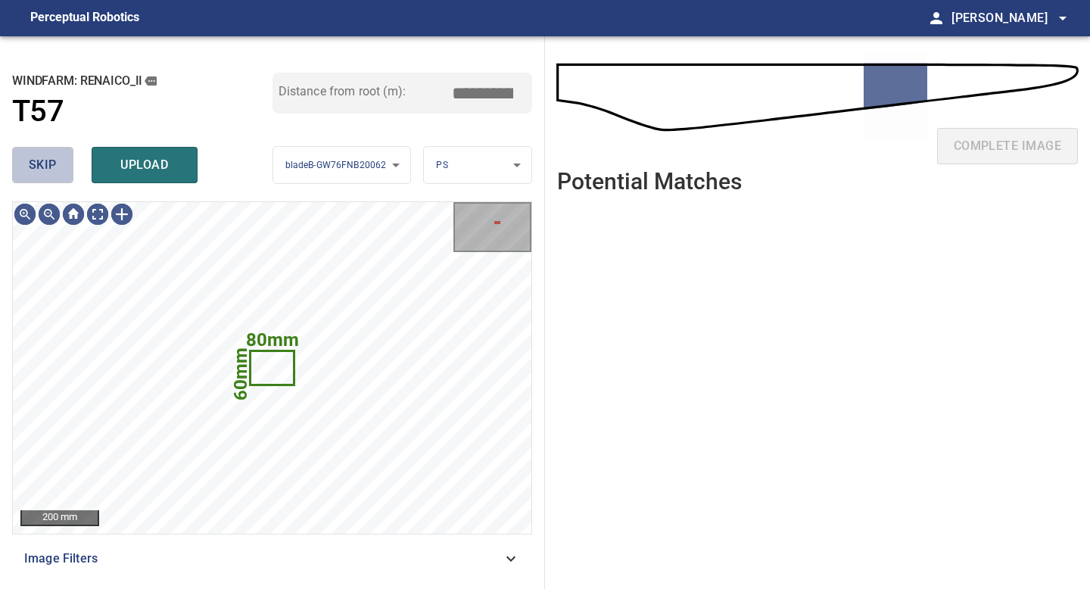
click at [62, 167] on button "skip" at bounding box center [42, 165] width 61 height 36
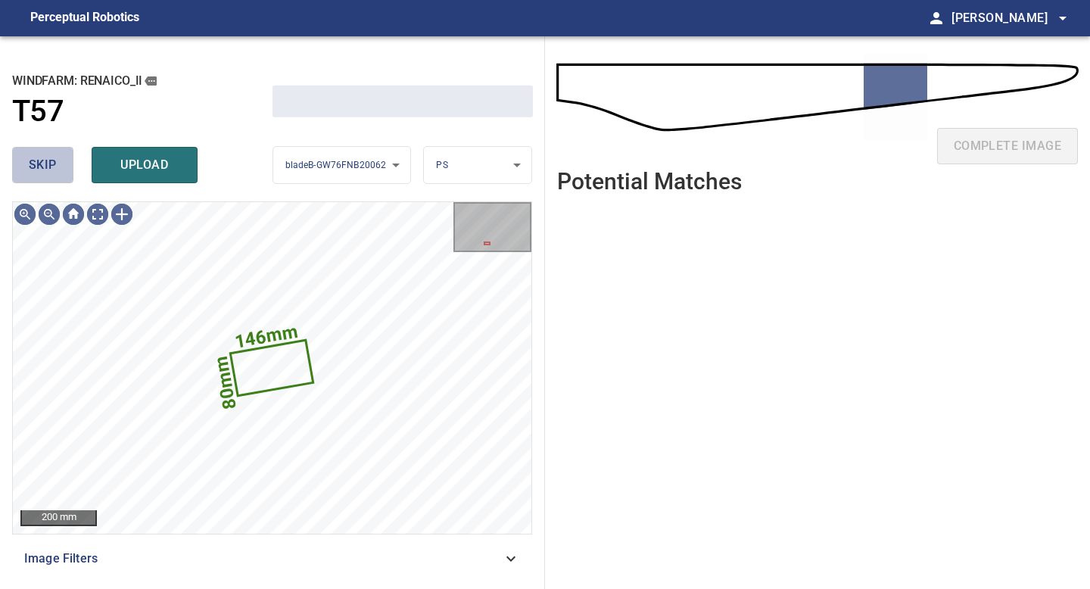
click at [62, 167] on button "skip" at bounding box center [42, 165] width 61 height 36
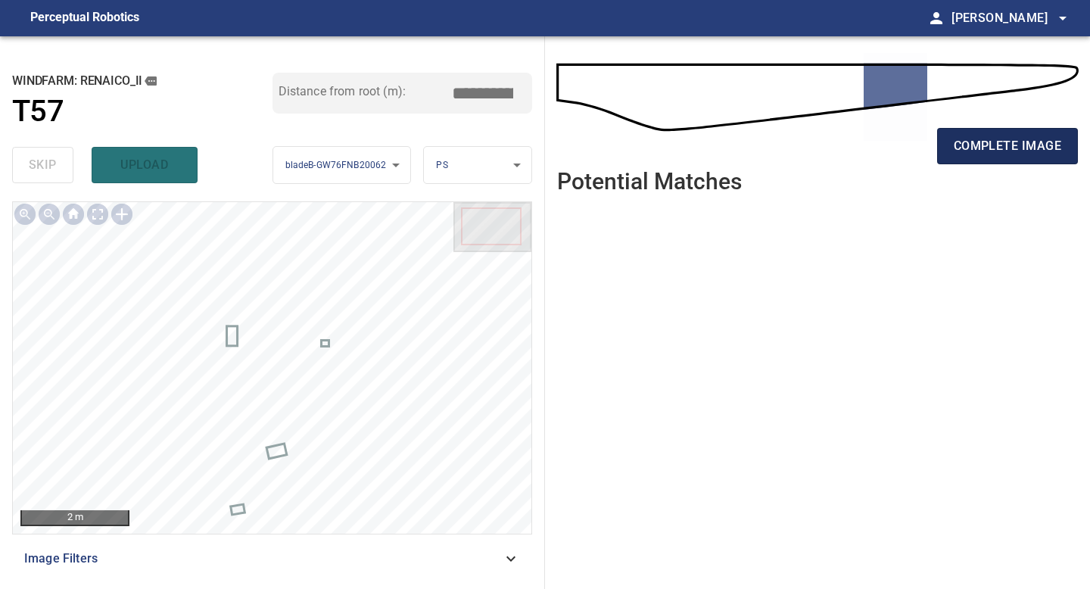
click at [1016, 135] on button "complete image" at bounding box center [1007, 146] width 141 height 36
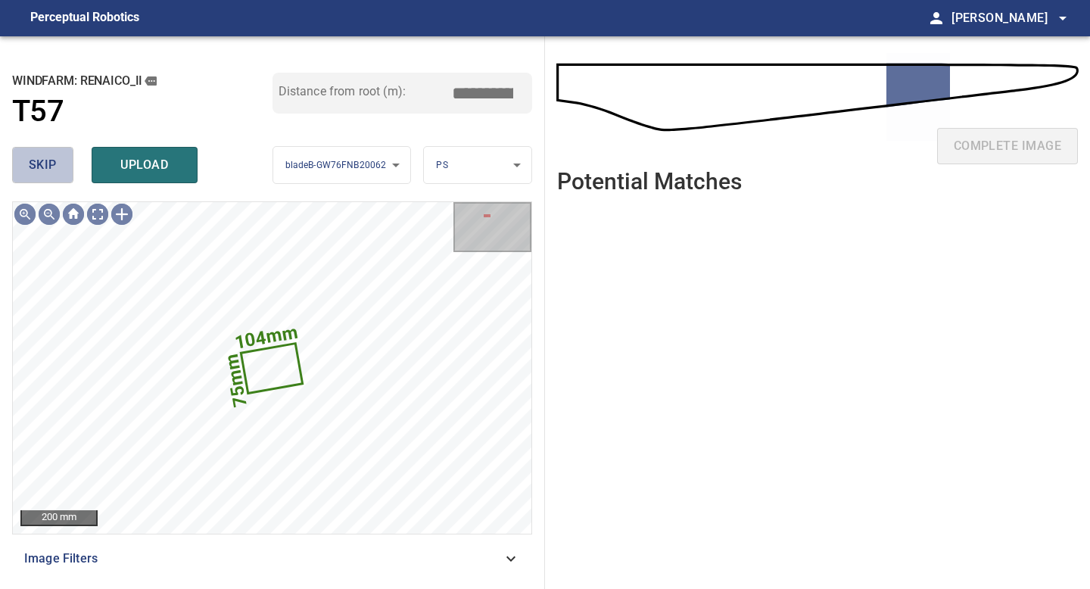
click at [58, 166] on button "skip" at bounding box center [42, 165] width 61 height 36
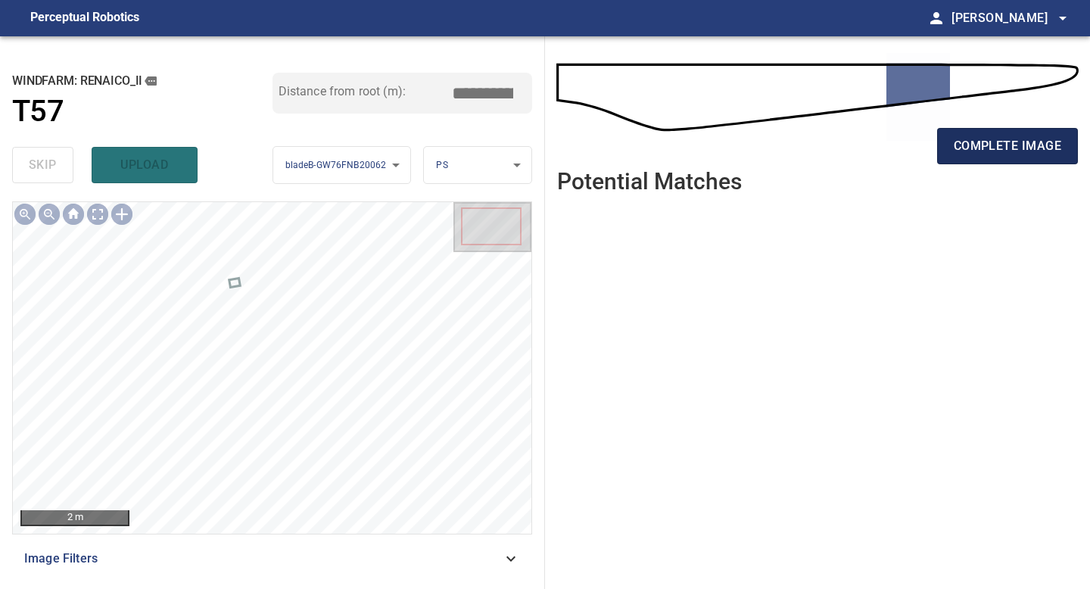
click at [1017, 151] on span "complete image" at bounding box center [1007, 145] width 107 height 21
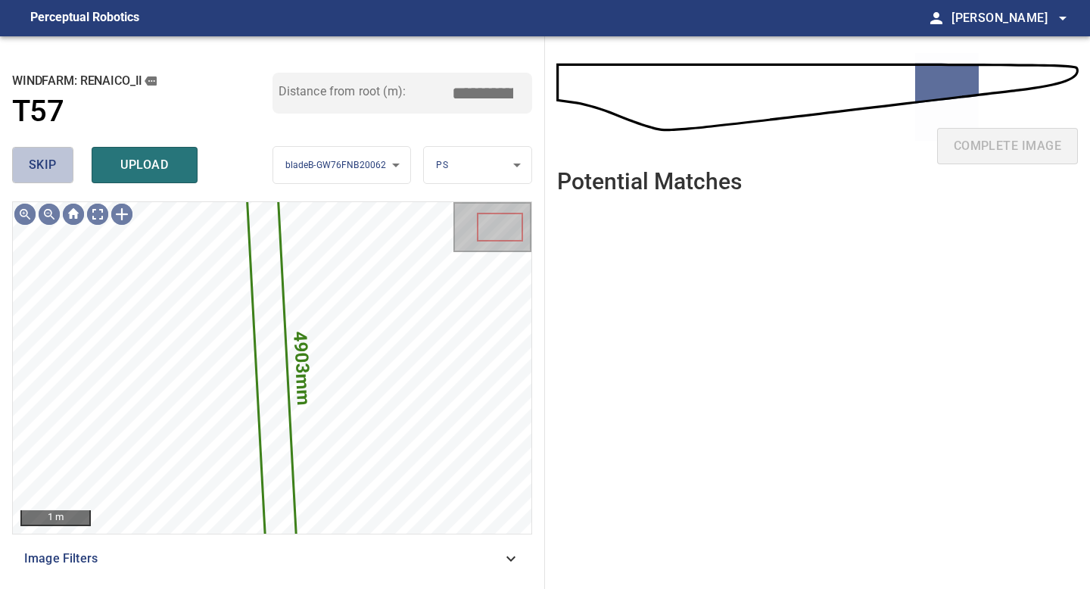
click at [37, 164] on span "skip" at bounding box center [43, 164] width 28 height 21
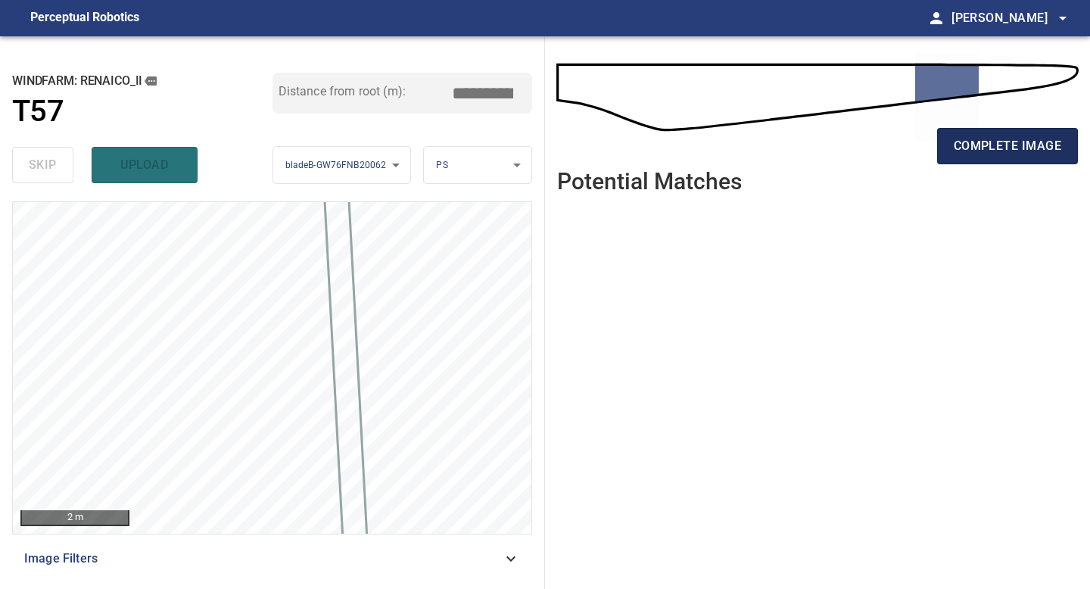
click at [979, 140] on span "complete image" at bounding box center [1007, 145] width 107 height 21
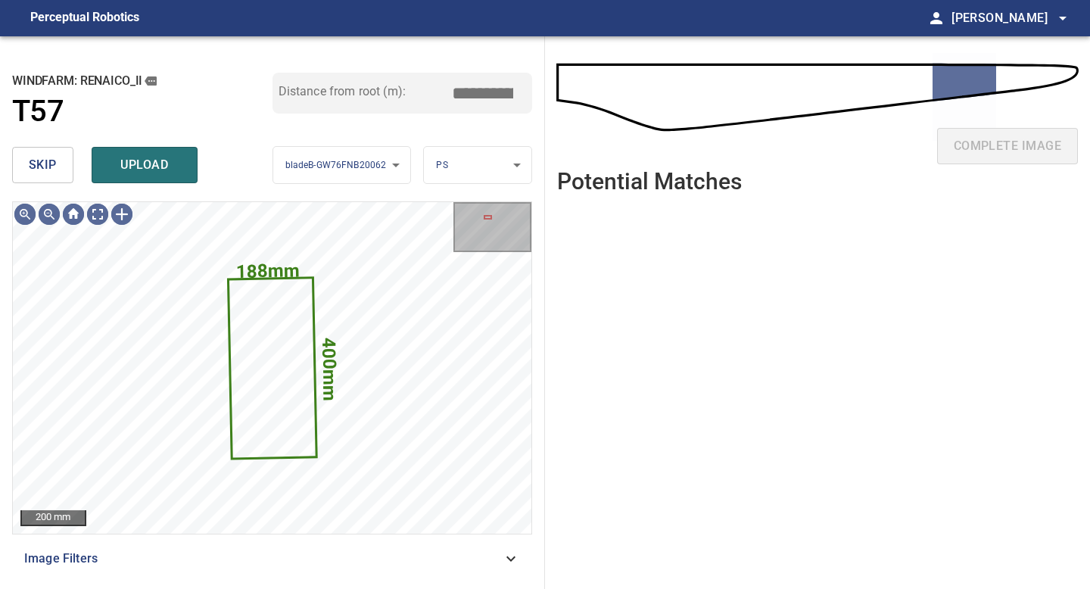
click at [64, 164] on button "skip" at bounding box center [42, 165] width 61 height 36
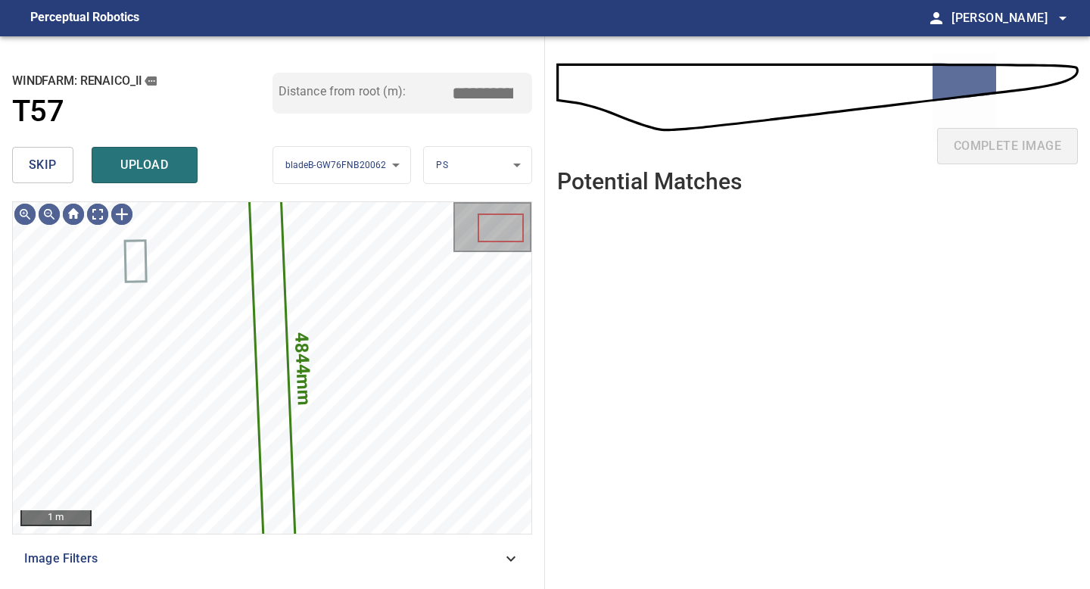
click at [64, 164] on button "skip" at bounding box center [42, 165] width 61 height 36
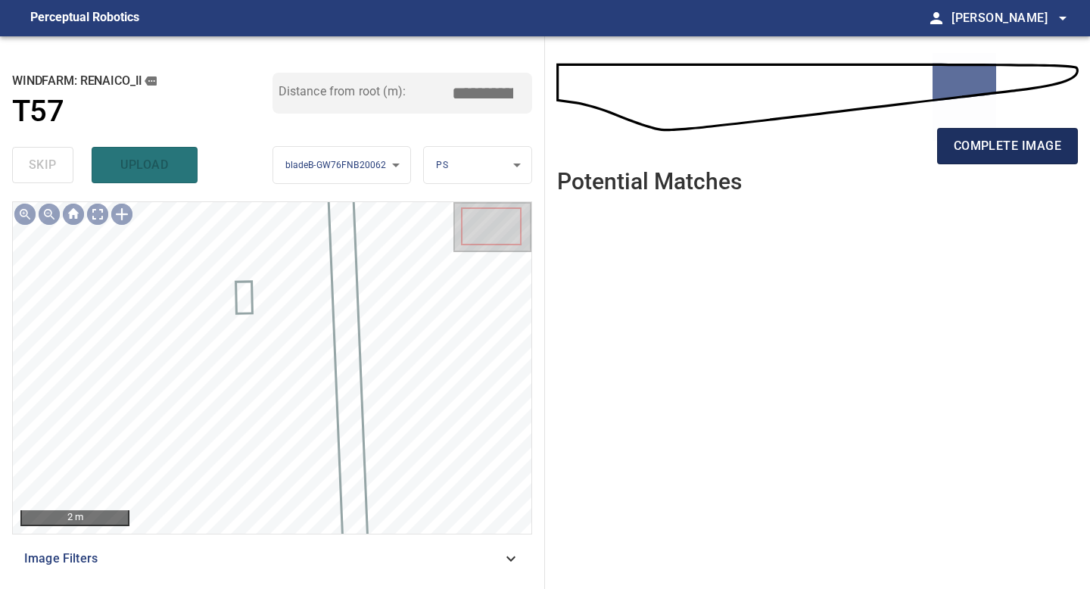
click at [1024, 148] on span "complete image" at bounding box center [1007, 145] width 107 height 21
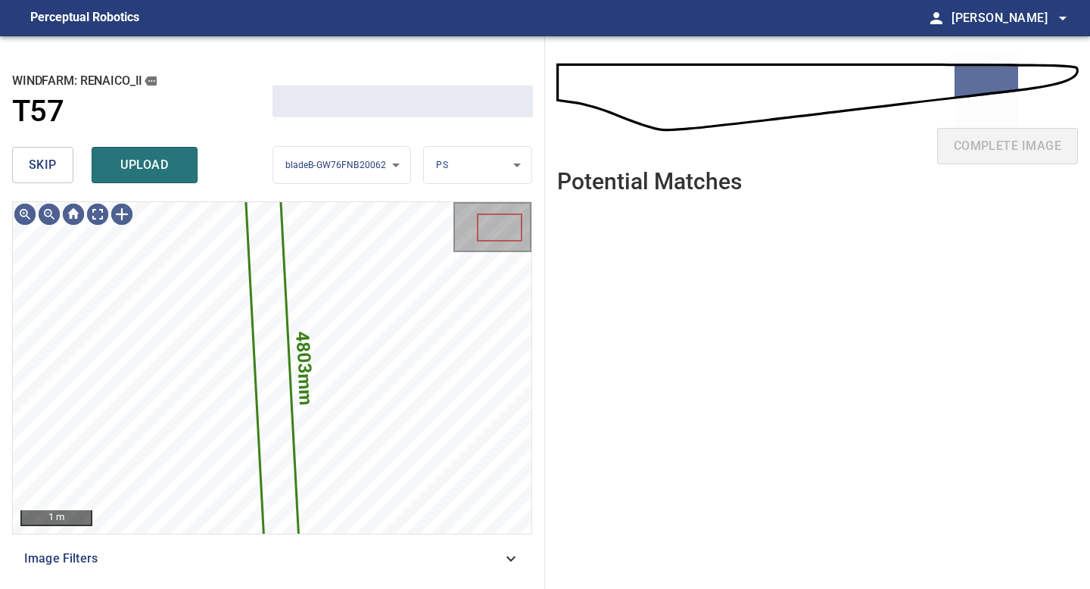
click at [40, 163] on span "skip" at bounding box center [43, 164] width 28 height 21
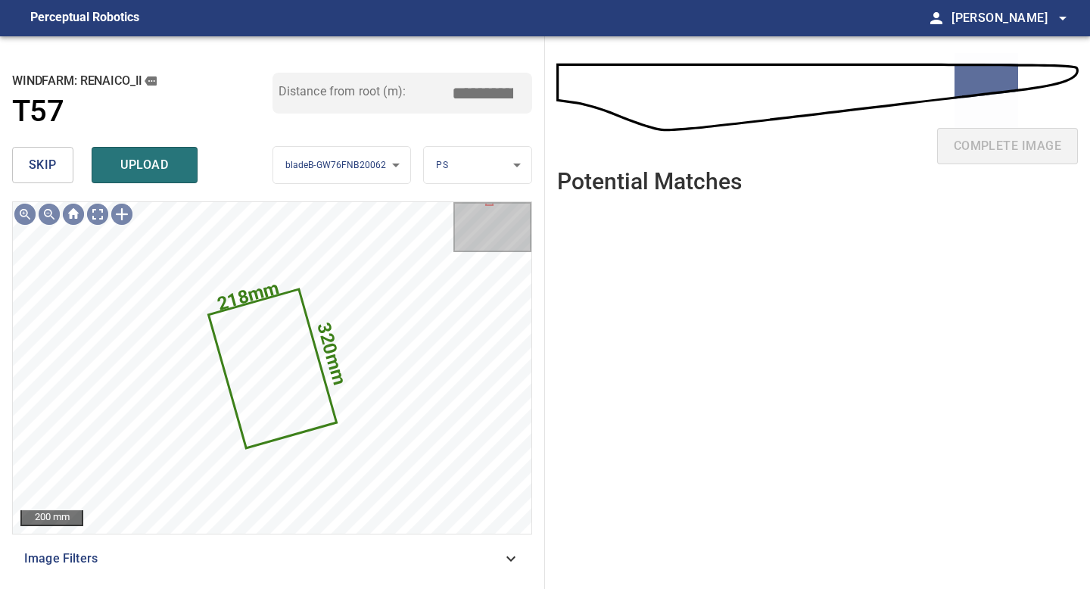
type input "*****"
click at [52, 176] on button "skip" at bounding box center [42, 165] width 61 height 36
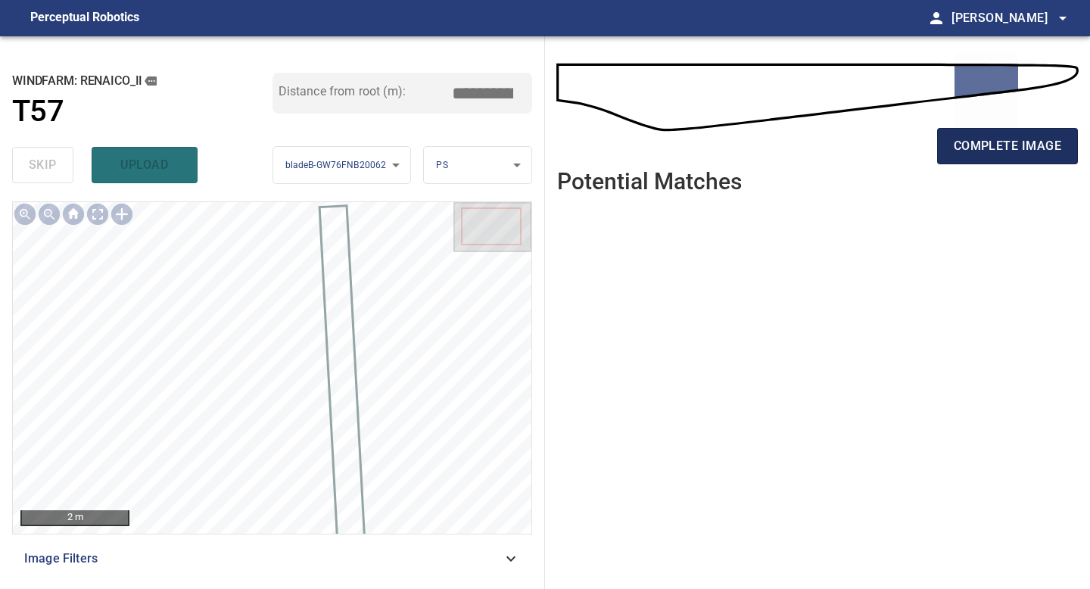
click at [1023, 148] on span "complete image" at bounding box center [1007, 145] width 107 height 21
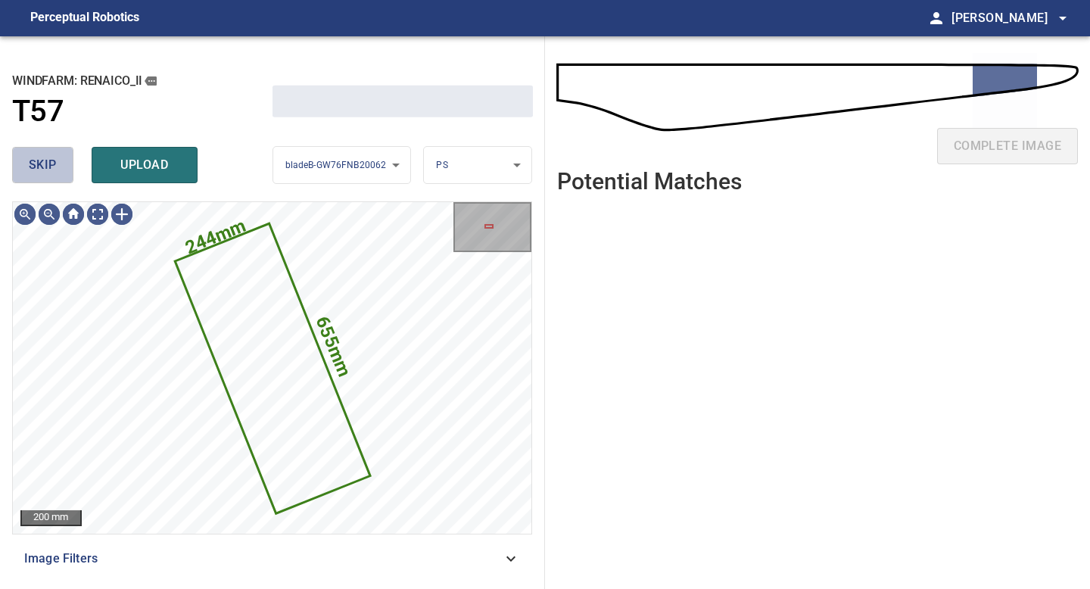
click at [48, 167] on span "skip" at bounding box center [43, 164] width 28 height 21
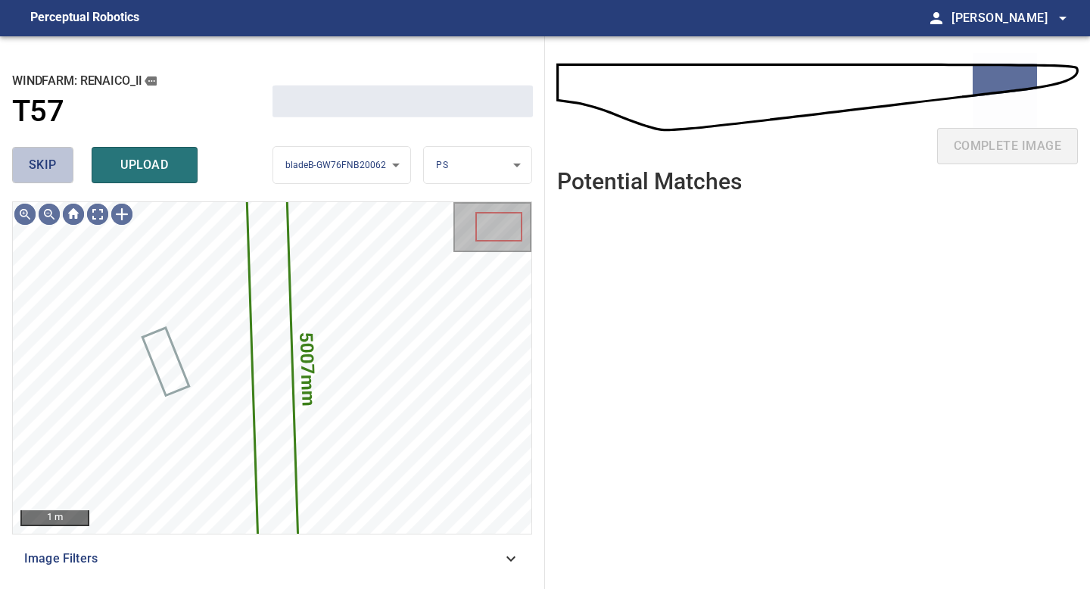
click at [48, 167] on span "skip" at bounding box center [43, 164] width 28 height 21
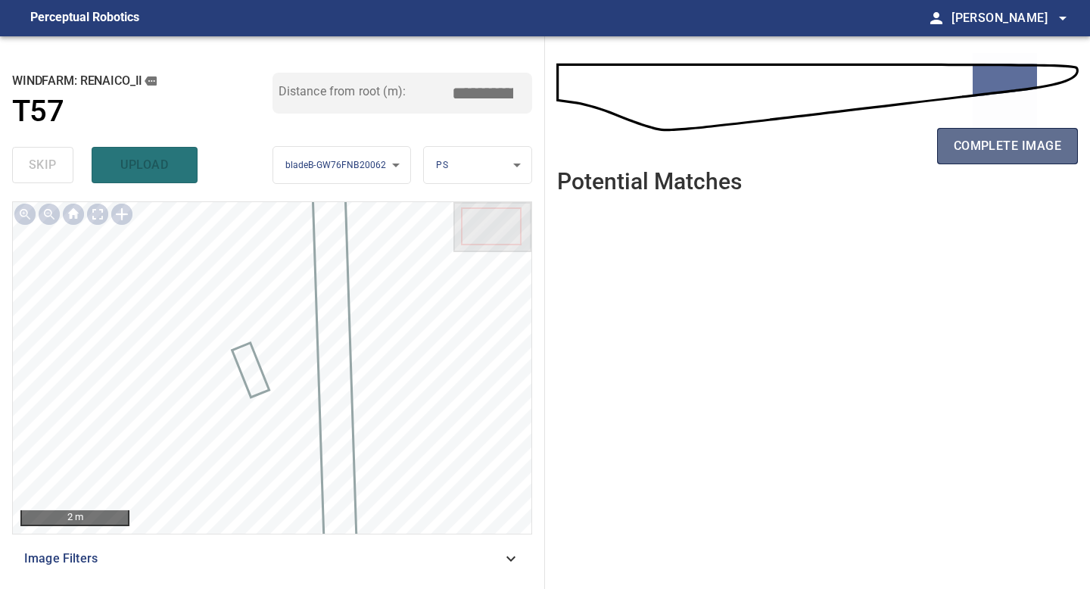
click at [969, 142] on span "complete image" at bounding box center [1007, 145] width 107 height 21
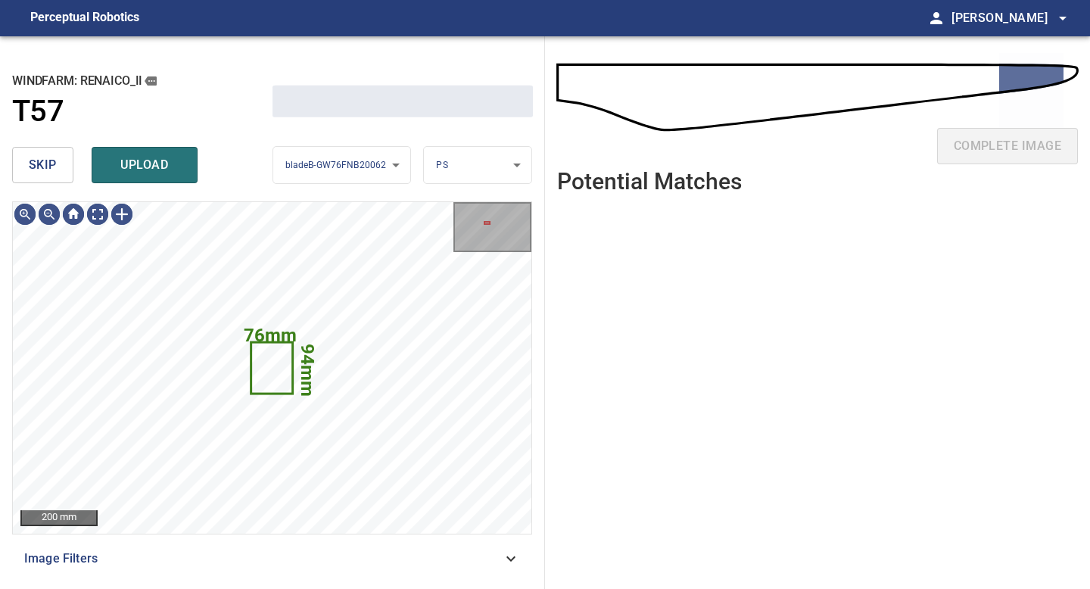
click at [60, 167] on button "skip" at bounding box center [42, 165] width 61 height 36
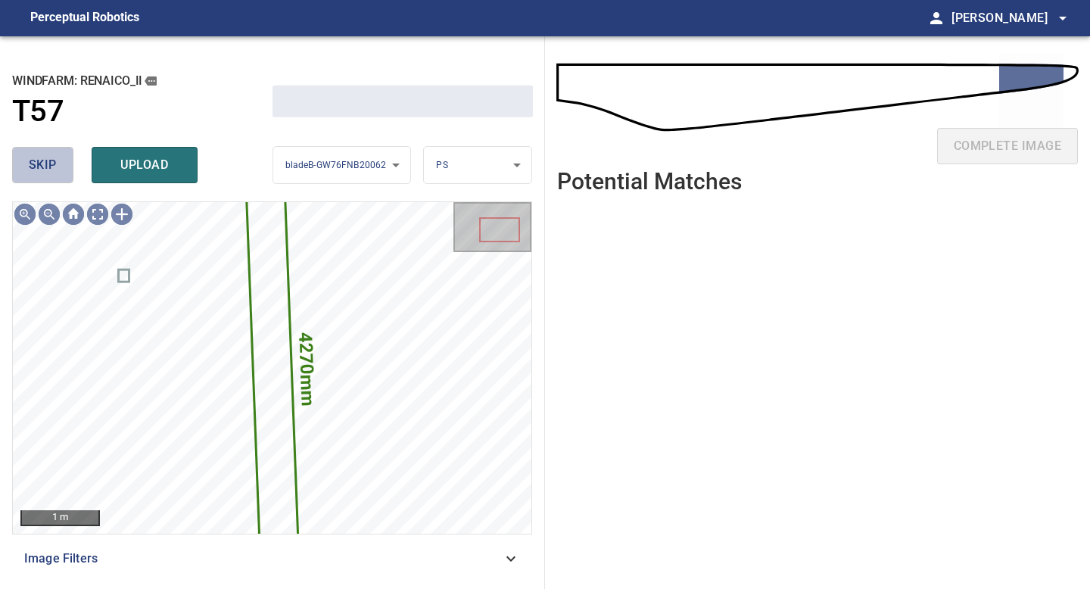
click at [60, 167] on button "skip" at bounding box center [42, 165] width 61 height 36
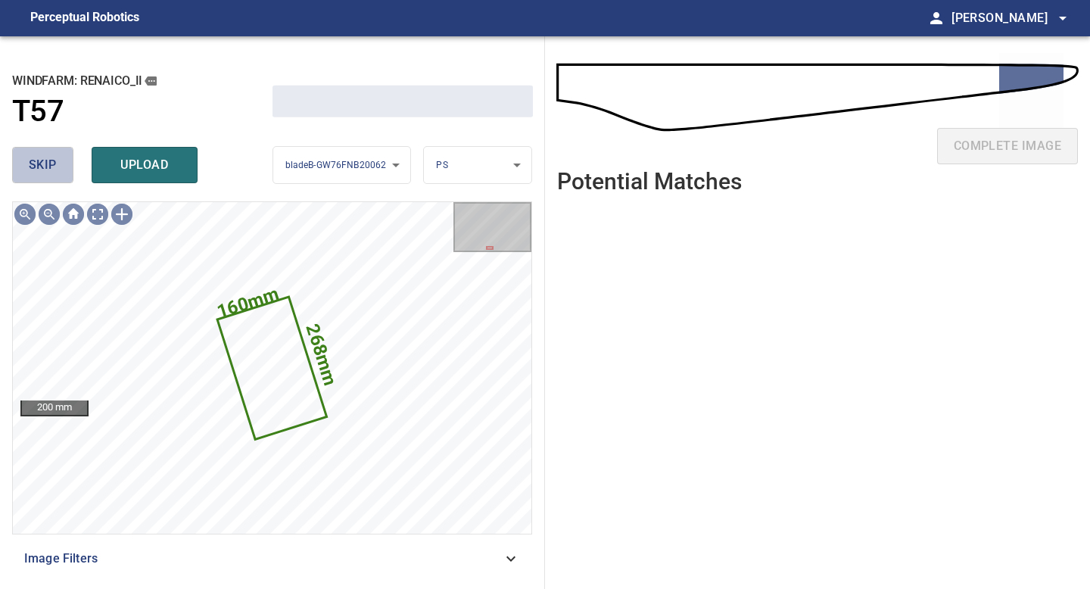
click at [55, 172] on span "skip" at bounding box center [43, 164] width 28 height 21
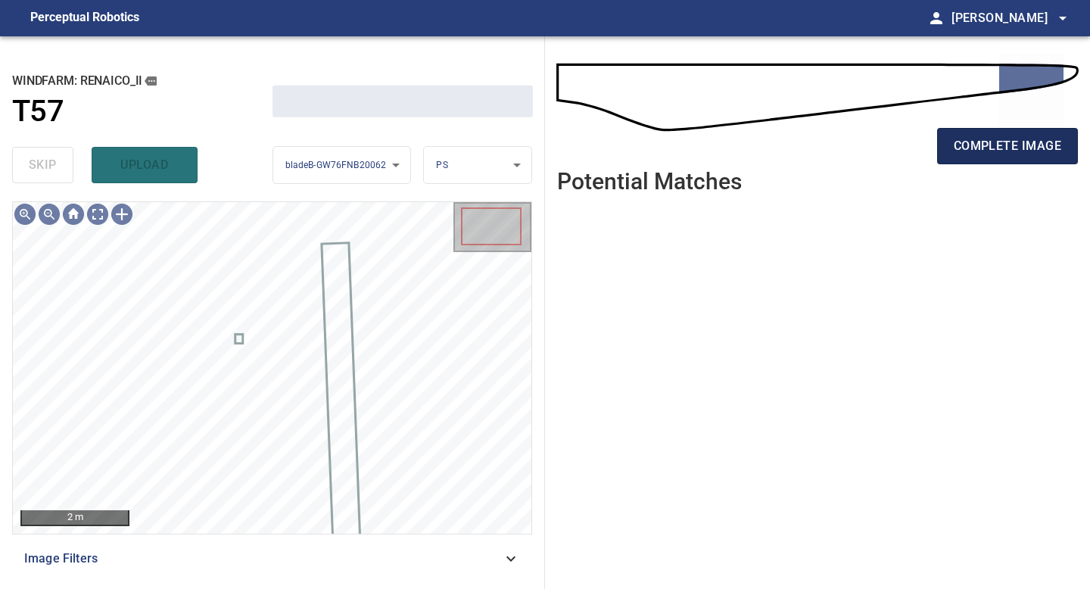
click at [1014, 148] on span "complete image" at bounding box center [1007, 145] width 107 height 21
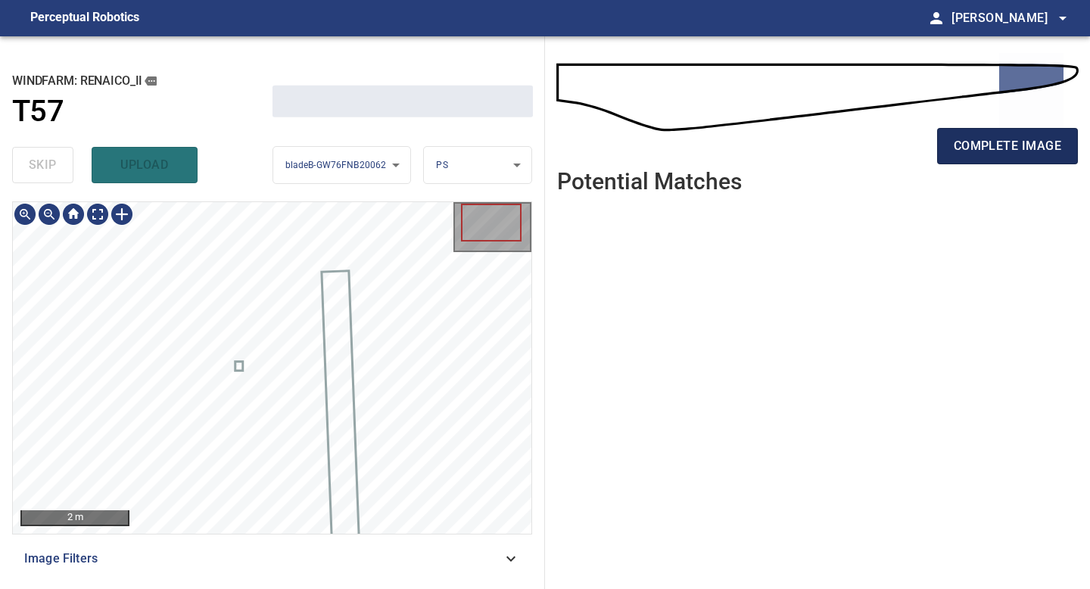
click at [1023, 150] on span "complete image" at bounding box center [1007, 145] width 107 height 21
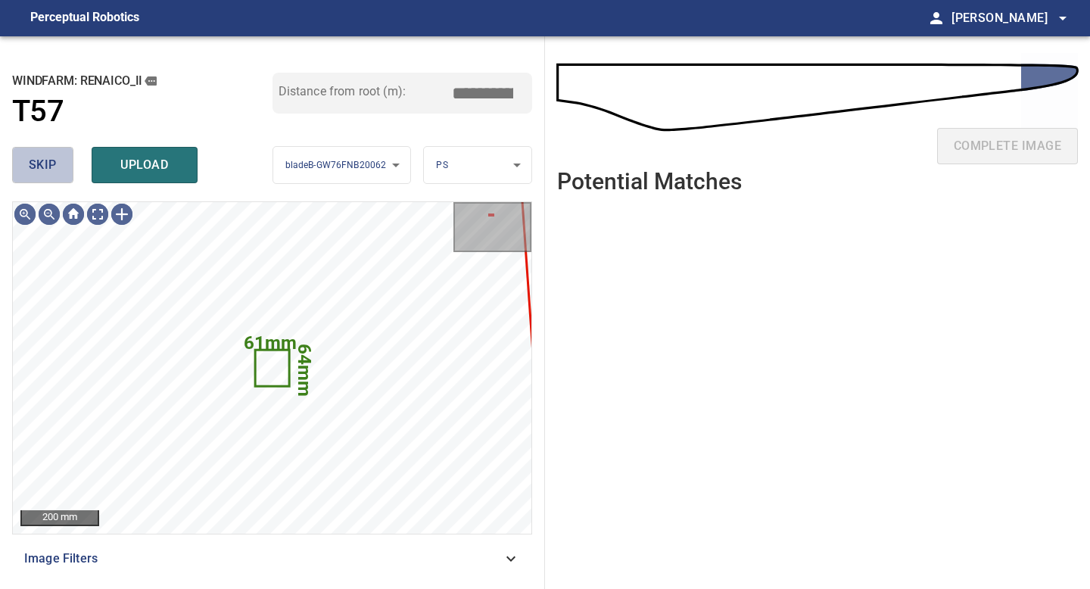
click at [48, 160] on span "skip" at bounding box center [43, 164] width 28 height 21
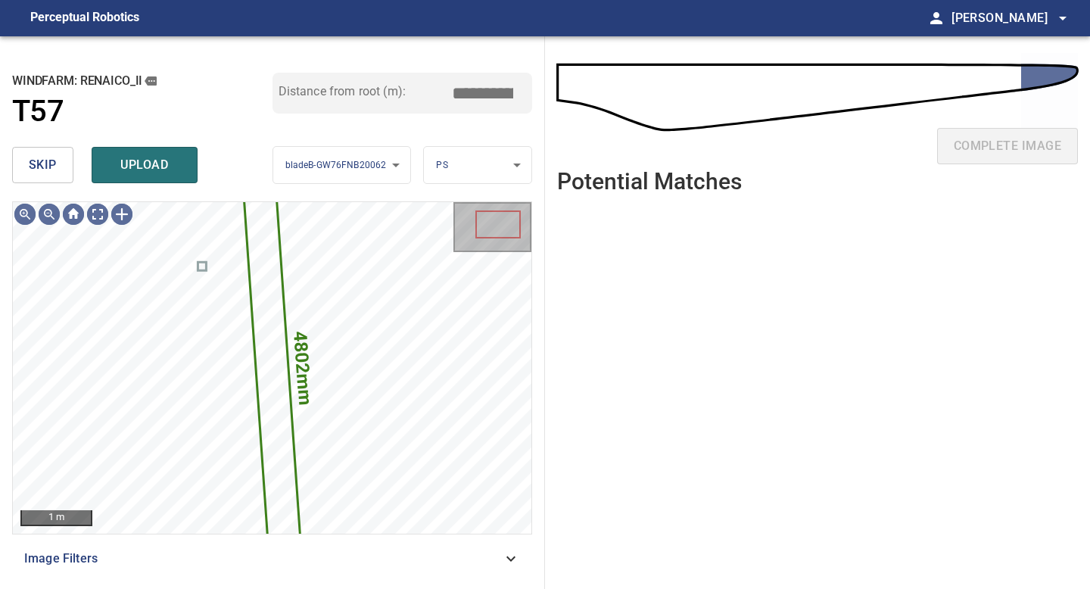
click at [48, 160] on span "skip" at bounding box center [43, 164] width 28 height 21
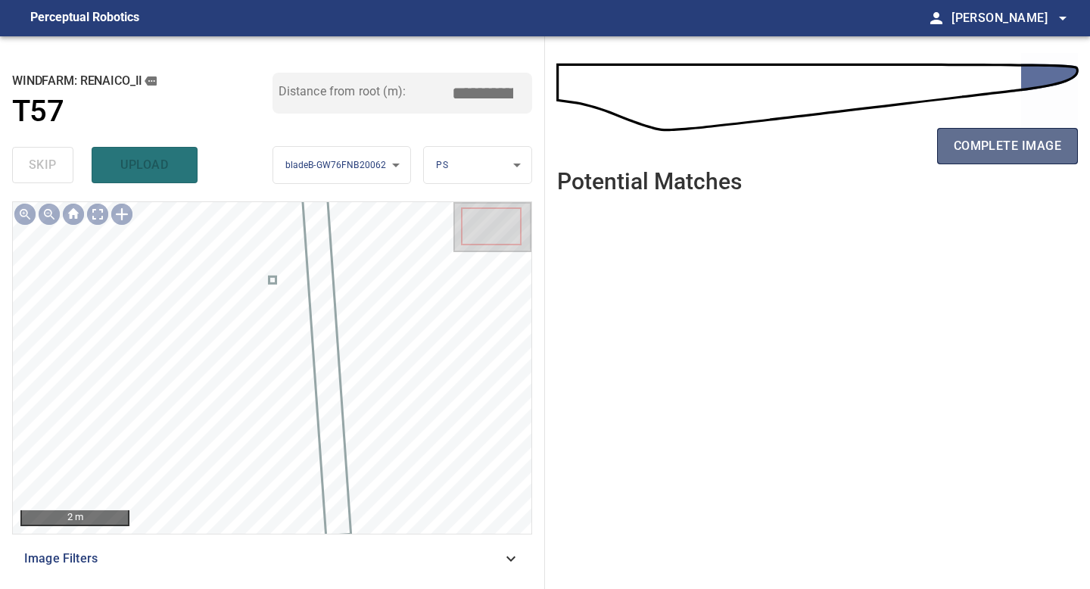
click at [1031, 154] on span "complete image" at bounding box center [1007, 145] width 107 height 21
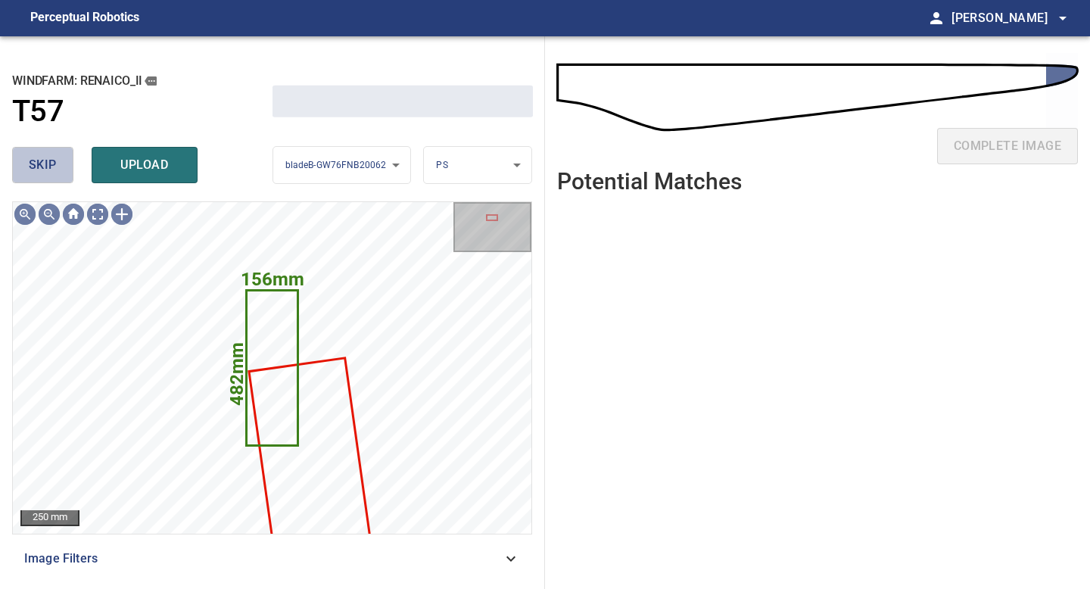
click at [64, 167] on button "skip" at bounding box center [42, 165] width 61 height 36
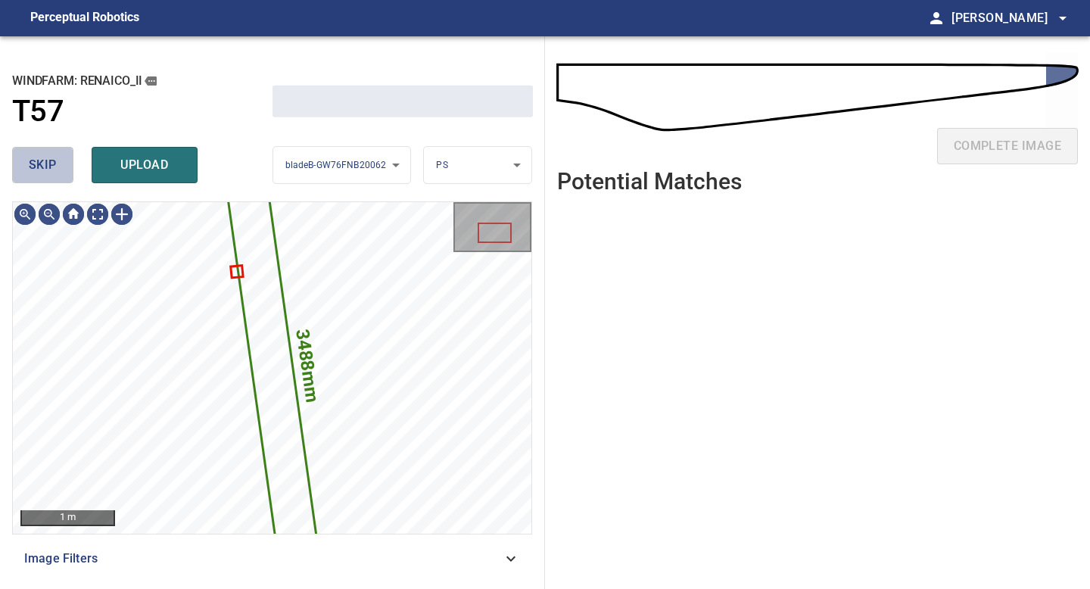
click at [64, 167] on button "skip" at bounding box center [42, 165] width 61 height 36
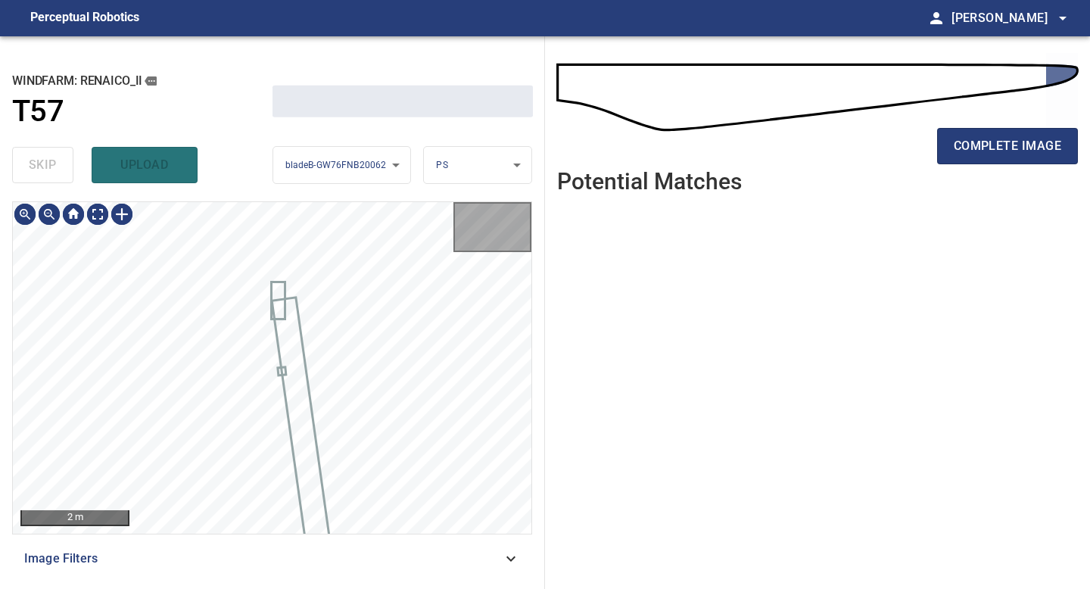
click at [64, 167] on div "skip upload" at bounding box center [142, 165] width 260 height 48
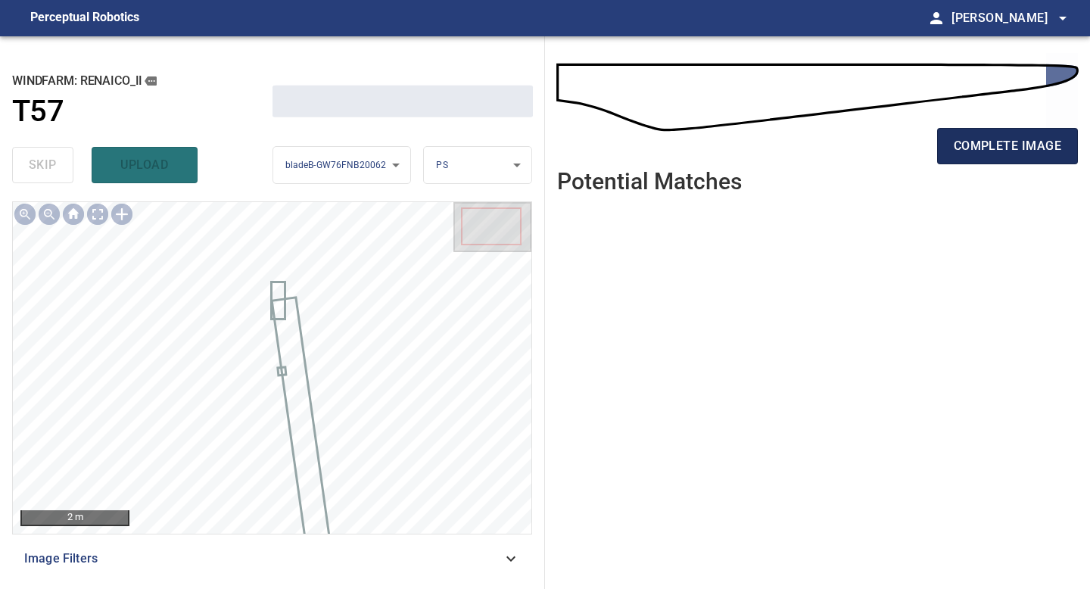
click at [1044, 141] on span "complete image" at bounding box center [1007, 145] width 107 height 21
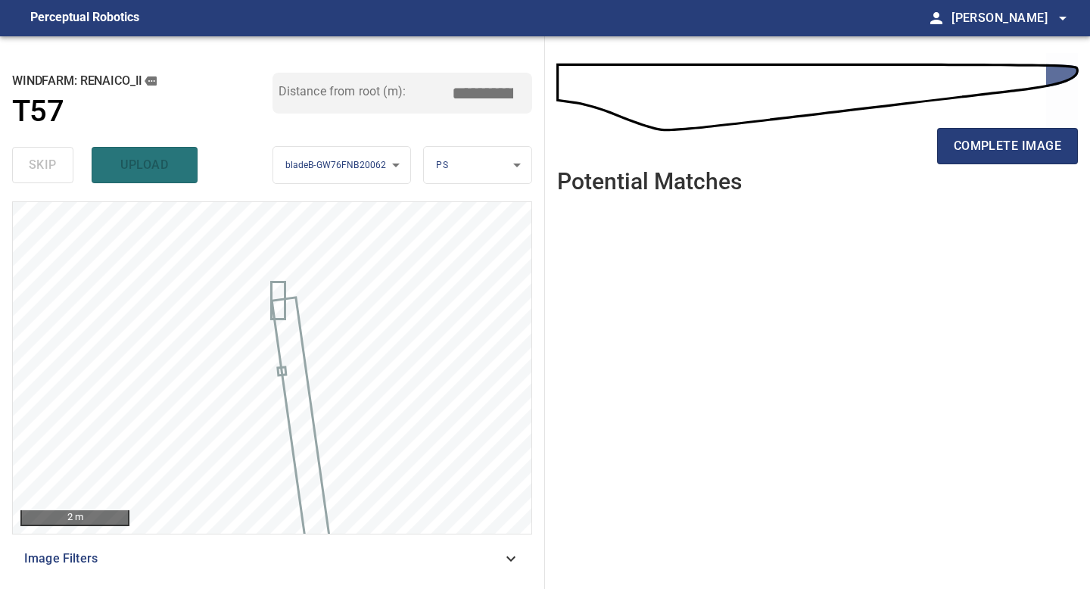
type input "*****"
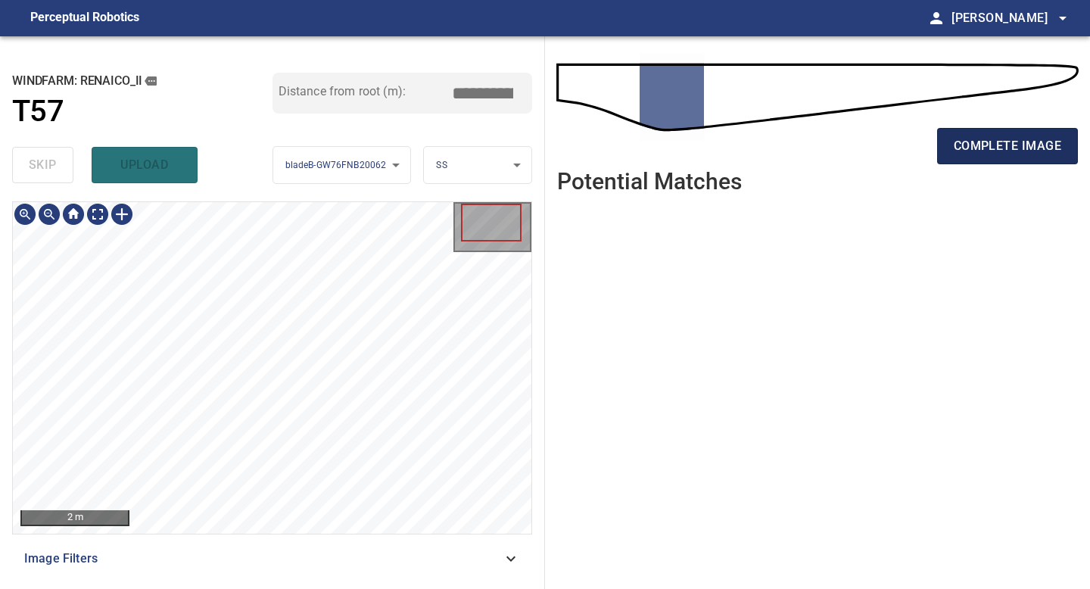
click at [965, 160] on button "complete image" at bounding box center [1007, 146] width 141 height 36
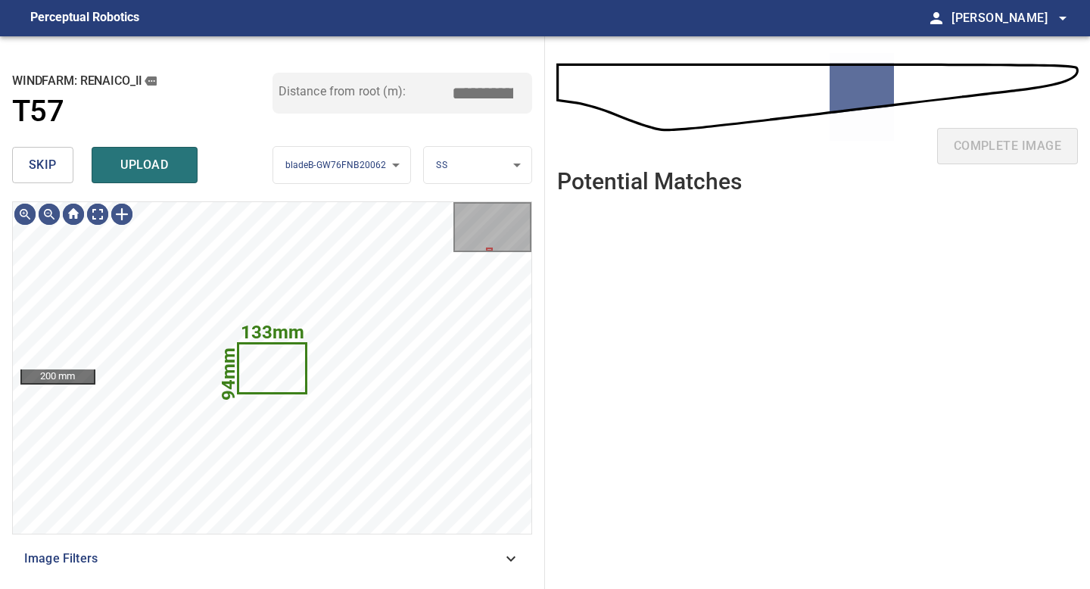
click at [71, 166] on button "skip" at bounding box center [42, 165] width 61 height 36
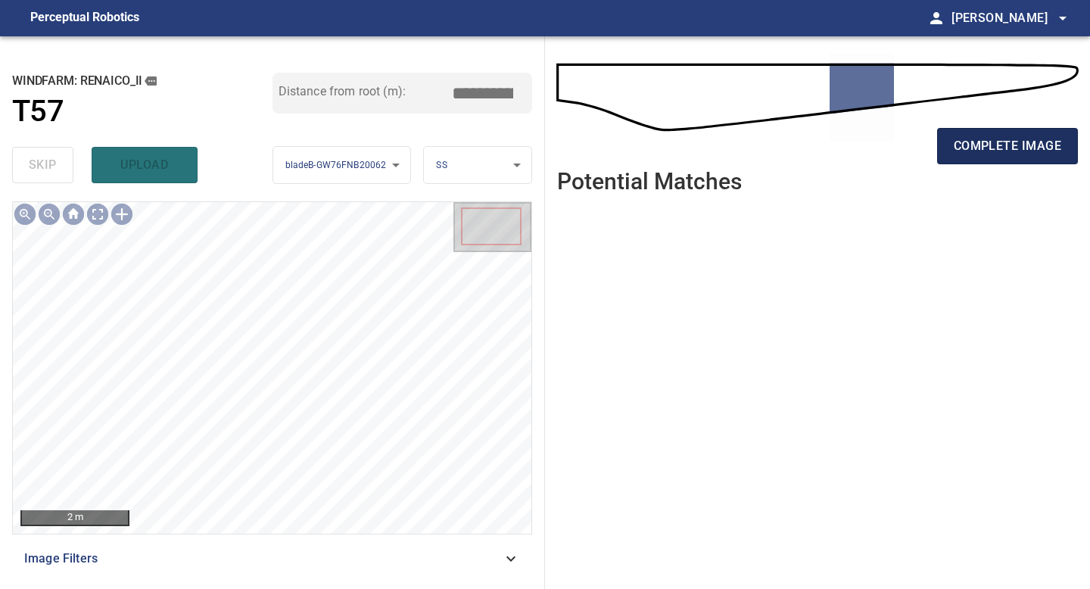
click at [1016, 142] on span "complete image" at bounding box center [1007, 145] width 107 height 21
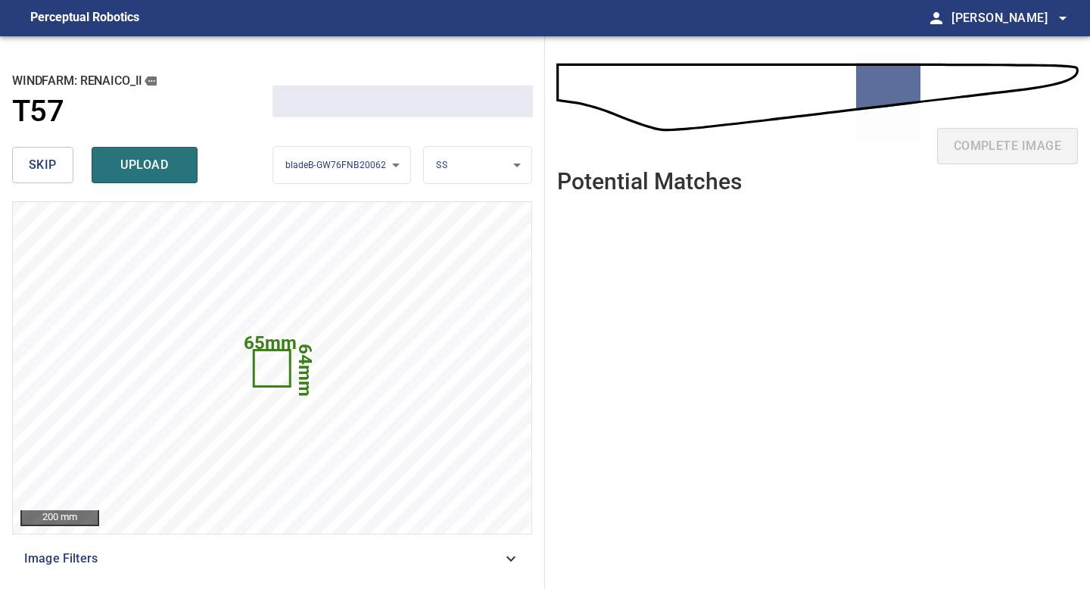
click at [38, 162] on span "skip" at bounding box center [43, 164] width 28 height 21
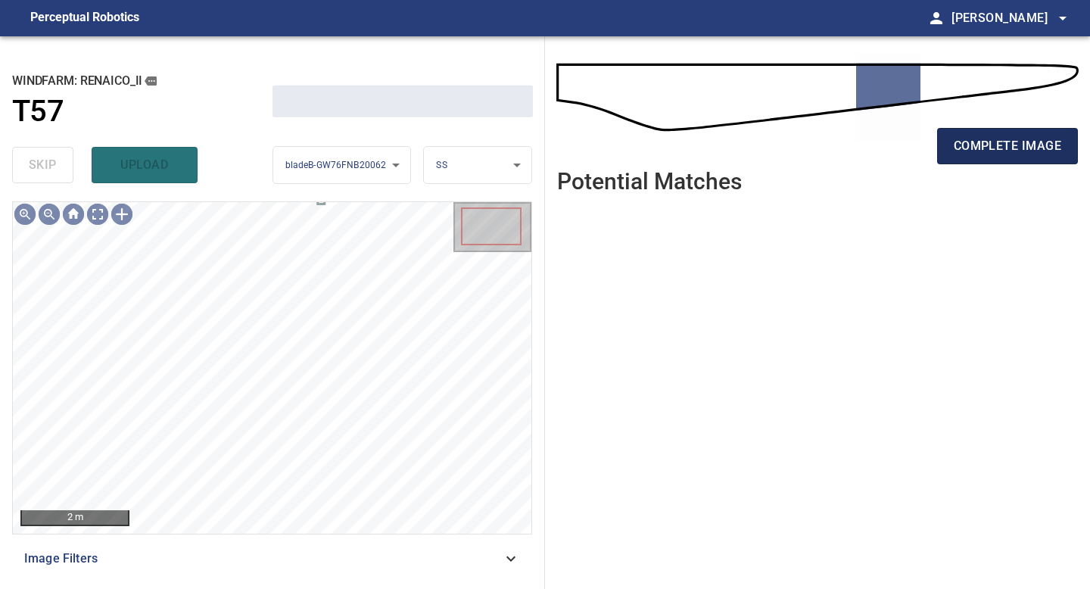
click at [987, 151] on span "complete image" at bounding box center [1007, 145] width 107 height 21
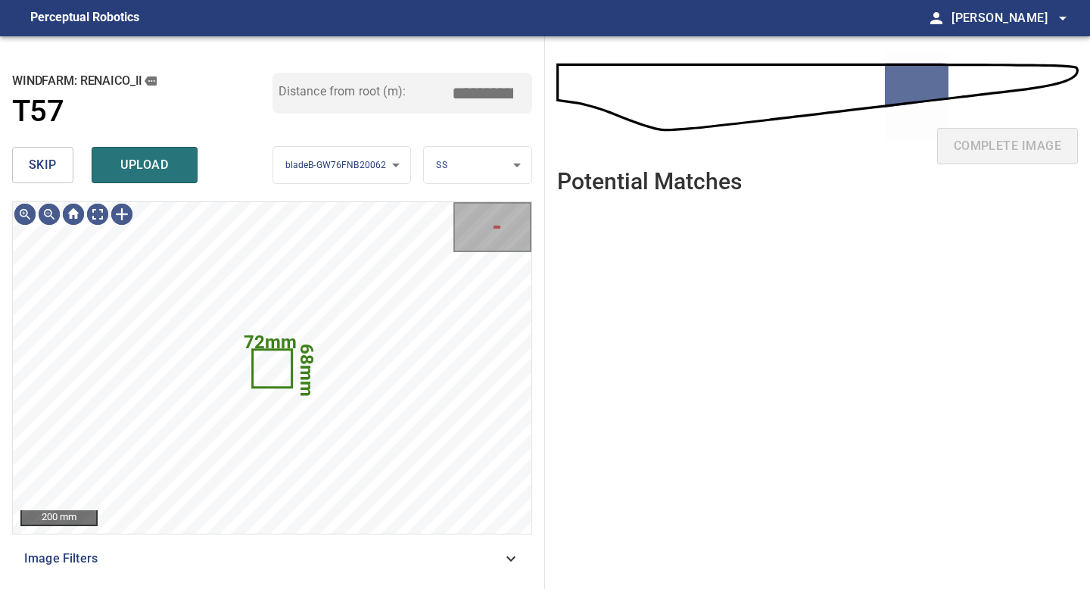
click at [58, 158] on button "skip" at bounding box center [42, 165] width 61 height 36
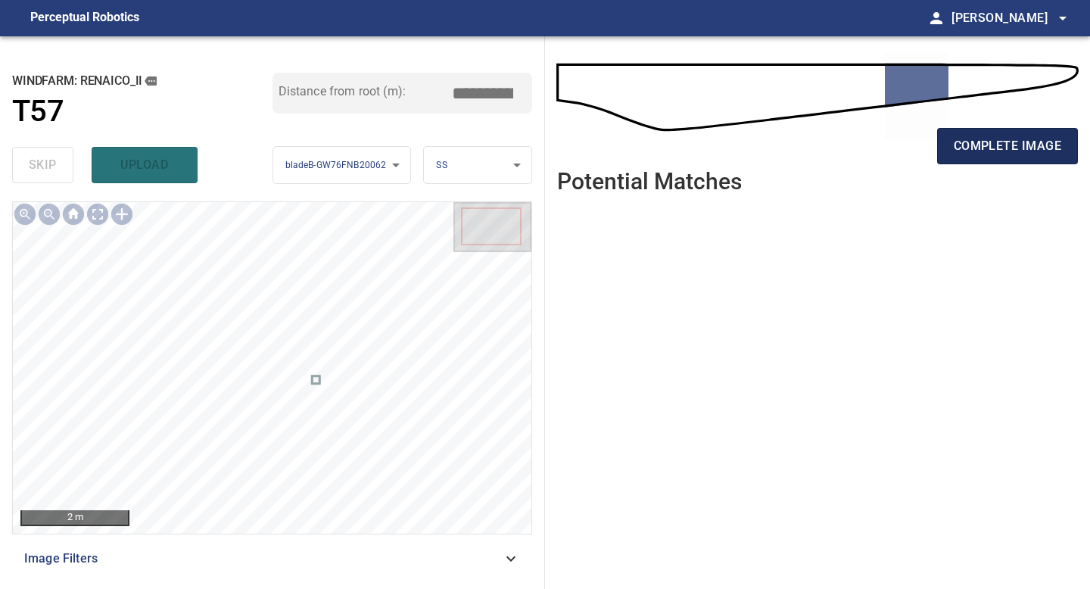
click at [988, 153] on span "complete image" at bounding box center [1007, 145] width 107 height 21
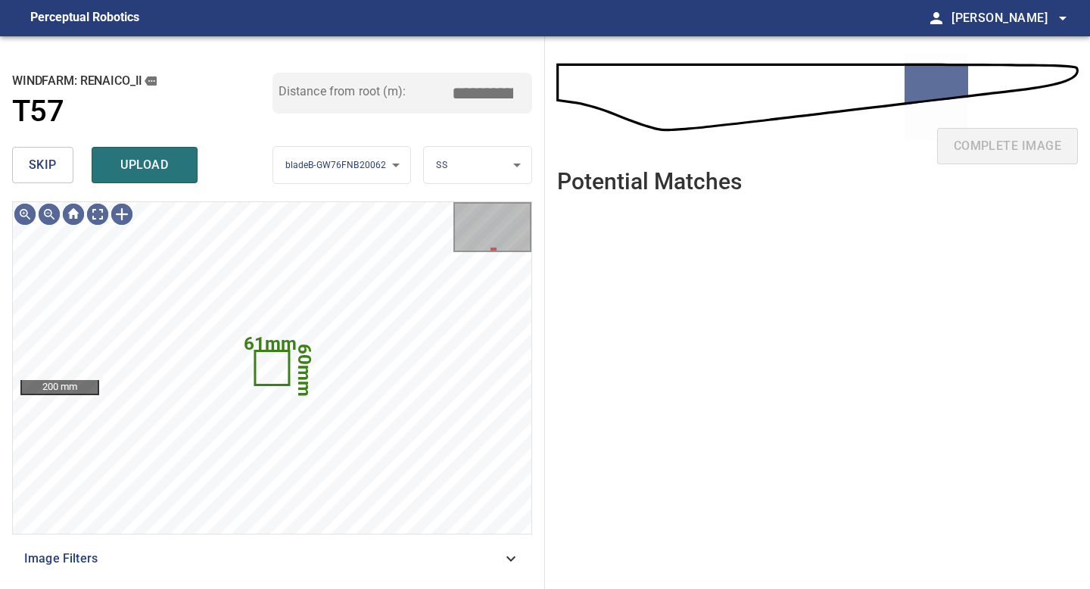
click at [37, 160] on span "skip" at bounding box center [43, 164] width 28 height 21
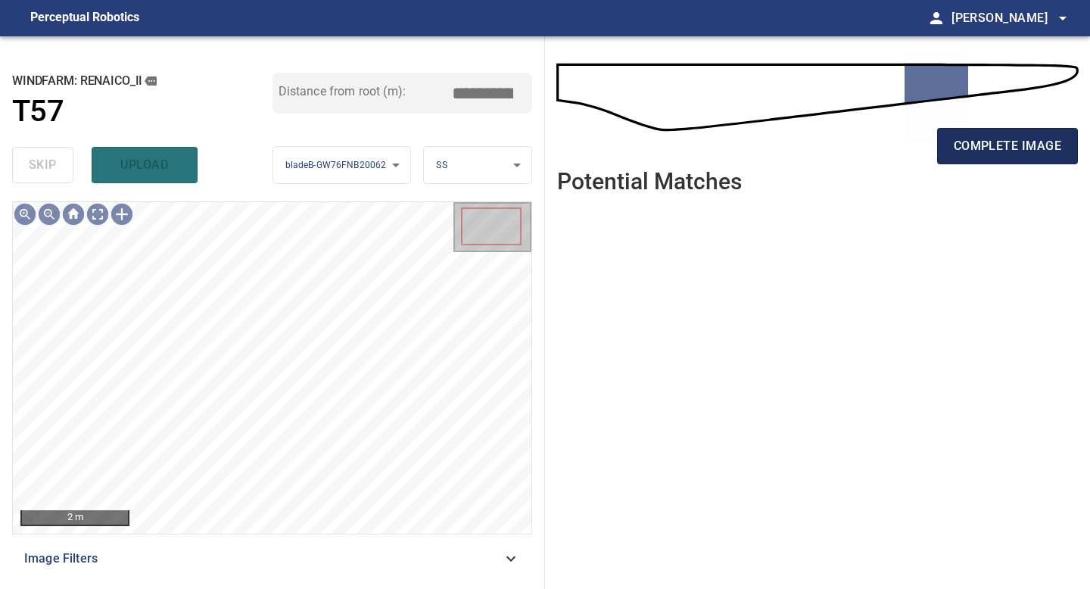
click at [996, 145] on span "complete image" at bounding box center [1007, 145] width 107 height 21
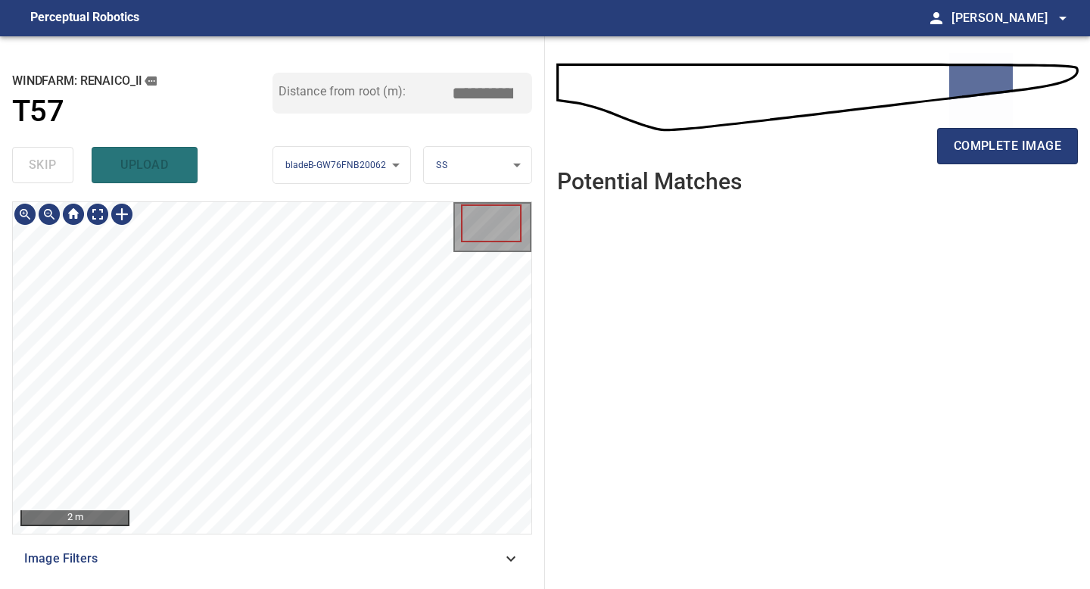
click at [266, 565] on div "2 m Image Filters" at bounding box center [272, 388] width 520 height 375
click at [997, 151] on span "complete image" at bounding box center [1007, 145] width 107 height 21
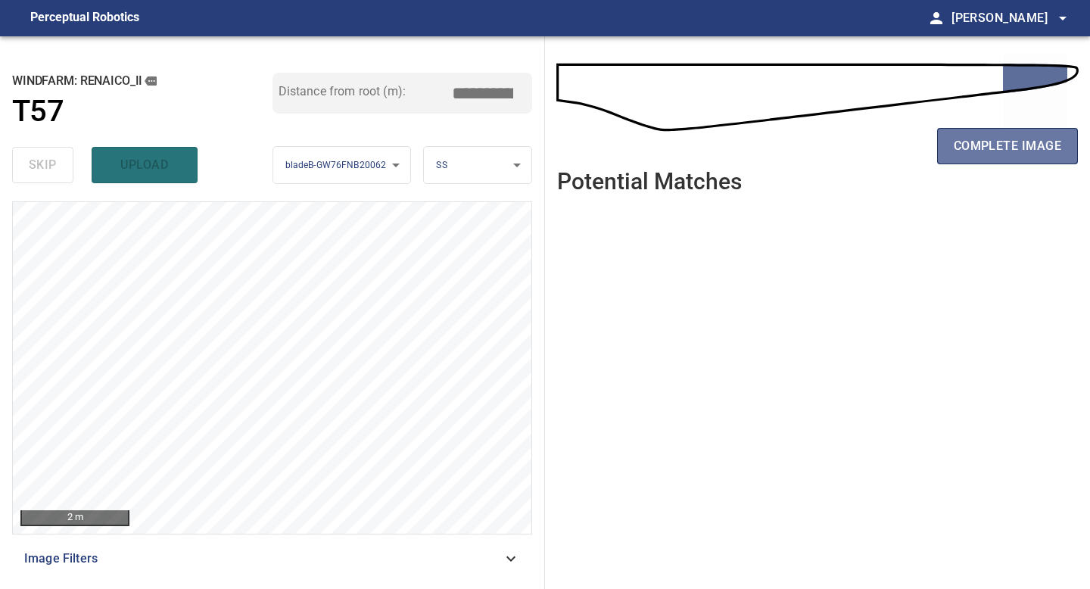
click at [997, 151] on span "complete image" at bounding box center [1007, 145] width 107 height 21
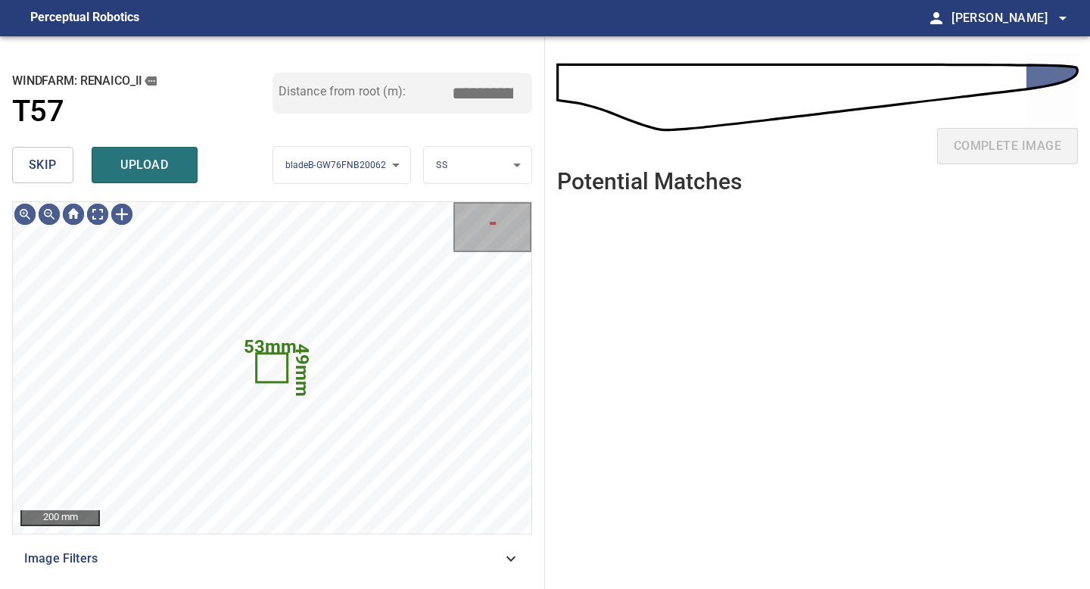
click at [31, 167] on span "skip" at bounding box center [43, 164] width 28 height 21
click at [32, 165] on span "skip" at bounding box center [43, 164] width 28 height 21
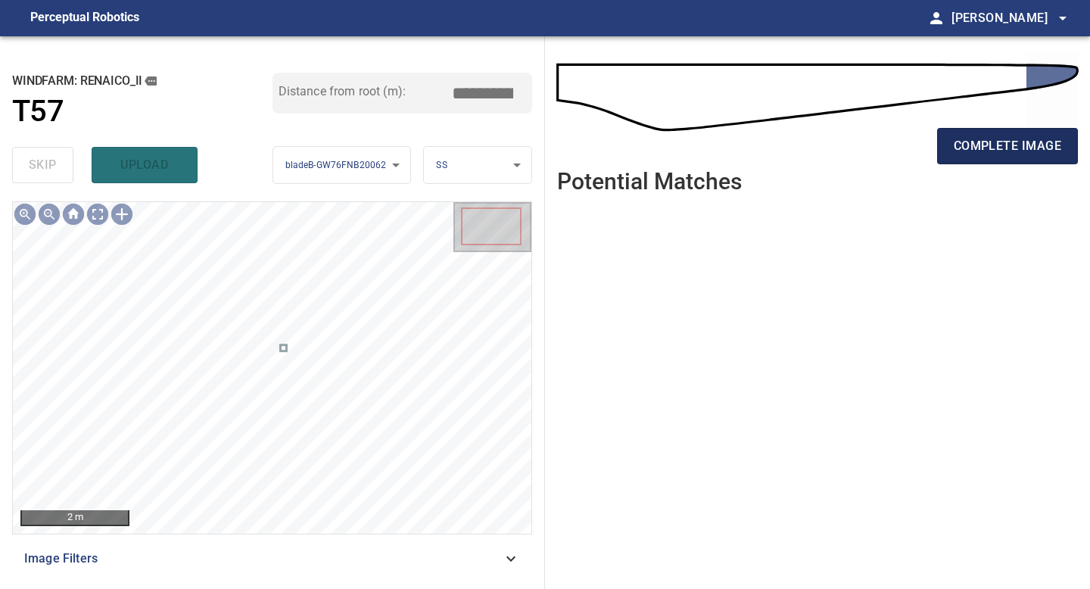
click at [976, 143] on span "complete image" at bounding box center [1007, 145] width 107 height 21
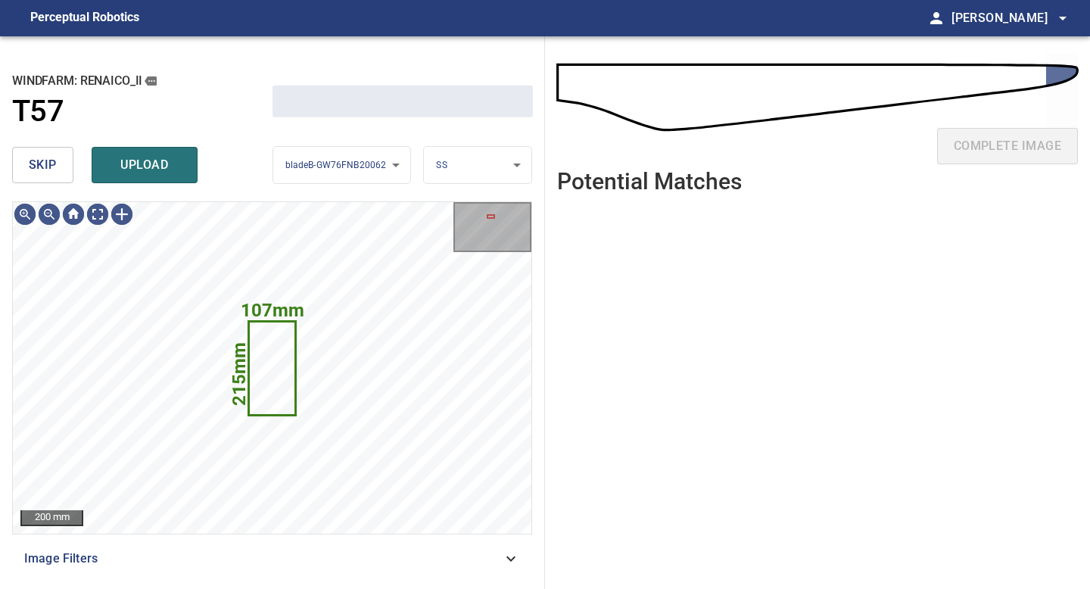
click at [49, 153] on button "skip" at bounding box center [42, 165] width 61 height 36
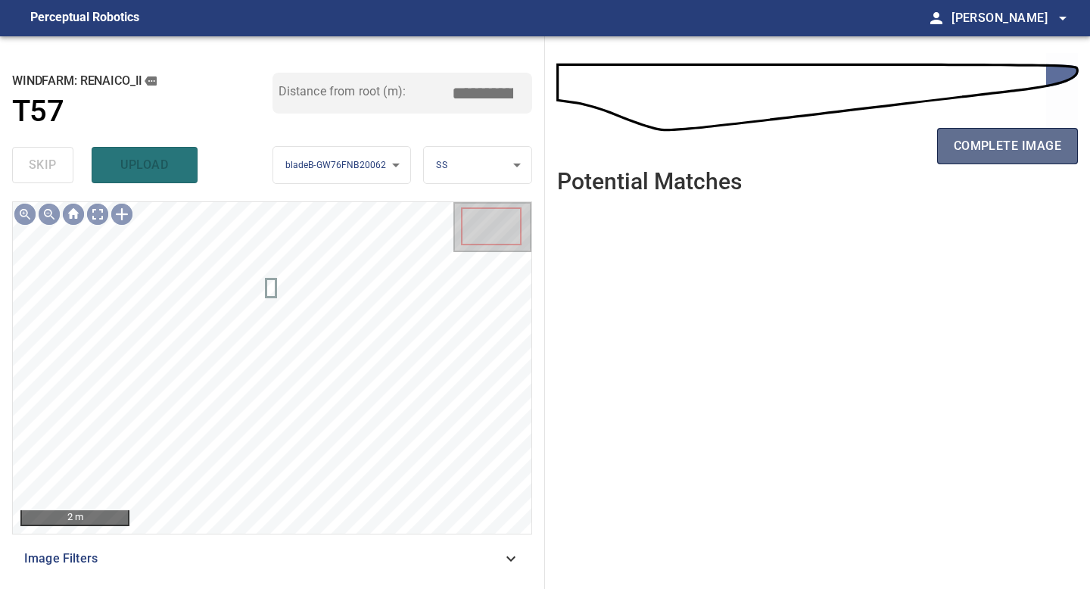
click at [979, 135] on span "complete image" at bounding box center [1007, 145] width 107 height 21
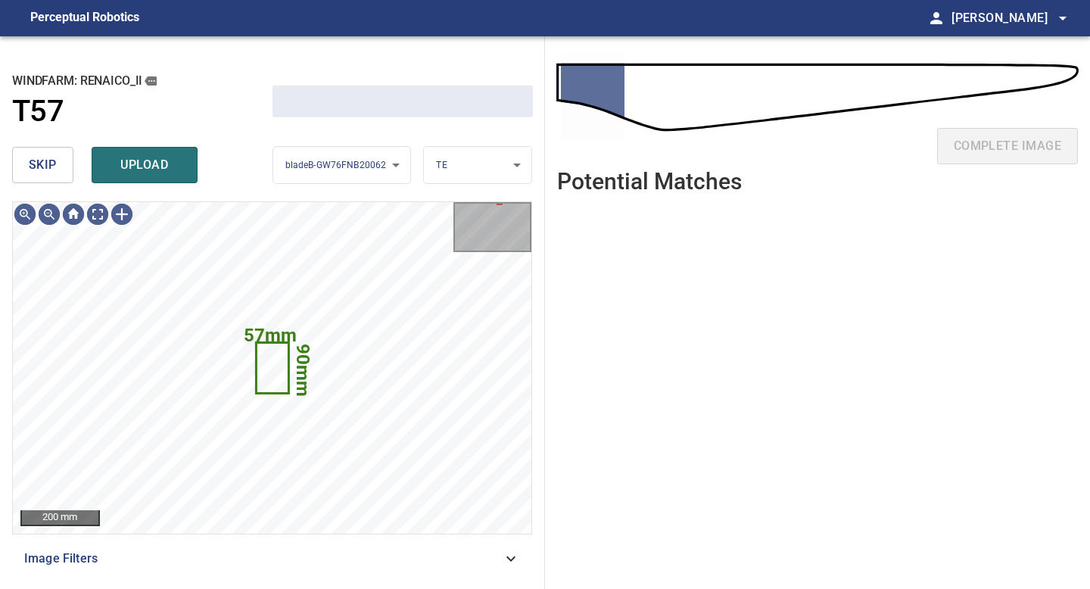
click at [56, 160] on button "skip" at bounding box center [42, 165] width 61 height 36
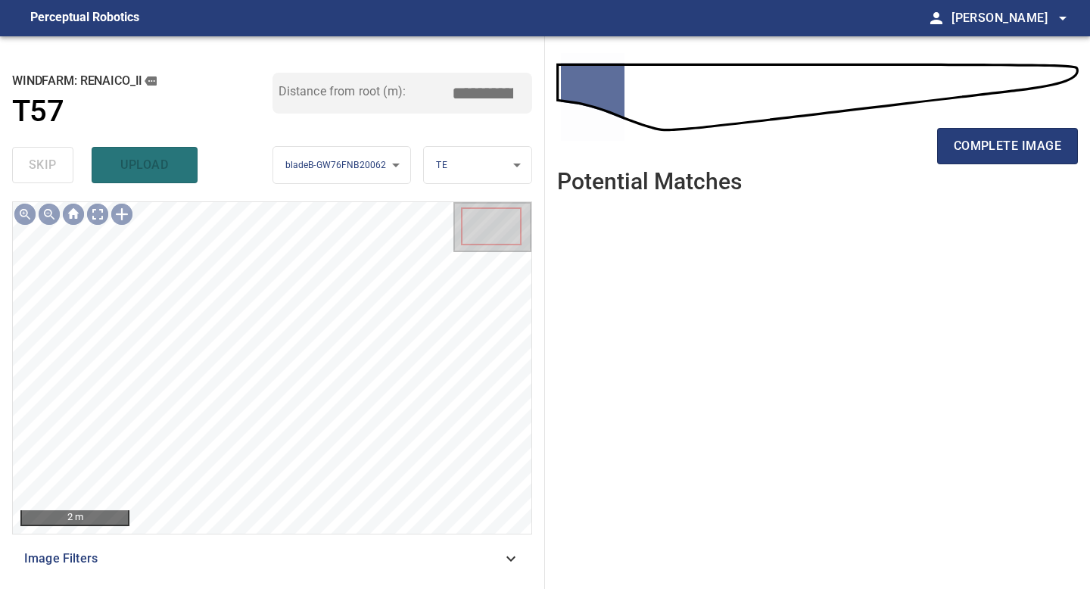
click at [1010, 122] on div "complete image" at bounding box center [817, 152] width 521 height 61
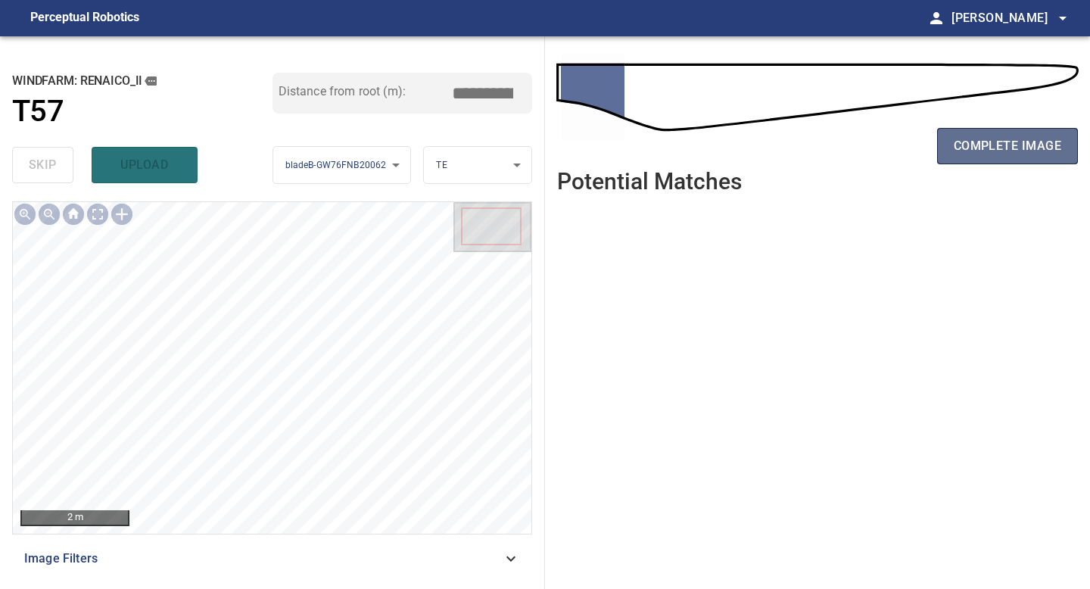
click at [1019, 146] on span "complete image" at bounding box center [1007, 145] width 107 height 21
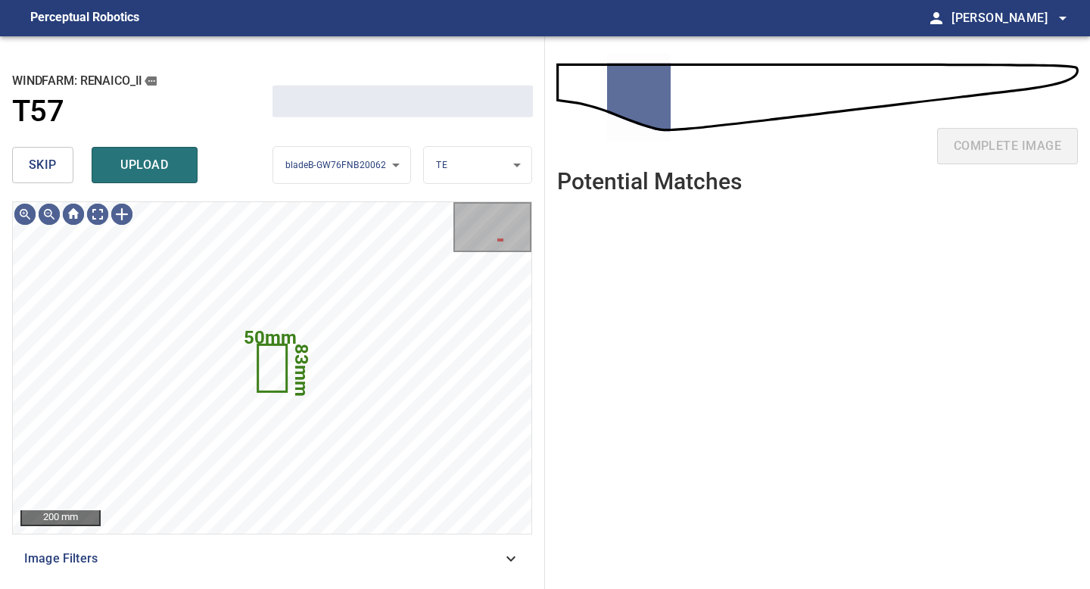
click at [43, 170] on span "skip" at bounding box center [43, 164] width 28 height 21
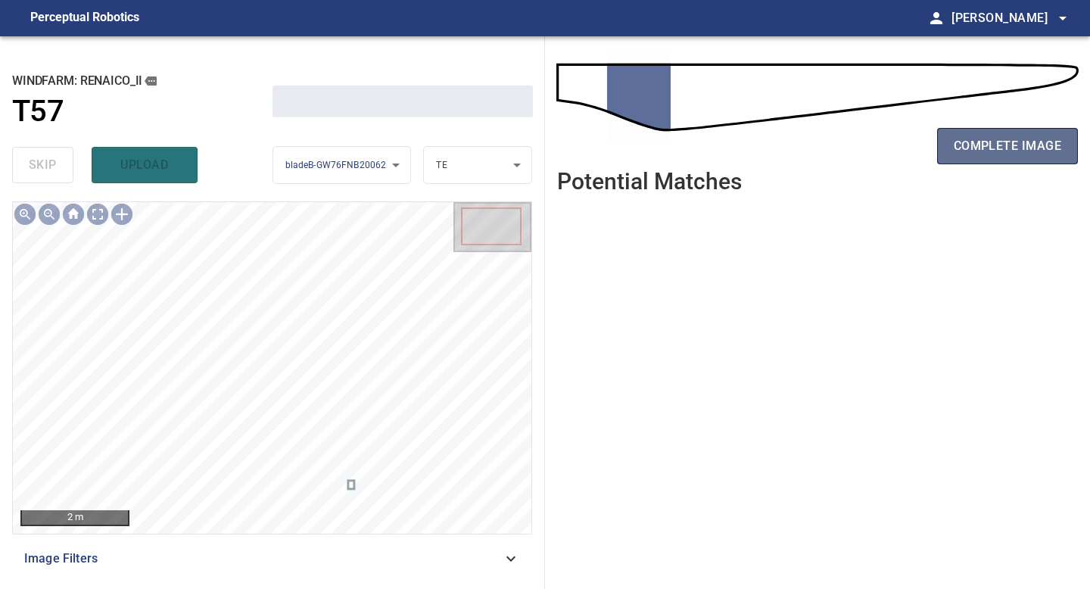
click at [960, 158] on button "complete image" at bounding box center [1007, 146] width 141 height 36
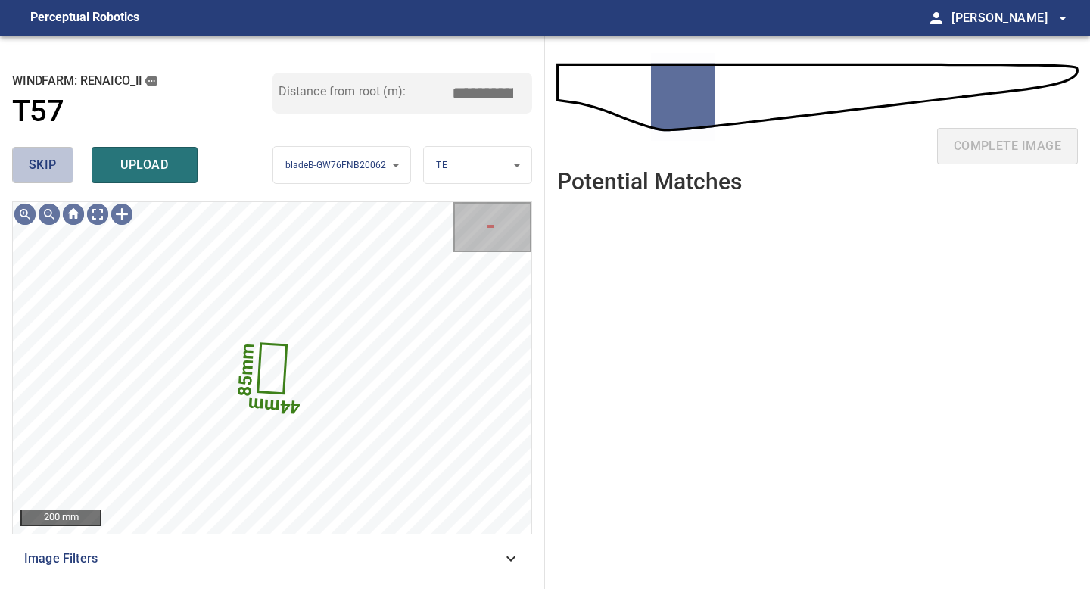
click at [49, 167] on span "skip" at bounding box center [43, 164] width 28 height 21
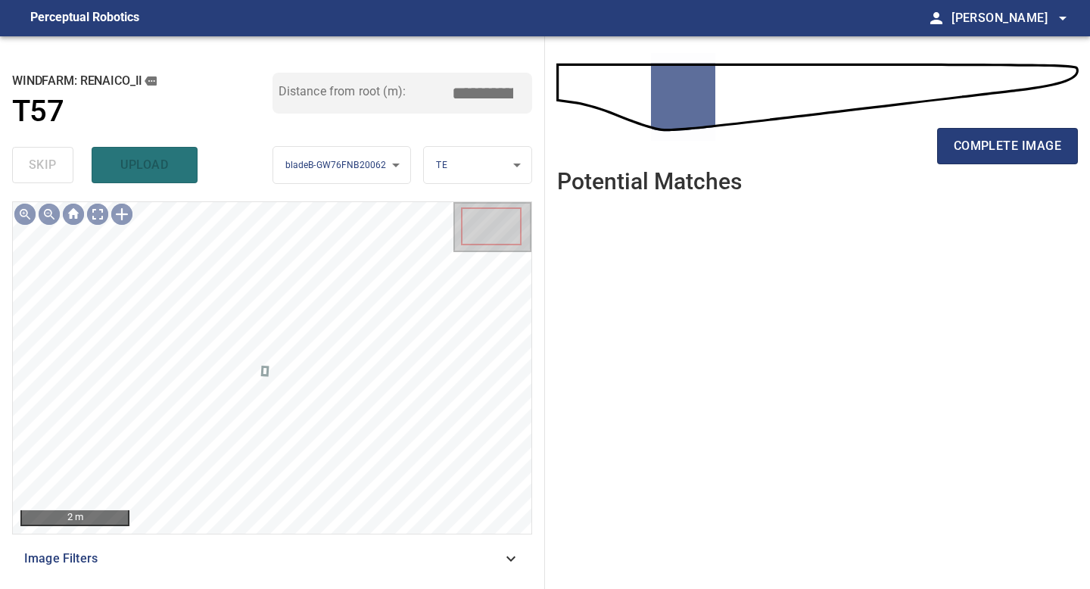
click at [1002, 170] on div "complete image" at bounding box center [817, 152] width 521 height 61
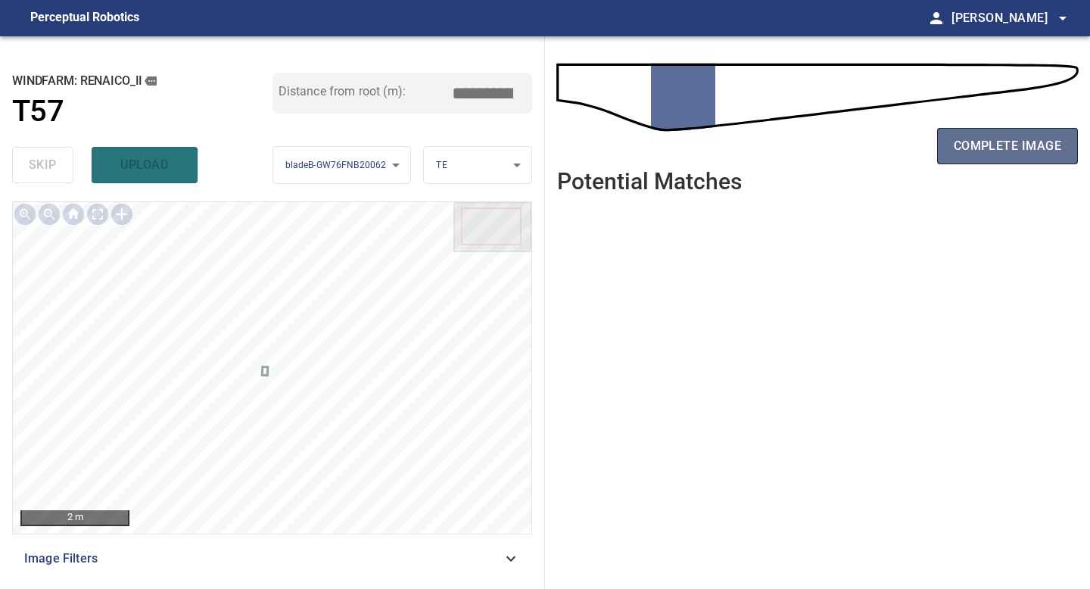
click at [1005, 148] on span "complete image" at bounding box center [1007, 145] width 107 height 21
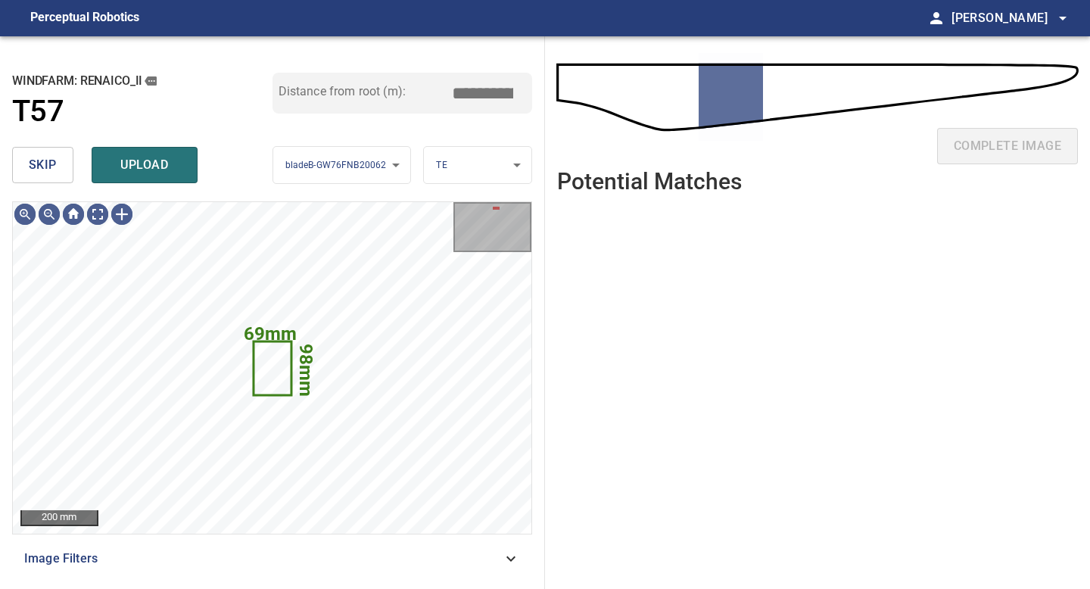
click at [53, 170] on span "skip" at bounding box center [43, 164] width 28 height 21
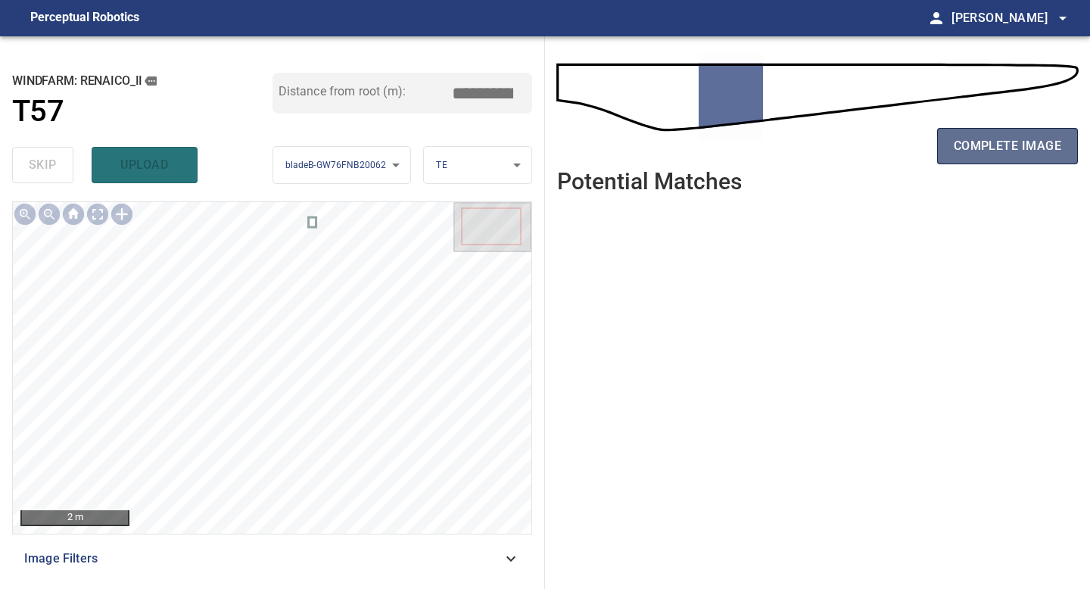
click at [1004, 143] on span "complete image" at bounding box center [1007, 145] width 107 height 21
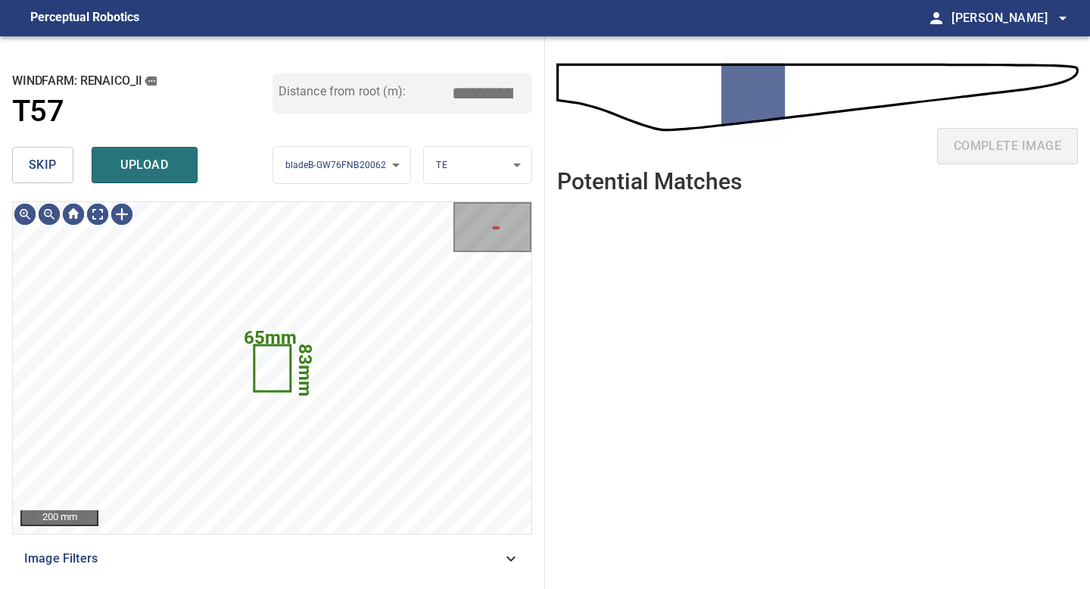
click at [53, 164] on span "skip" at bounding box center [43, 164] width 28 height 21
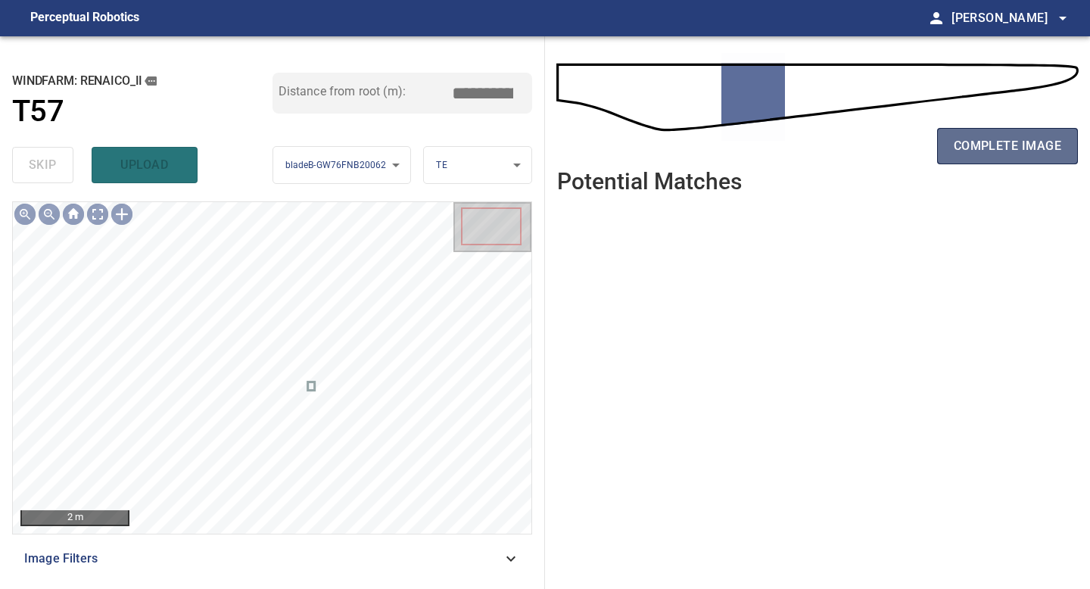
click at [980, 150] on span "complete image" at bounding box center [1007, 145] width 107 height 21
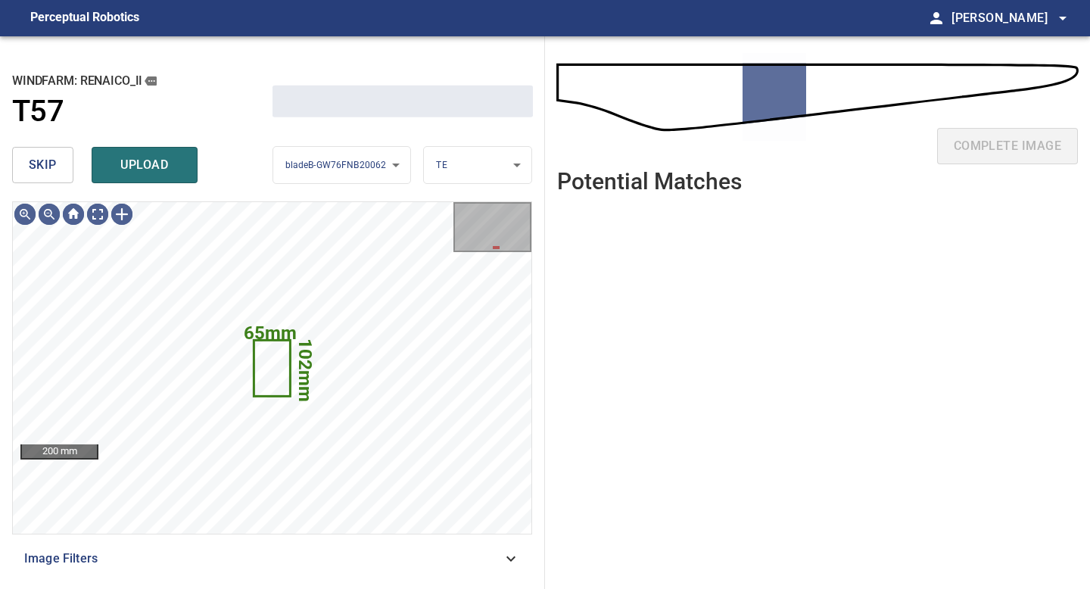
click at [56, 161] on button "skip" at bounding box center [42, 165] width 61 height 36
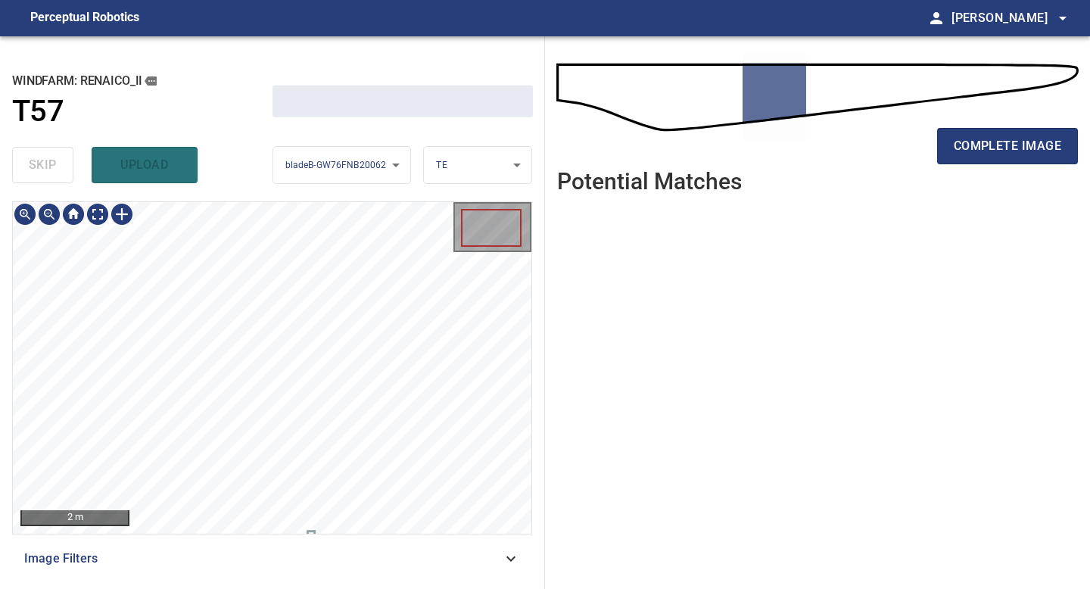
click at [440, 157] on div "**********" at bounding box center [272, 312] width 545 height 552
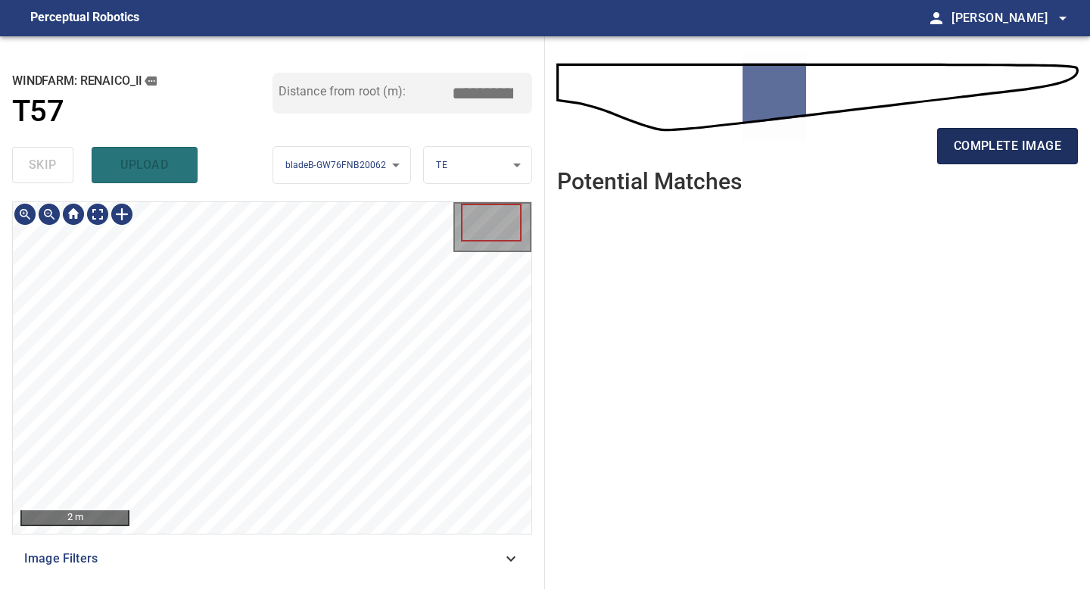
click at [987, 152] on span "complete image" at bounding box center [1007, 145] width 107 height 21
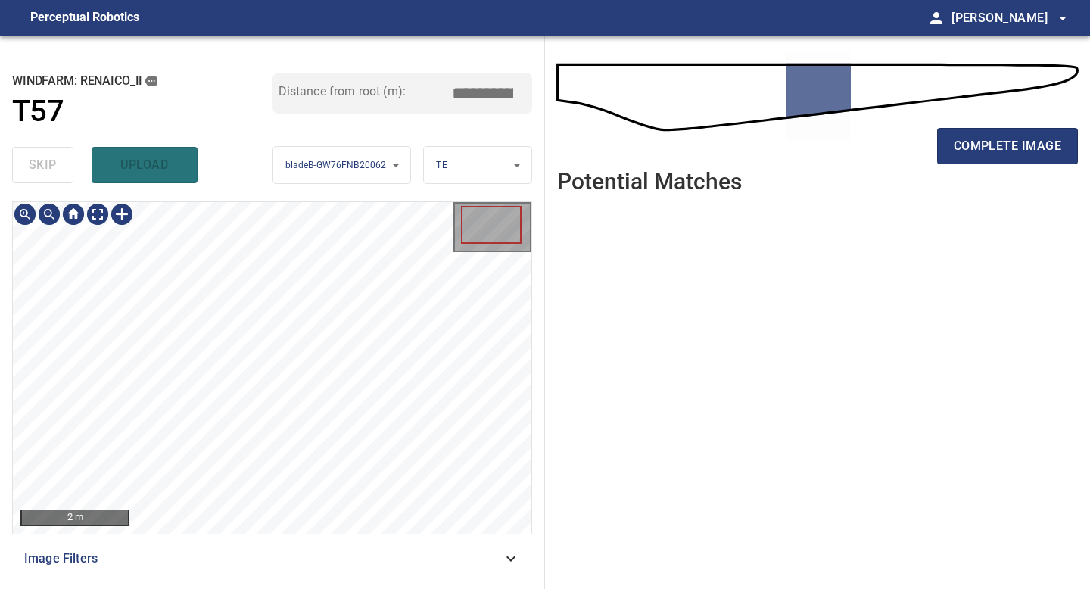
click at [306, 537] on div "2 m Image Filters" at bounding box center [272, 388] width 520 height 375
click at [1019, 150] on span "complete image" at bounding box center [1007, 145] width 107 height 21
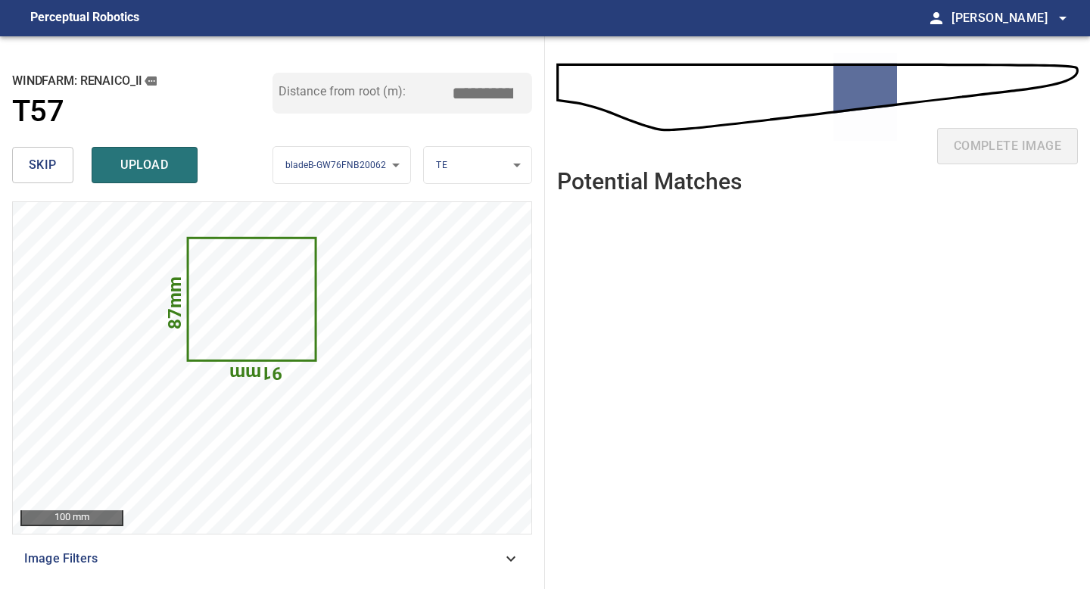
click at [50, 166] on span "skip" at bounding box center [43, 164] width 28 height 21
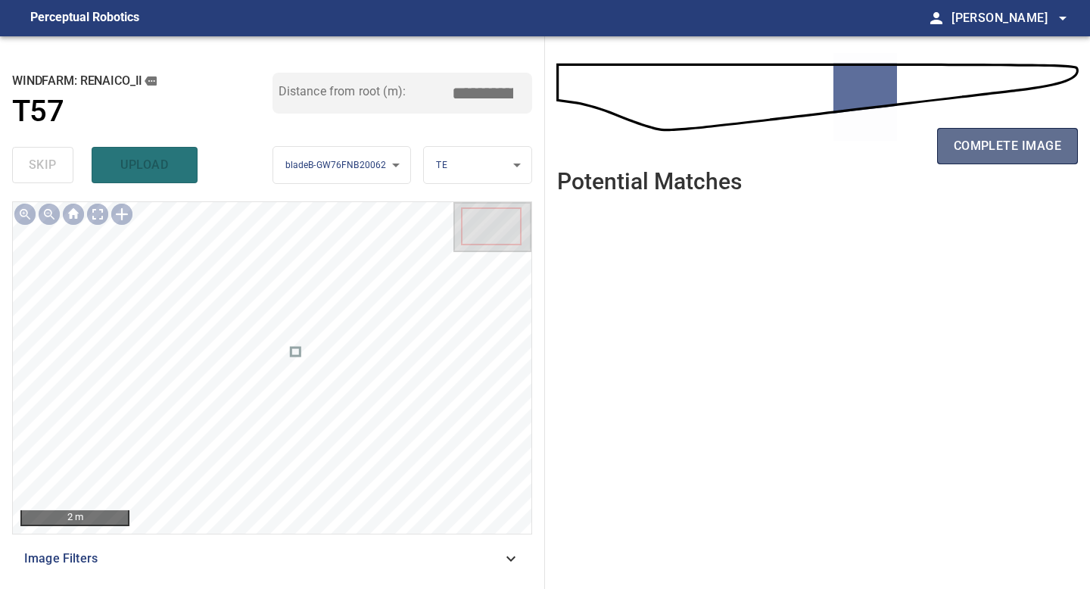
click at [979, 132] on button "complete image" at bounding box center [1007, 146] width 141 height 36
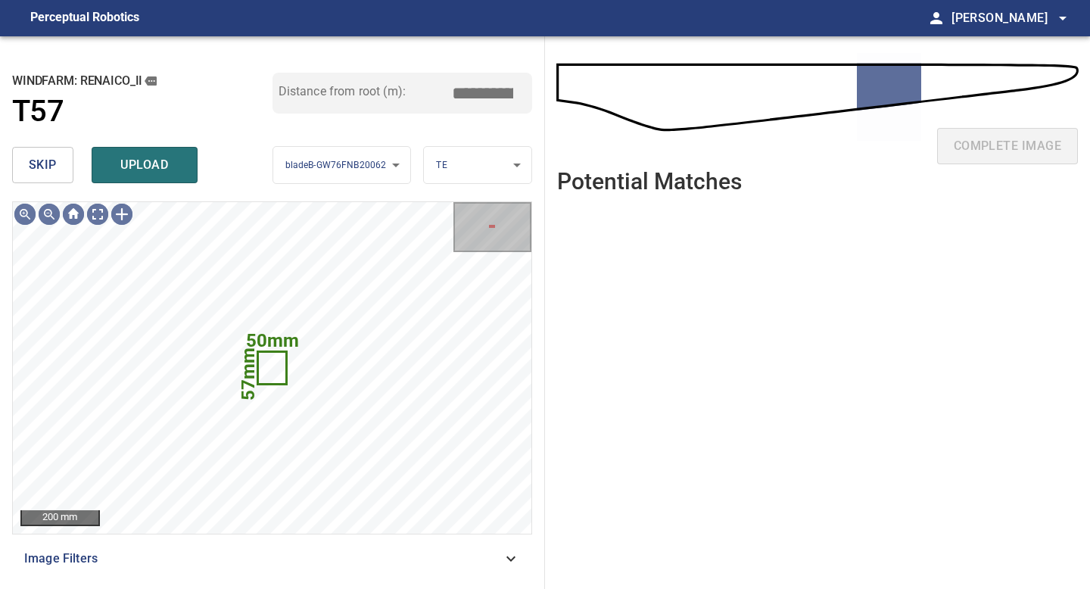
click at [50, 172] on span "skip" at bounding box center [43, 164] width 28 height 21
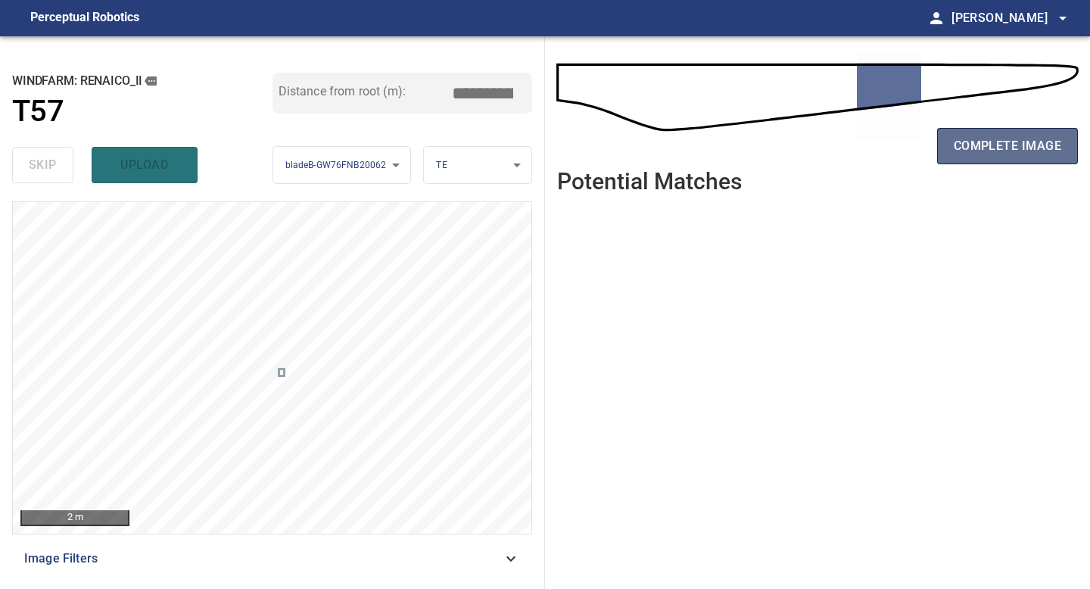
click at [1004, 144] on span "complete image" at bounding box center [1007, 145] width 107 height 21
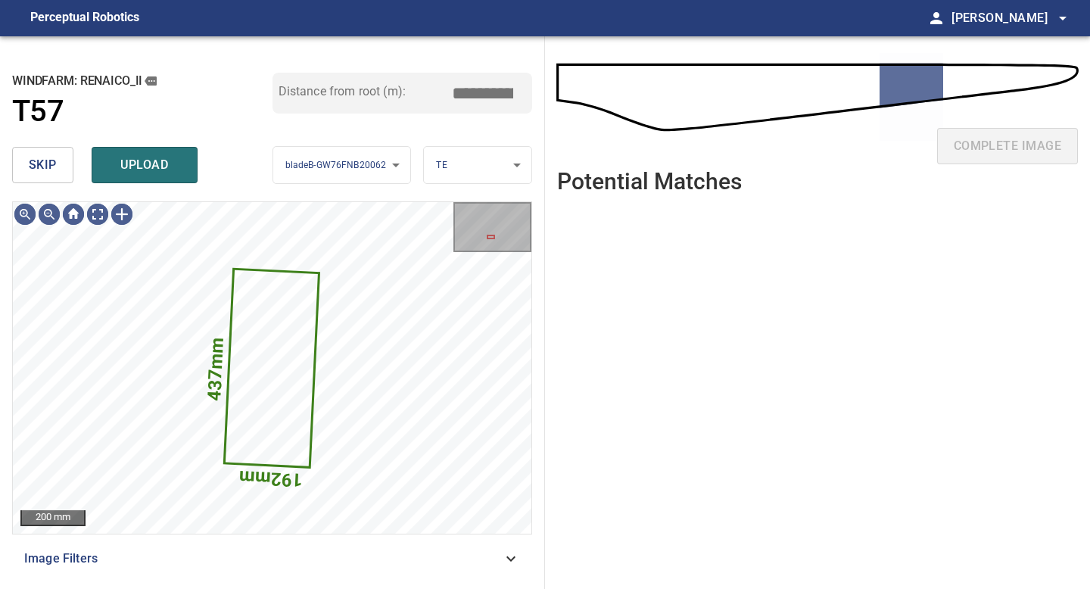
click at [47, 179] on button "skip" at bounding box center [42, 165] width 61 height 36
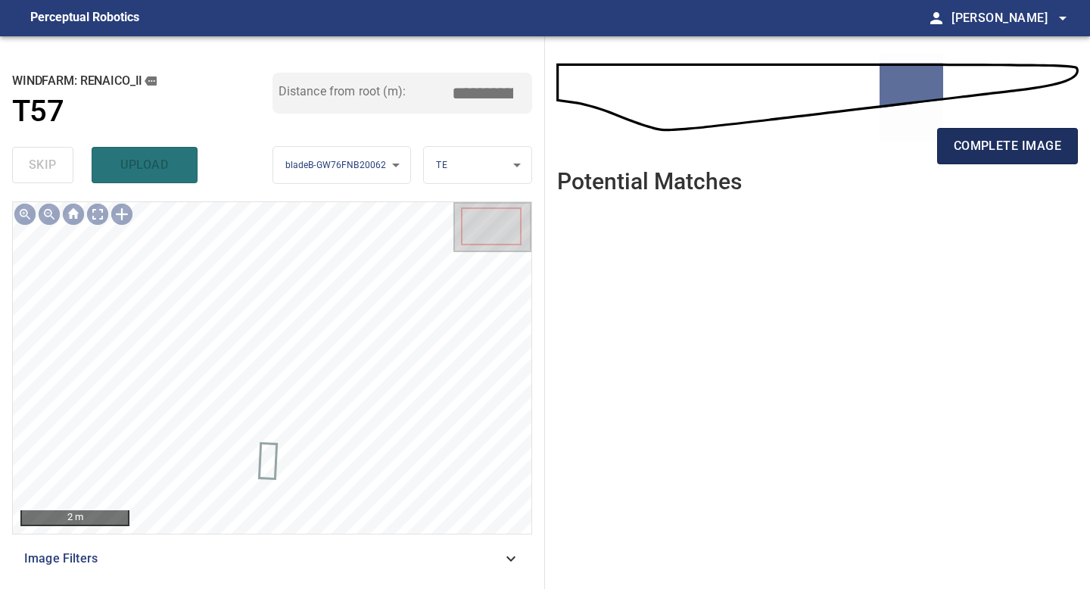
click at [1004, 157] on button "complete image" at bounding box center [1007, 146] width 141 height 36
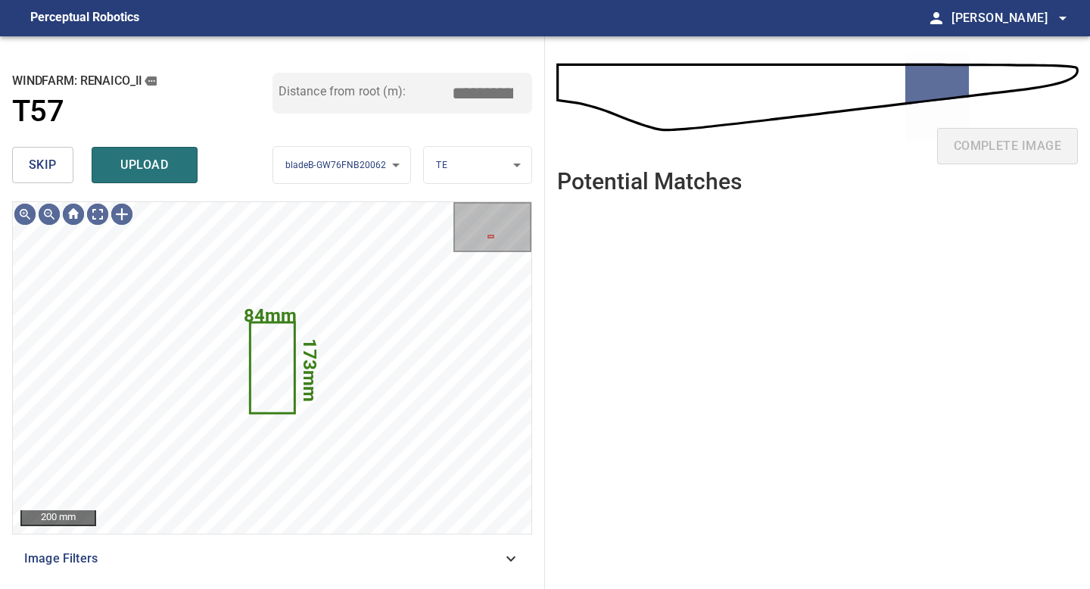
click at [45, 158] on span "skip" at bounding box center [43, 164] width 28 height 21
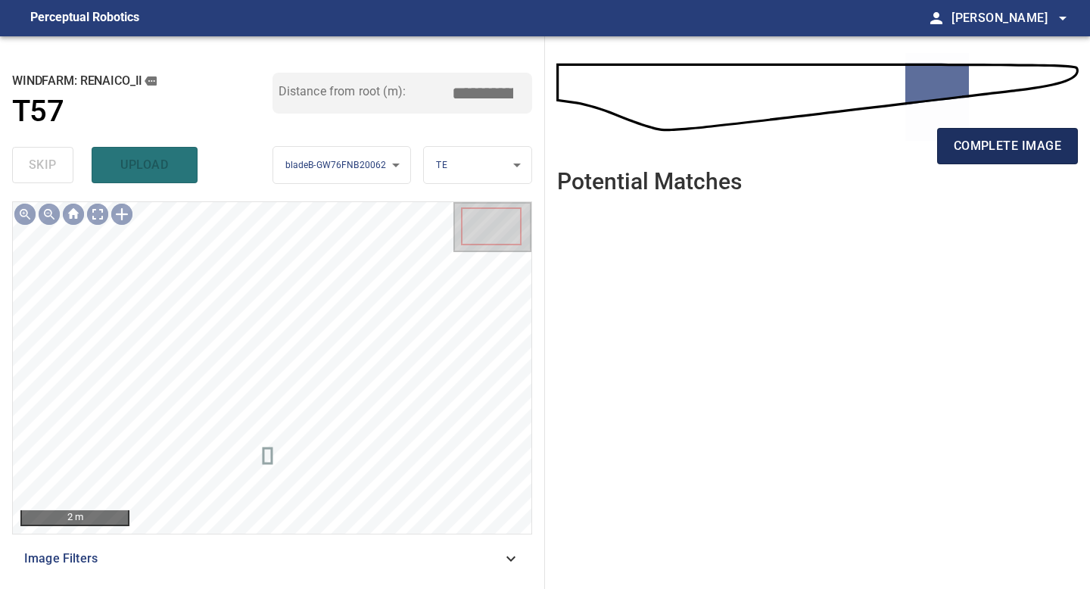
click at [1005, 144] on span "complete image" at bounding box center [1007, 145] width 107 height 21
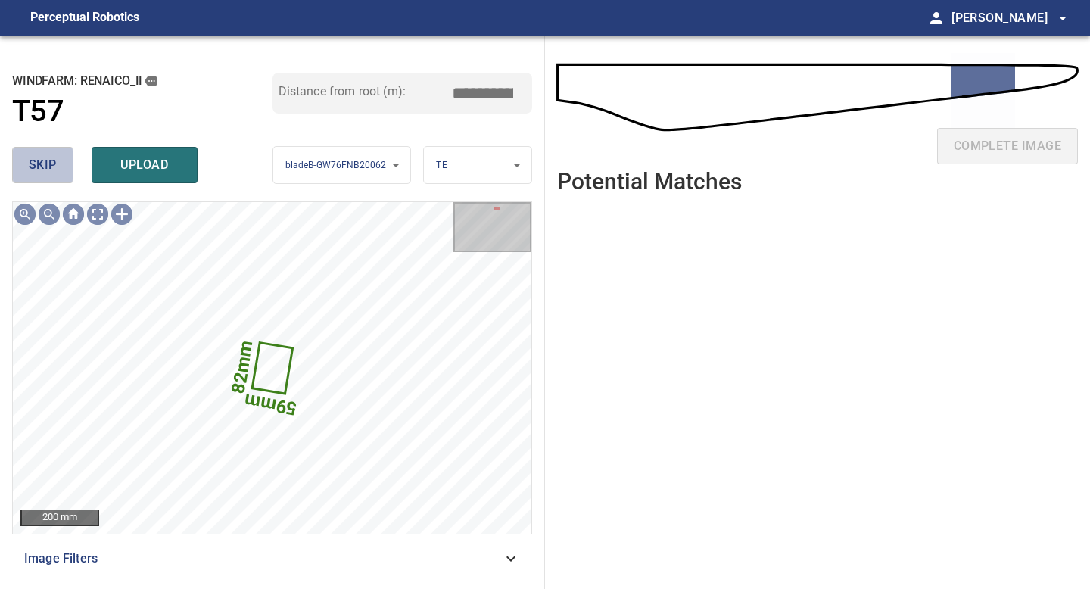
click at [34, 161] on span "skip" at bounding box center [43, 164] width 28 height 21
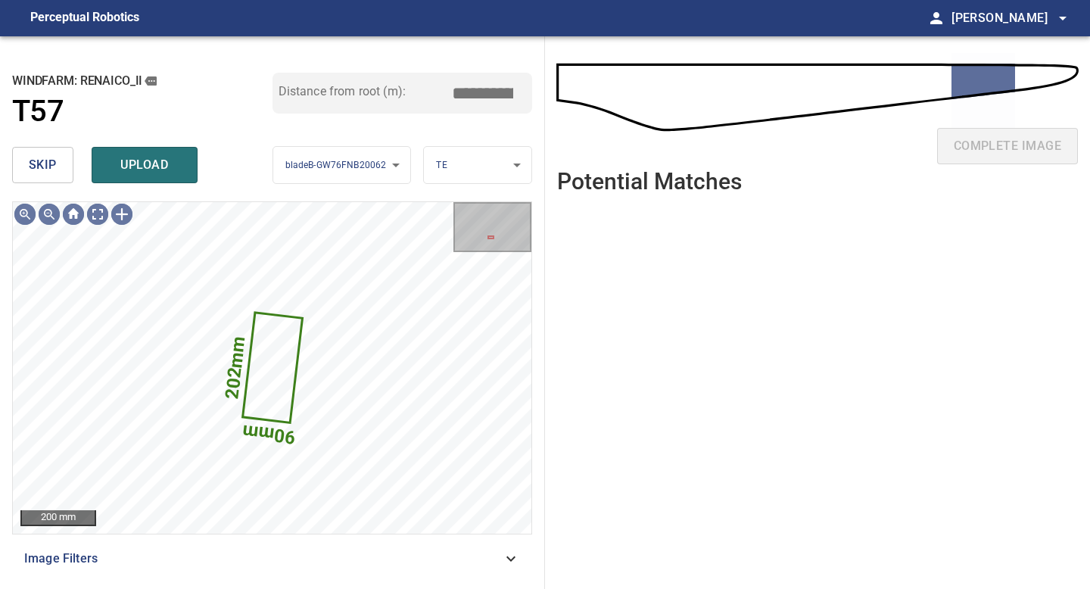
click at [34, 161] on span "skip" at bounding box center [43, 164] width 28 height 21
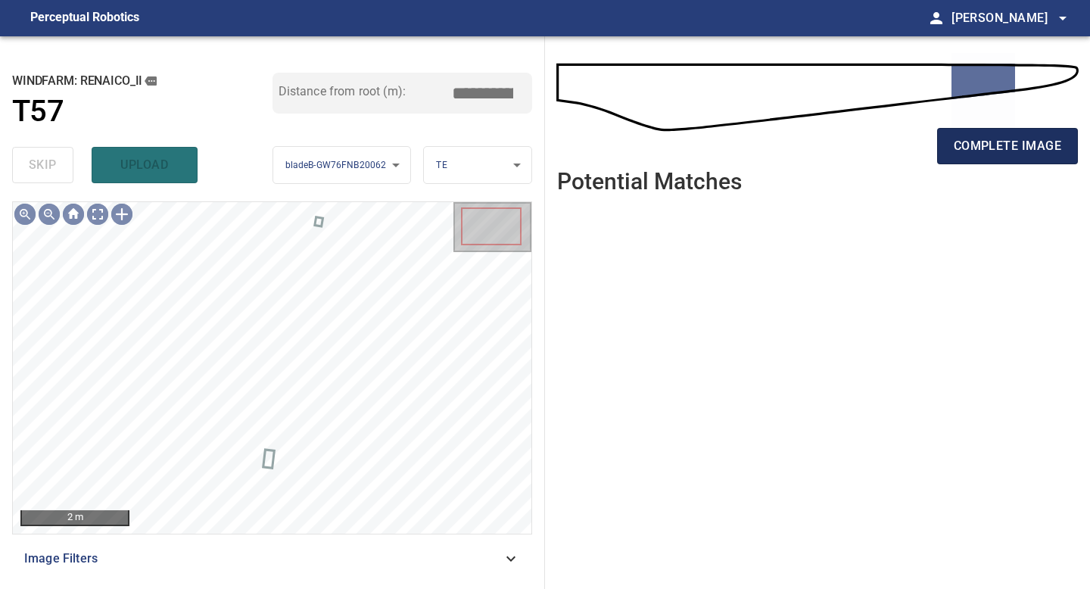
click at [997, 158] on button "complete image" at bounding box center [1007, 146] width 141 height 36
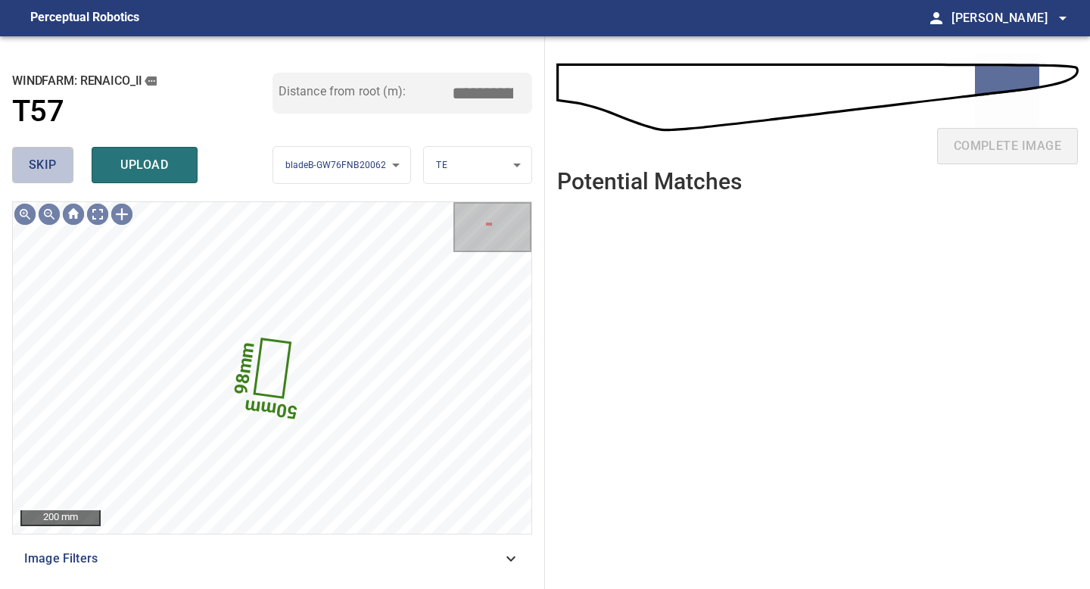
click at [54, 158] on span "skip" at bounding box center [43, 164] width 28 height 21
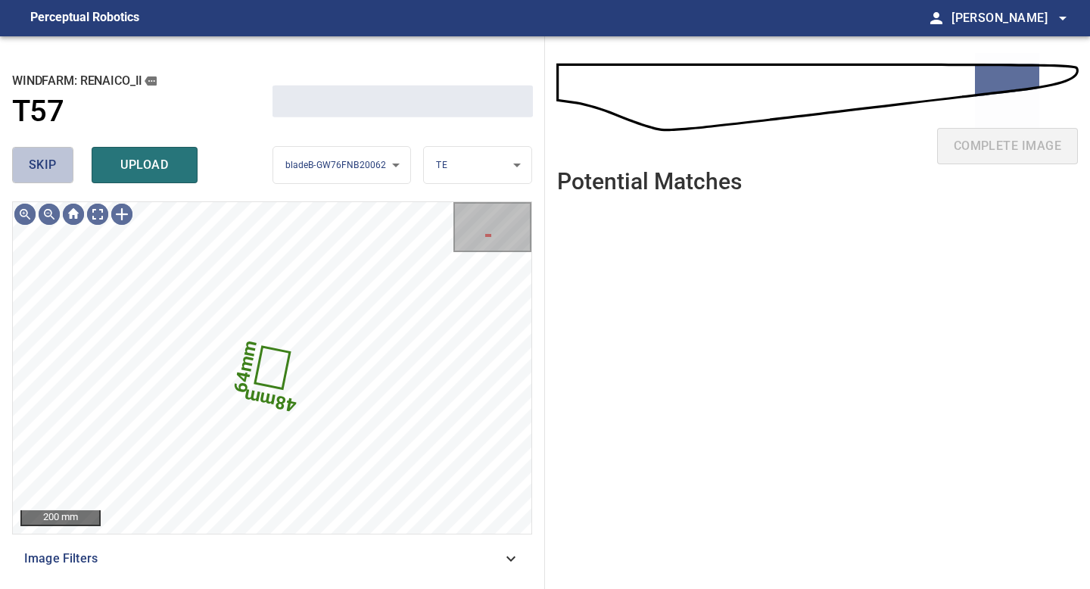
click at [54, 158] on span "skip" at bounding box center [43, 164] width 28 height 21
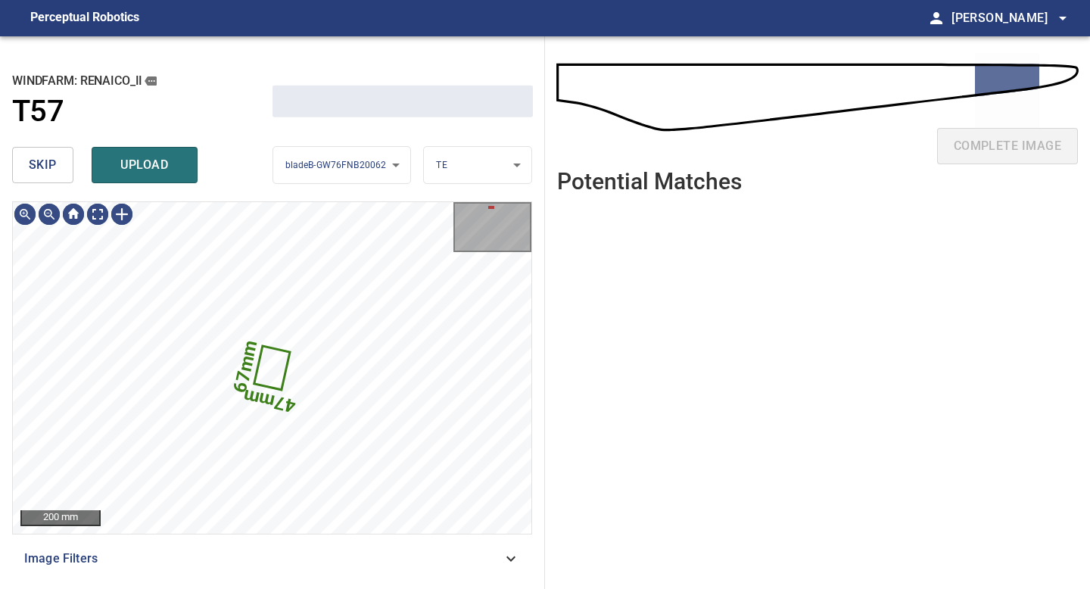
click at [54, 158] on span "skip" at bounding box center [43, 164] width 28 height 21
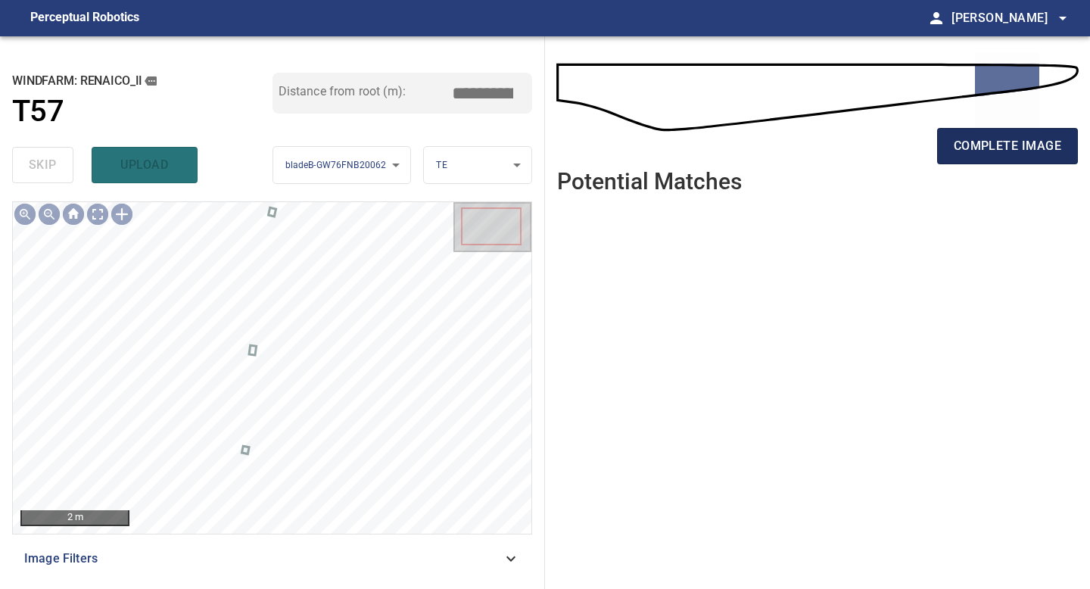
click at [987, 148] on span "complete image" at bounding box center [1007, 145] width 107 height 21
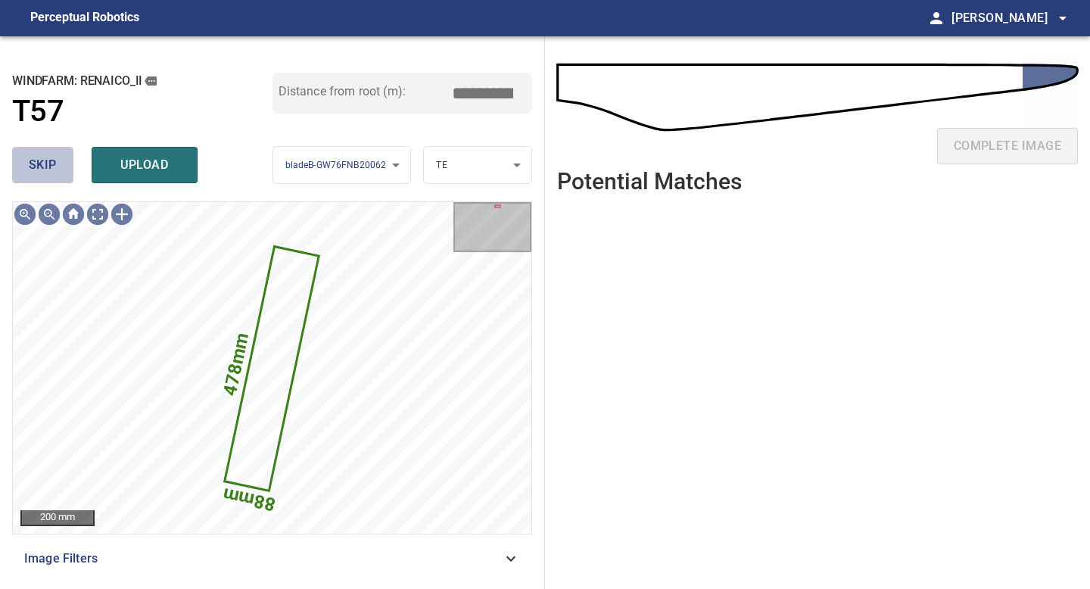
click at [44, 166] on span "skip" at bounding box center [43, 164] width 28 height 21
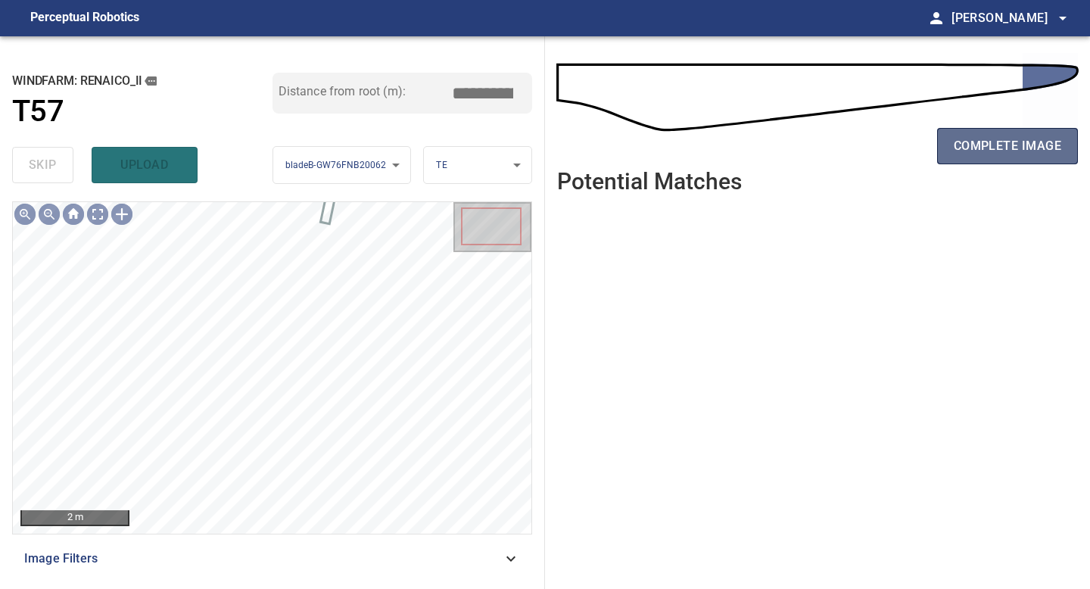
click at [1051, 154] on span "complete image" at bounding box center [1007, 145] width 107 height 21
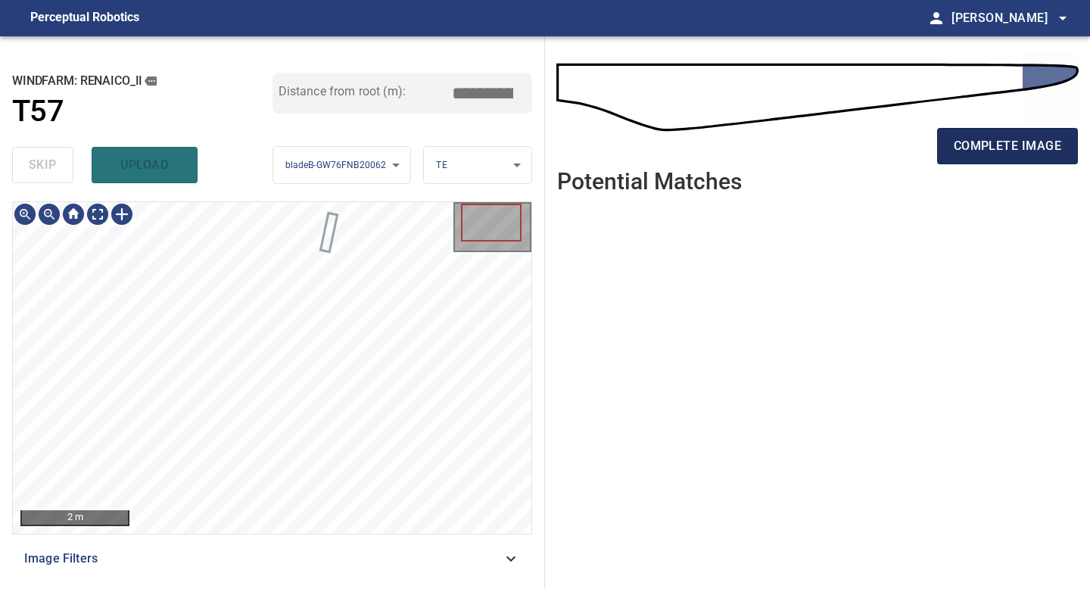
click at [1004, 143] on span "complete image" at bounding box center [1007, 145] width 107 height 21
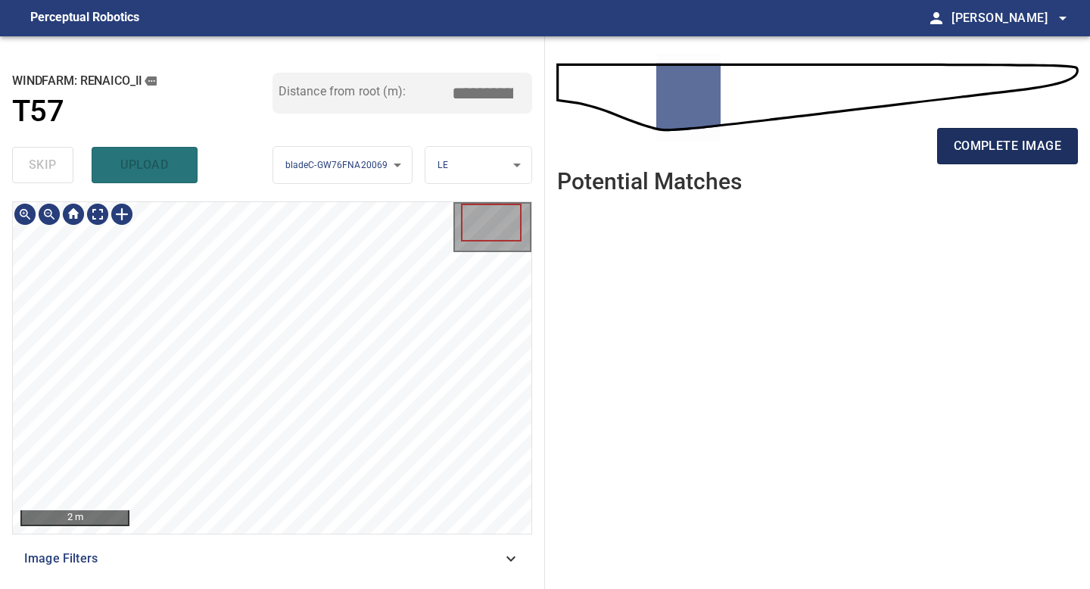
click at [1011, 146] on span "complete image" at bounding box center [1007, 145] width 107 height 21
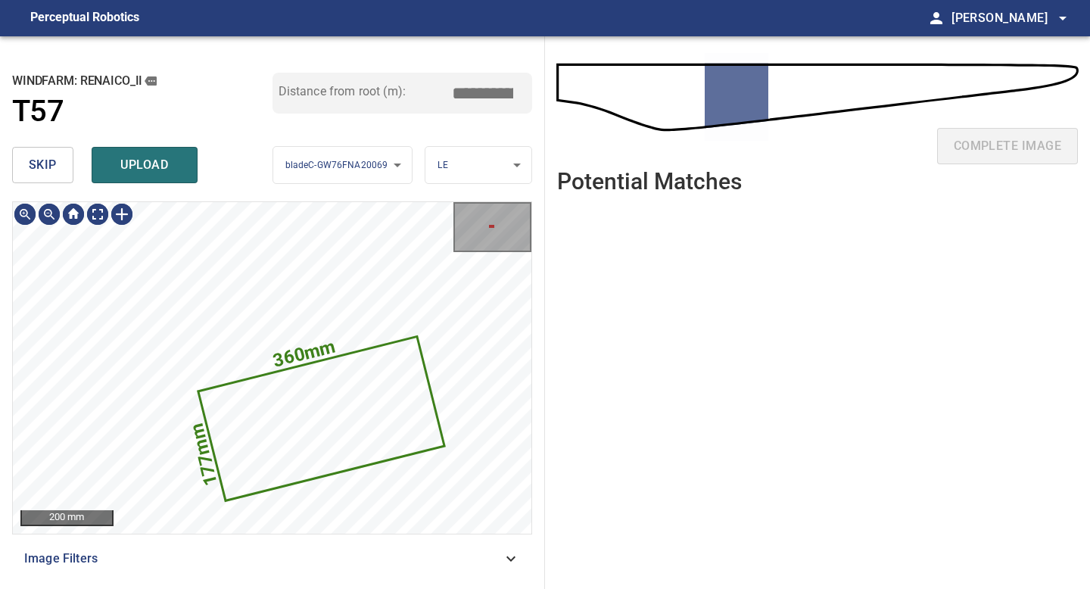
click at [51, 151] on button "skip" at bounding box center [42, 165] width 61 height 36
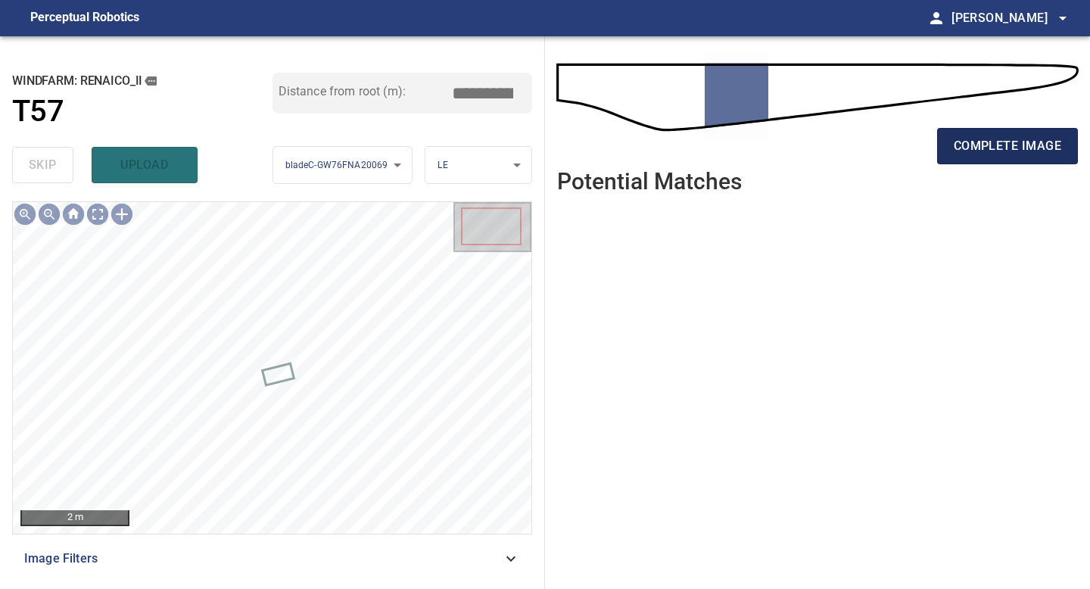
click at [985, 154] on span "complete image" at bounding box center [1007, 145] width 107 height 21
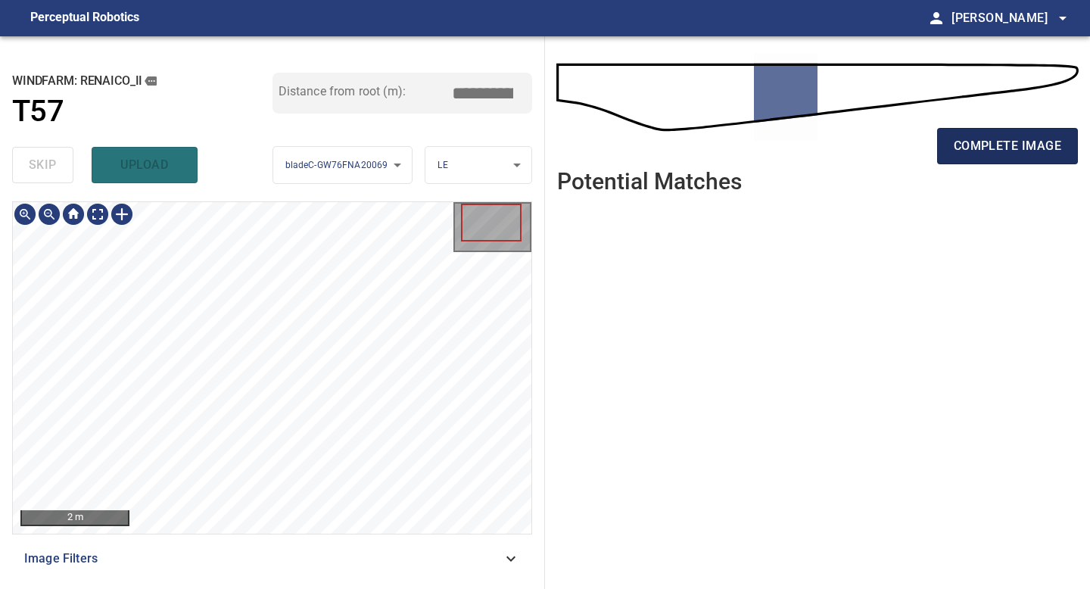
click at [1004, 154] on span "complete image" at bounding box center [1007, 145] width 107 height 21
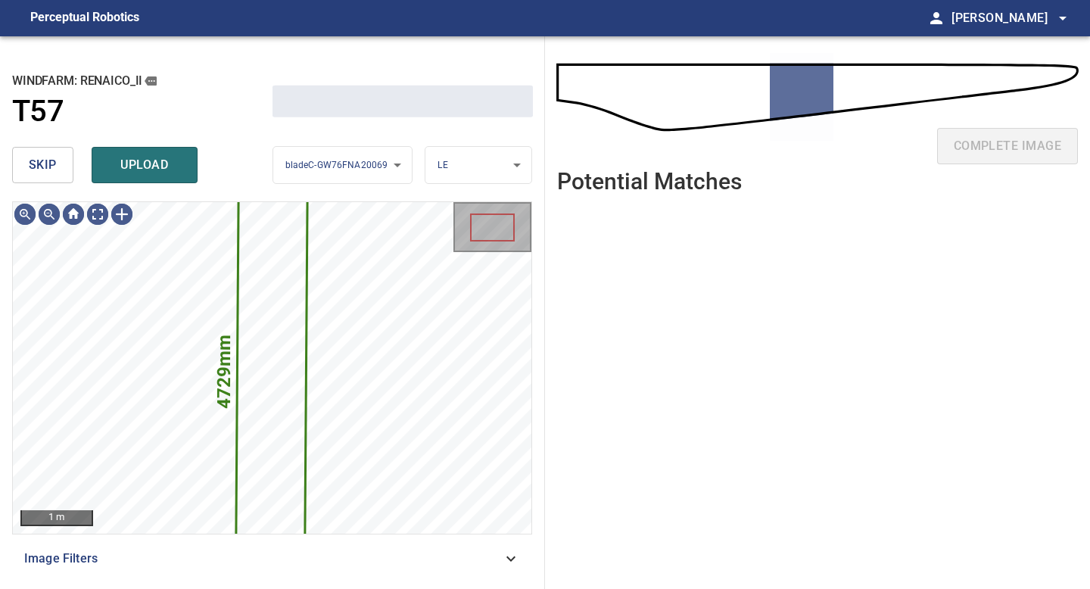
click at [28, 166] on button "skip" at bounding box center [42, 165] width 61 height 36
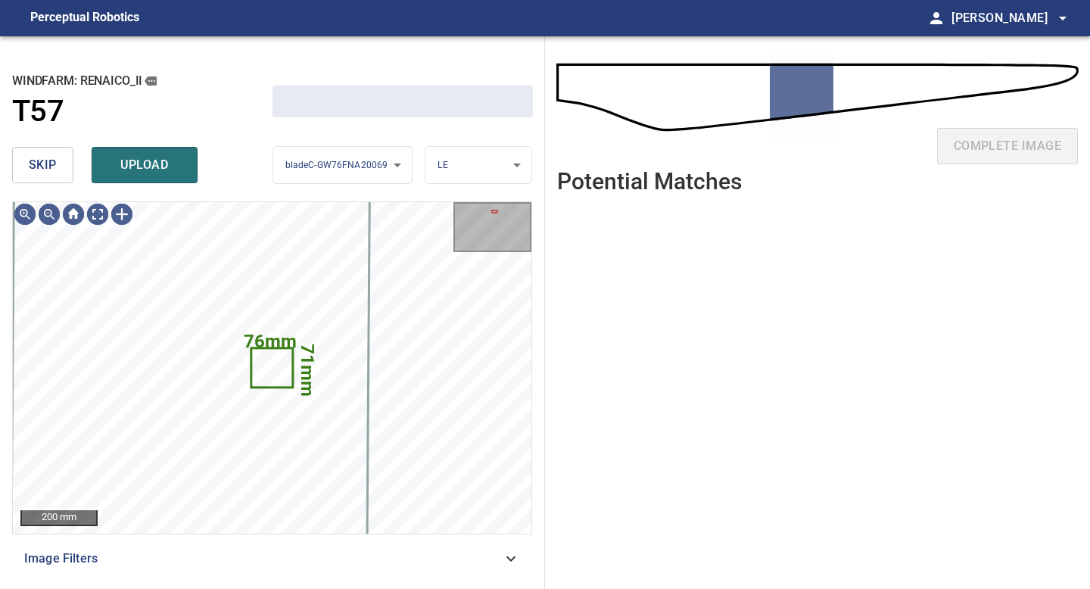
click at [28, 166] on button "skip" at bounding box center [42, 165] width 61 height 36
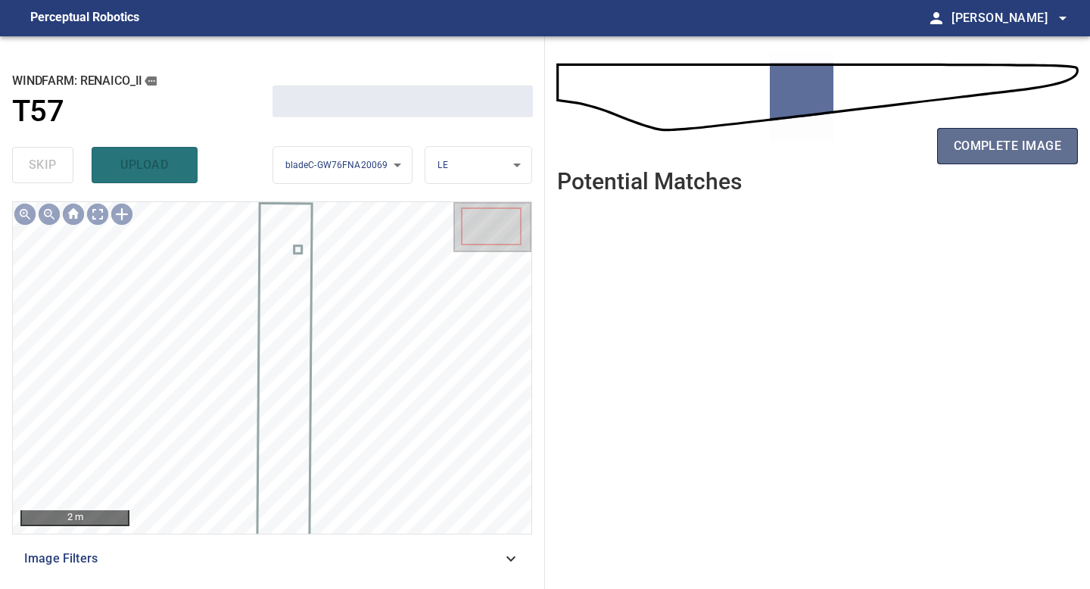
click at [1019, 152] on span "complete image" at bounding box center [1007, 145] width 107 height 21
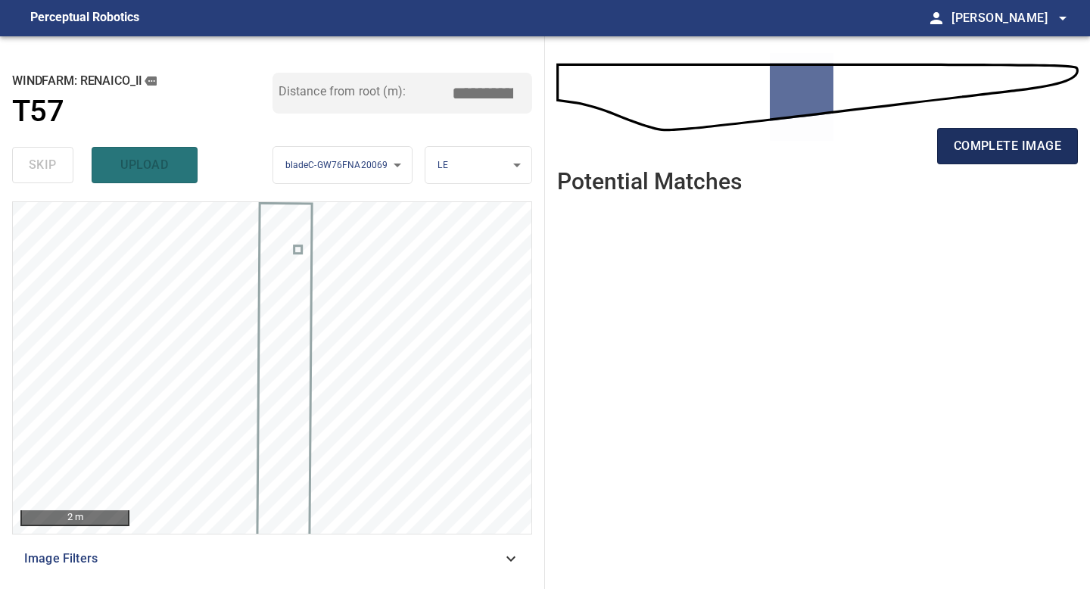
type input "*****"
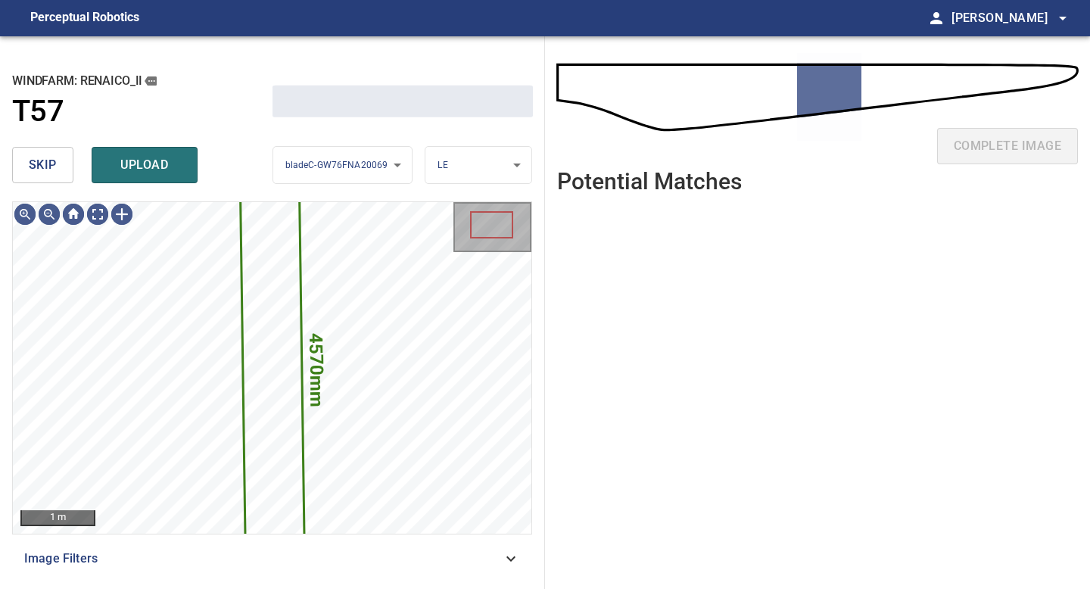
click at [39, 163] on span "skip" at bounding box center [43, 164] width 28 height 21
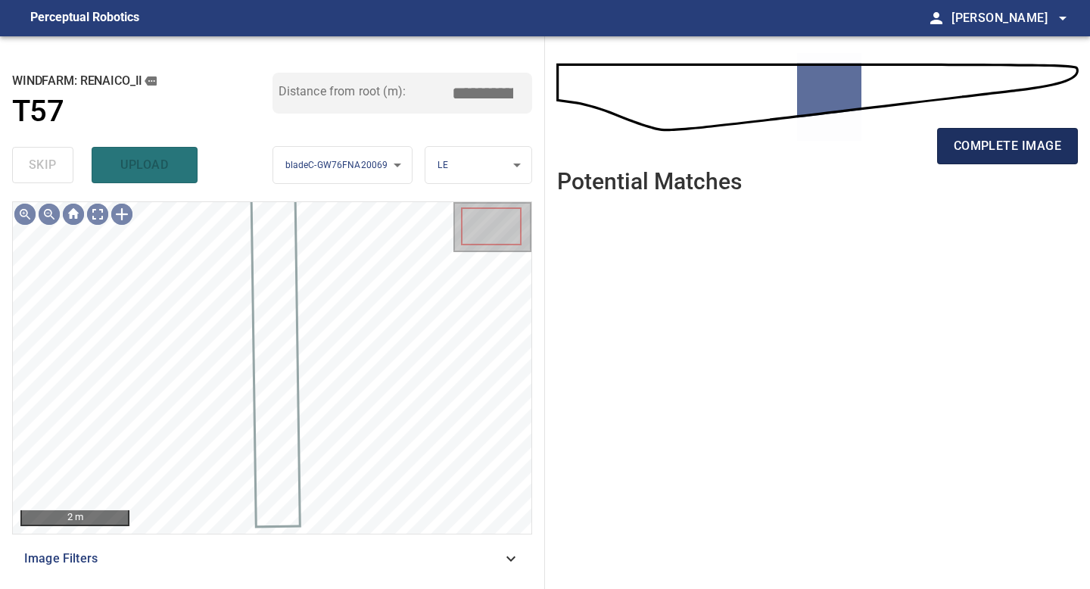
click at [999, 132] on button "complete image" at bounding box center [1007, 146] width 141 height 36
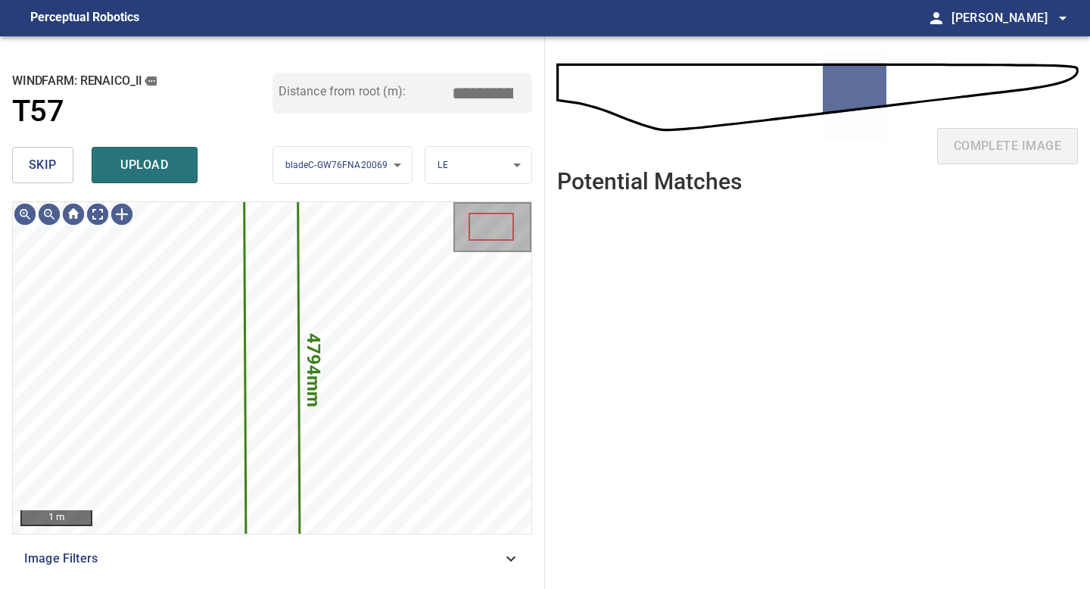
click at [33, 160] on span "skip" at bounding box center [43, 164] width 28 height 21
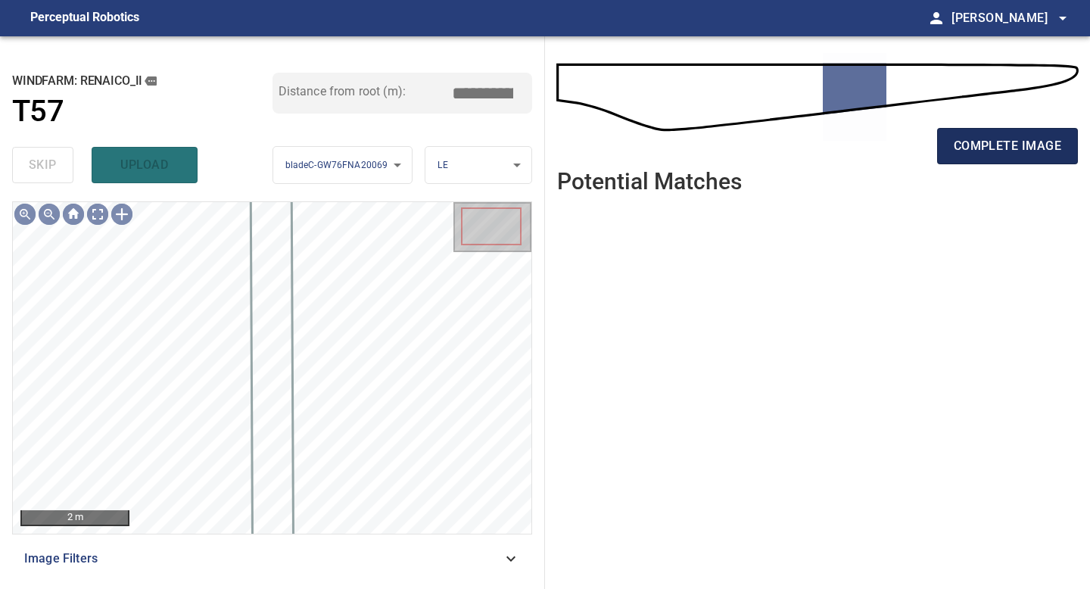
click at [1003, 150] on span "complete image" at bounding box center [1007, 145] width 107 height 21
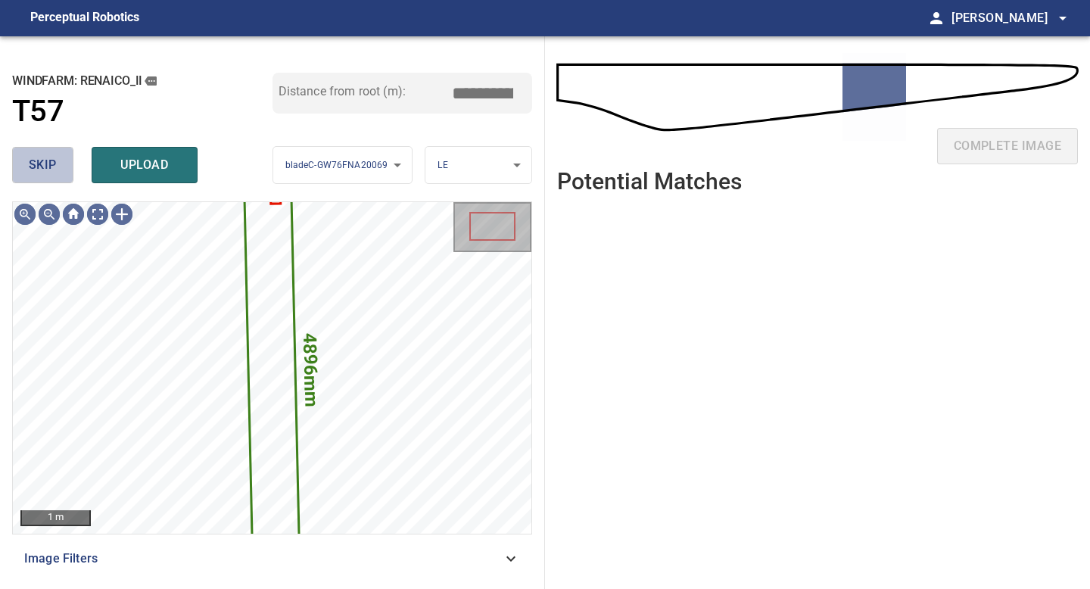
click at [58, 164] on button "skip" at bounding box center [42, 165] width 61 height 36
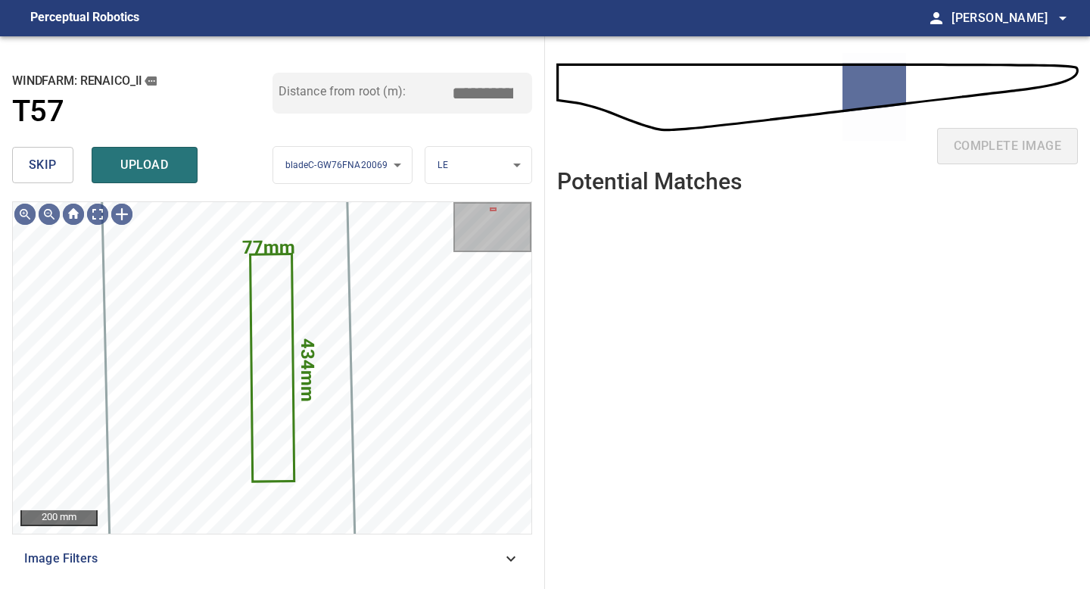
click at [58, 164] on button "skip" at bounding box center [42, 165] width 61 height 36
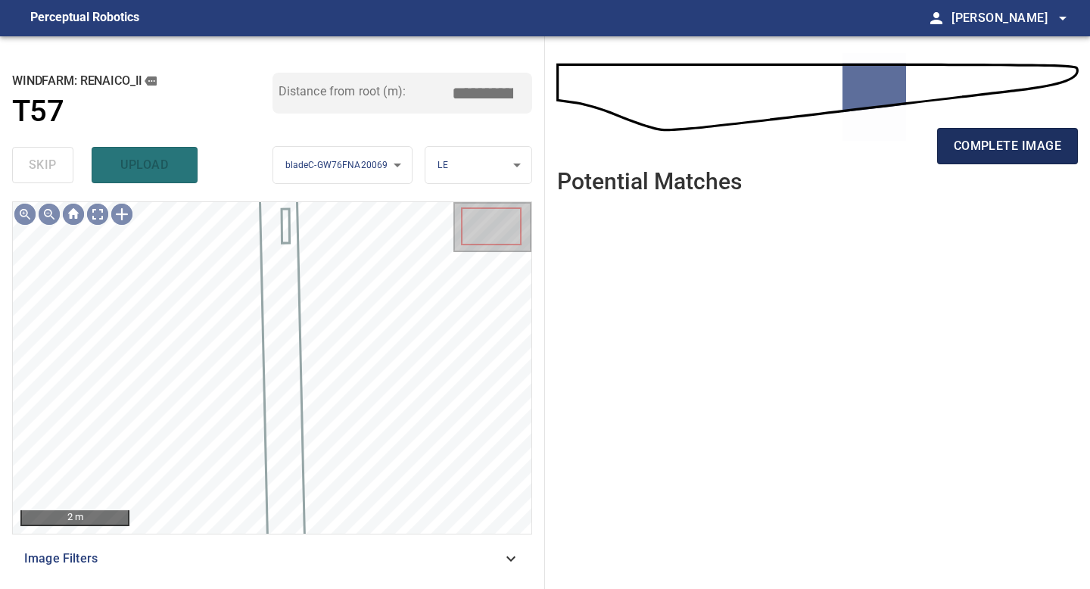
click at [1013, 142] on span "complete image" at bounding box center [1007, 145] width 107 height 21
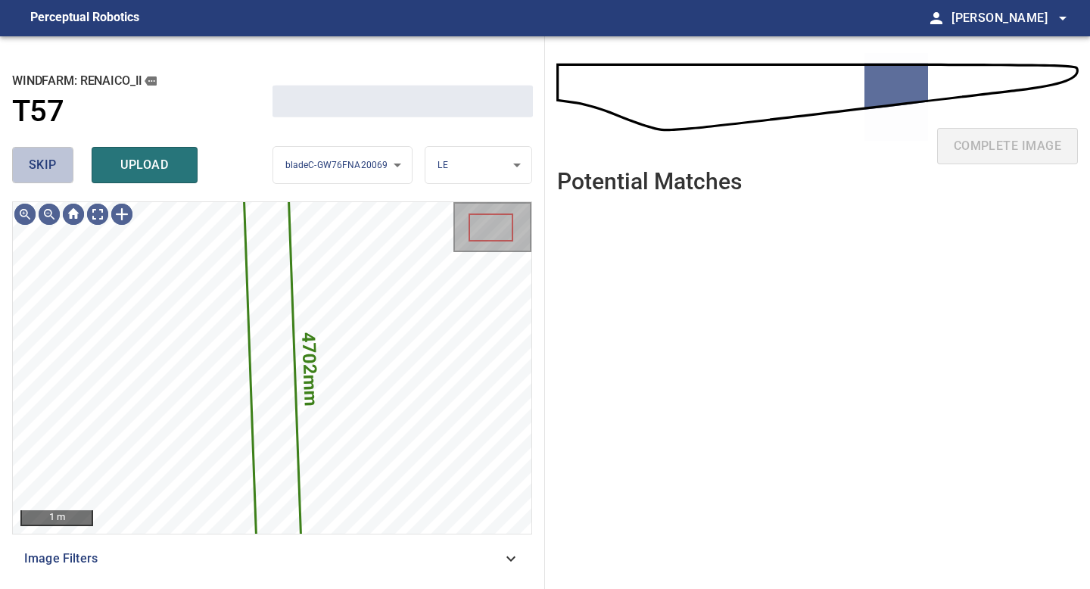
click at [62, 162] on button "skip" at bounding box center [42, 165] width 61 height 36
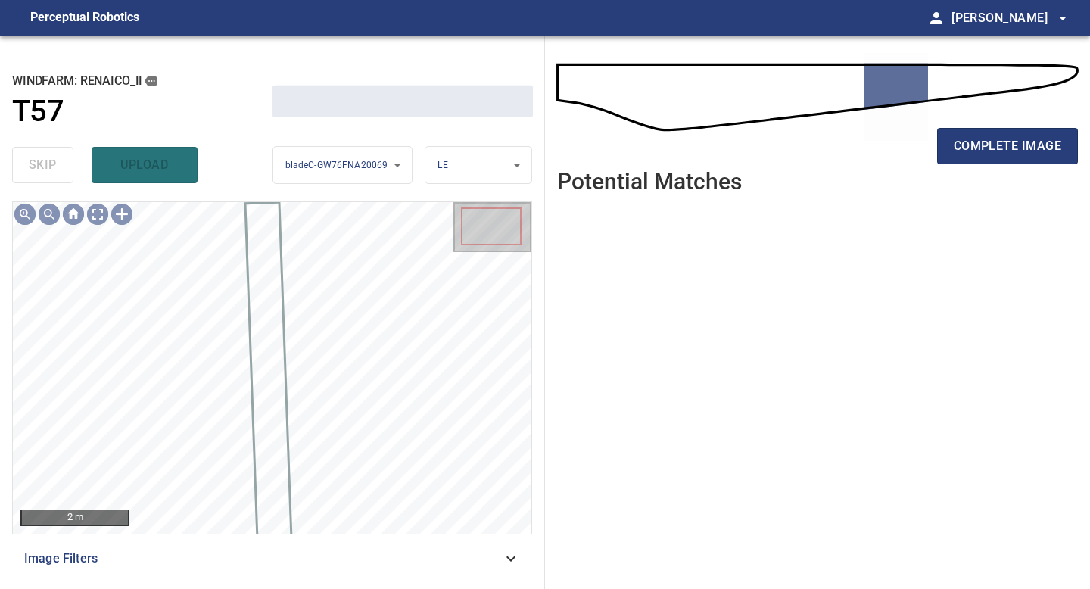
click at [920, 147] on div "complete image" at bounding box center [817, 152] width 521 height 61
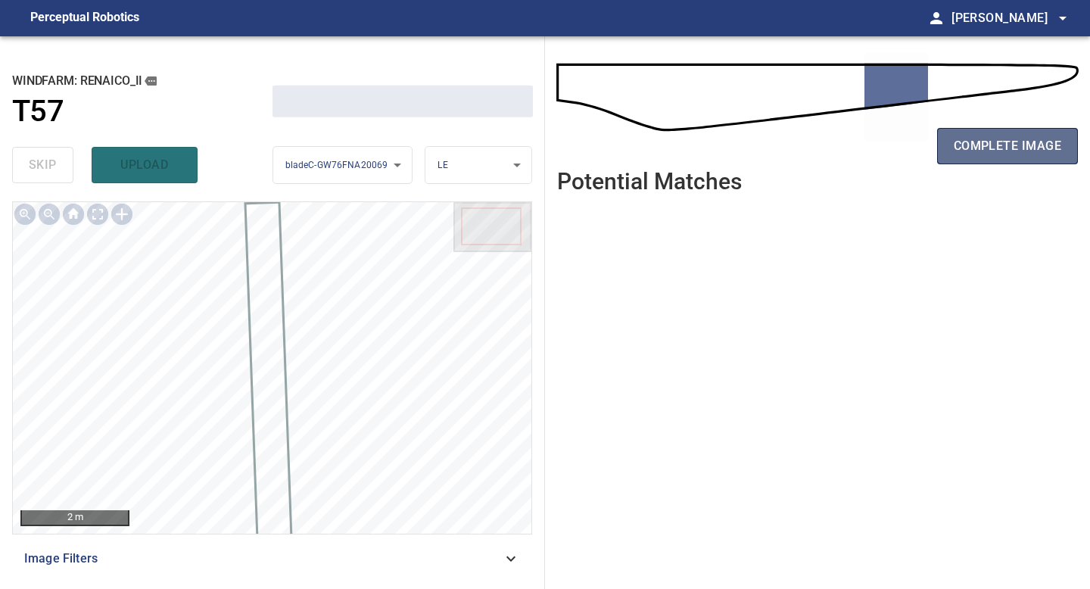
click at [944, 147] on button "complete image" at bounding box center [1007, 146] width 141 height 36
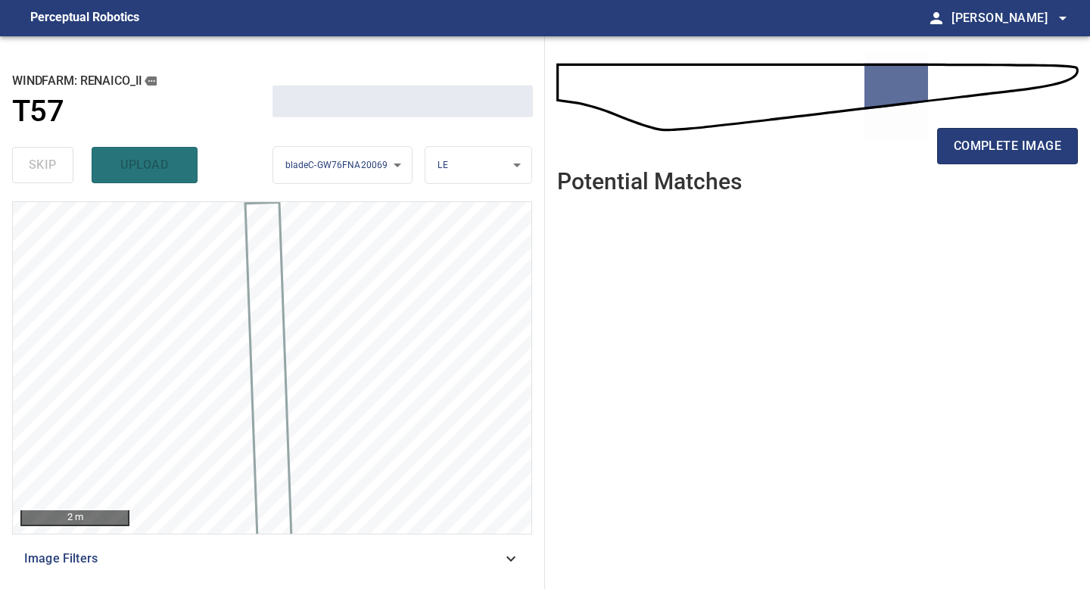
click at [924, 148] on div "complete image" at bounding box center [817, 152] width 521 height 61
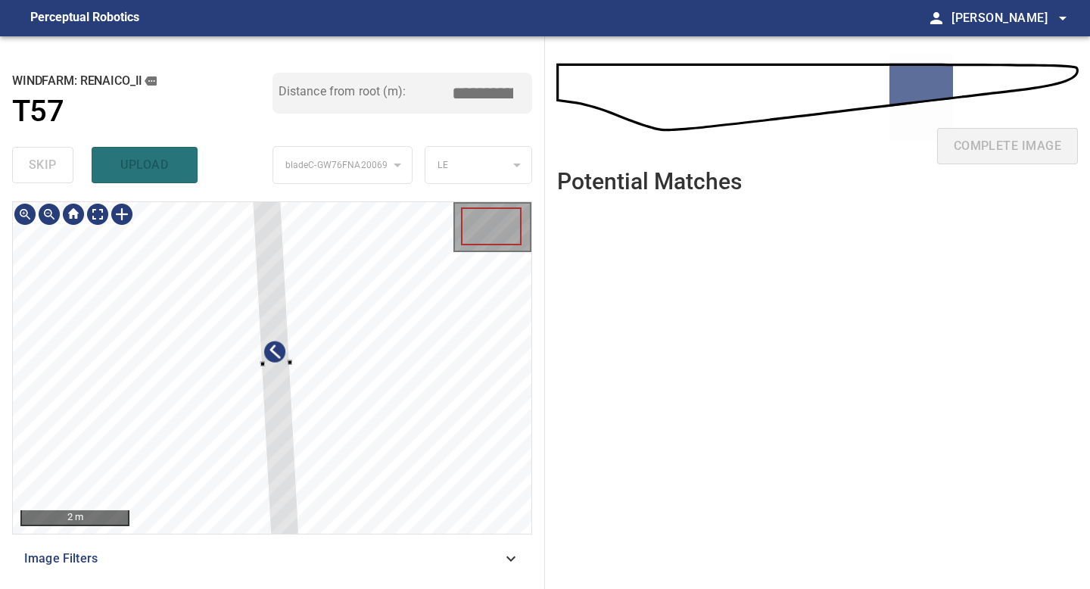
click at [260, 324] on div at bounding box center [275, 364] width 48 height 356
click at [279, 428] on div at bounding box center [275, 323] width 48 height 356
click at [285, 460] on div at bounding box center [275, 322] width 48 height 355
click at [286, 475] on div at bounding box center [274, 356] width 45 height 322
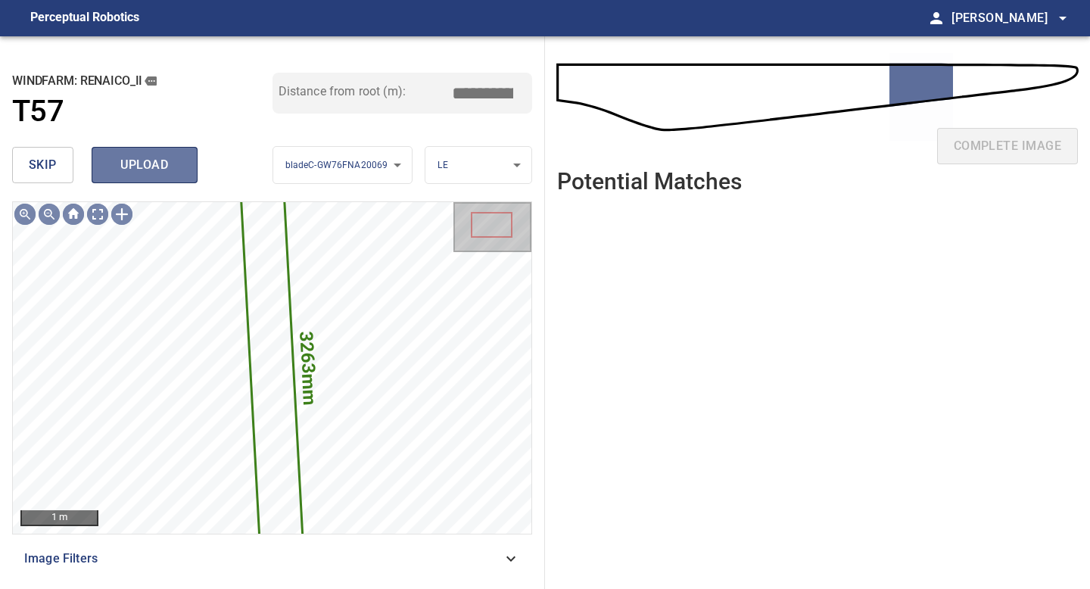
click at [133, 166] on span "upload" at bounding box center [144, 164] width 73 height 21
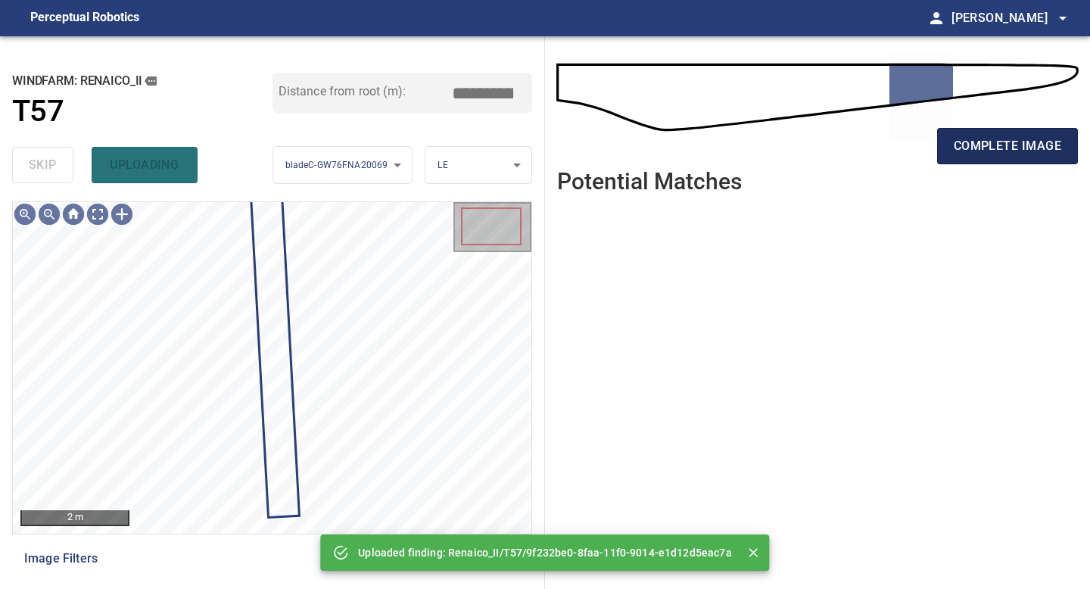
click at [996, 141] on span "complete image" at bounding box center [1007, 145] width 107 height 21
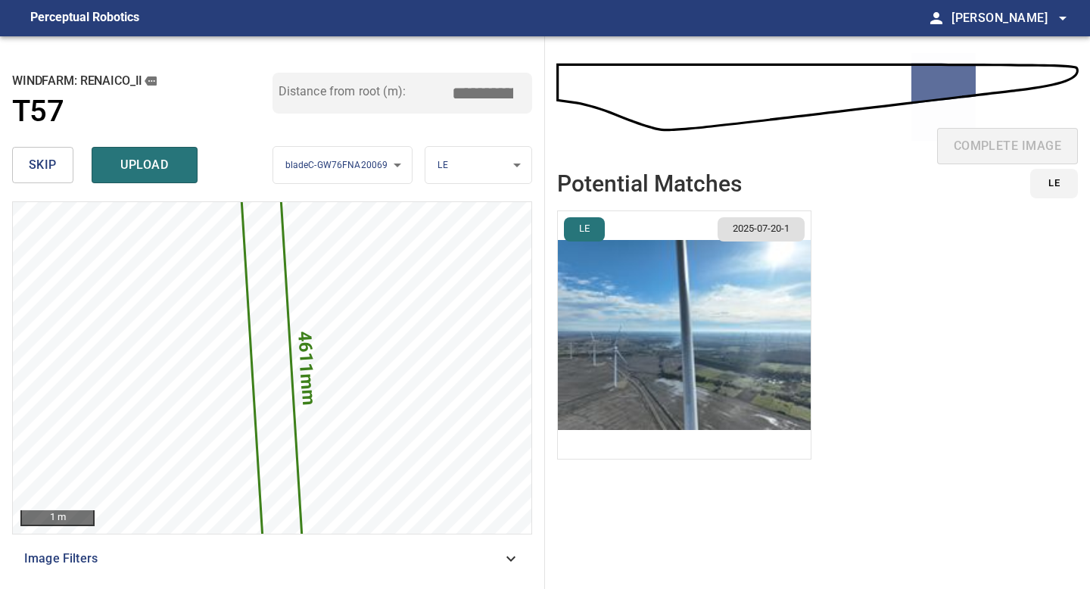
click at [694, 328] on img "button" at bounding box center [684, 334] width 253 height 247
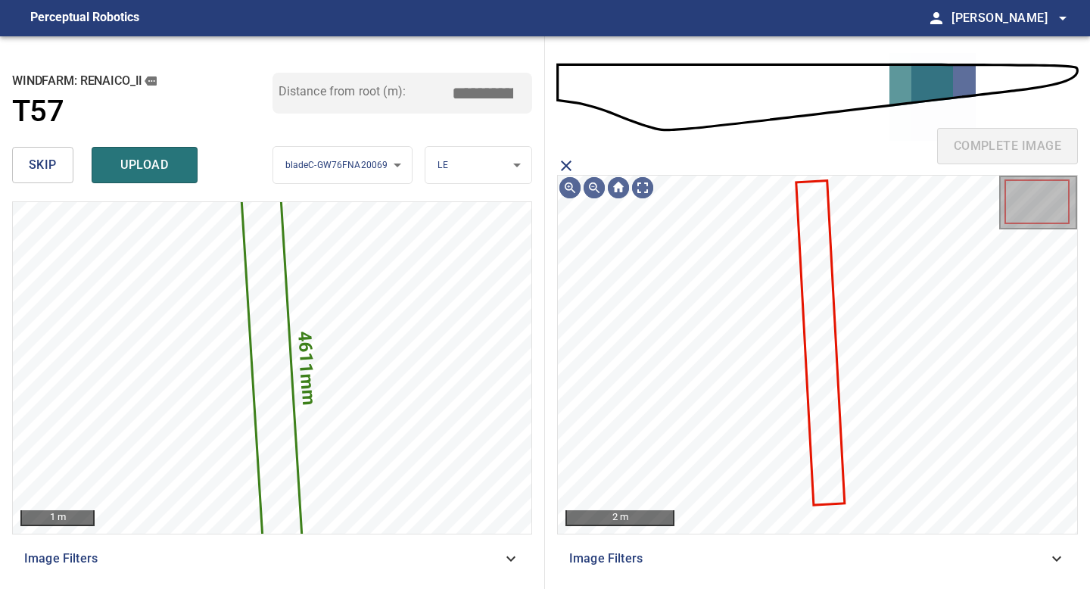
click at [812, 264] on icon at bounding box center [821, 343] width 46 height 322
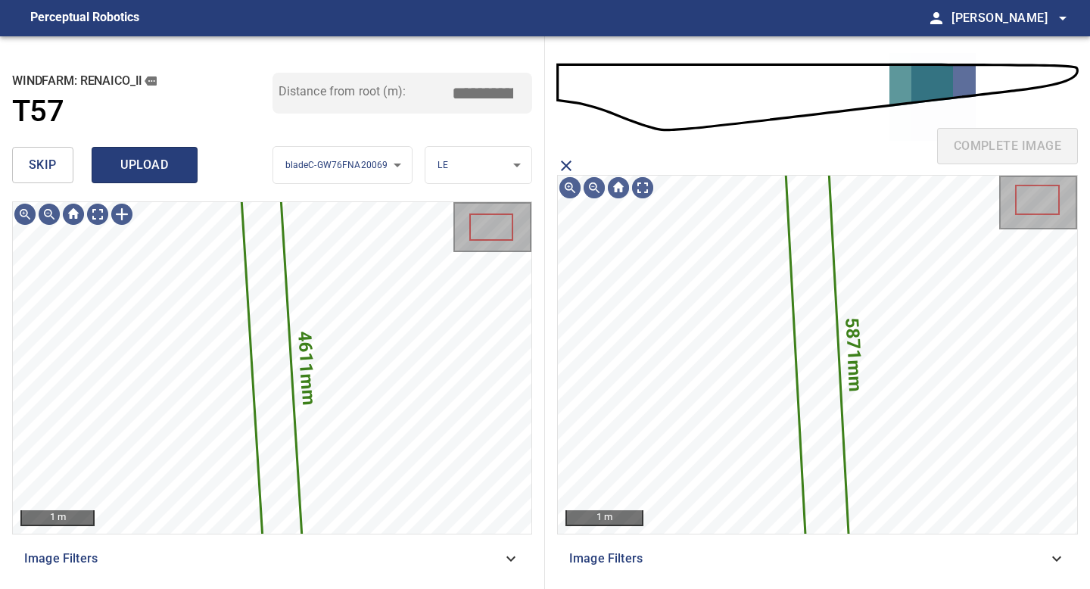
click at [152, 168] on span "upload" at bounding box center [144, 164] width 73 height 21
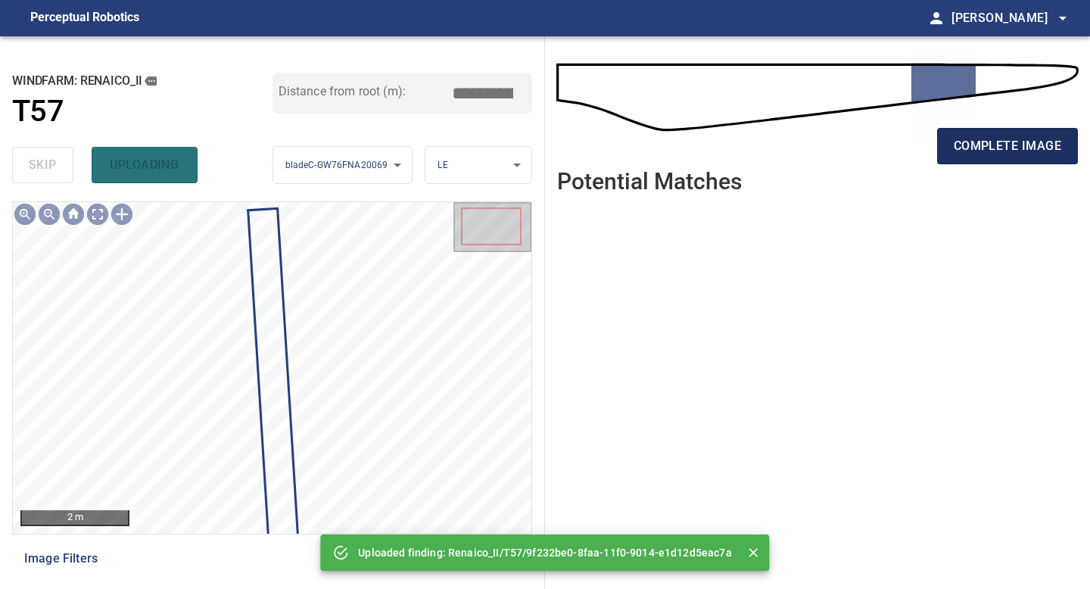
click at [1027, 136] on span "complete image" at bounding box center [1007, 145] width 107 height 21
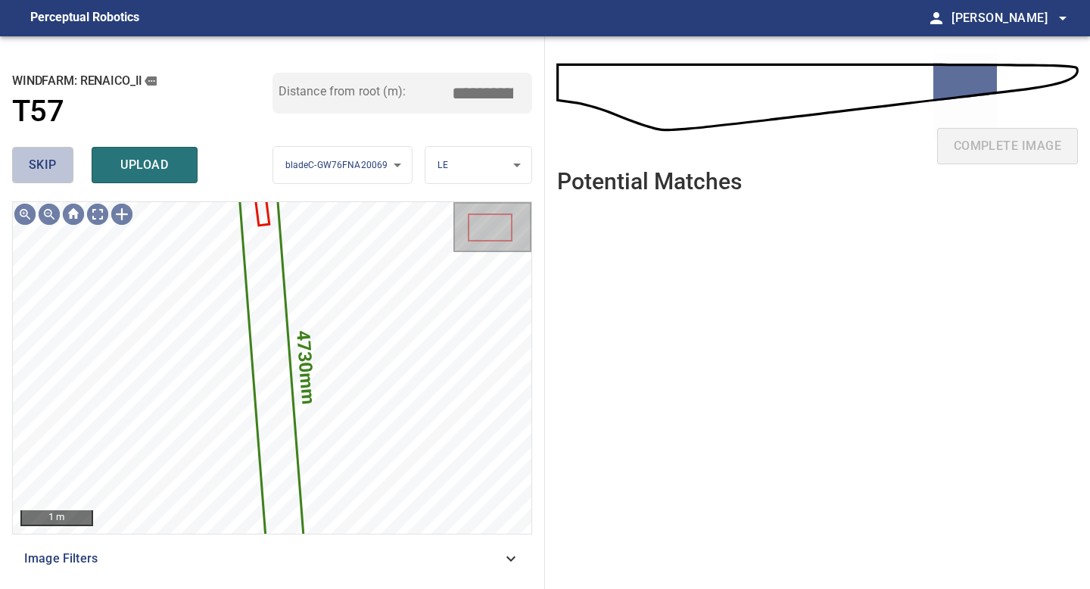
click at [37, 162] on span "skip" at bounding box center [43, 164] width 28 height 21
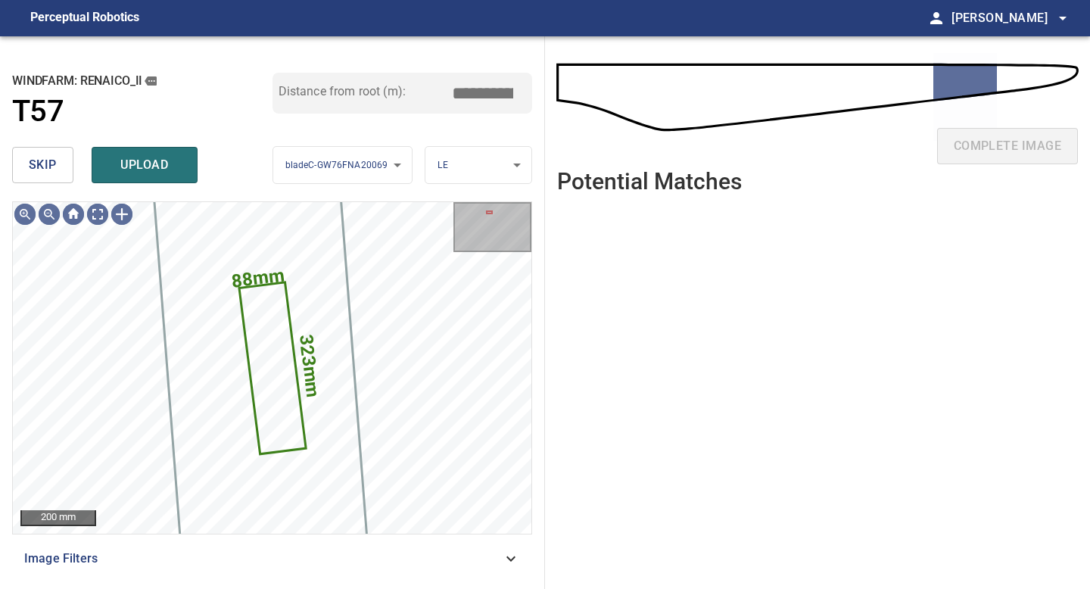
click at [37, 162] on span "skip" at bounding box center [43, 164] width 28 height 21
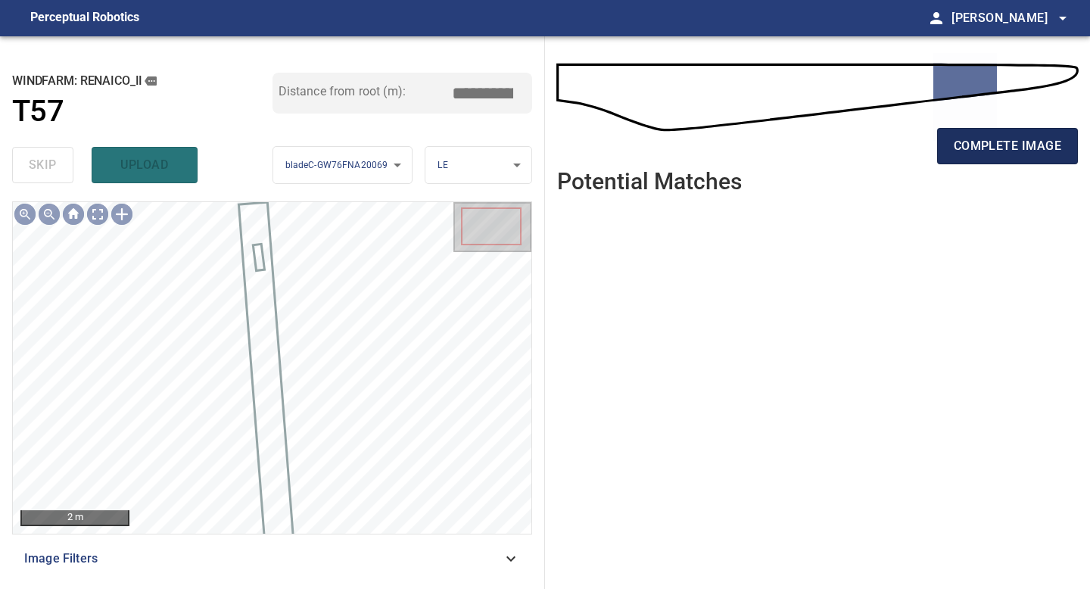
click at [988, 143] on span "complete image" at bounding box center [1007, 145] width 107 height 21
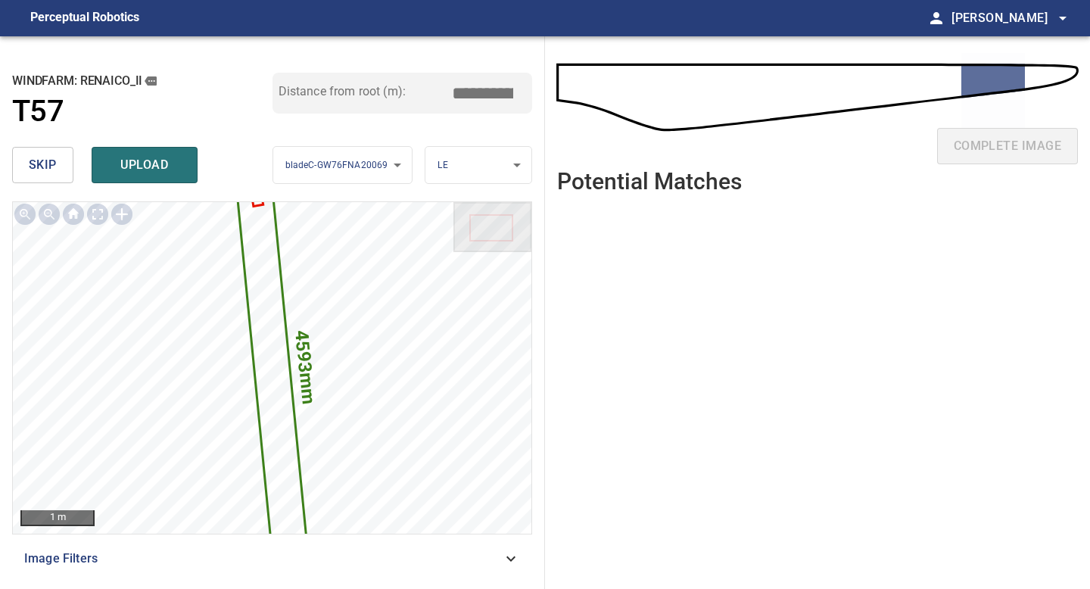
drag, startPoint x: 488, startPoint y: 94, endPoint x: 475, endPoint y: 94, distance: 12.9
click at [475, 94] on input "*****" at bounding box center [488, 93] width 76 height 29
drag, startPoint x: 487, startPoint y: 88, endPoint x: 412, endPoint y: 89, distance: 74.9
click at [417, 88] on div "Distance from root (m): *****" at bounding box center [402, 93] width 260 height 41
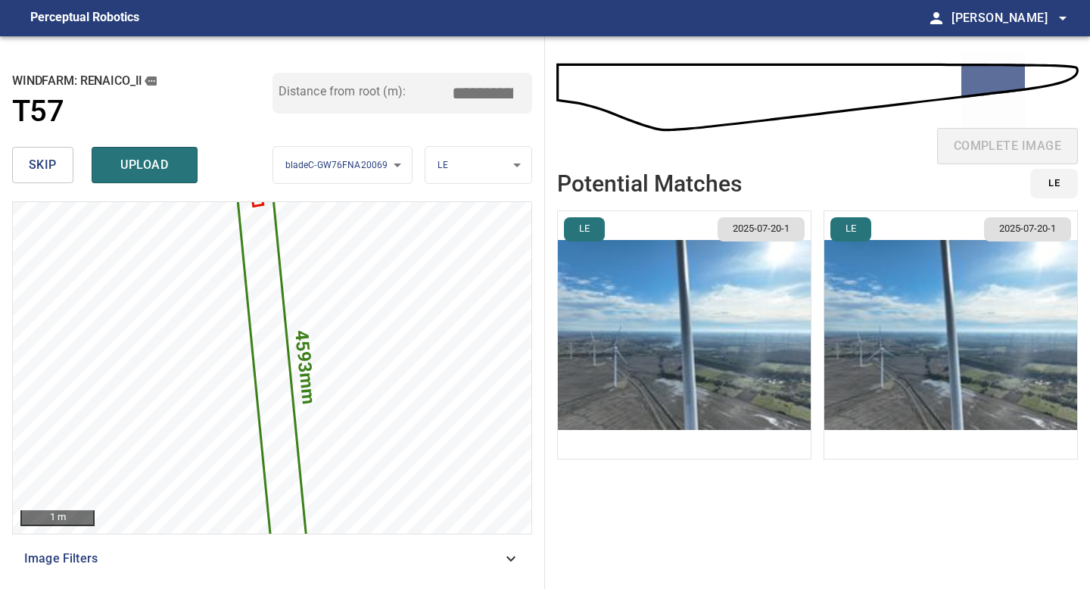
type input "*****"
click at [764, 346] on img "button" at bounding box center [684, 334] width 253 height 247
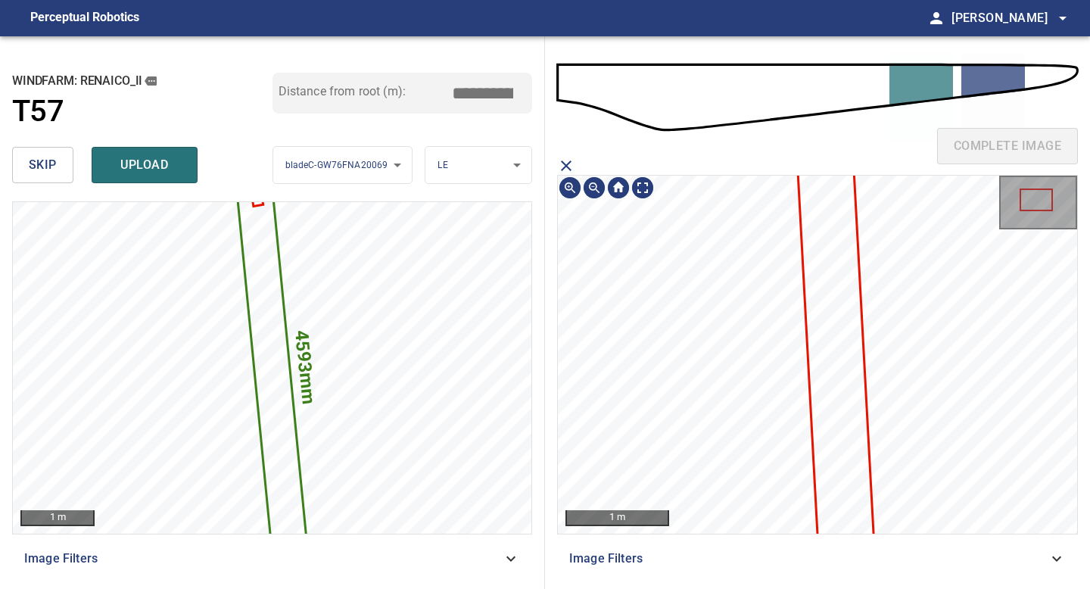
click at [820, 317] on icon at bounding box center [835, 356] width 87 height 611
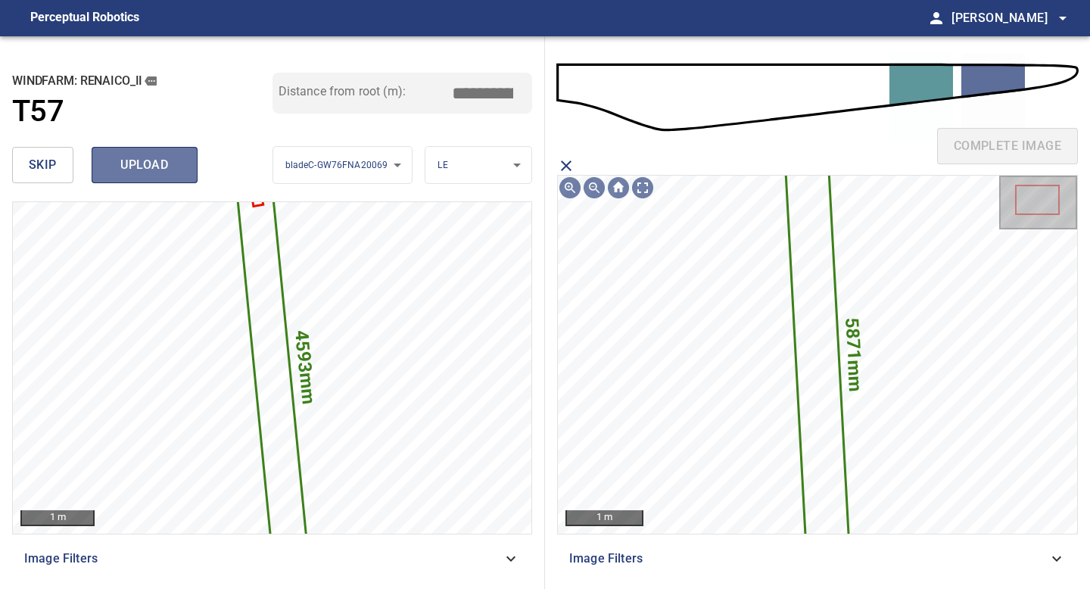
click at [157, 166] on span "upload" at bounding box center [144, 164] width 73 height 21
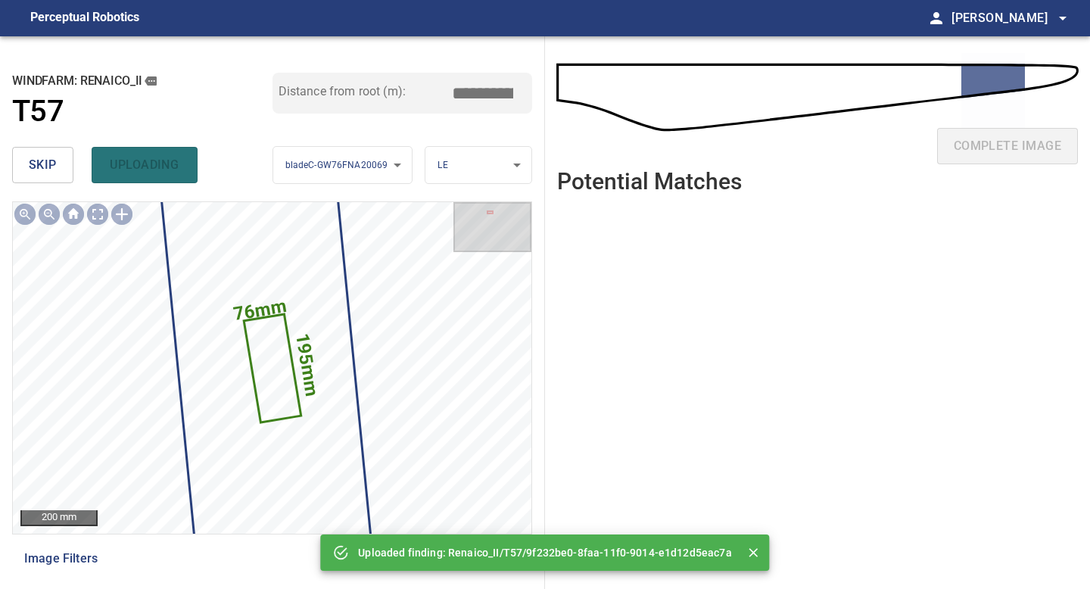
click at [54, 166] on span "skip" at bounding box center [43, 164] width 28 height 21
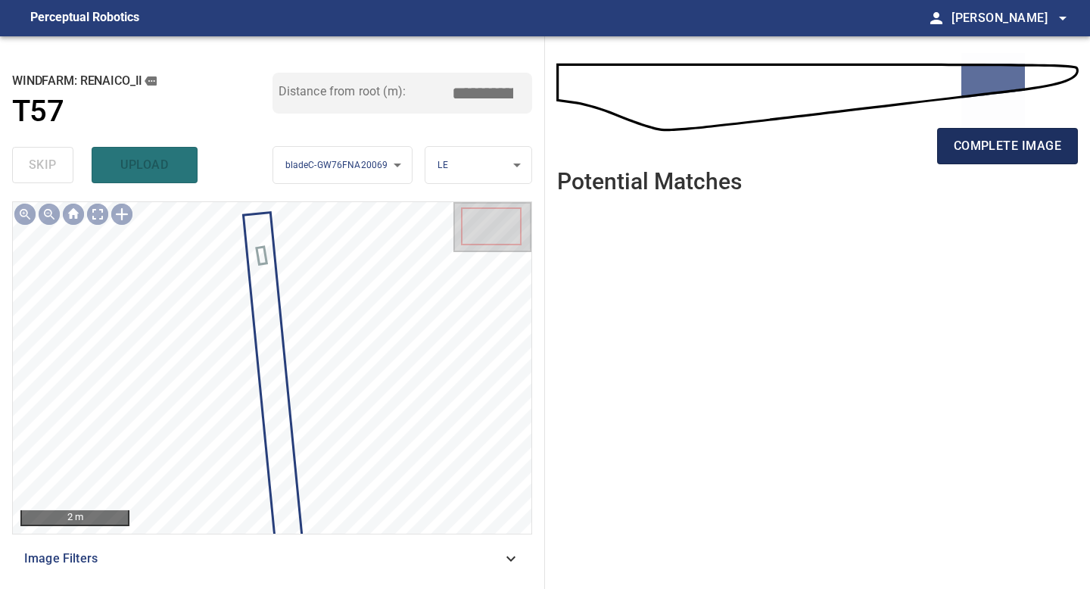
click at [1015, 148] on span "complete image" at bounding box center [1007, 145] width 107 height 21
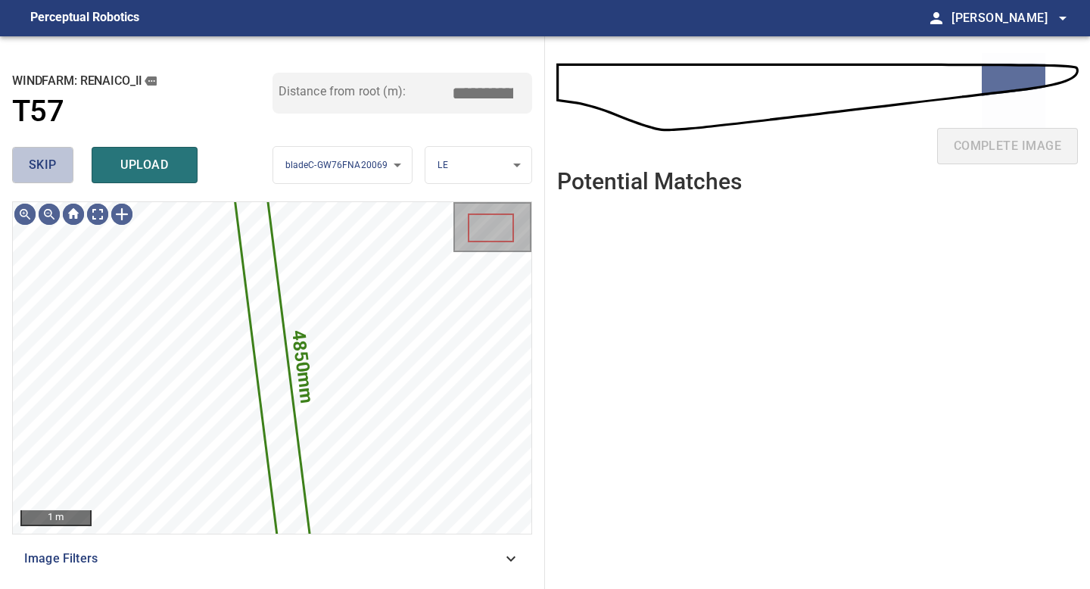
click at [59, 167] on button "skip" at bounding box center [42, 165] width 61 height 36
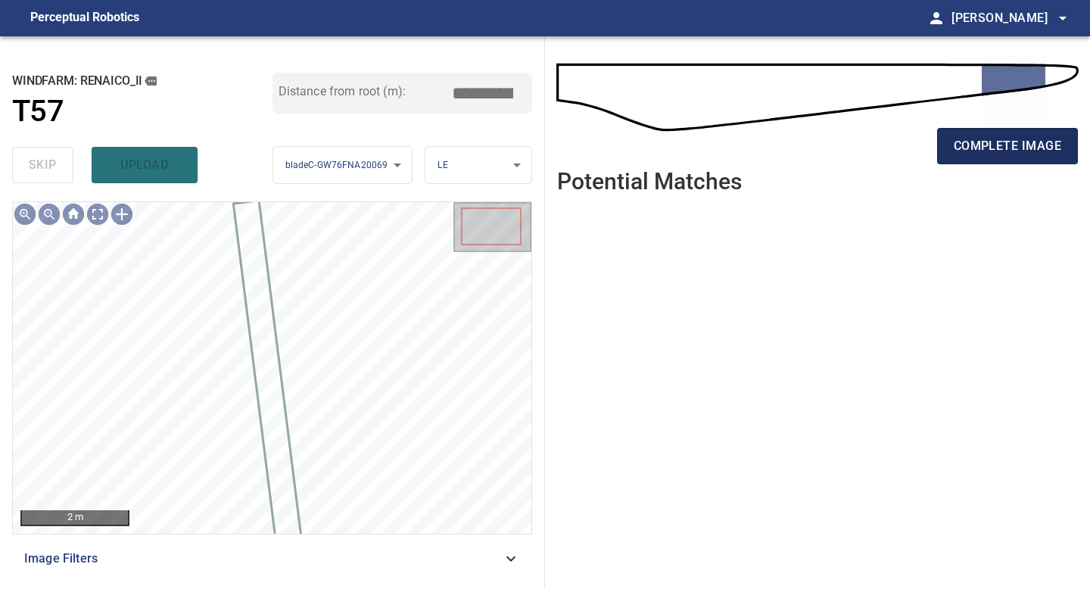
click at [1000, 154] on span "complete image" at bounding box center [1007, 145] width 107 height 21
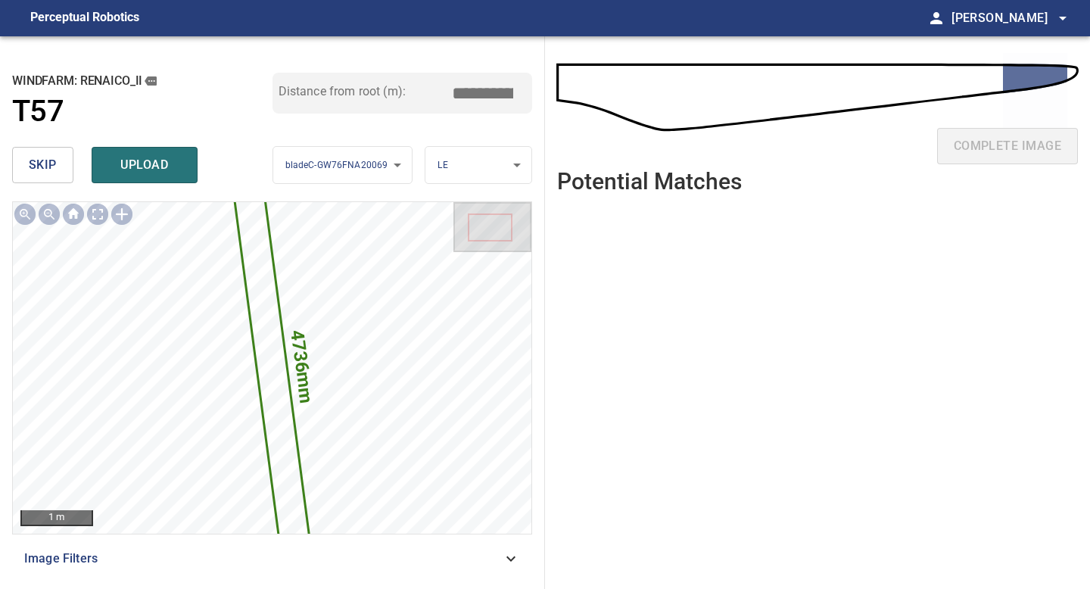
drag, startPoint x: 487, startPoint y: 95, endPoint x: 290, endPoint y: 87, distance: 196.9
click at [290, 87] on div "Distance from root (m): *****" at bounding box center [402, 93] width 260 height 41
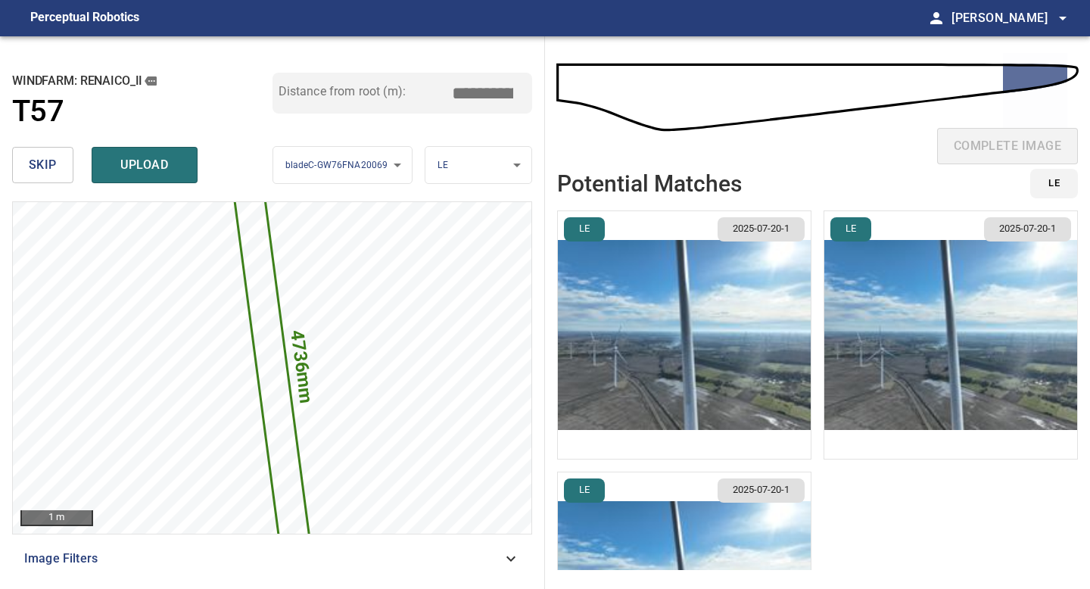
type input "*****"
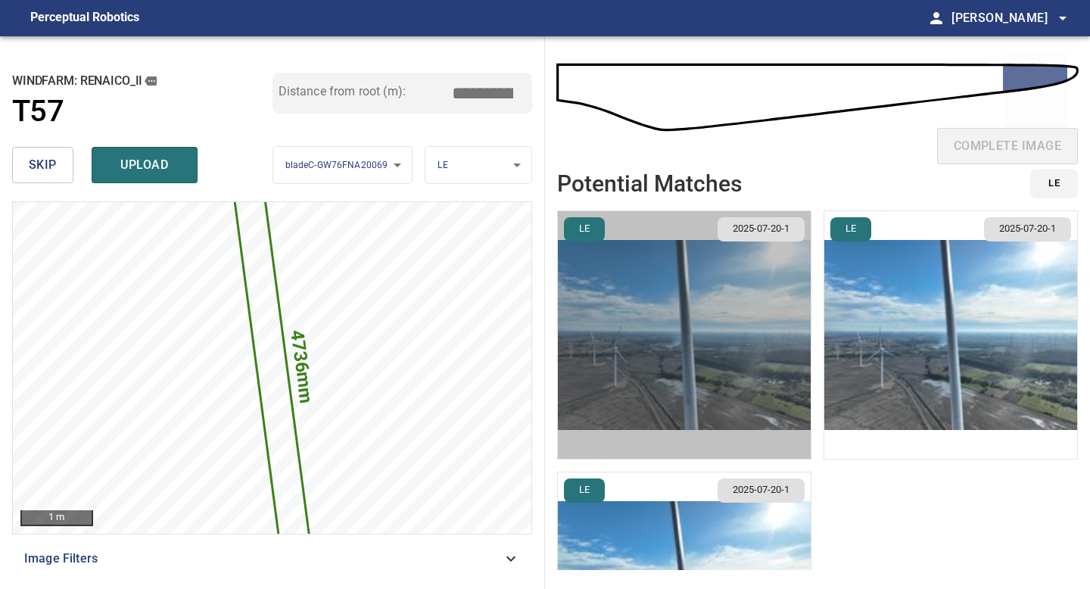
click at [674, 310] on img "button" at bounding box center [684, 334] width 253 height 247
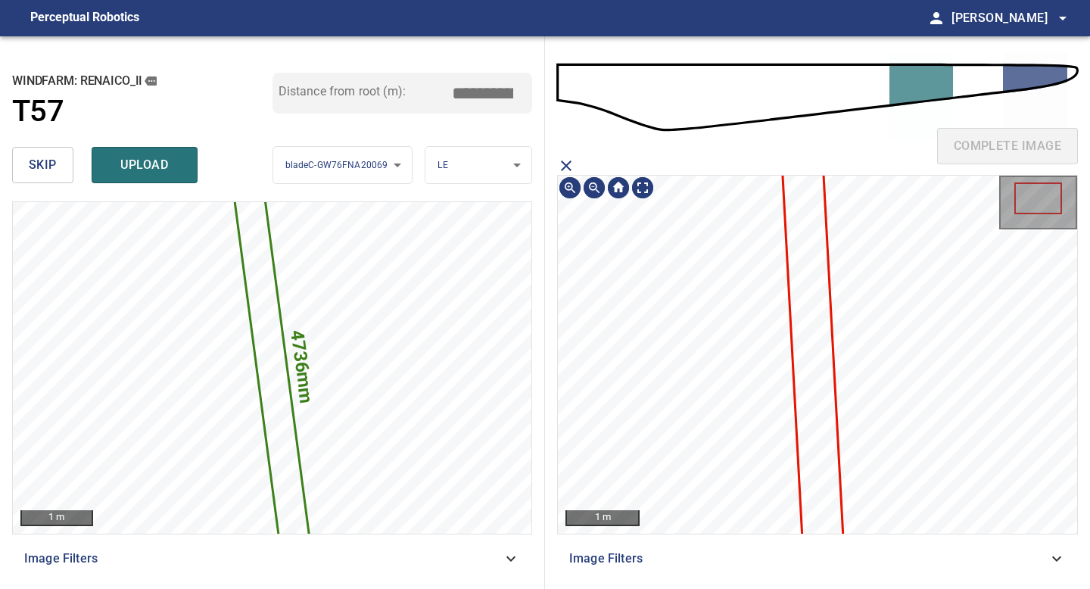
click at [821, 263] on icon at bounding box center [814, 369] width 62 height 437
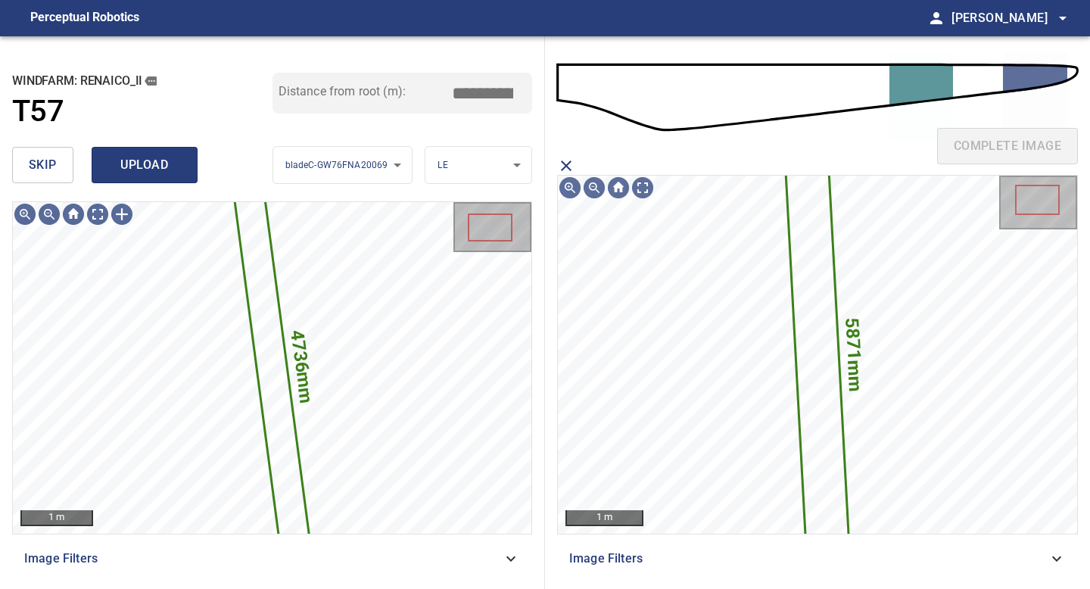
click at [123, 163] on span "upload" at bounding box center [144, 164] width 73 height 21
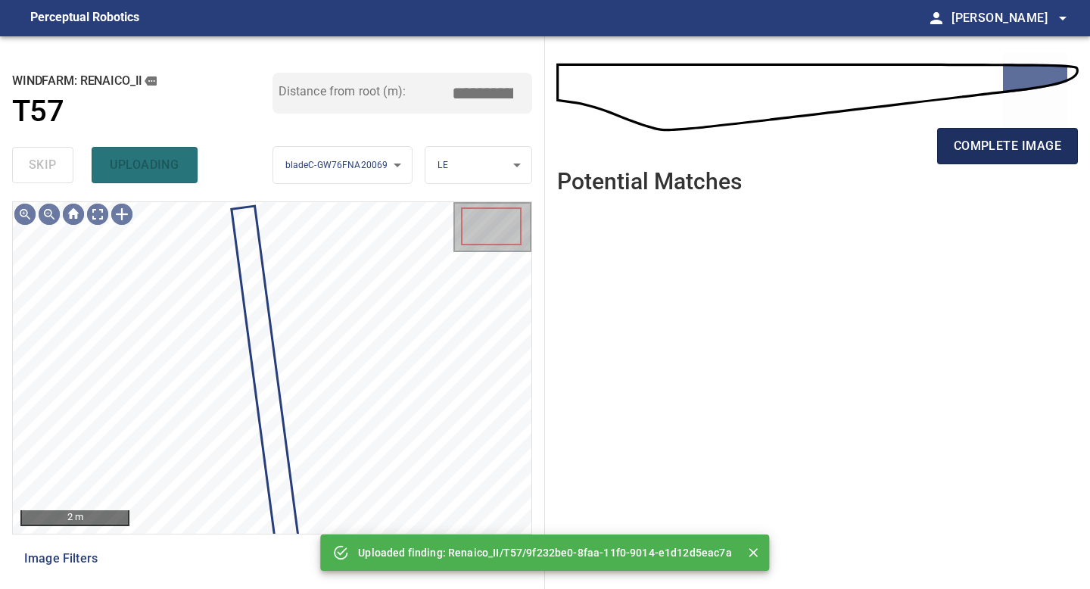
click at [1031, 131] on button "complete image" at bounding box center [1007, 146] width 141 height 36
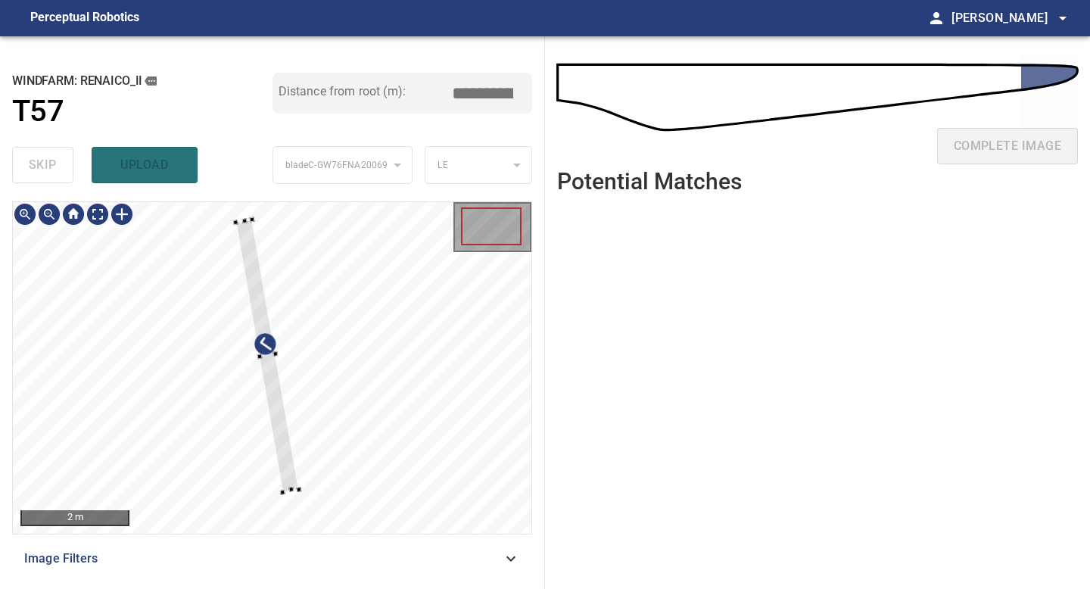
click at [235, 223] on div at bounding box center [234, 221] width 5 height 5
click at [291, 477] on div at bounding box center [269, 356] width 75 height 280
click at [302, 540] on div "2 m Image Filters" at bounding box center [272, 388] width 520 height 375
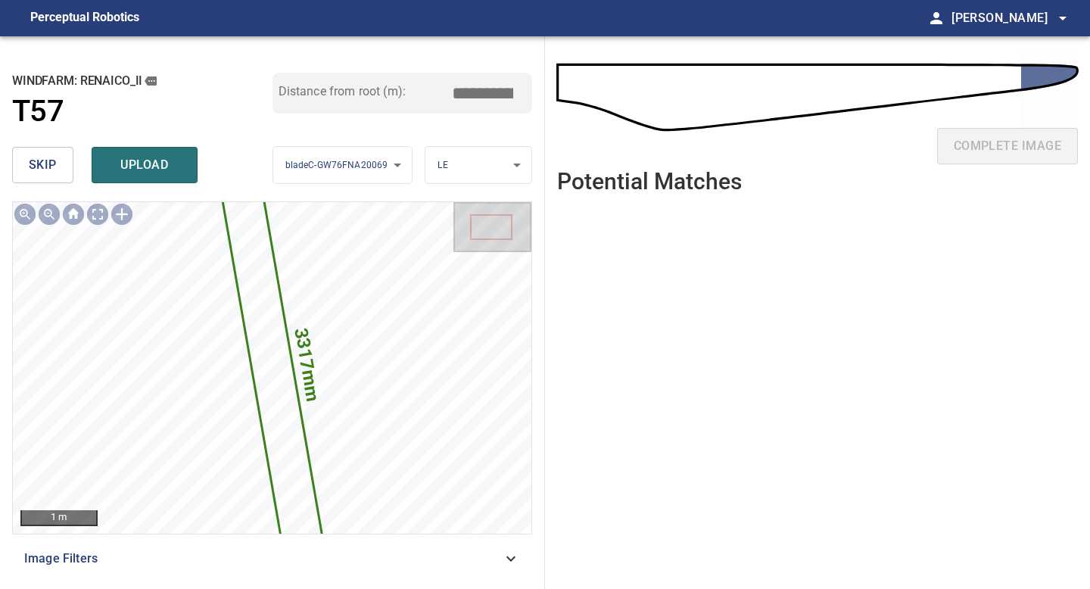
drag, startPoint x: 487, startPoint y: 96, endPoint x: 418, endPoint y: 96, distance: 69.6
click at [450, 96] on input "*****" at bounding box center [488, 93] width 76 height 29
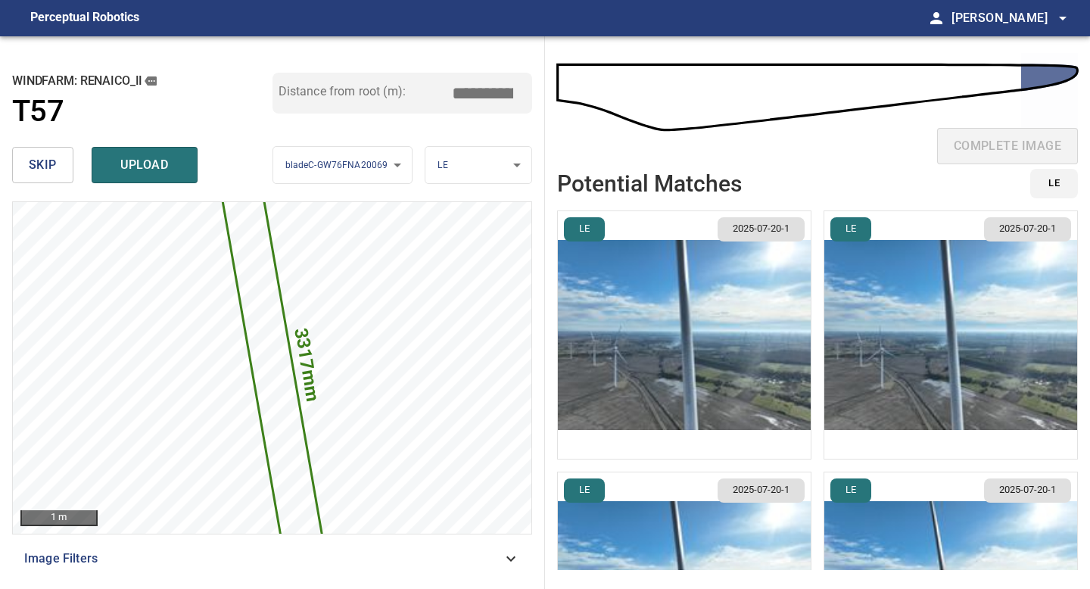
type input "*****"
click at [711, 328] on img "button" at bounding box center [684, 334] width 253 height 247
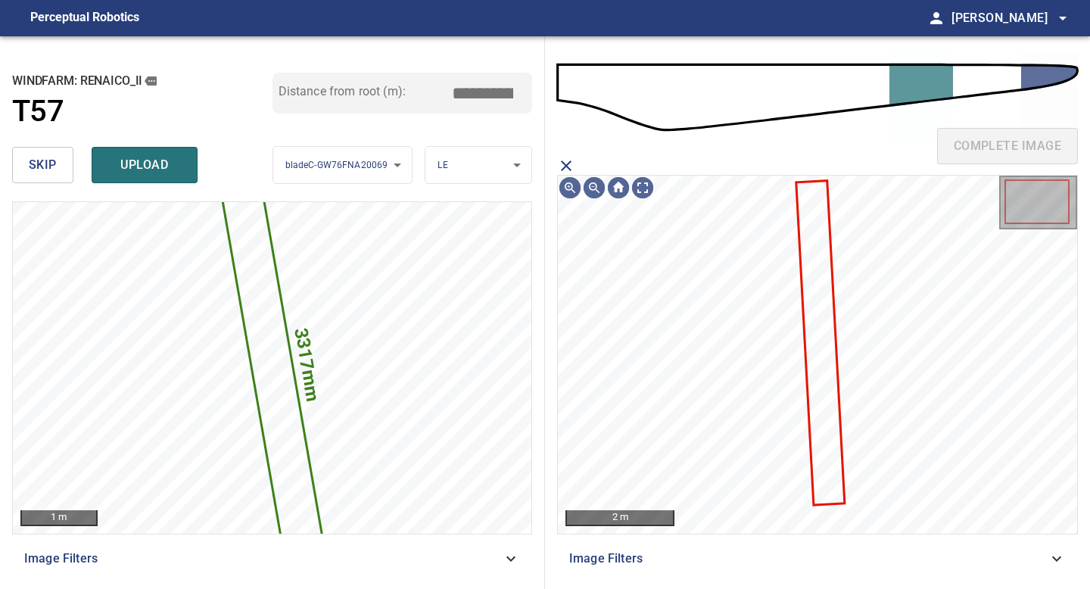
click at [816, 291] on icon at bounding box center [821, 343] width 46 height 322
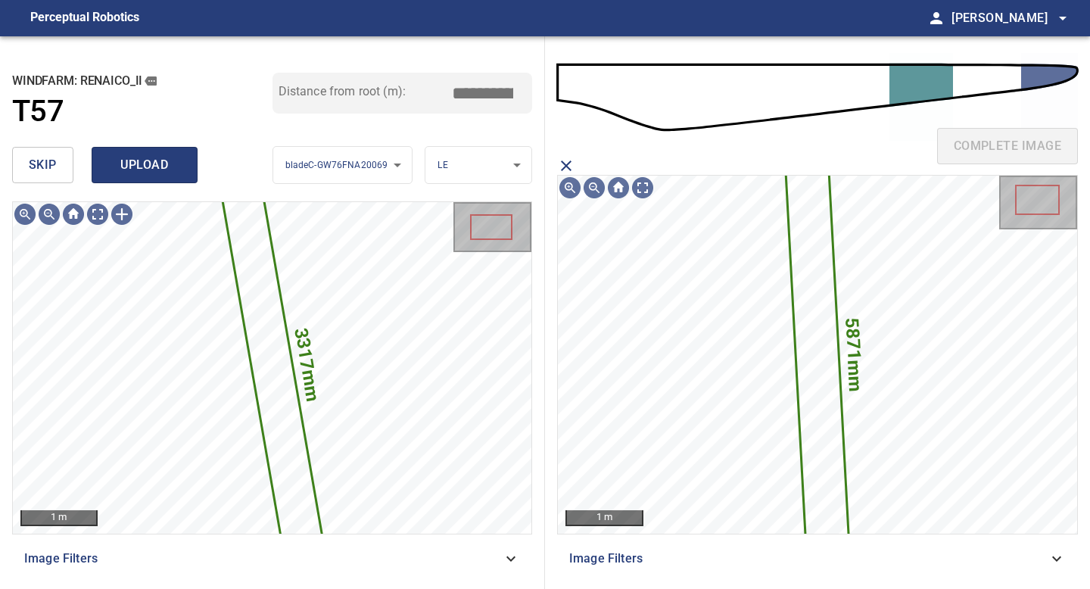
click at [135, 163] on span "upload" at bounding box center [144, 164] width 73 height 21
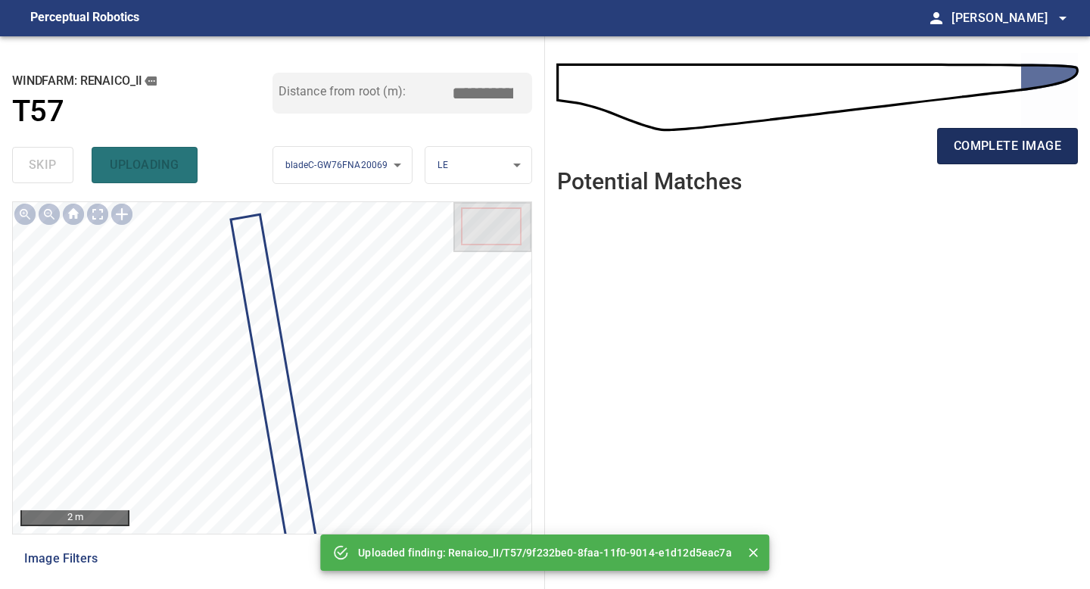
click at [992, 151] on span "complete image" at bounding box center [1007, 145] width 107 height 21
